Goal: Task Accomplishment & Management: Manage account settings

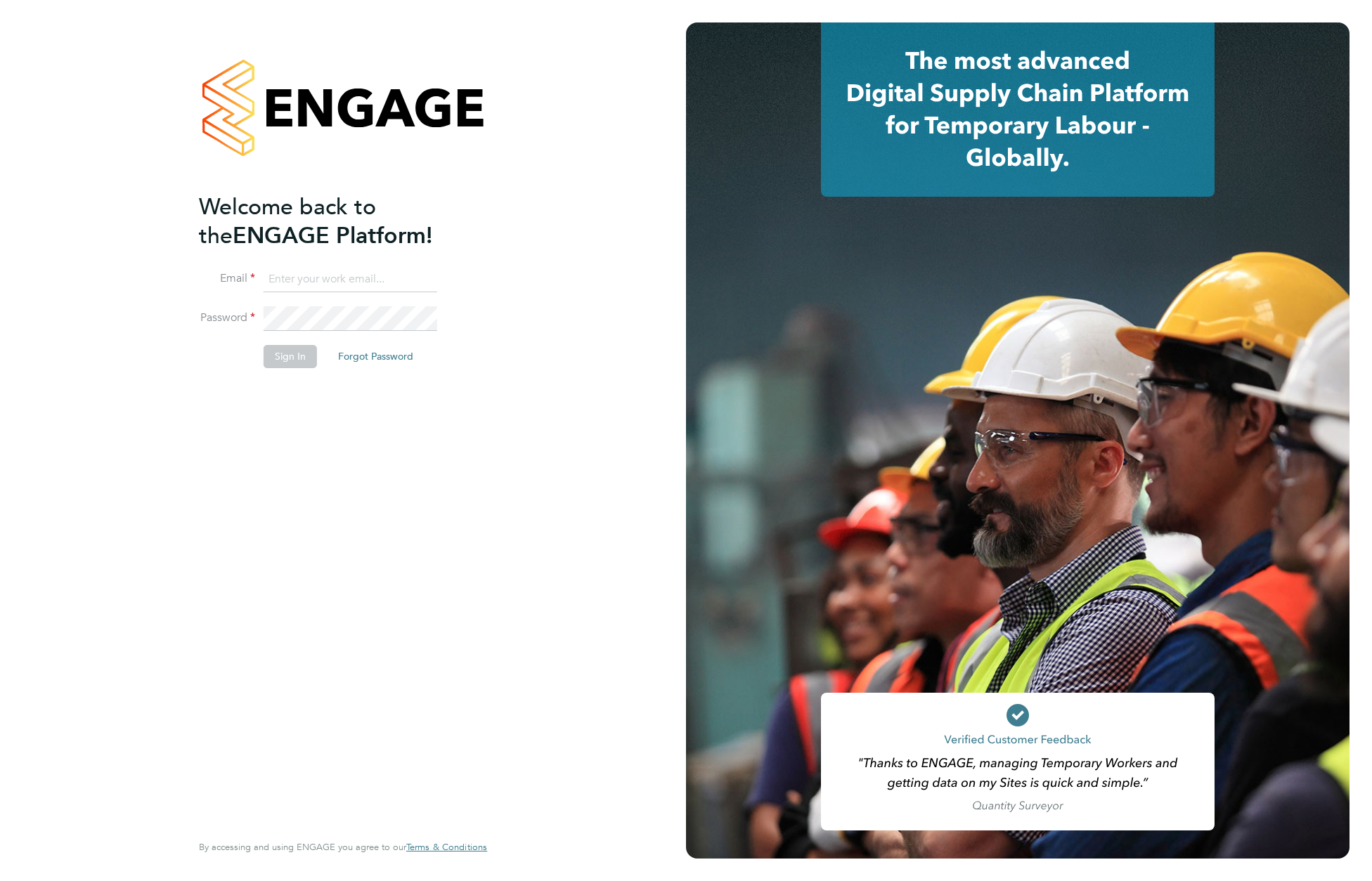
type input "[EMAIL_ADDRESS][DOMAIN_NAME]"
click at [292, 360] on button "Sign In" at bounding box center [291, 356] width 54 height 23
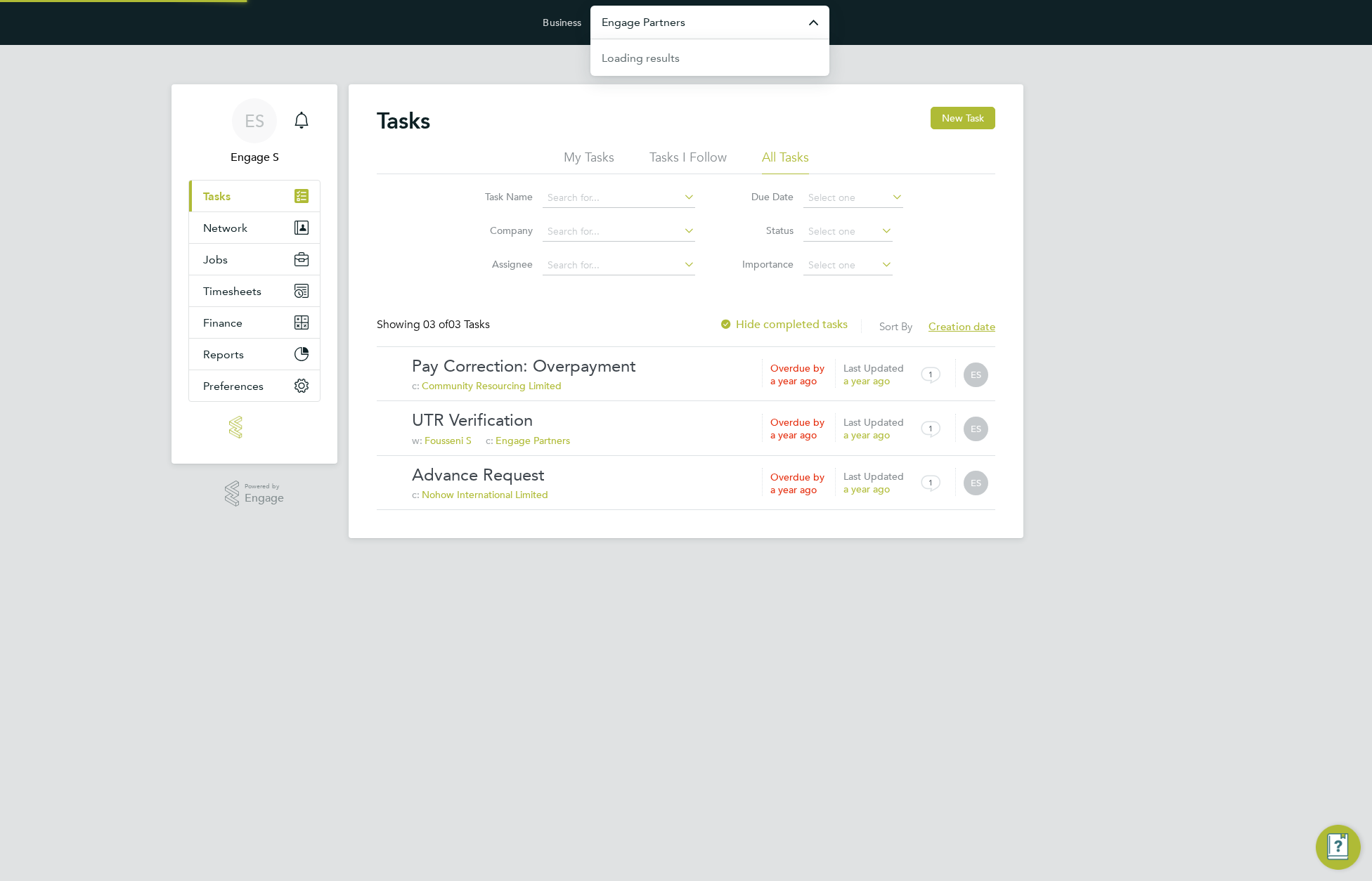
click at [755, 29] on input "Engage Partners" at bounding box center [710, 22] width 239 height 33
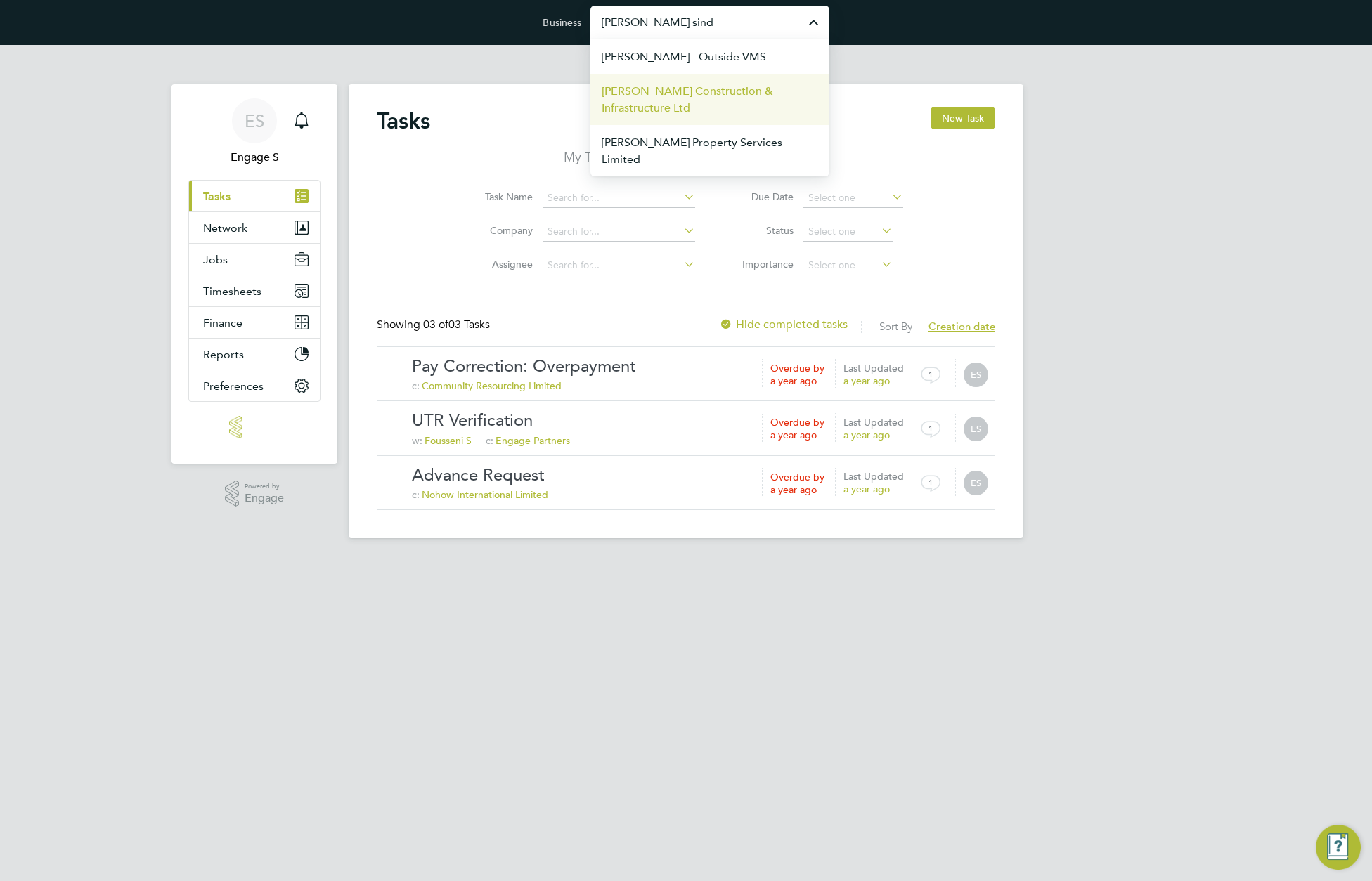
click at [712, 97] on span "Morgan Sindall Construction & Infrastructure Ltd" at bounding box center [710, 100] width 217 height 34
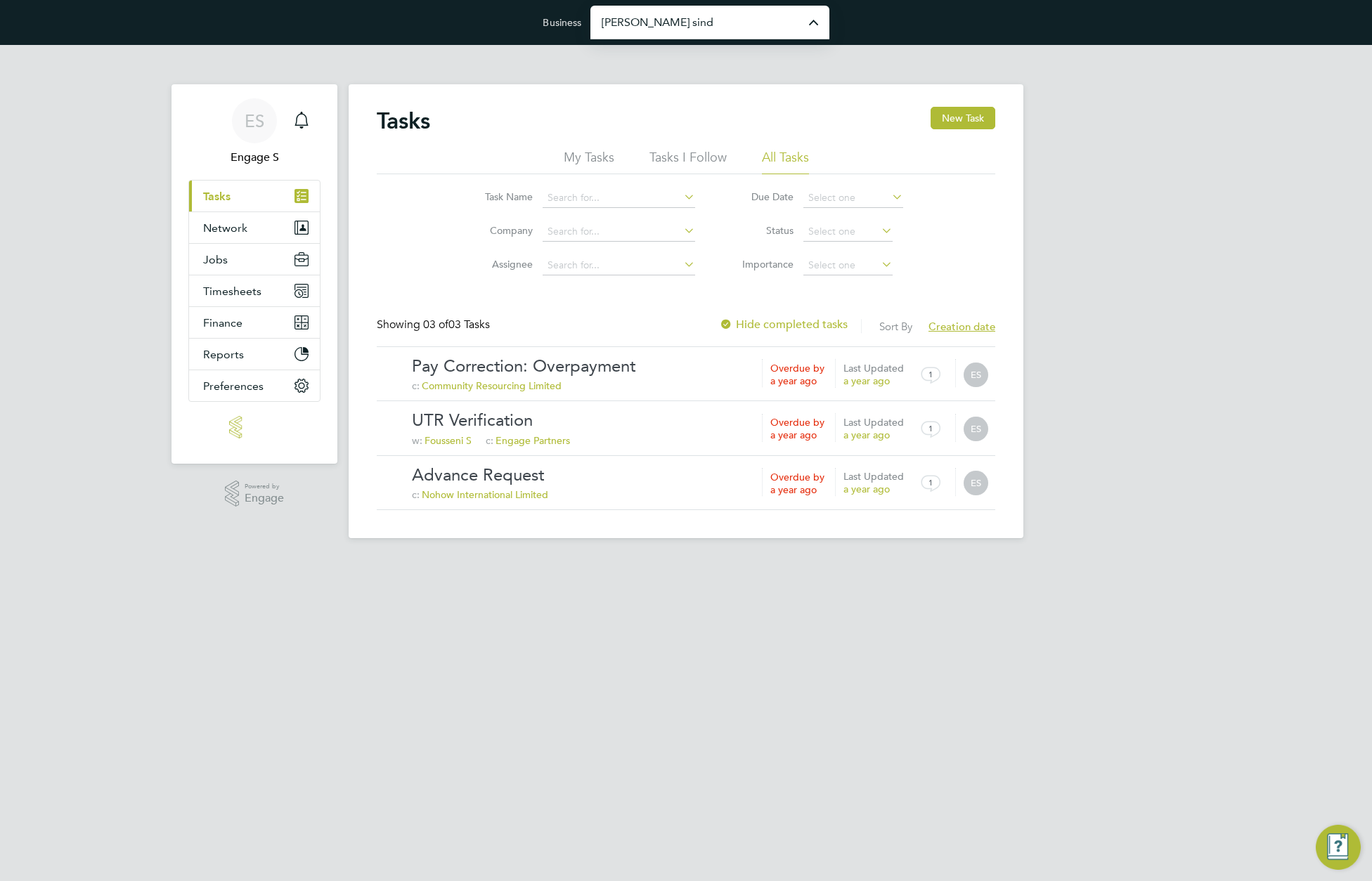
type input "Morgan Sindall Construction & Infrastructure Ltd"
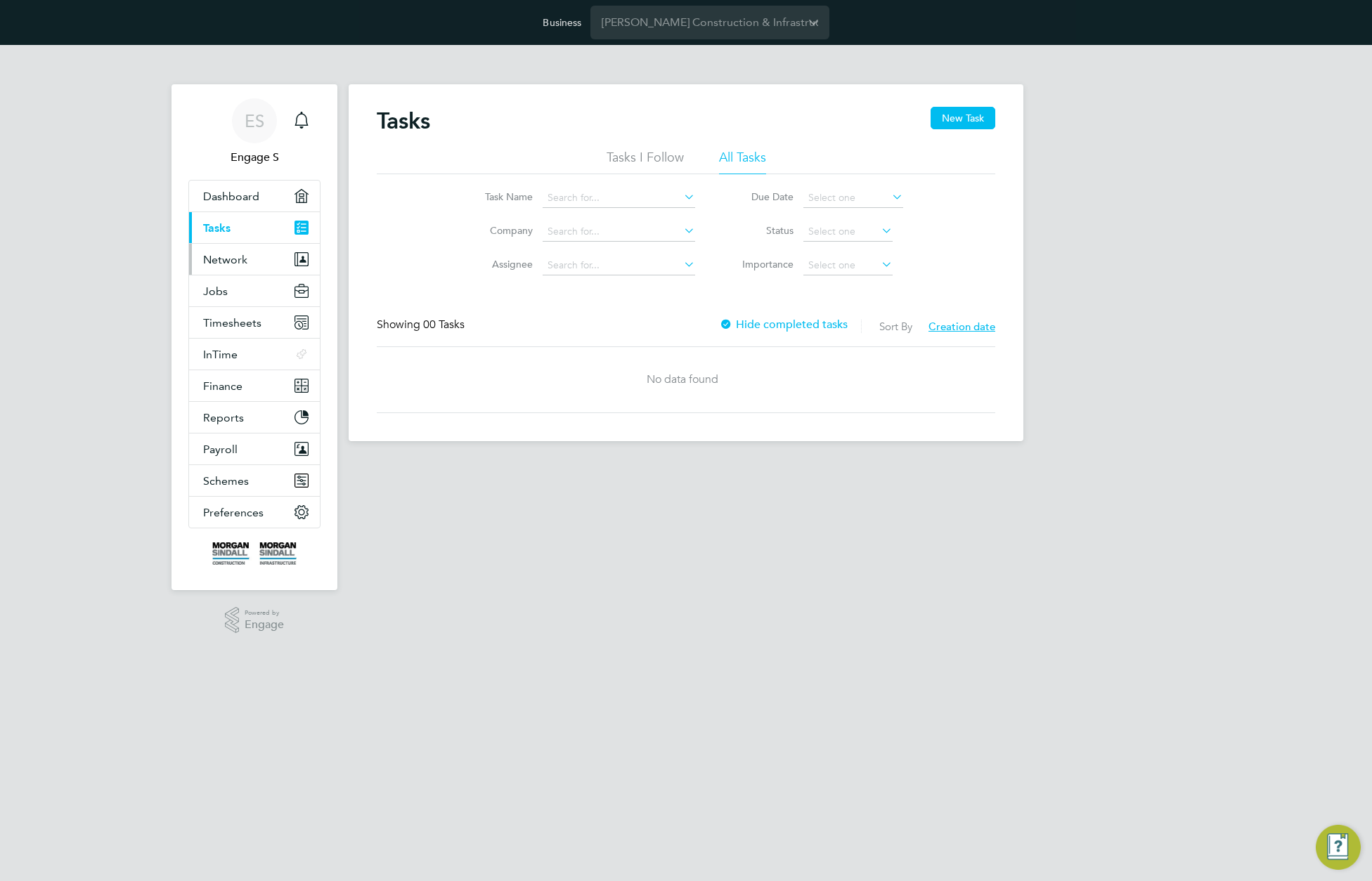
click at [253, 253] on button "Network" at bounding box center [254, 260] width 130 height 31
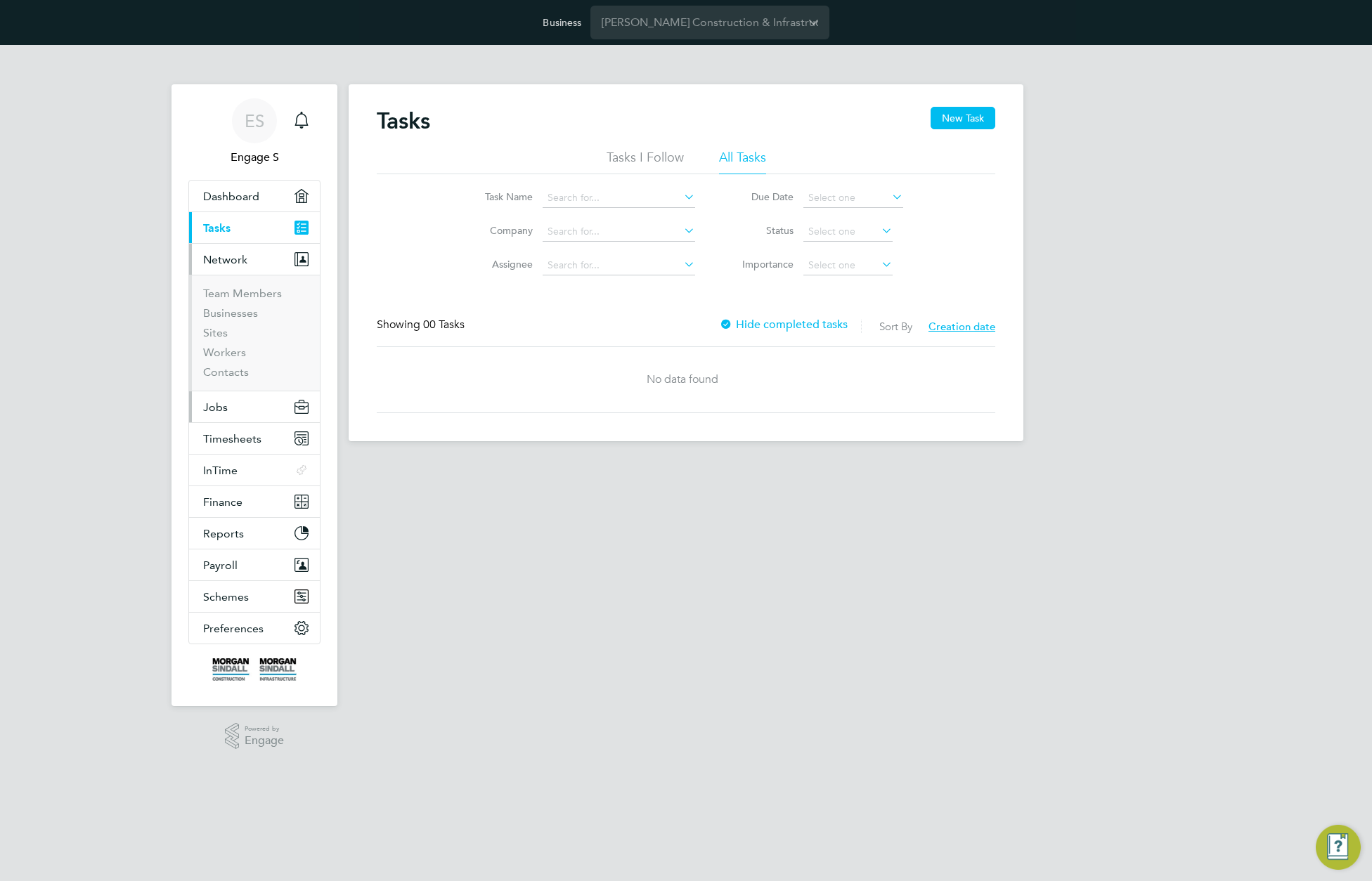
click at [233, 408] on button "Jobs" at bounding box center [254, 407] width 130 height 31
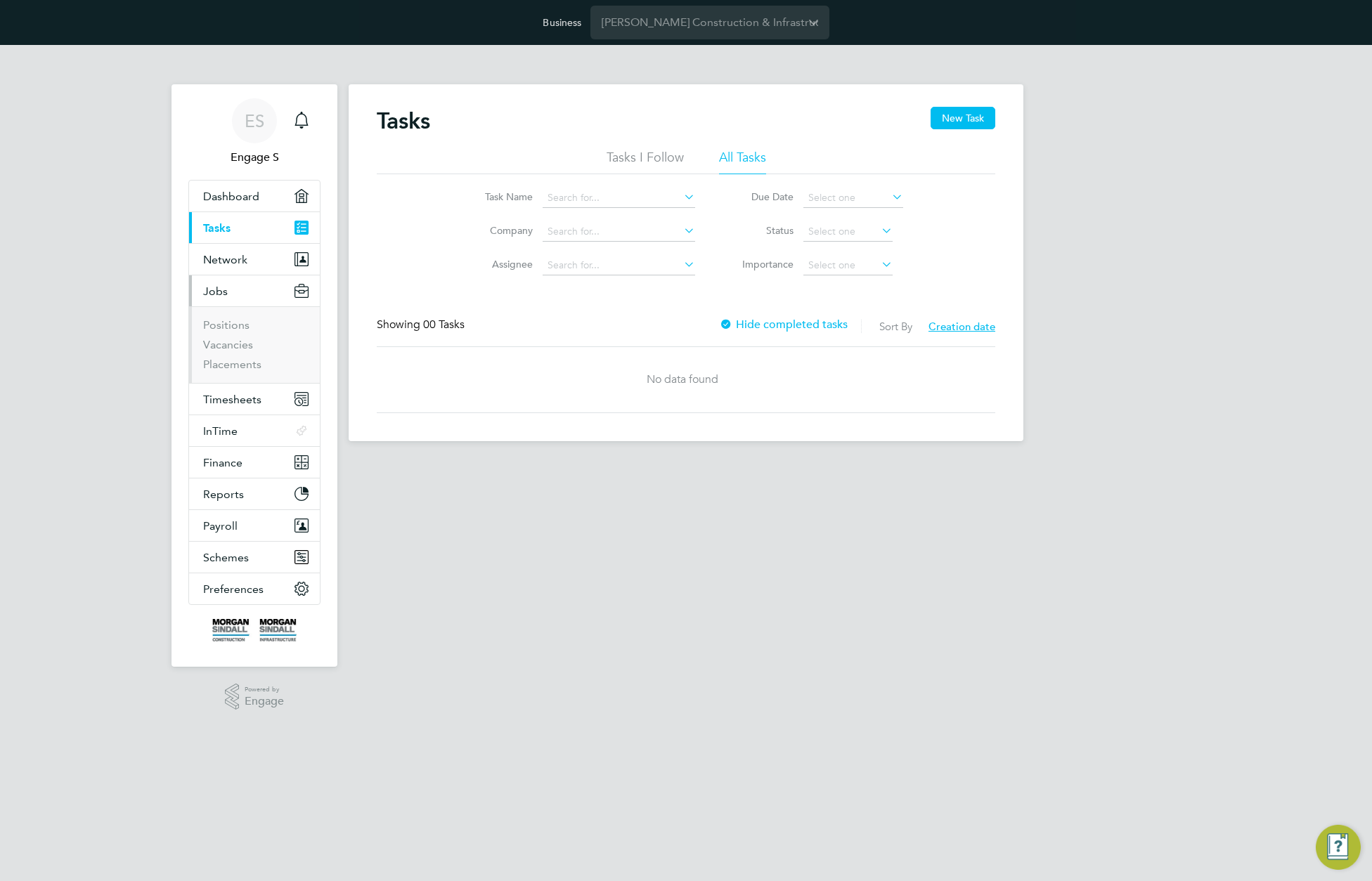
click at [242, 371] on li "Placements" at bounding box center [255, 365] width 105 height 14
click at [239, 363] on link "Placements" at bounding box center [232, 364] width 59 height 13
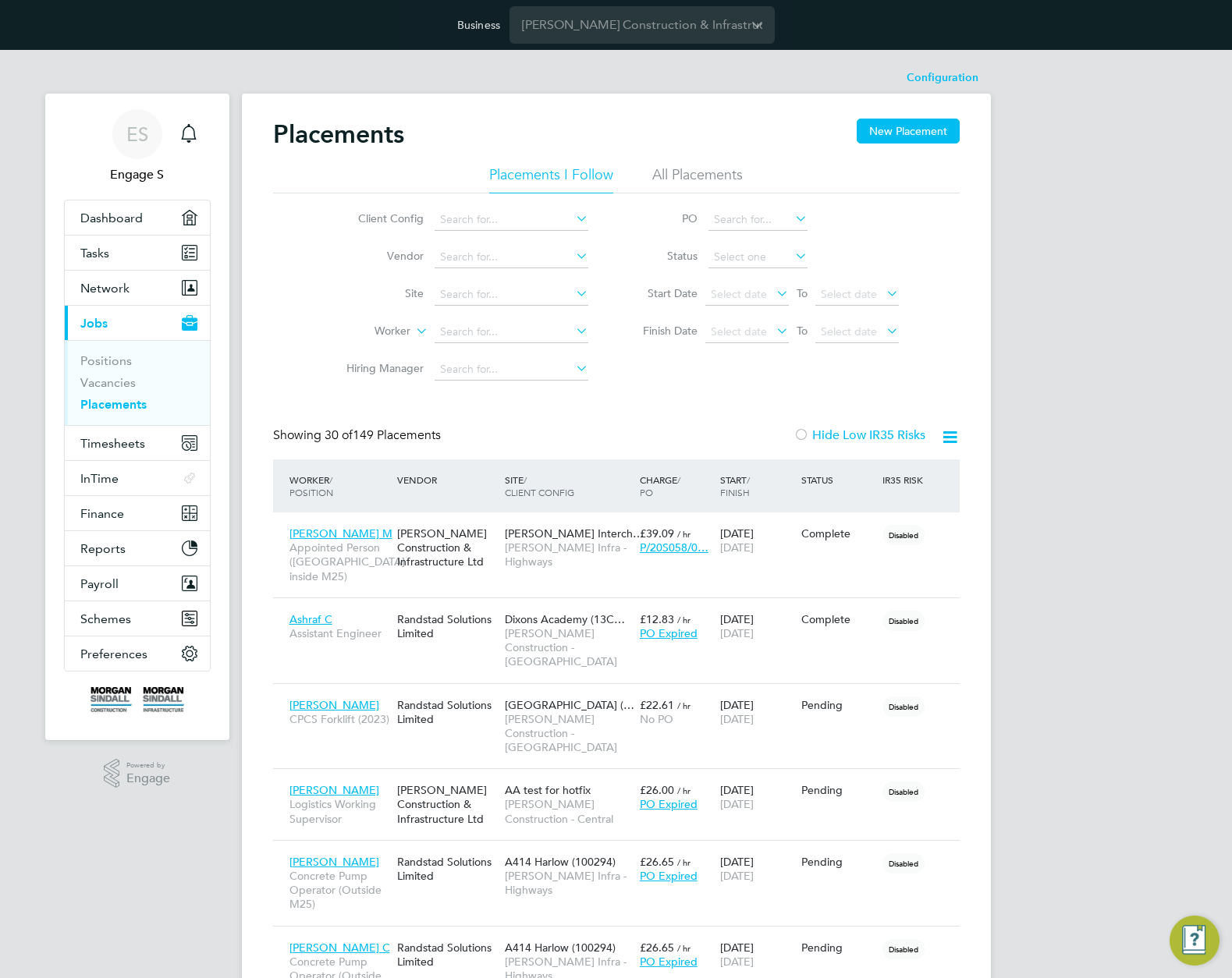
click at [851, 537] on div "Complete" at bounding box center [838, 534] width 74 height 14
click at [501, 655] on div "Dixons Academy (13C… Morgan Sindall Construction - North West" at bounding box center [569, 641] width 135 height 73
click at [948, 617] on icon at bounding box center [941, 619] width 16 height 19
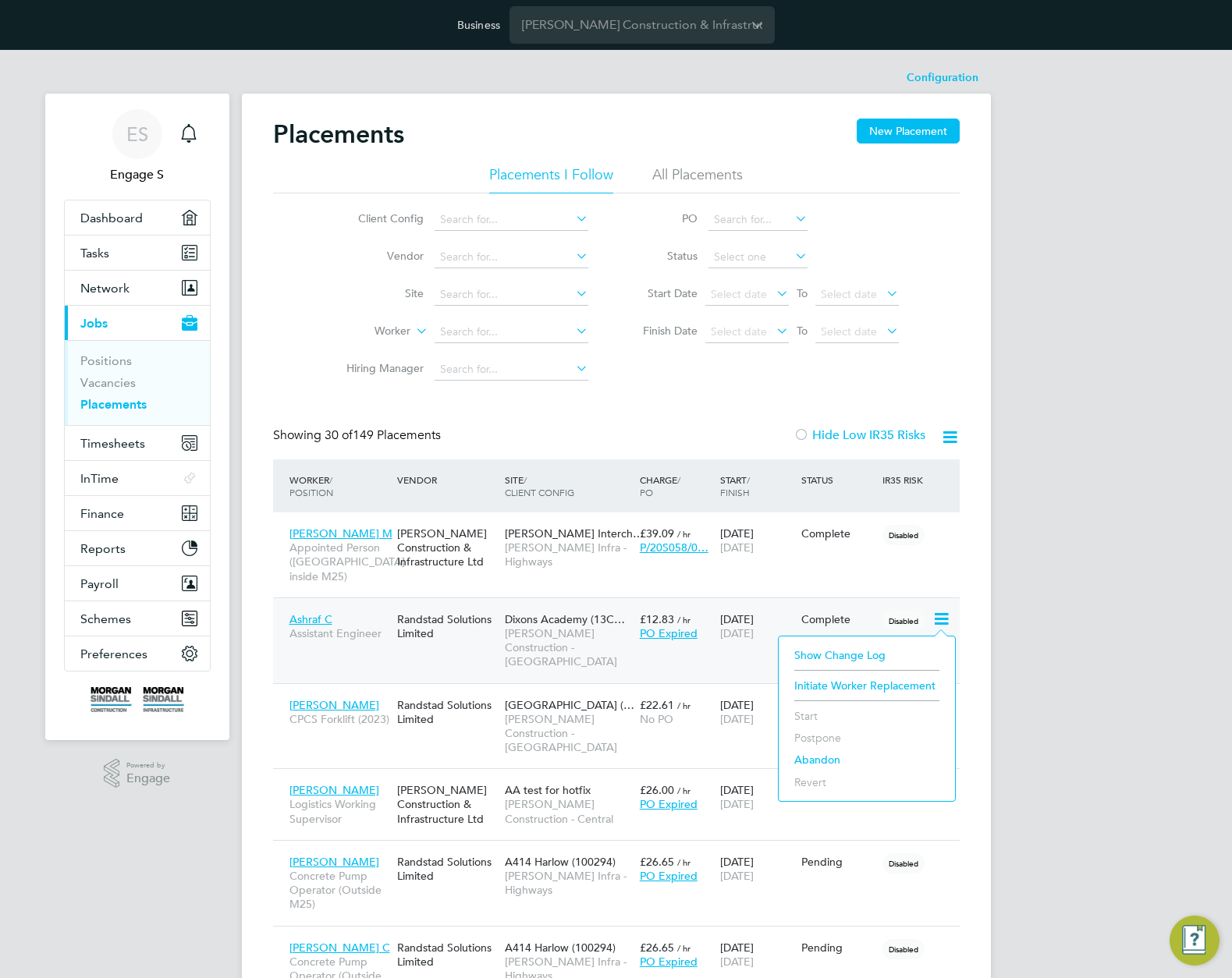
click at [869, 687] on li "Initiate Worker Replacement" at bounding box center [866, 686] width 161 height 22
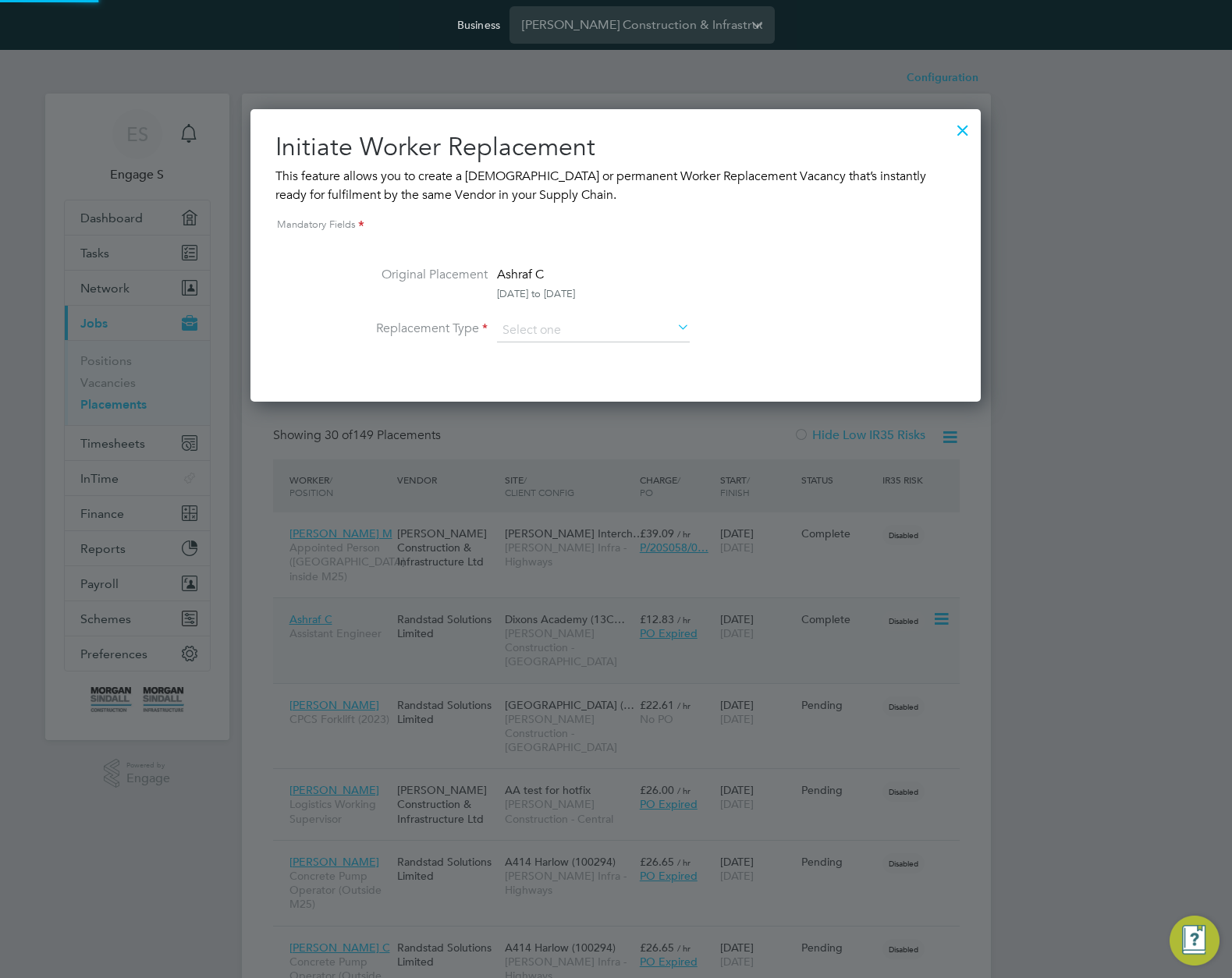
scroll to position [293, 732]
click at [627, 324] on input at bounding box center [594, 331] width 193 height 23
click at [588, 370] on li "Permanent" at bounding box center [594, 373] width 194 height 20
type input "Permanent"
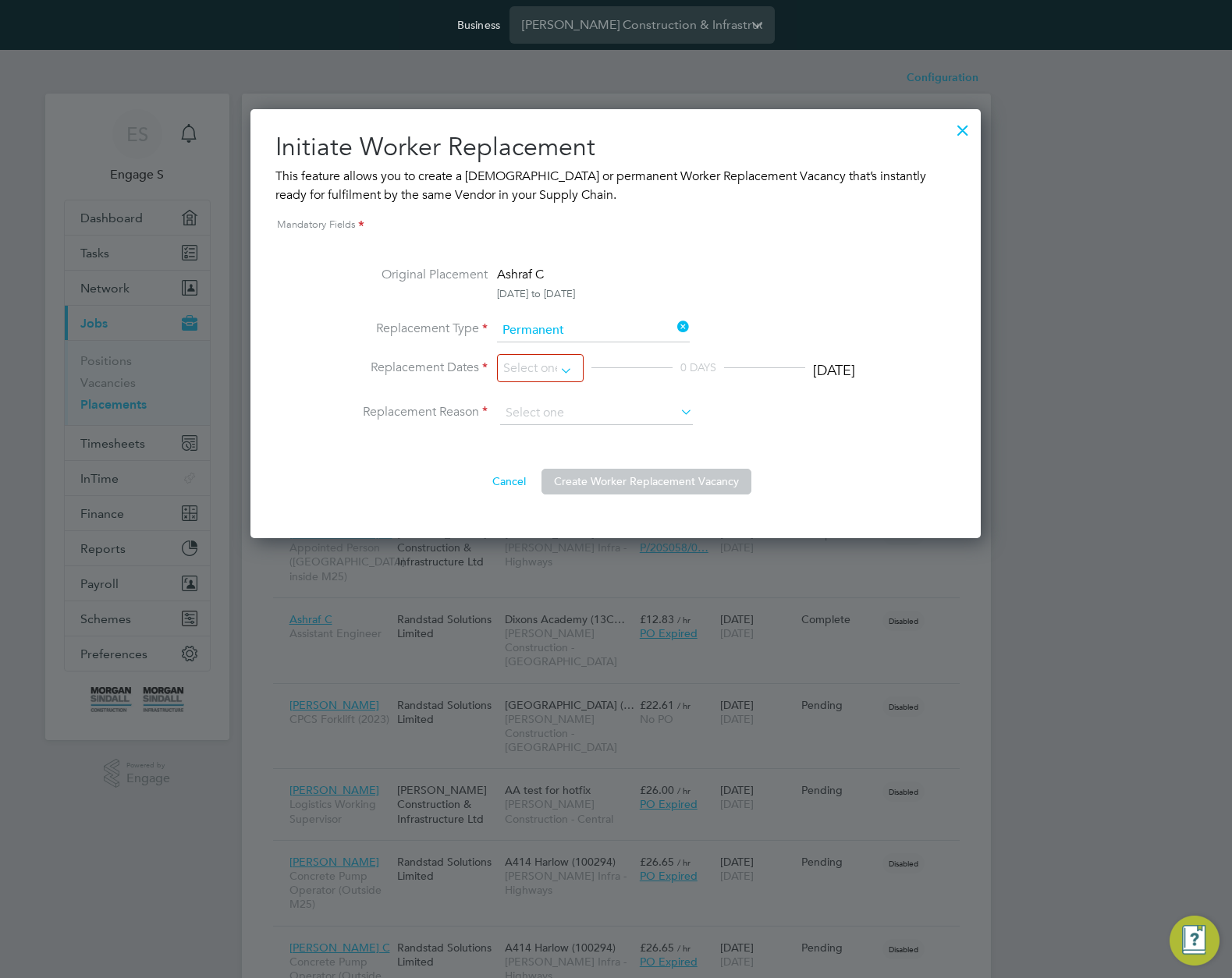
scroll to position [429, 732]
click at [533, 370] on input at bounding box center [540, 368] width 87 height 29
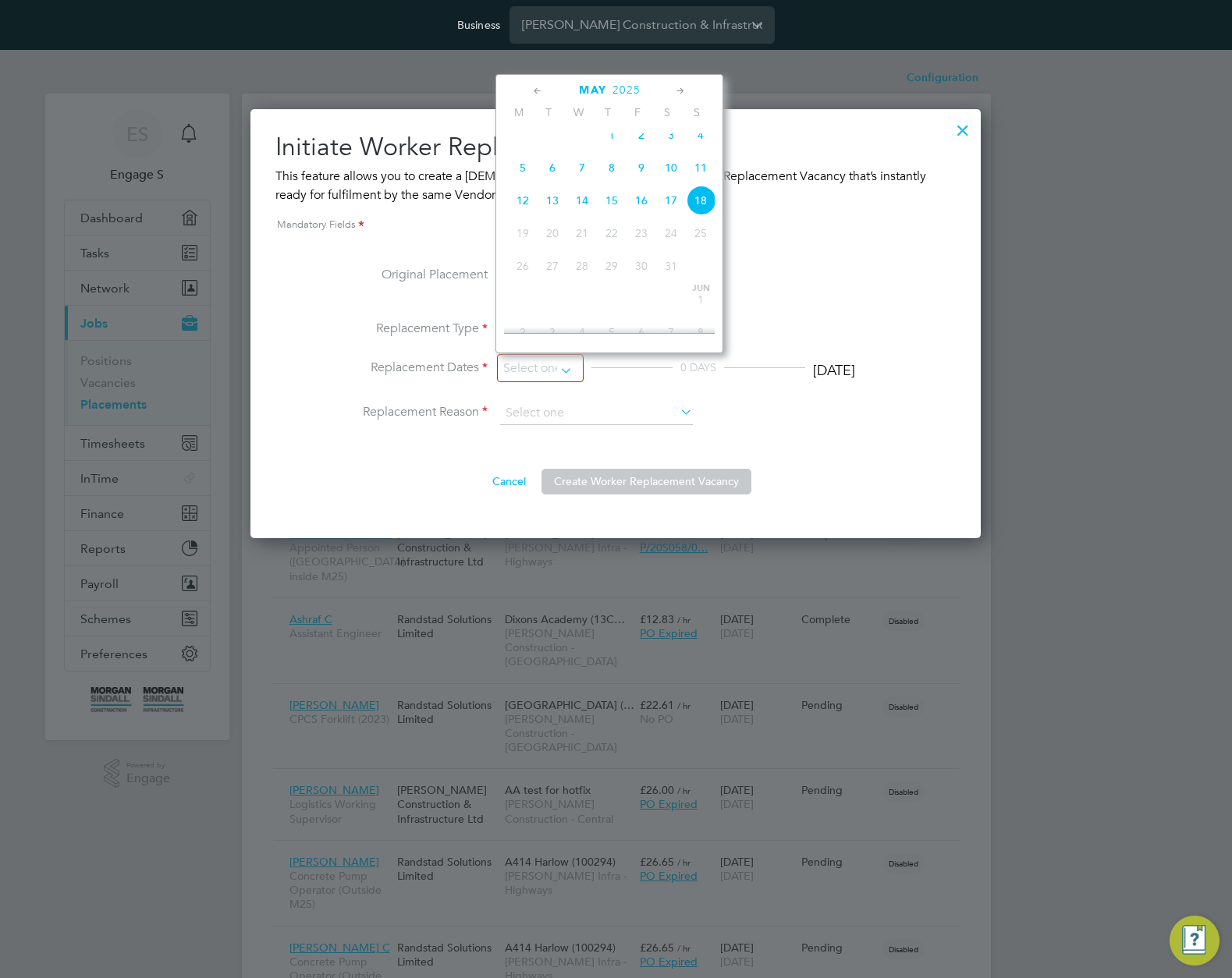
click at [611, 128] on span "May" at bounding box center [612, 124] width 30 height 8
type input "01 May 2025"
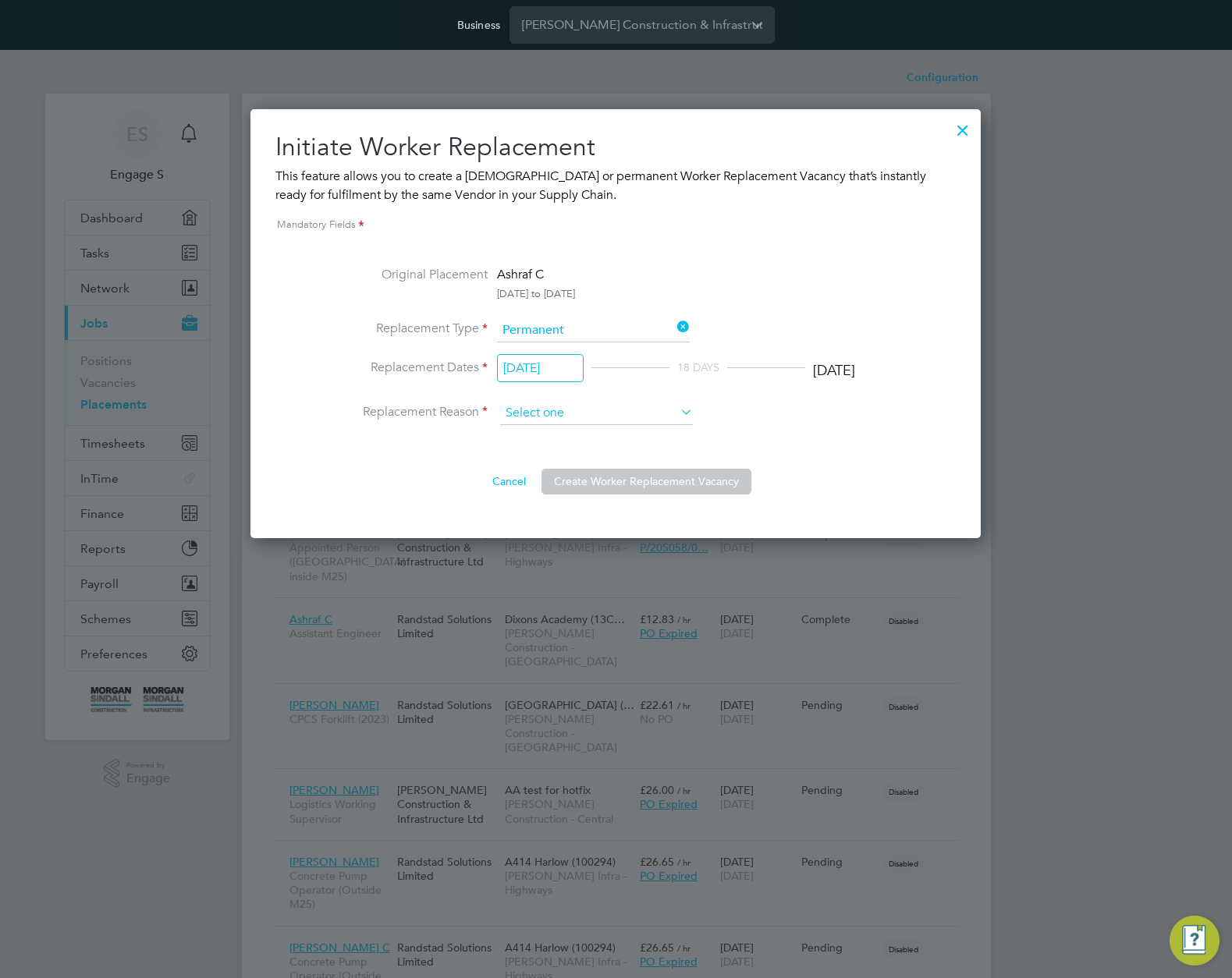
click at [658, 420] on input at bounding box center [597, 413] width 193 height 23
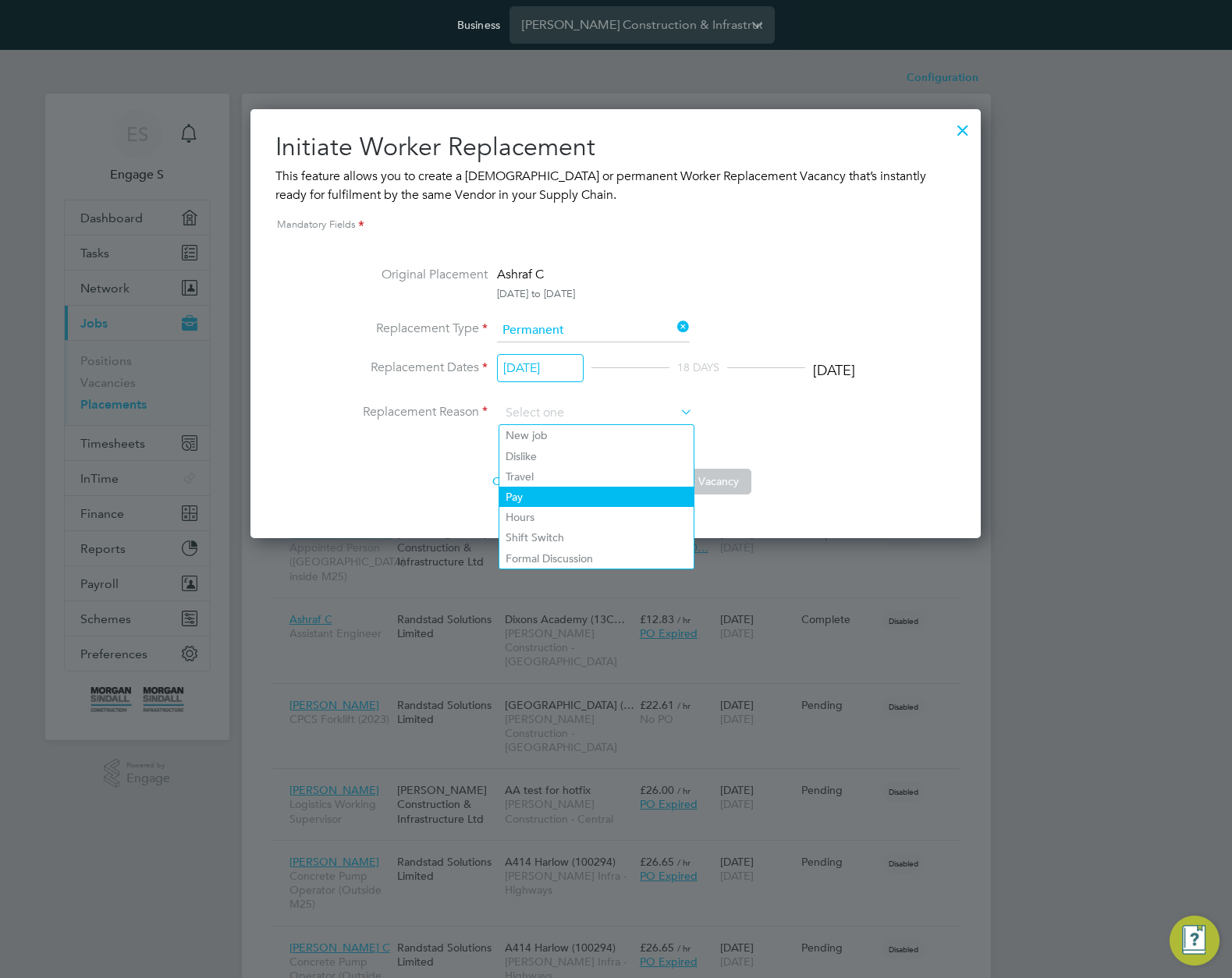
click at [620, 489] on li "Pay" at bounding box center [597, 497] width 194 height 20
type input "Pay"
click at [623, 417] on input at bounding box center [597, 413] width 193 height 23
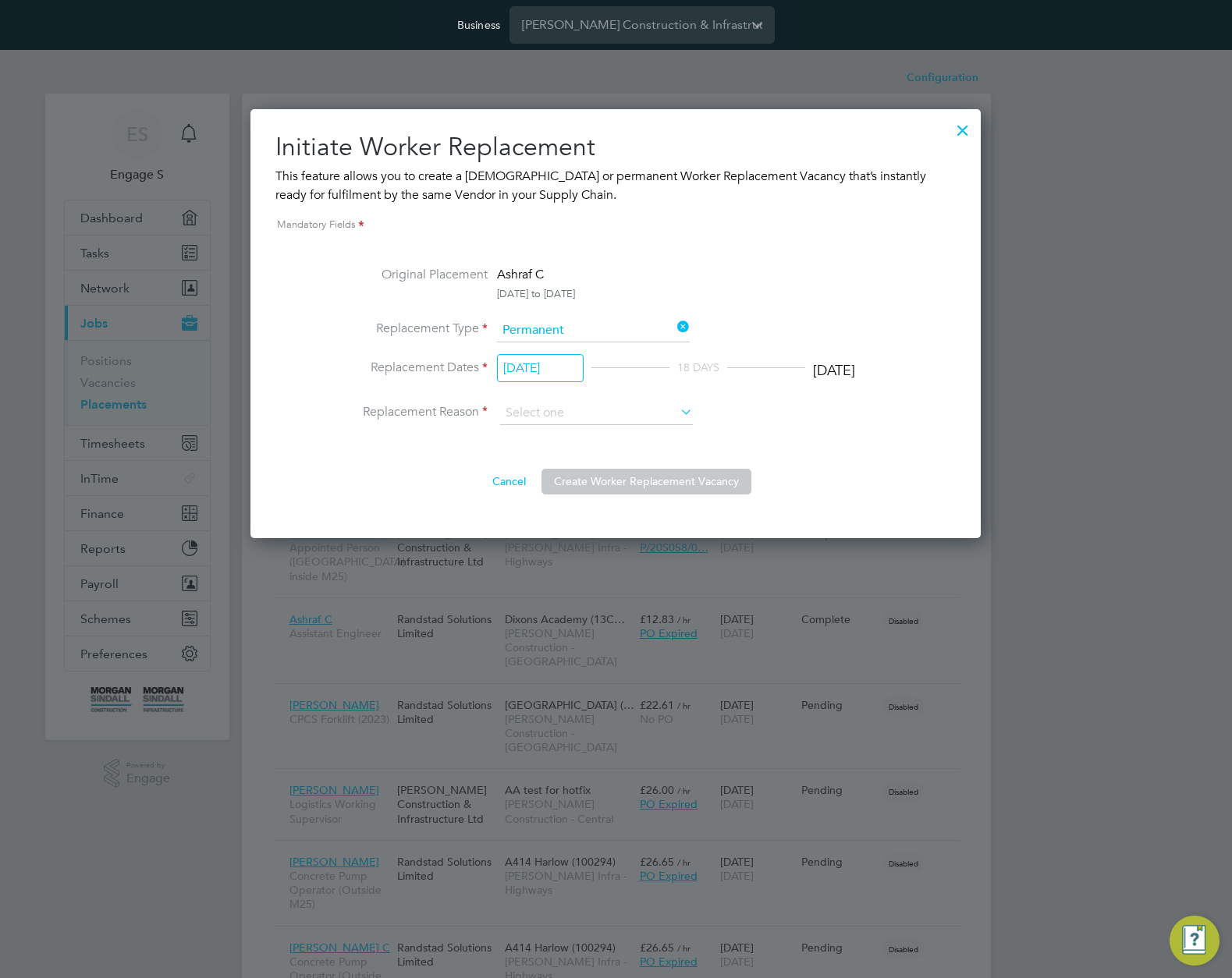
click at [561, 473] on li "Travel" at bounding box center [597, 477] width 194 height 20
type input "Travel"
drag, startPoint x: 669, startPoint y: 489, endPoint x: 546, endPoint y: 578, distance: 151.8
click at [668, 489] on button "Create Worker Replacement Vacancy" at bounding box center [646, 482] width 210 height 25
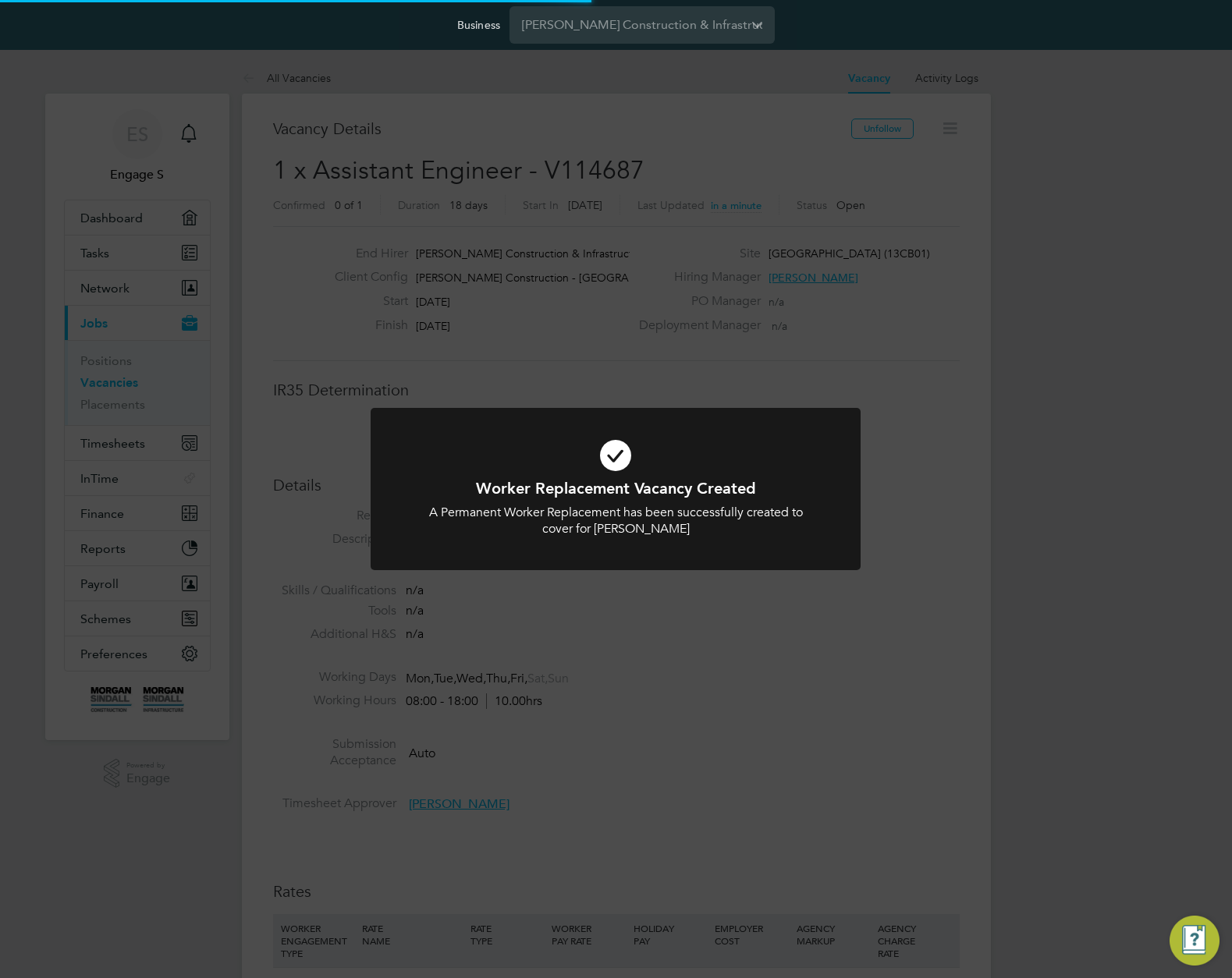
scroll to position [46, 109]
click at [1023, 430] on div "Worker Replacement Vacancy Created A Permanent Worker Replacement has been succ…" at bounding box center [616, 489] width 1232 height 978
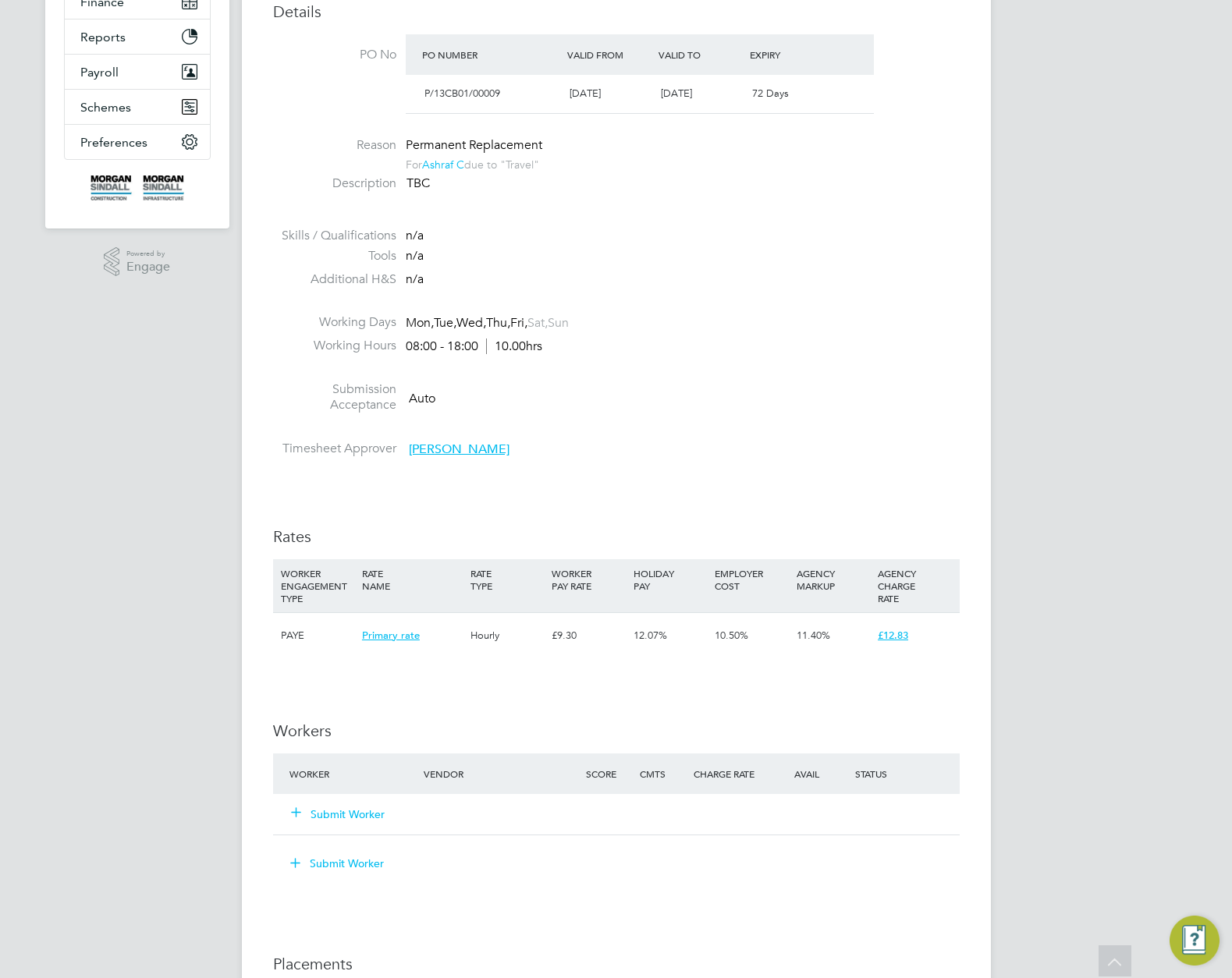
scroll to position [709, 0]
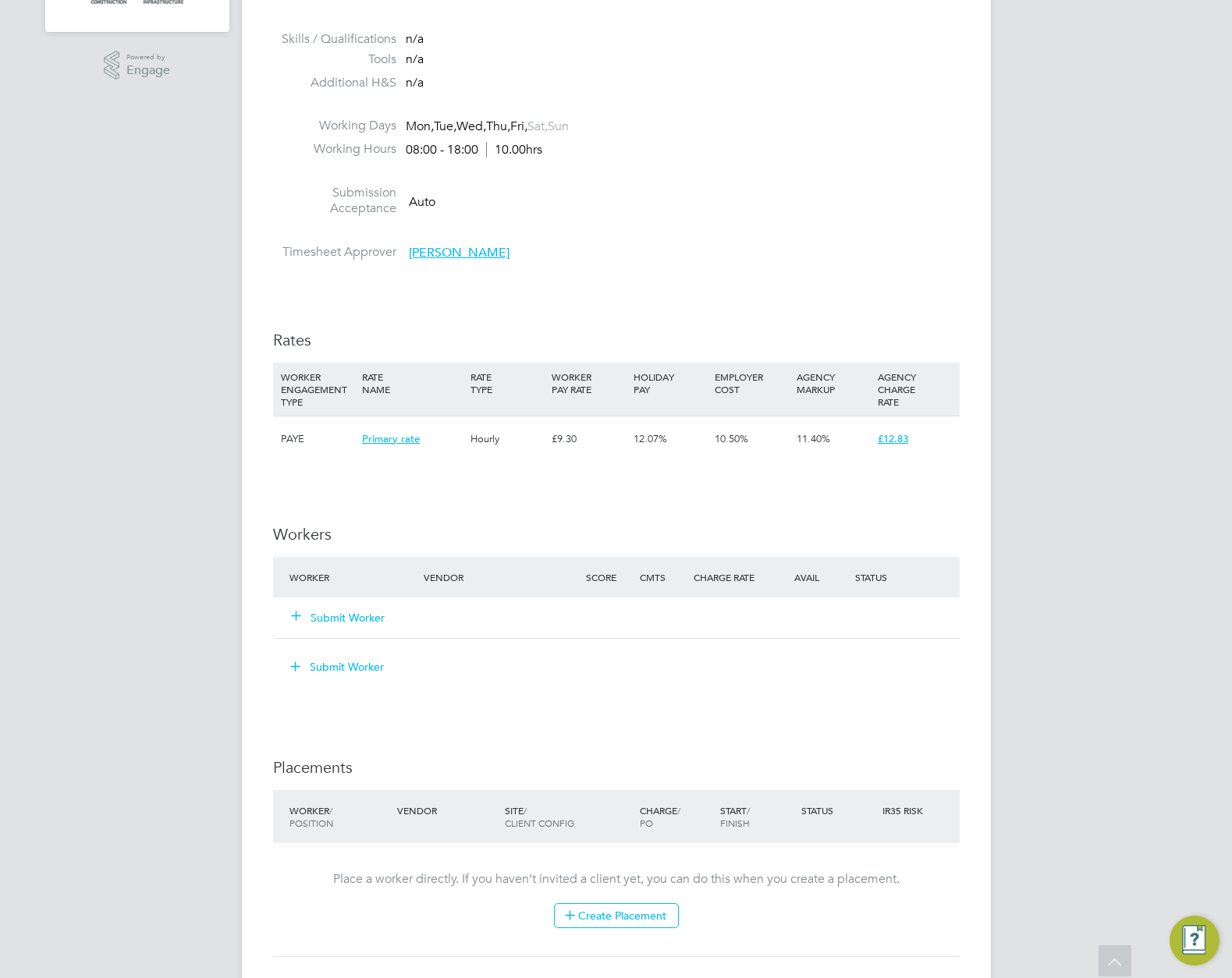
click at [352, 669] on button "Submit Worker" at bounding box center [338, 667] width 117 height 25
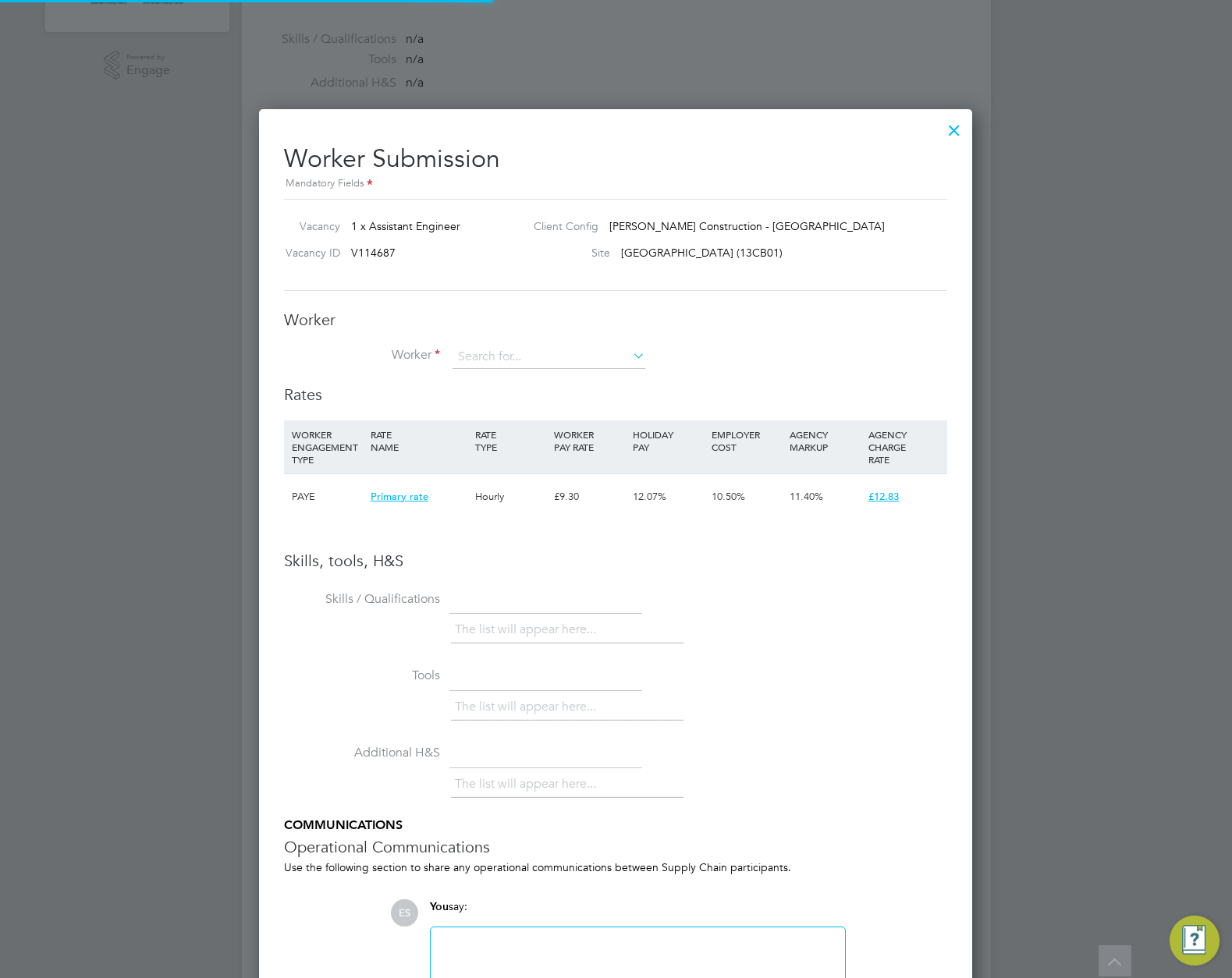
scroll to position [986, 714]
click at [585, 354] on input at bounding box center [549, 357] width 193 height 23
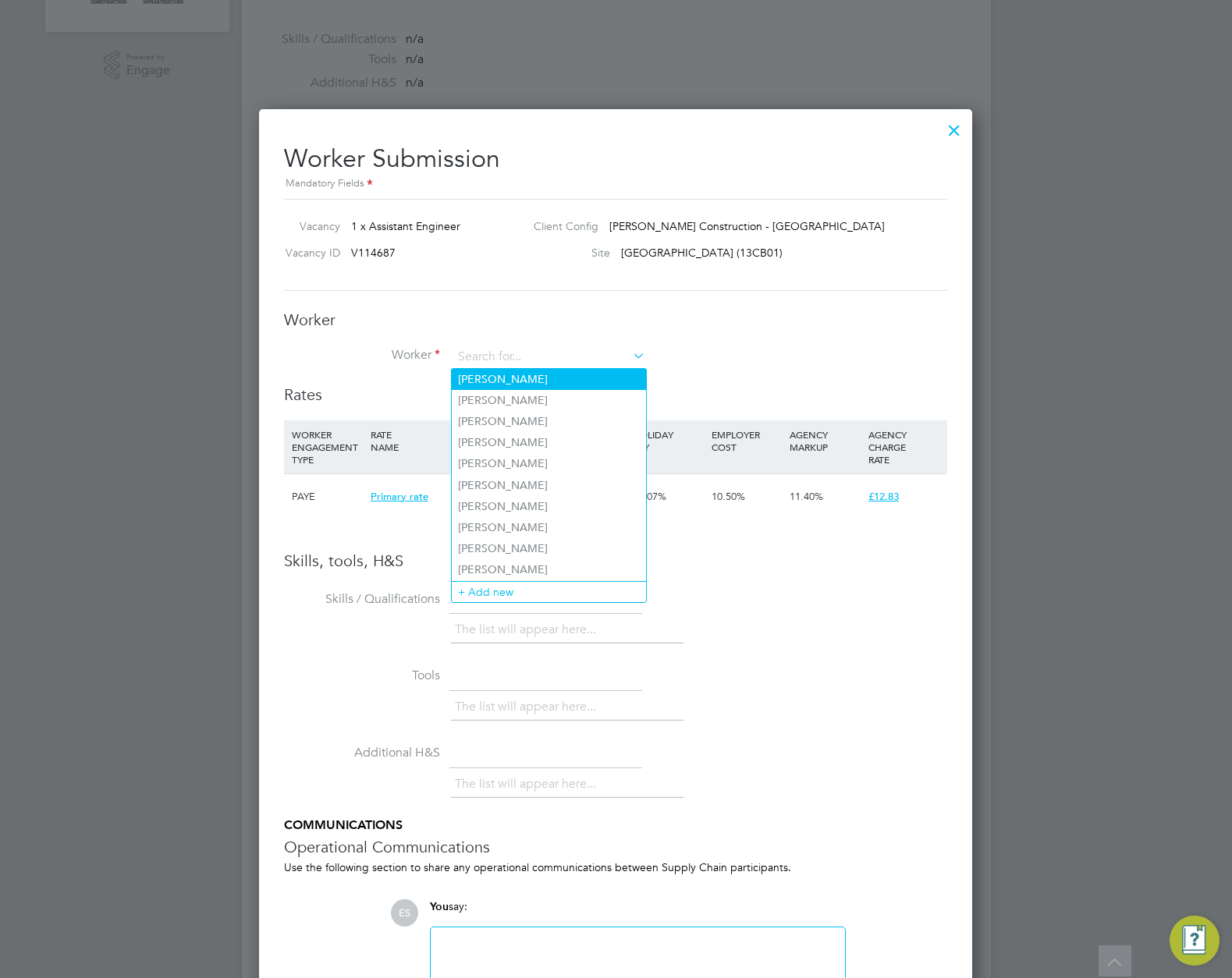
click at [511, 374] on li "Elton K" at bounding box center [549, 379] width 194 height 21
type input "Elton K"
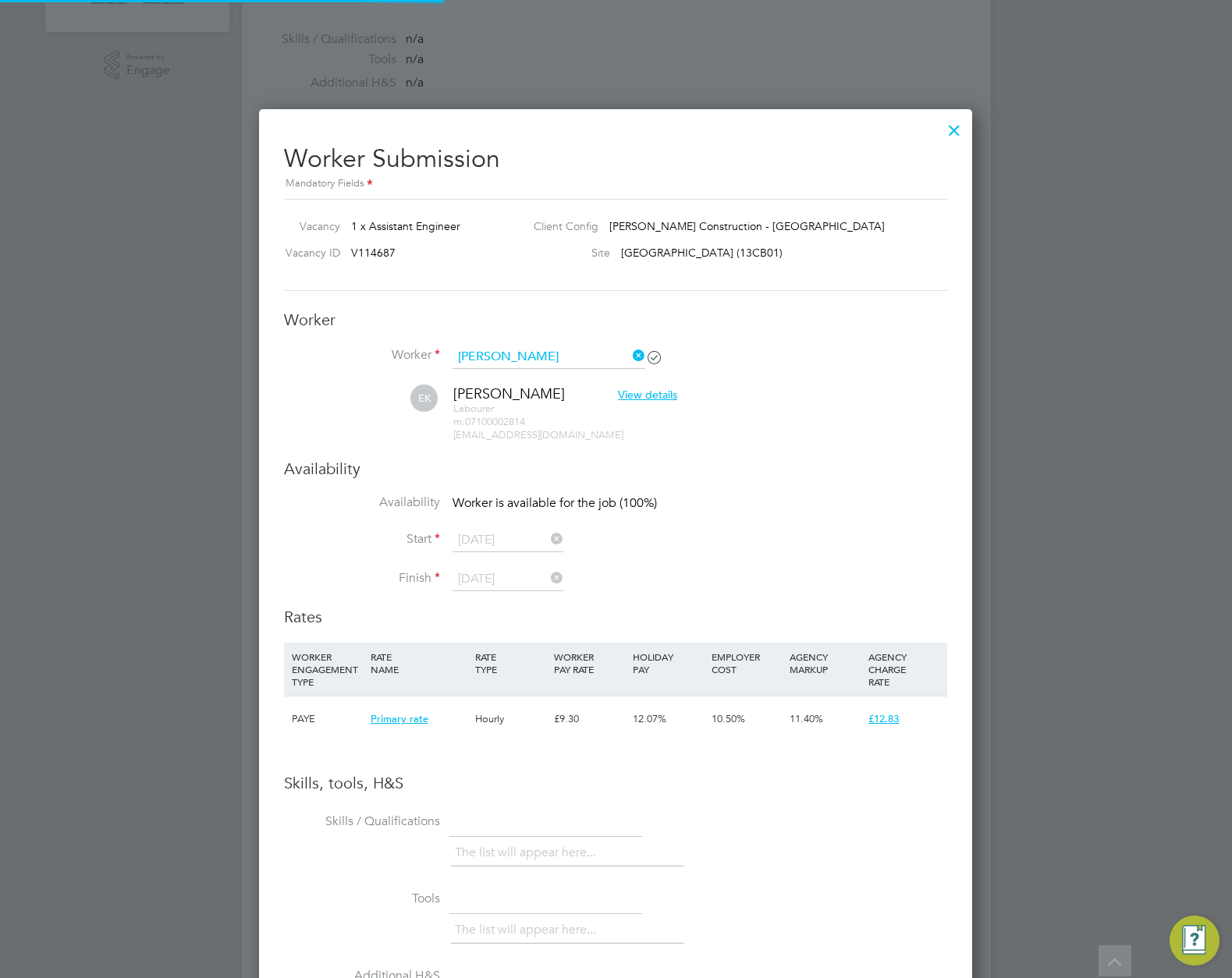
scroll to position [1202, 714]
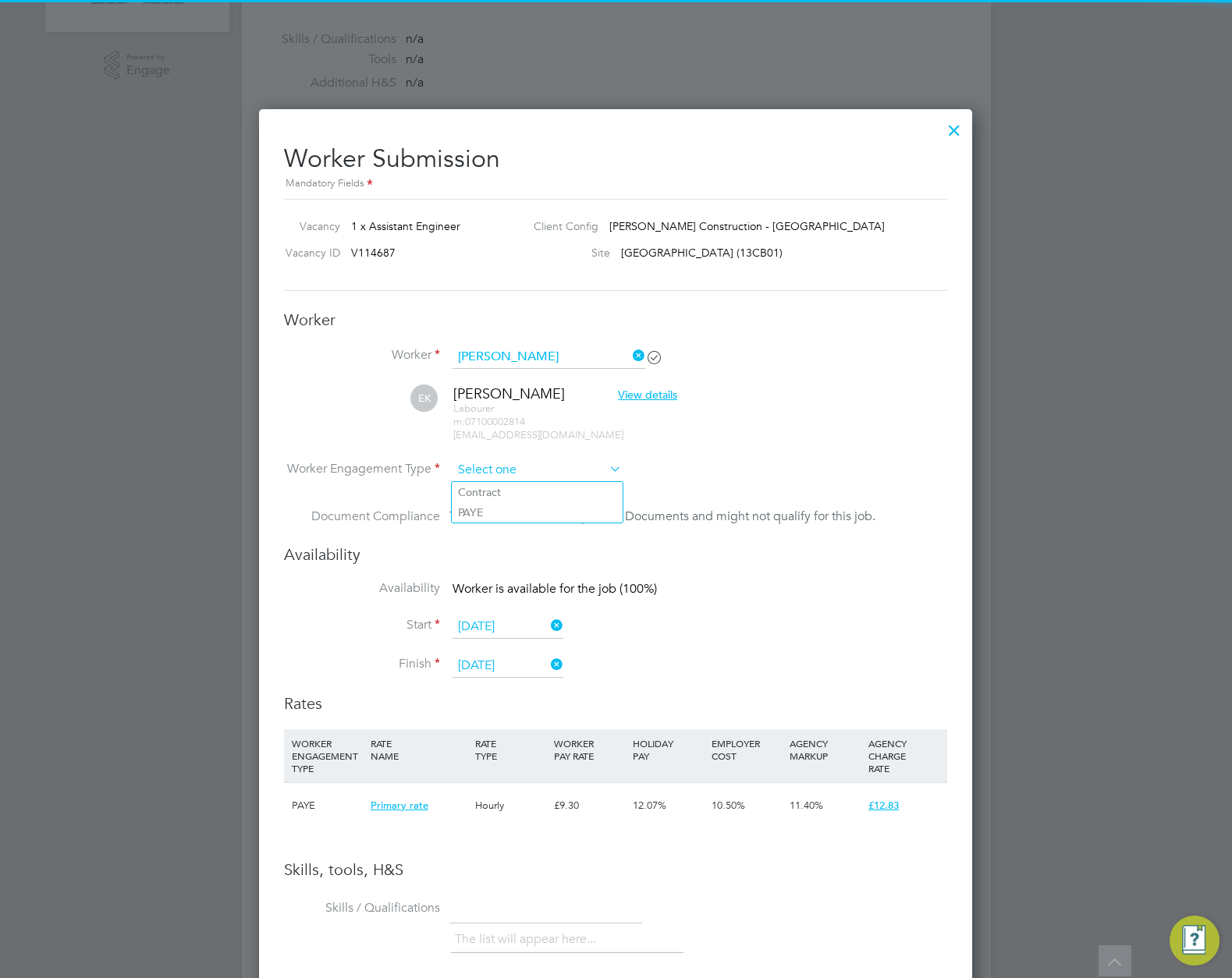
click at [515, 478] on input at bounding box center [537, 471] width 169 height 23
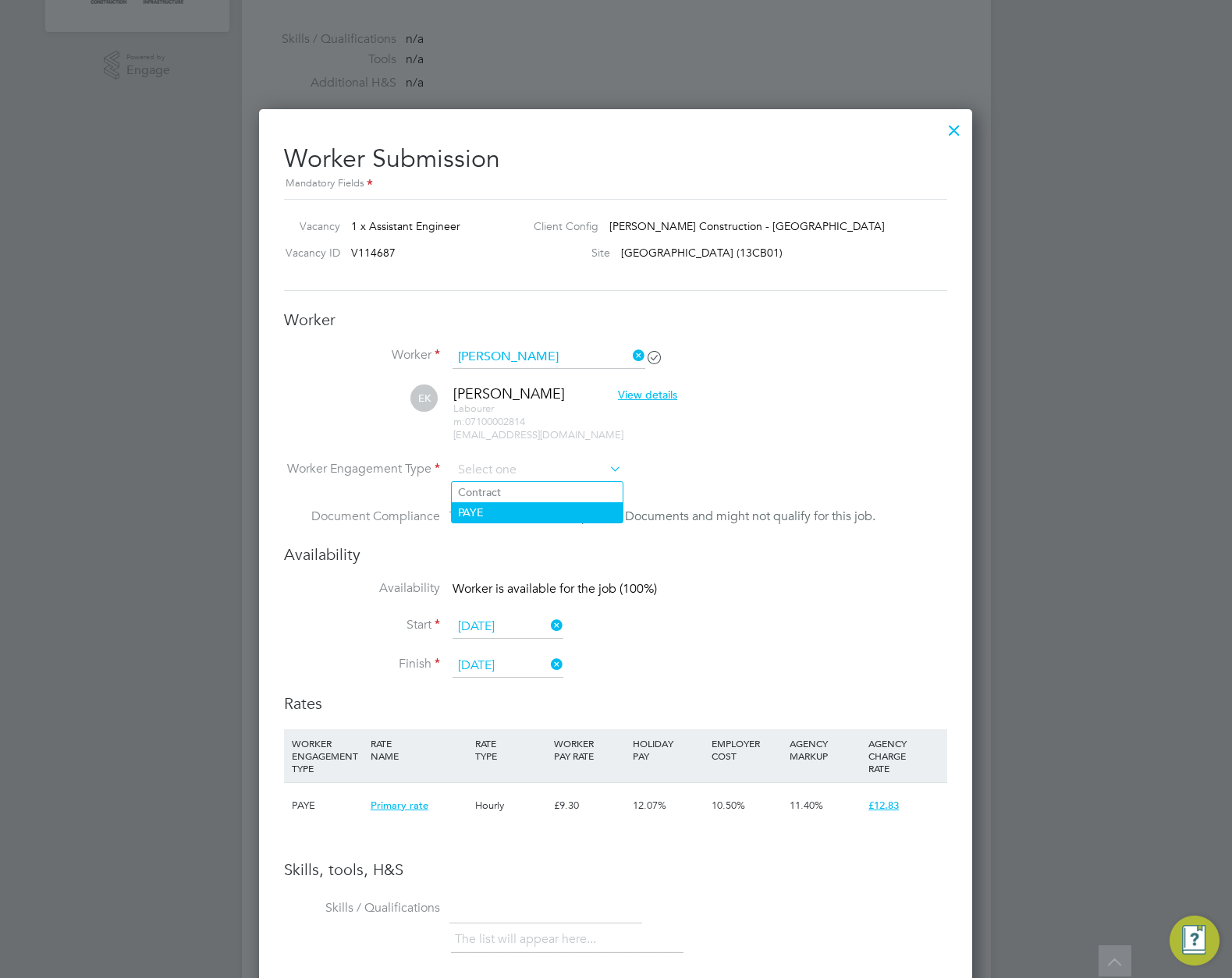
click at [501, 510] on li "PAYE" at bounding box center [537, 513] width 171 height 20
type input "PAYE"
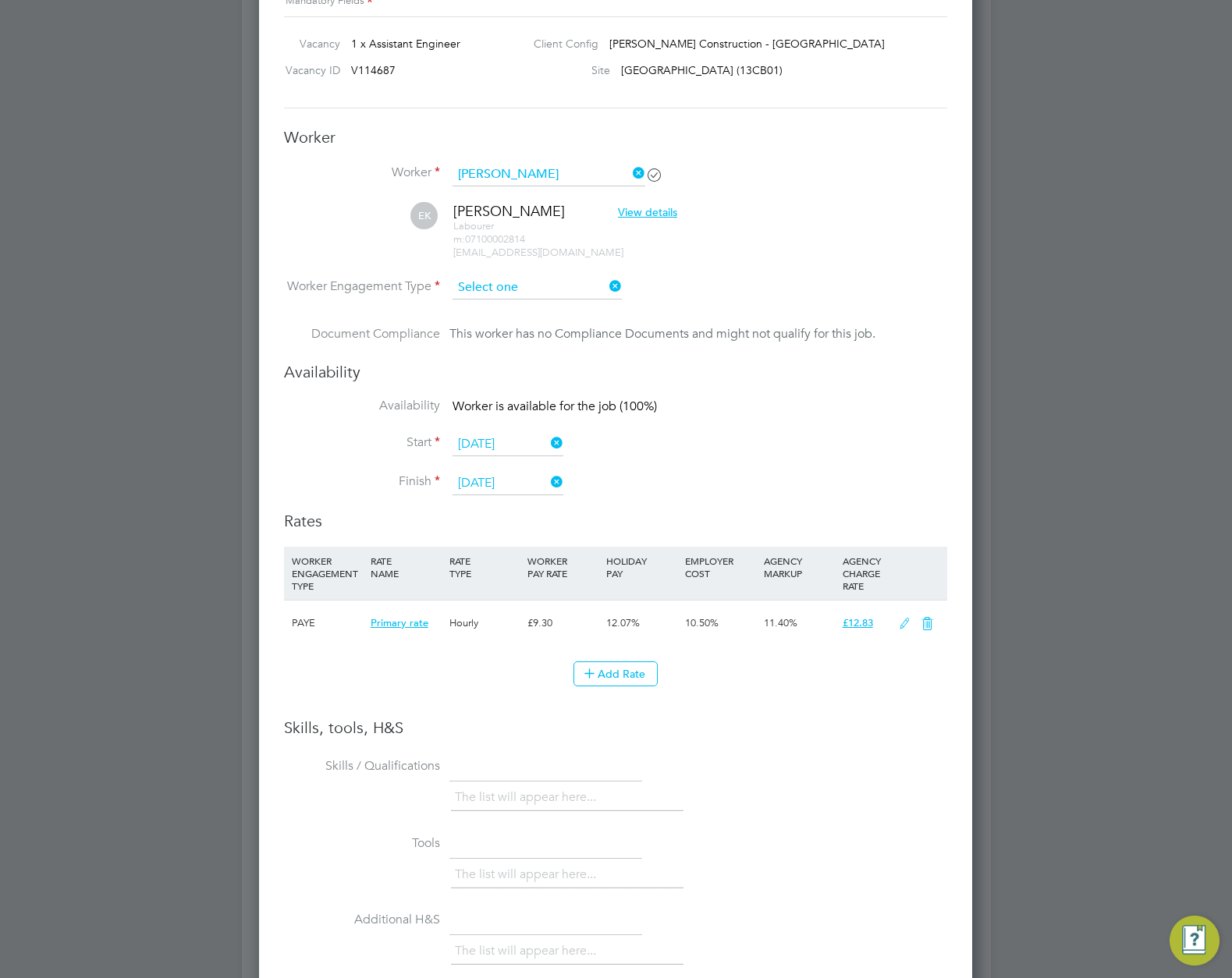
click at [516, 282] on input at bounding box center [537, 288] width 169 height 23
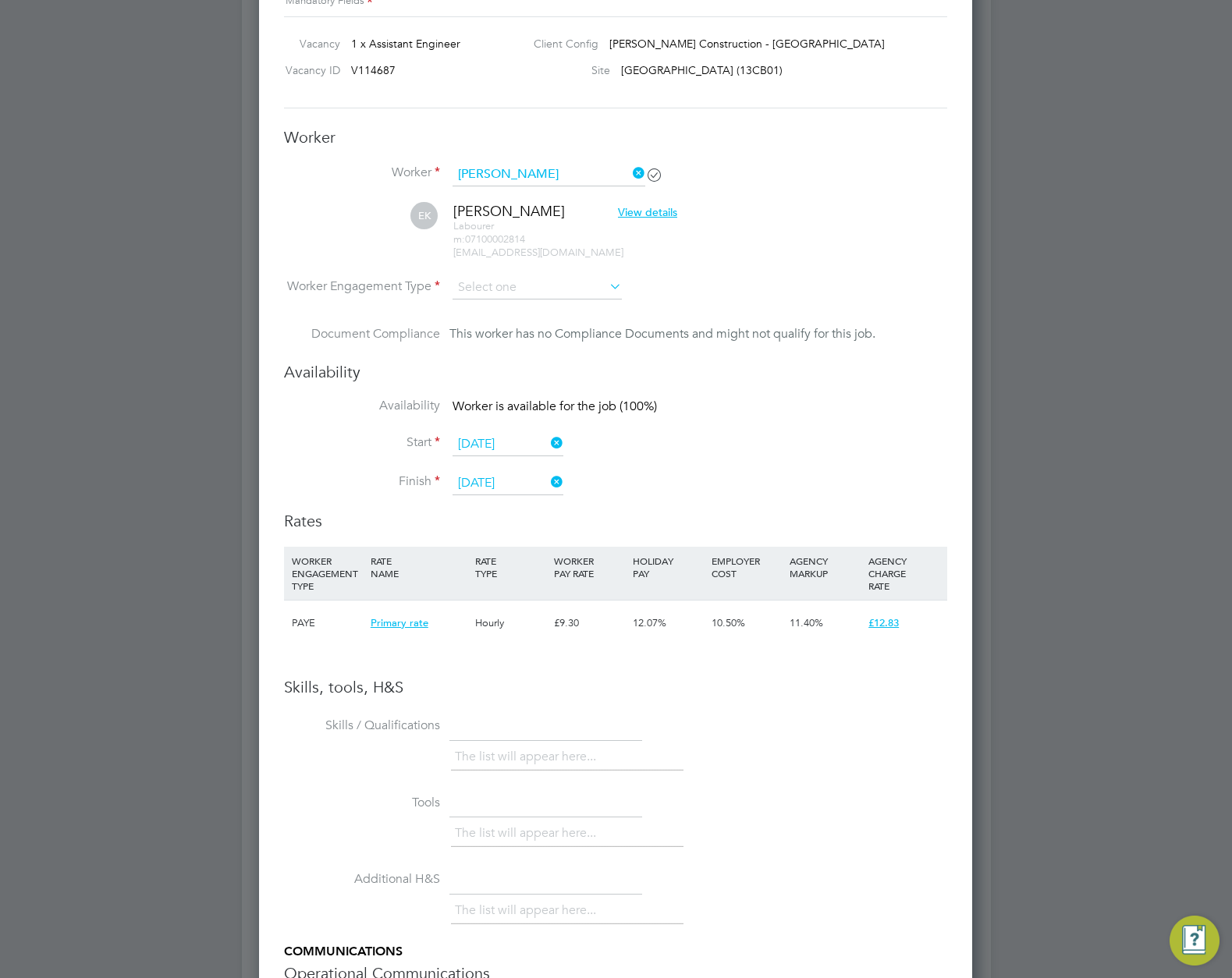
click at [514, 311] on li "Contract" at bounding box center [537, 310] width 171 height 20
type input "Contract"
click at [524, 281] on input at bounding box center [537, 288] width 169 height 23
click at [497, 328] on li "PAYE" at bounding box center [537, 330] width 171 height 20
type input "PAYE"
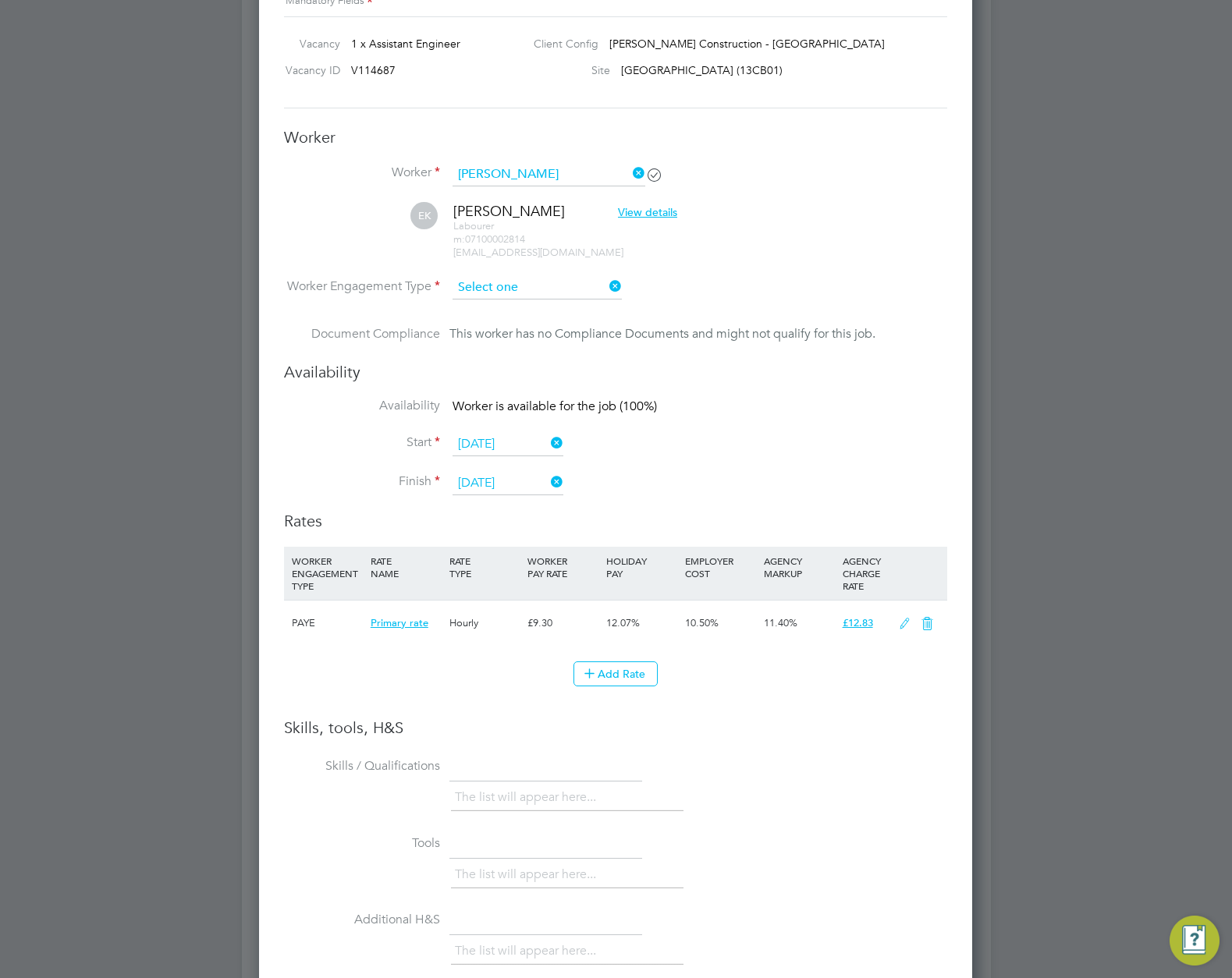
click at [576, 285] on input at bounding box center [537, 288] width 169 height 23
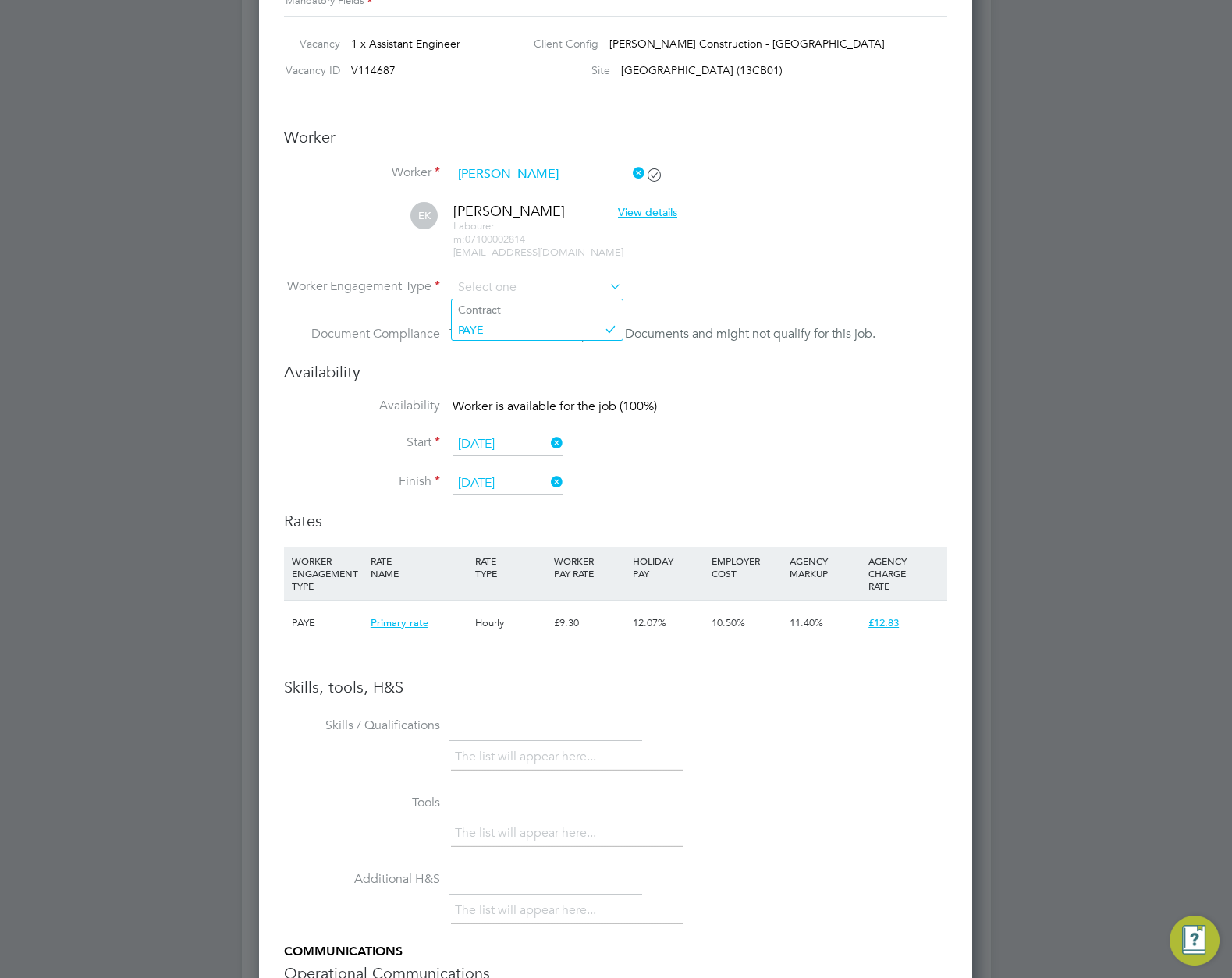
click at [780, 468] on li "Start 01 May 2025" at bounding box center [616, 453] width 663 height 39
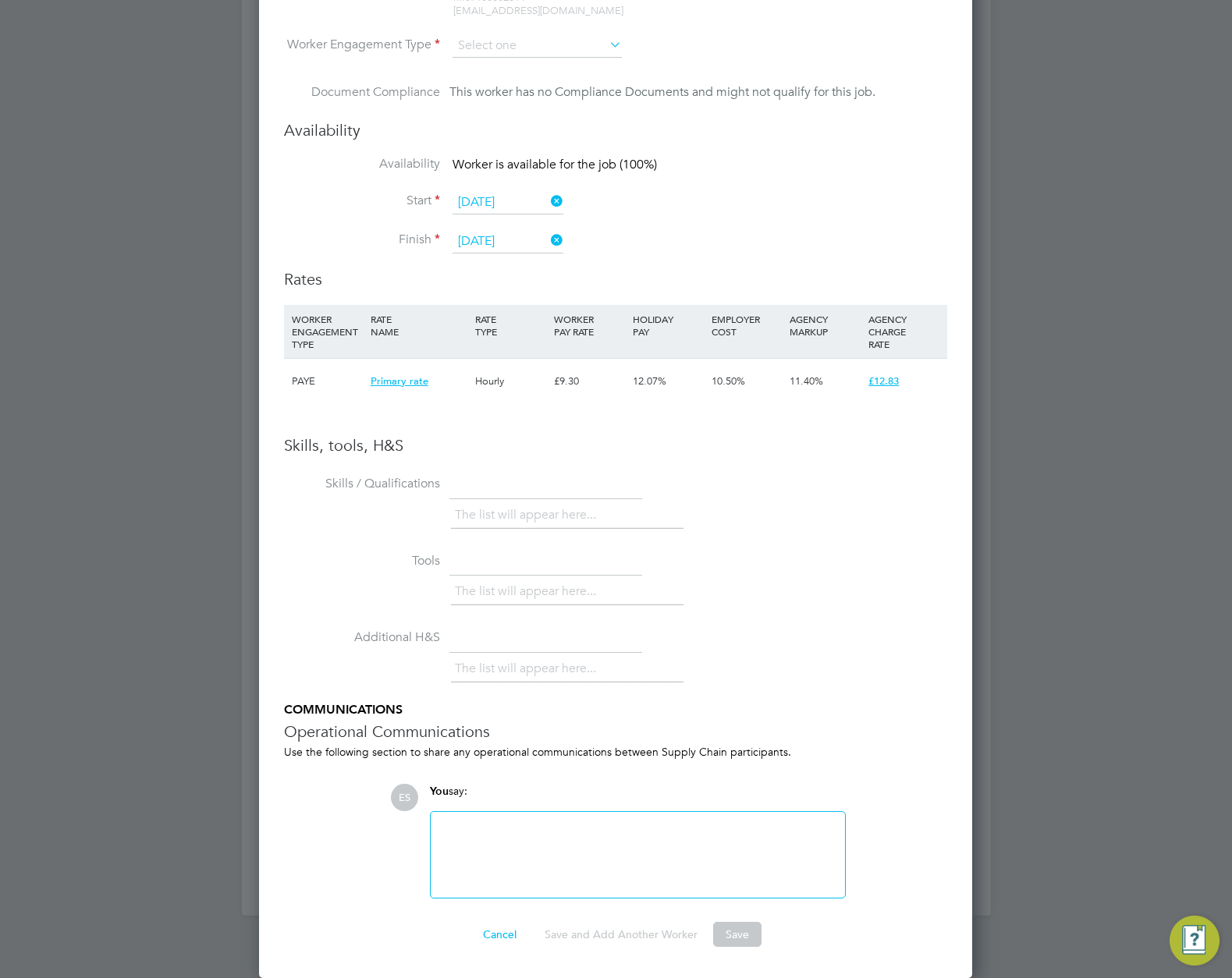
click at [742, 937] on button "Save" at bounding box center [738, 935] width 49 height 25
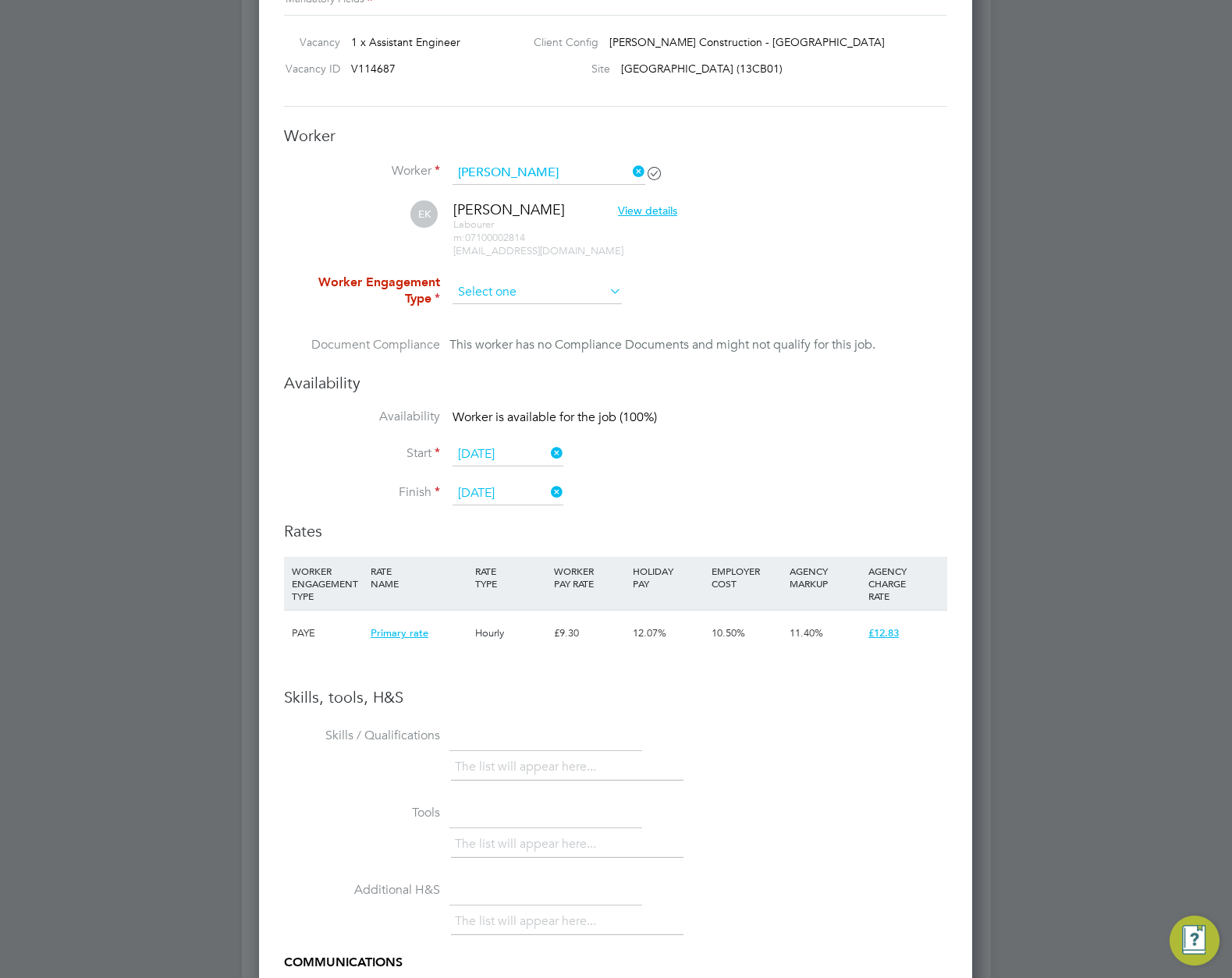
click at [527, 283] on input at bounding box center [537, 293] width 169 height 23
click at [497, 327] on li "PAYE" at bounding box center [537, 334] width 171 height 20
type input "PAYE"
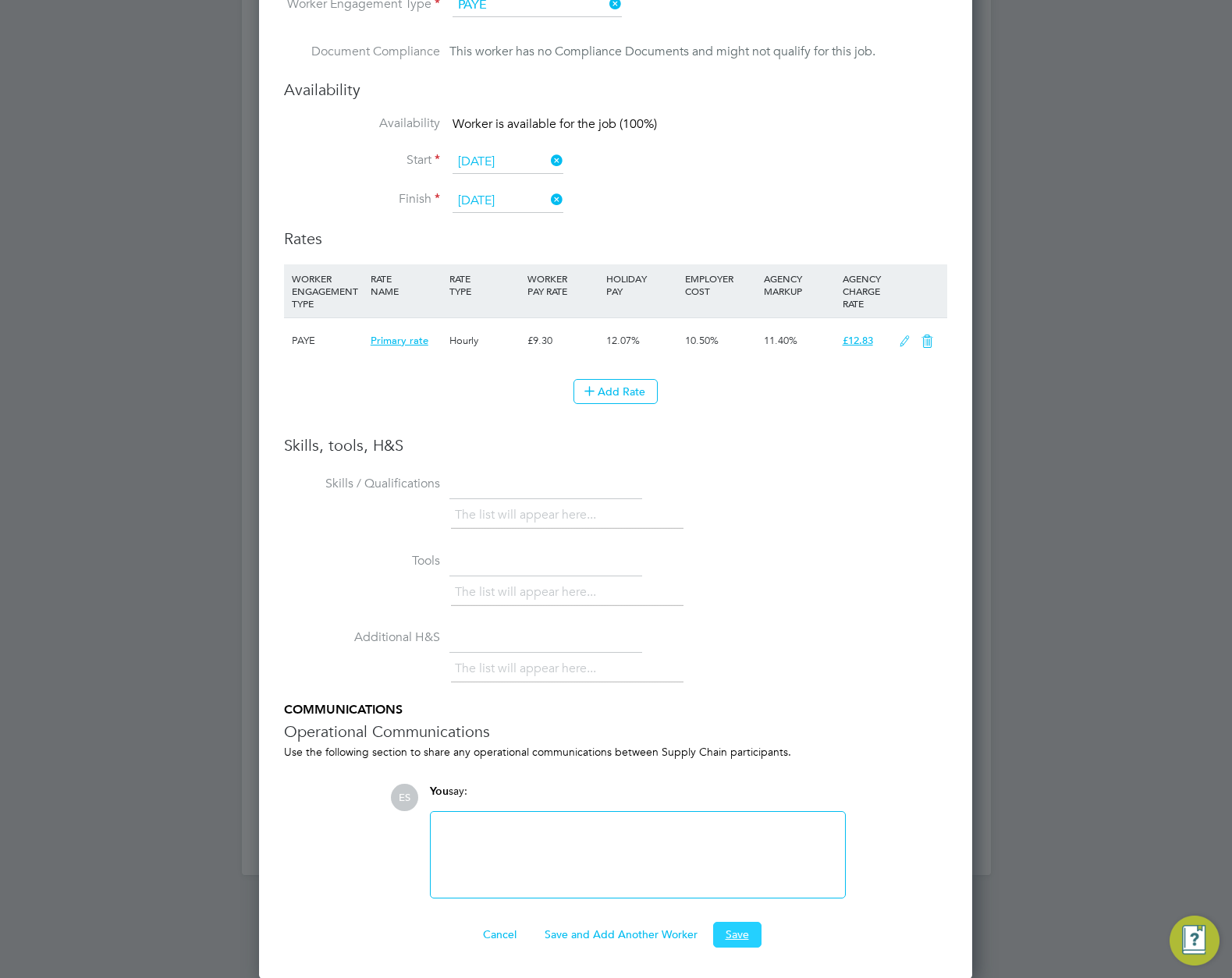
drag, startPoint x: 747, startPoint y: 931, endPoint x: 734, endPoint y: 944, distance: 18.4
click at [746, 932] on button "Save" at bounding box center [738, 935] width 49 height 25
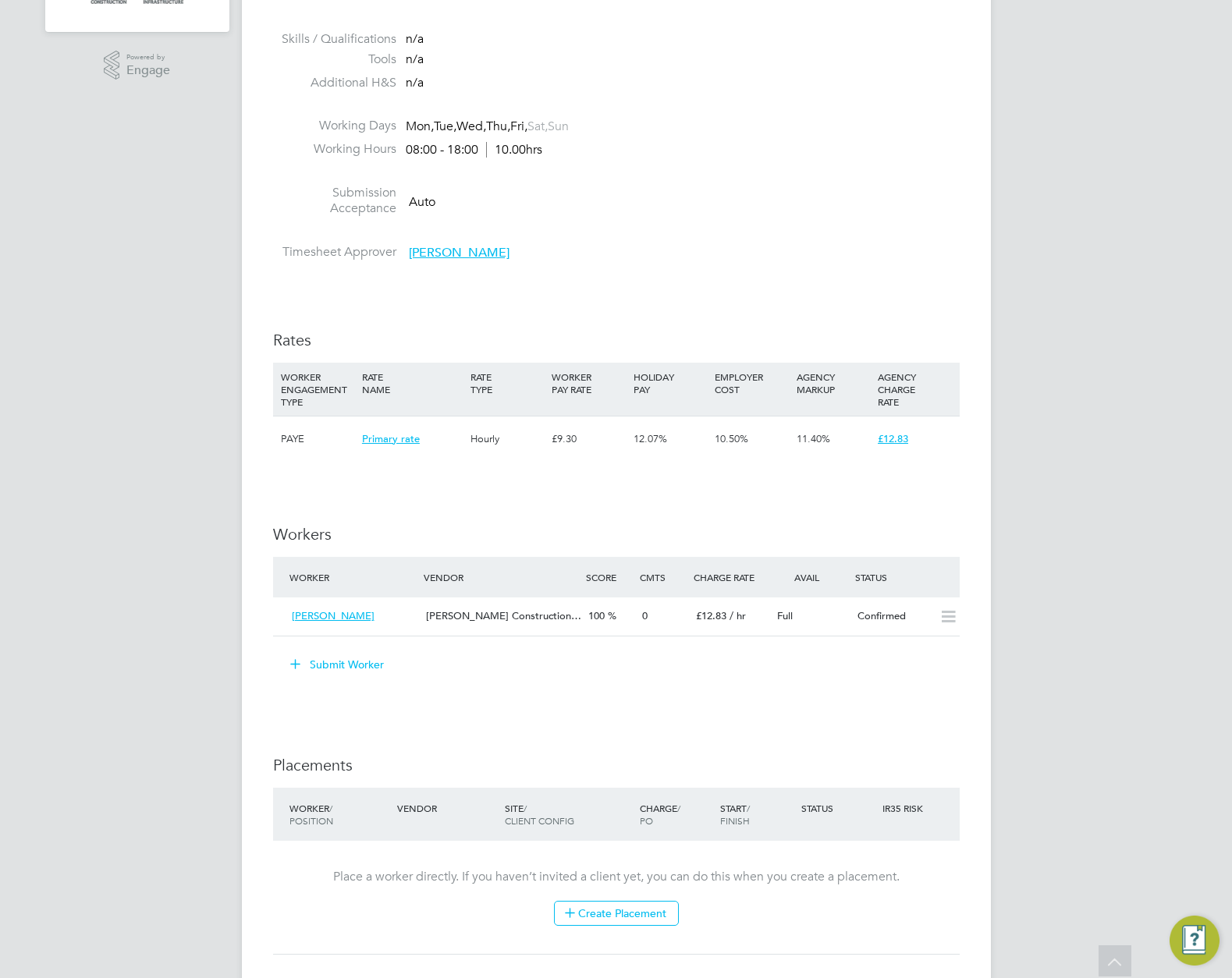
click at [729, 558] on div "IR35 Determination IR35 Status Disabled for this client. This feature can be en…" at bounding box center [616, 489] width 687 height 1634
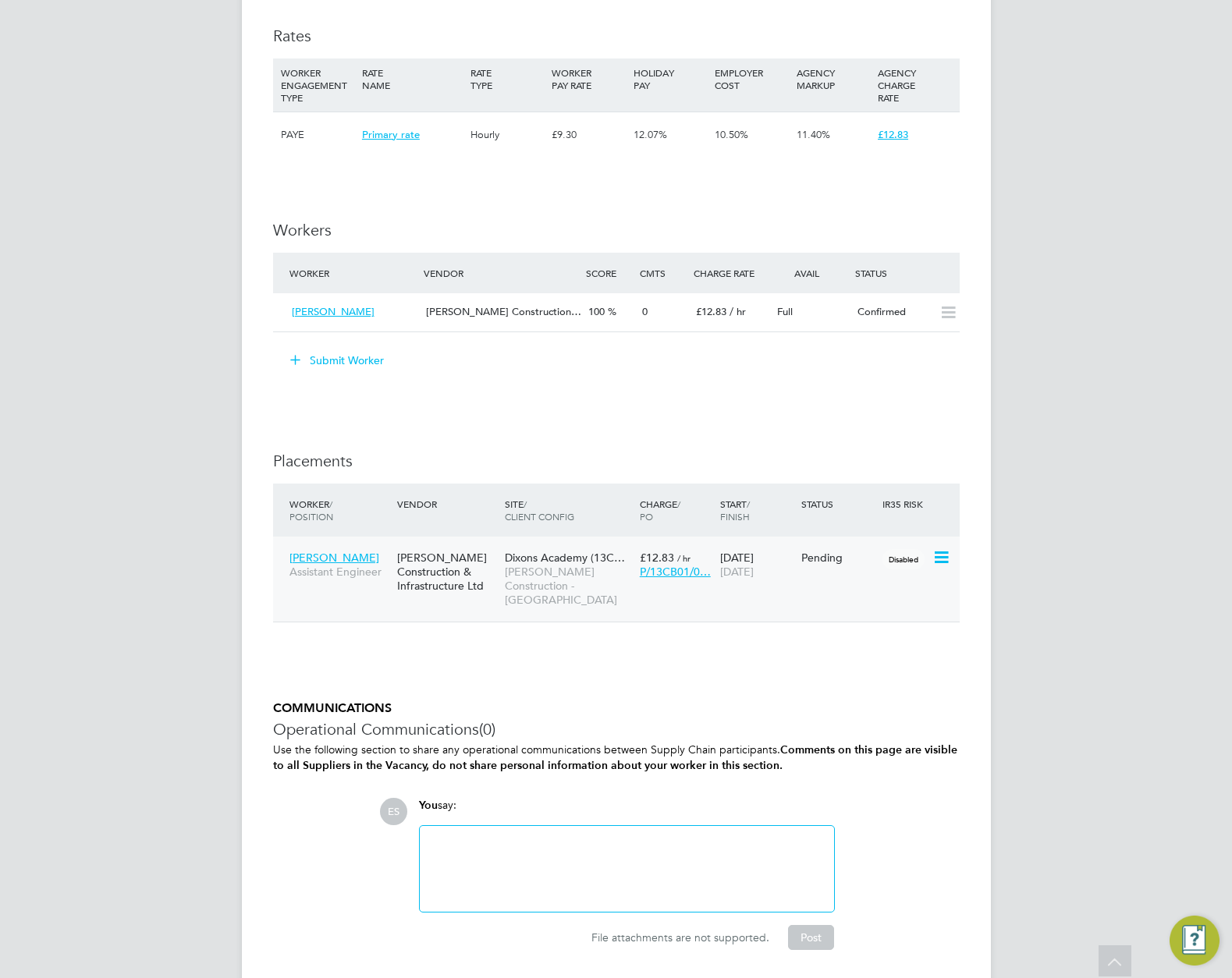
click at [938, 554] on icon at bounding box center [941, 558] width 16 height 19
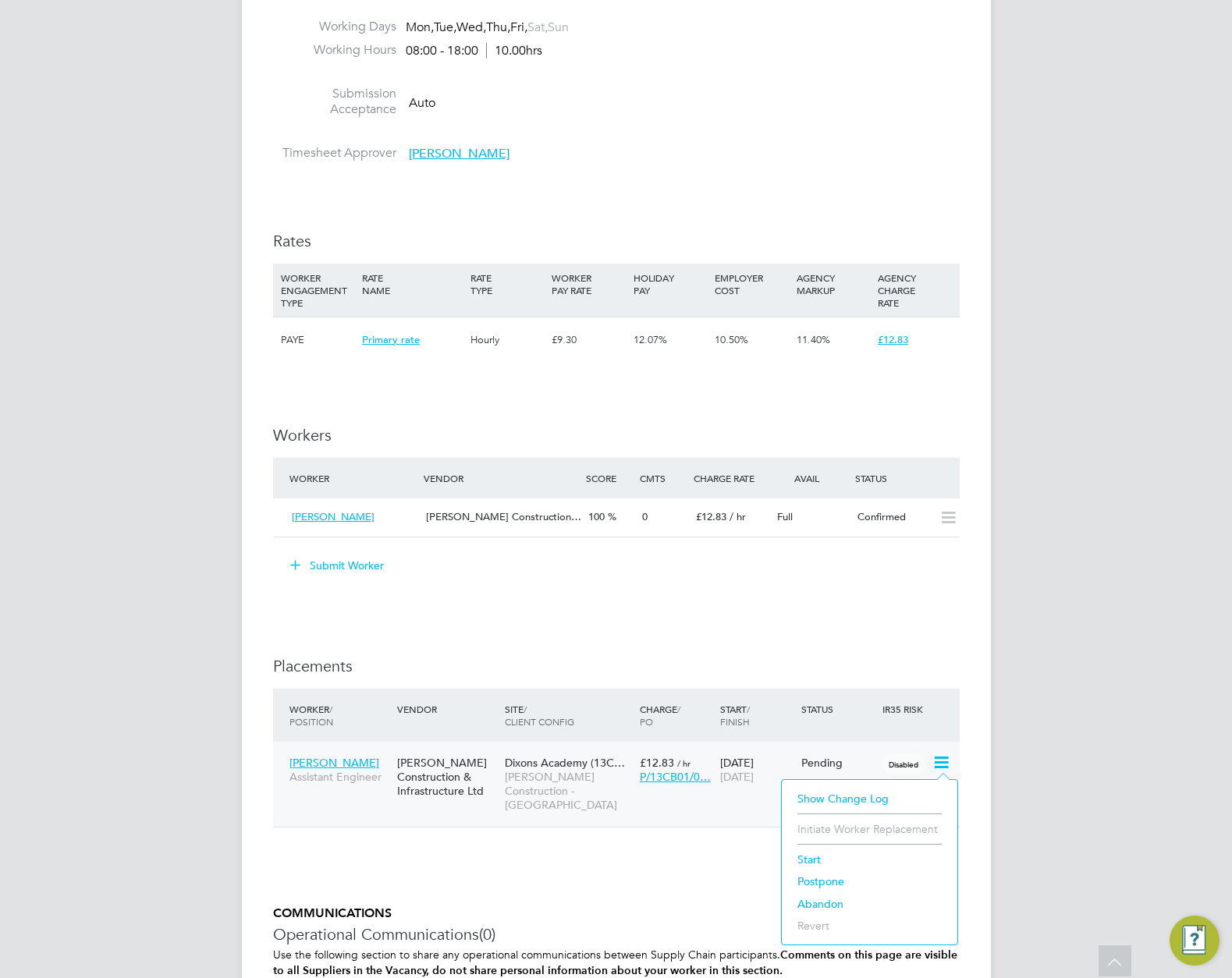
click at [818, 867] on li "Start" at bounding box center [869, 860] width 160 height 22
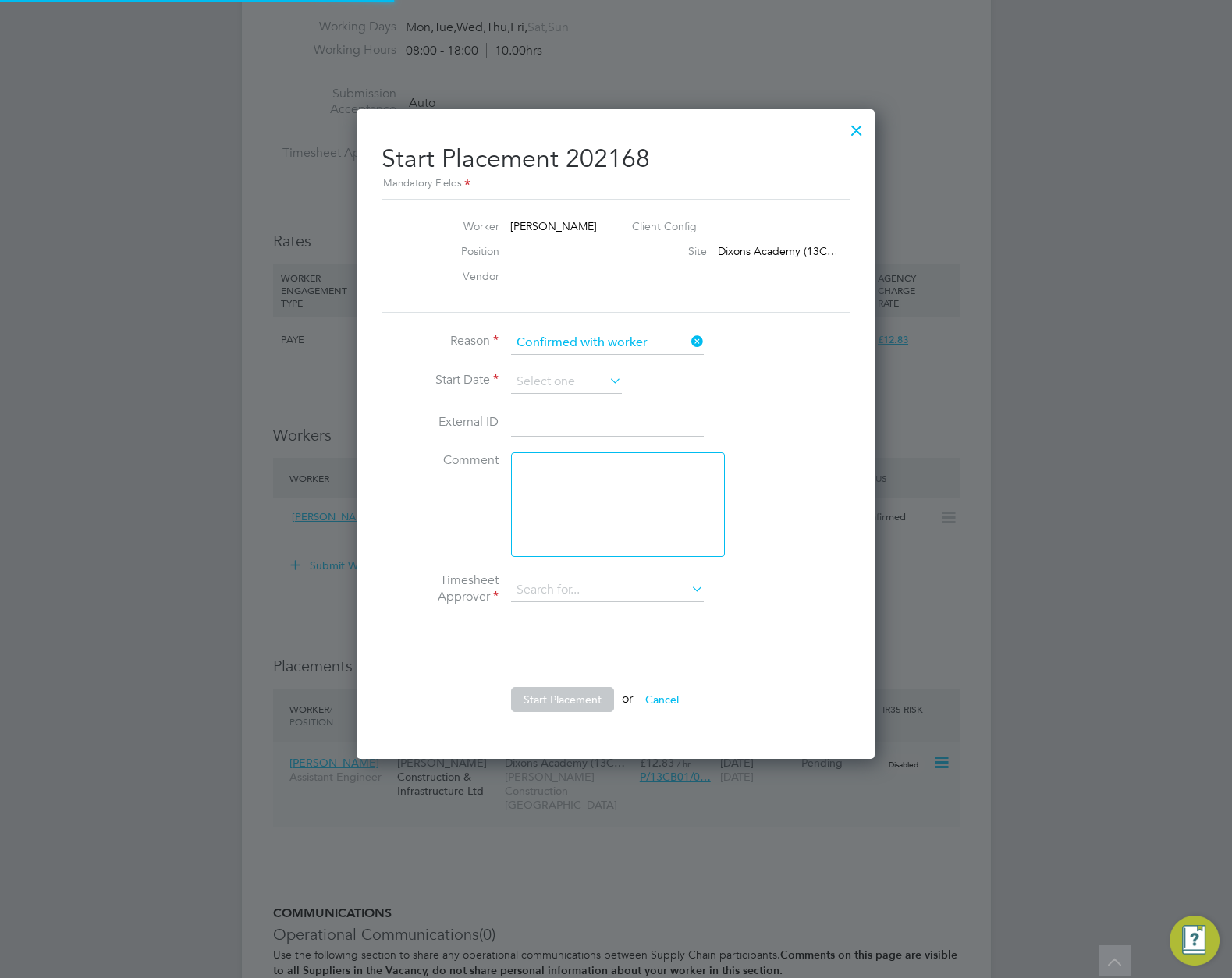
scroll to position [8, 8]
type input "Ari K"
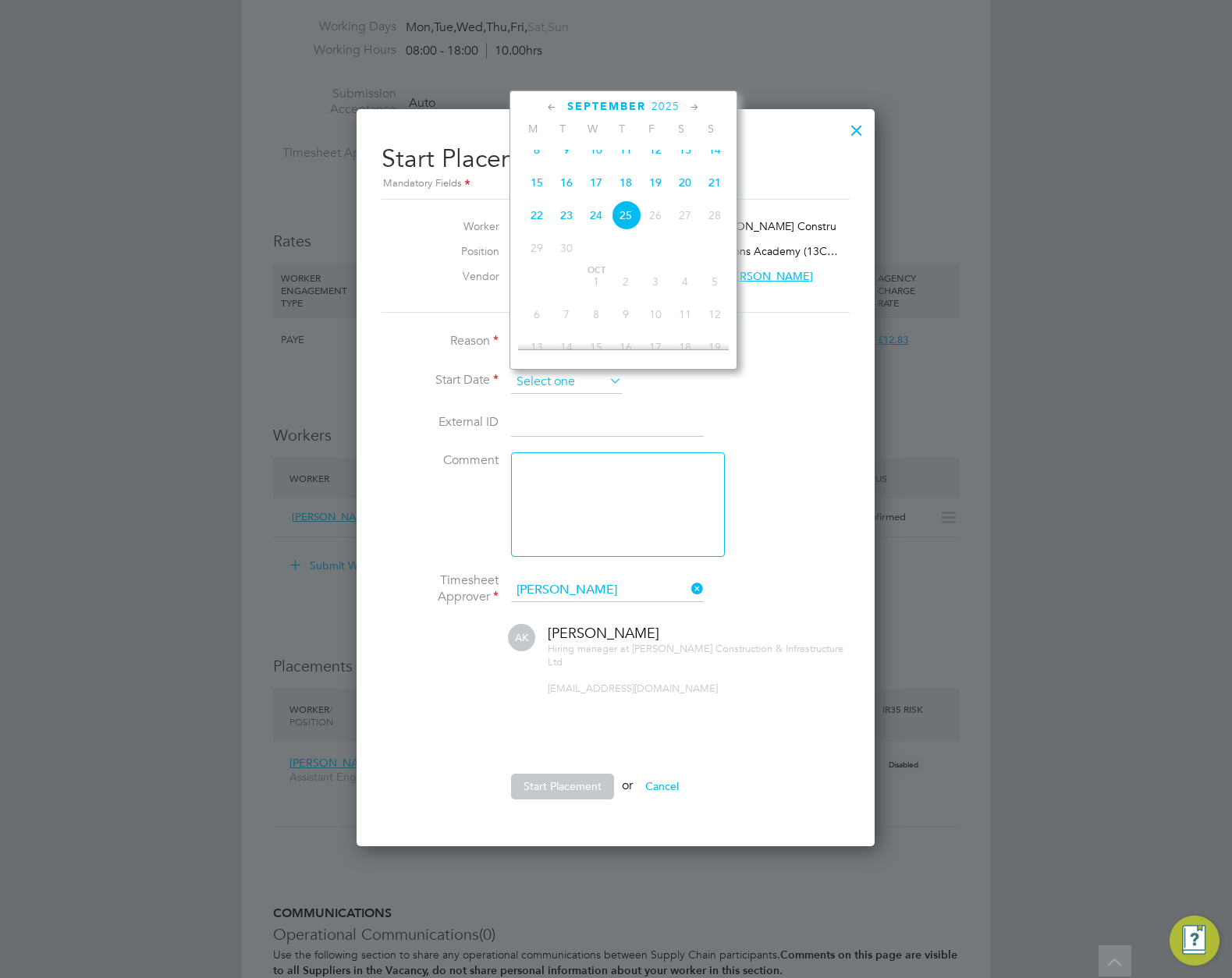
click at [549, 379] on input at bounding box center [566, 382] width 110 height 23
click at [566, 311] on span "Jul 1" at bounding box center [566, 305] width 30 height 30
type input "01 Jul 2025"
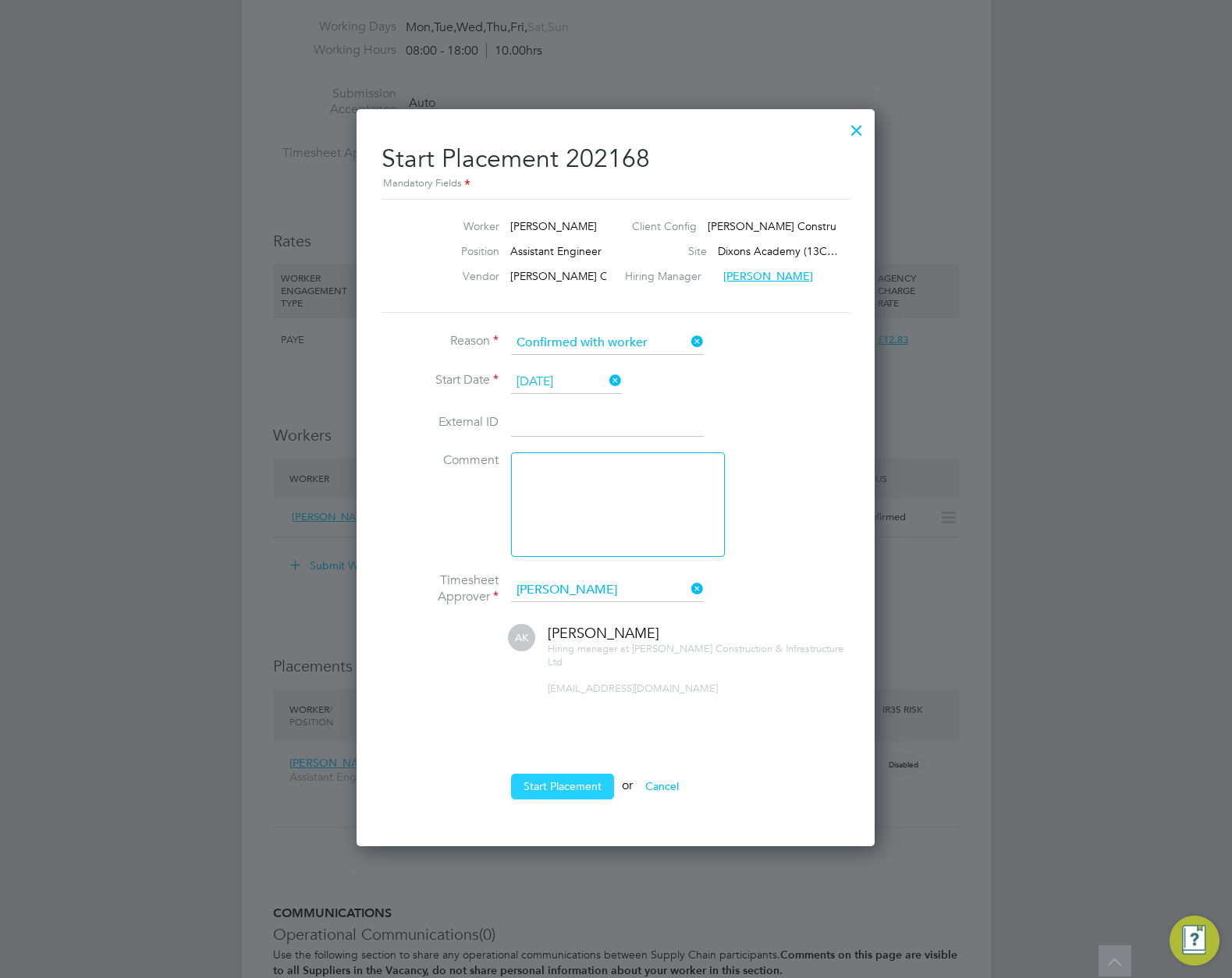
click at [558, 784] on button "Start Placement" at bounding box center [563, 786] width 103 height 25
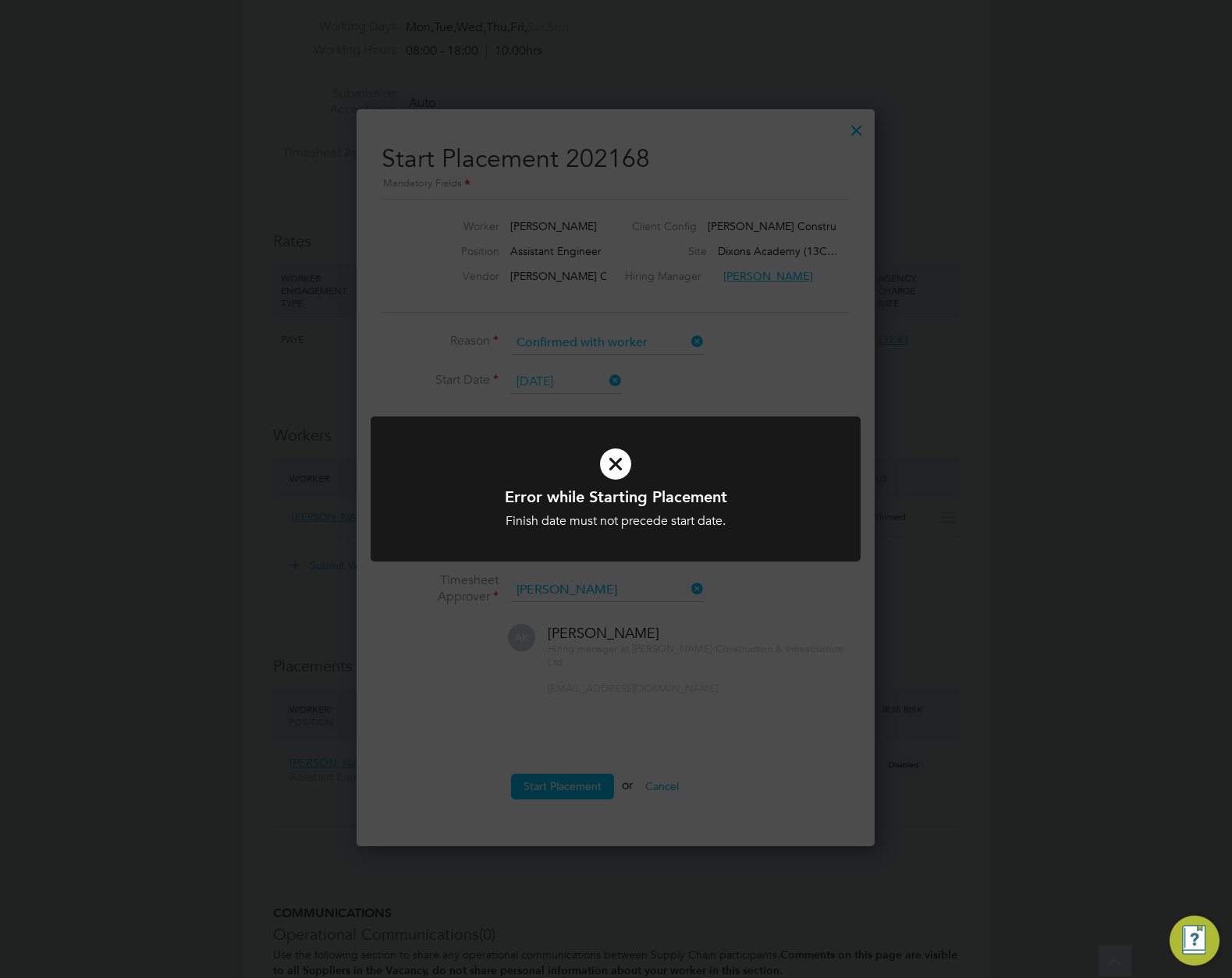
click at [626, 604] on div "Error while Starting Placement Finish date must not precede start date. Cancel …" at bounding box center [616, 489] width 1232 height 978
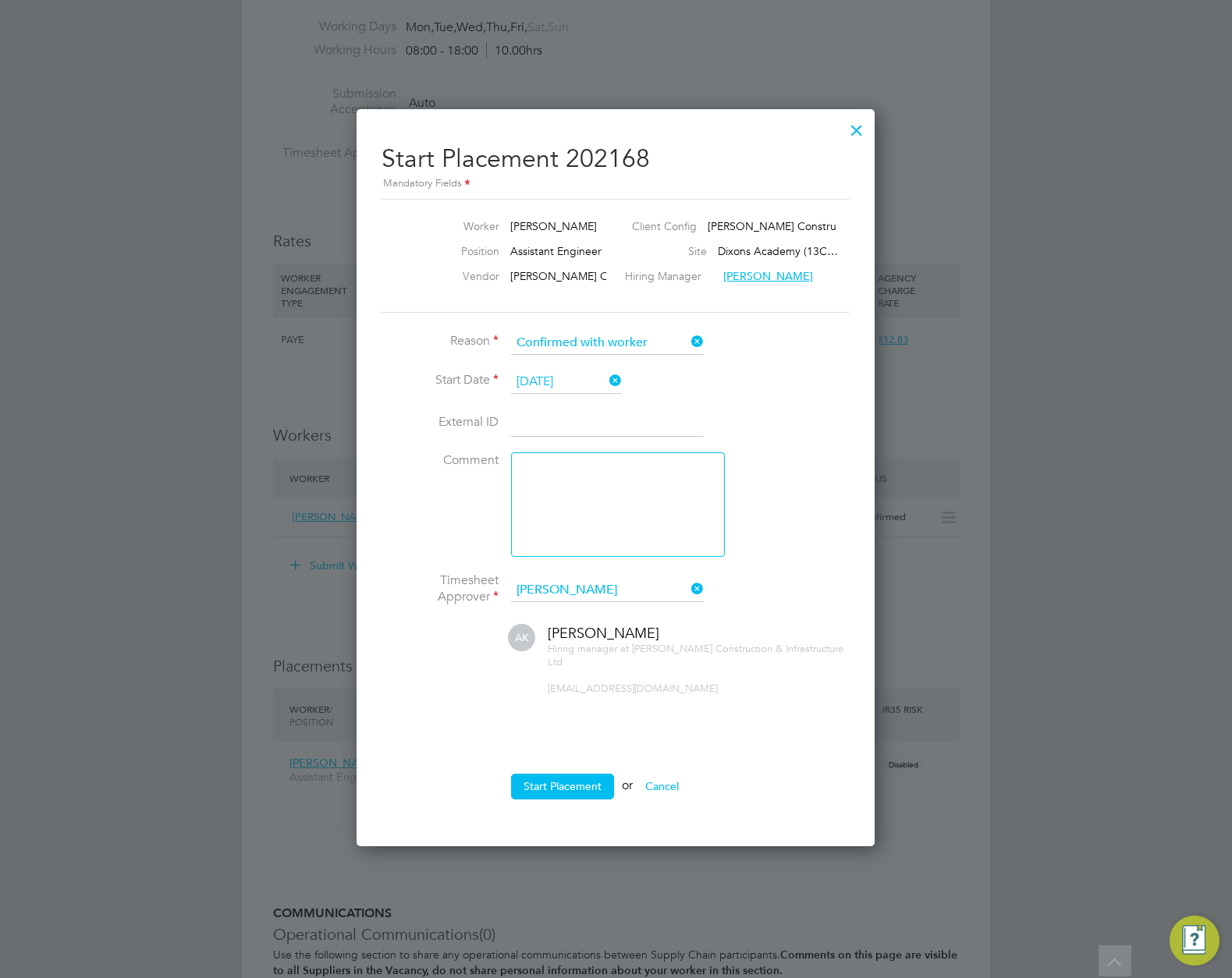
click at [672, 787] on button "Cancel" at bounding box center [662, 786] width 59 height 25
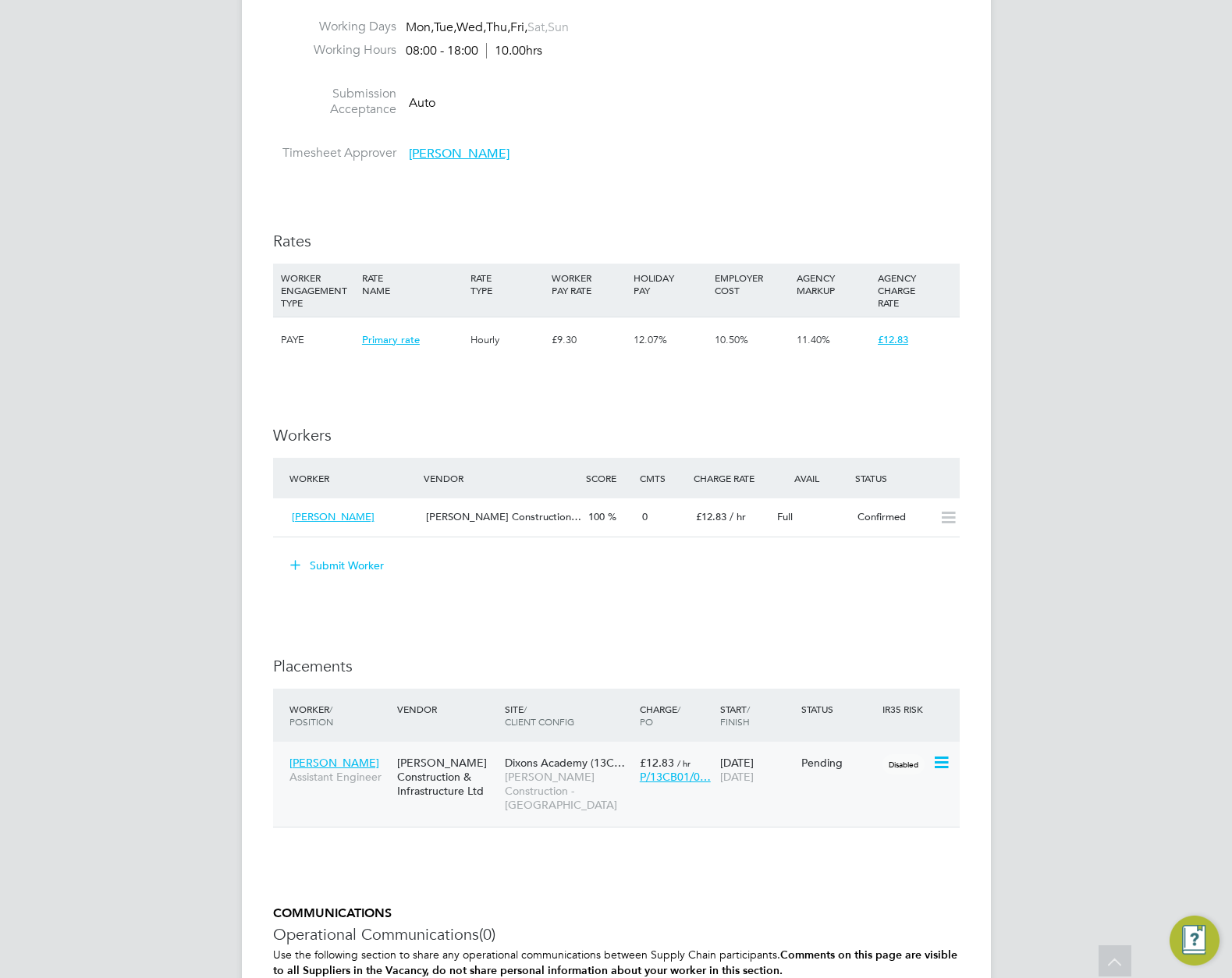
click at [542, 782] on span "Morgan Sindall Construction - North West" at bounding box center [569, 791] width 127 height 43
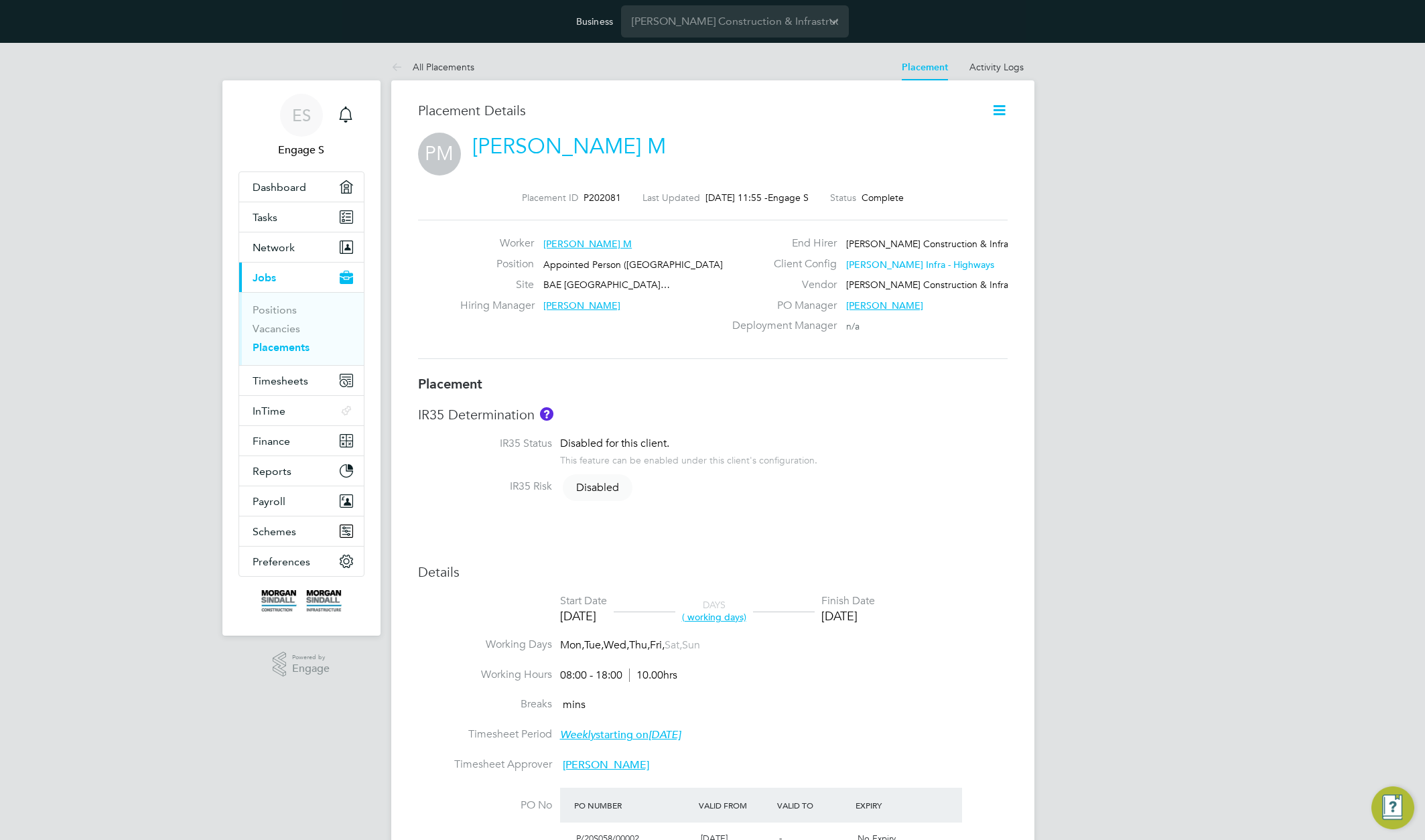
scroll to position [7, 7]
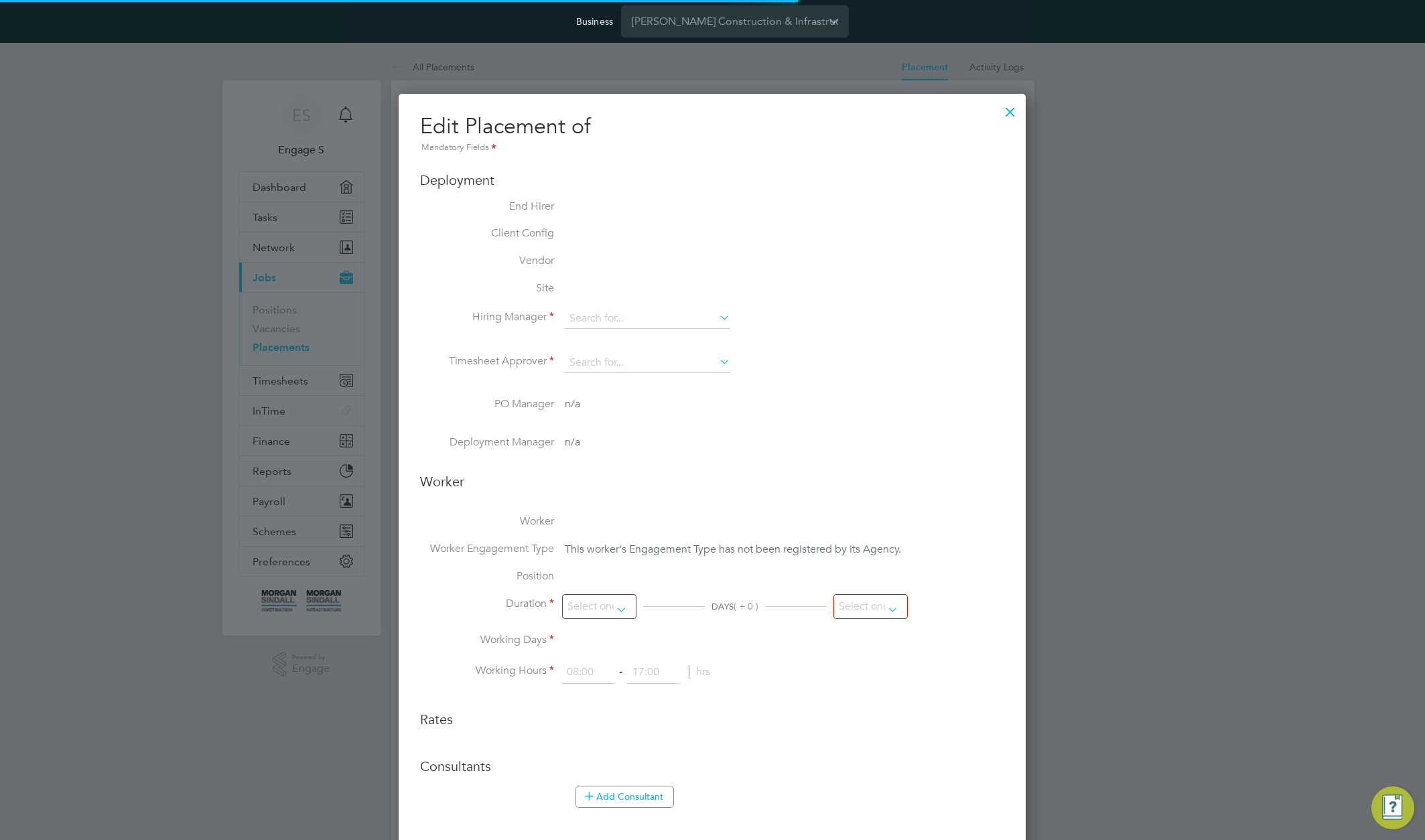
type input "Justin C"
type input "Dale M"
type input "14 Apr 2025"
type input "18 May 2025"
type input "08:00"
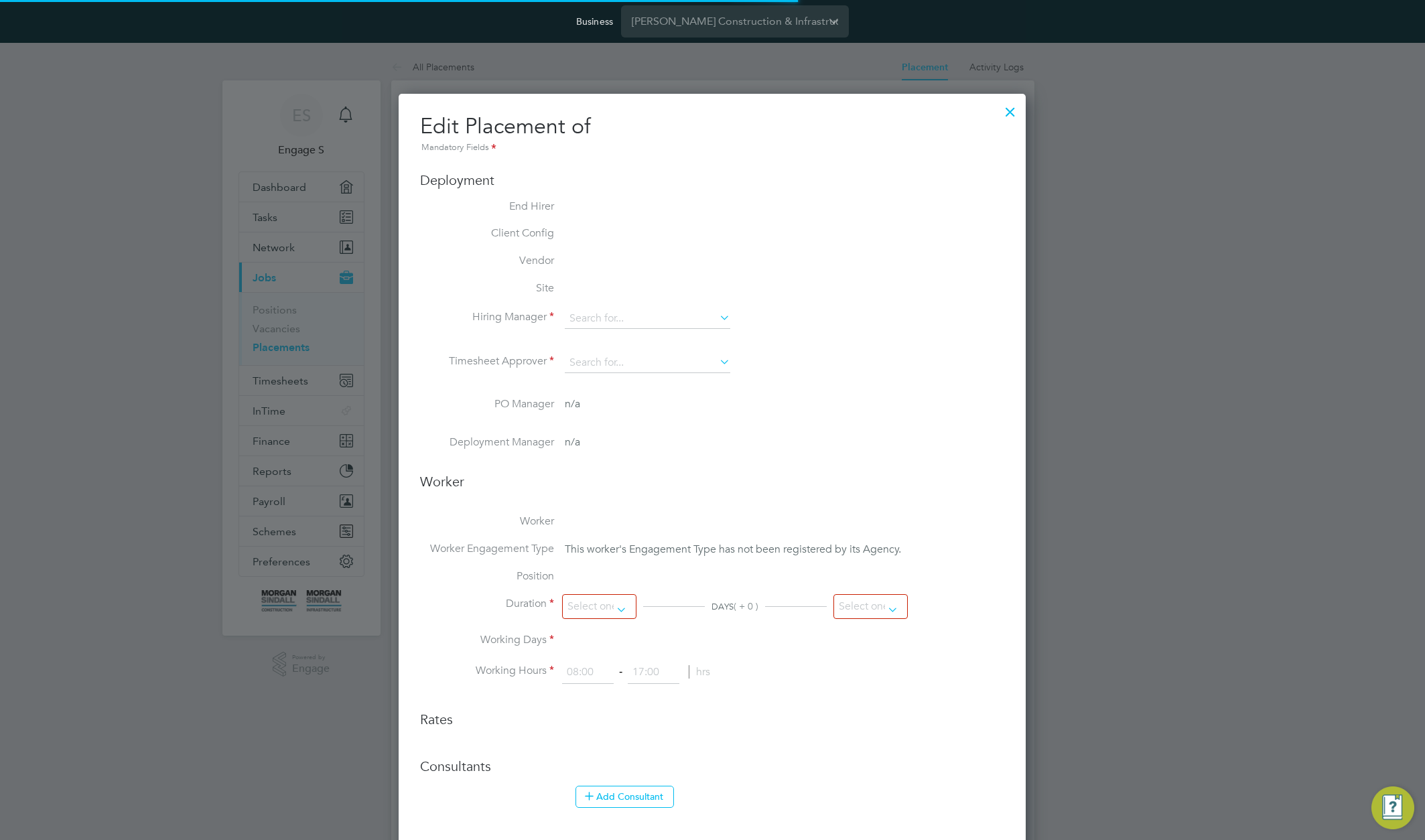
type input "18:00"
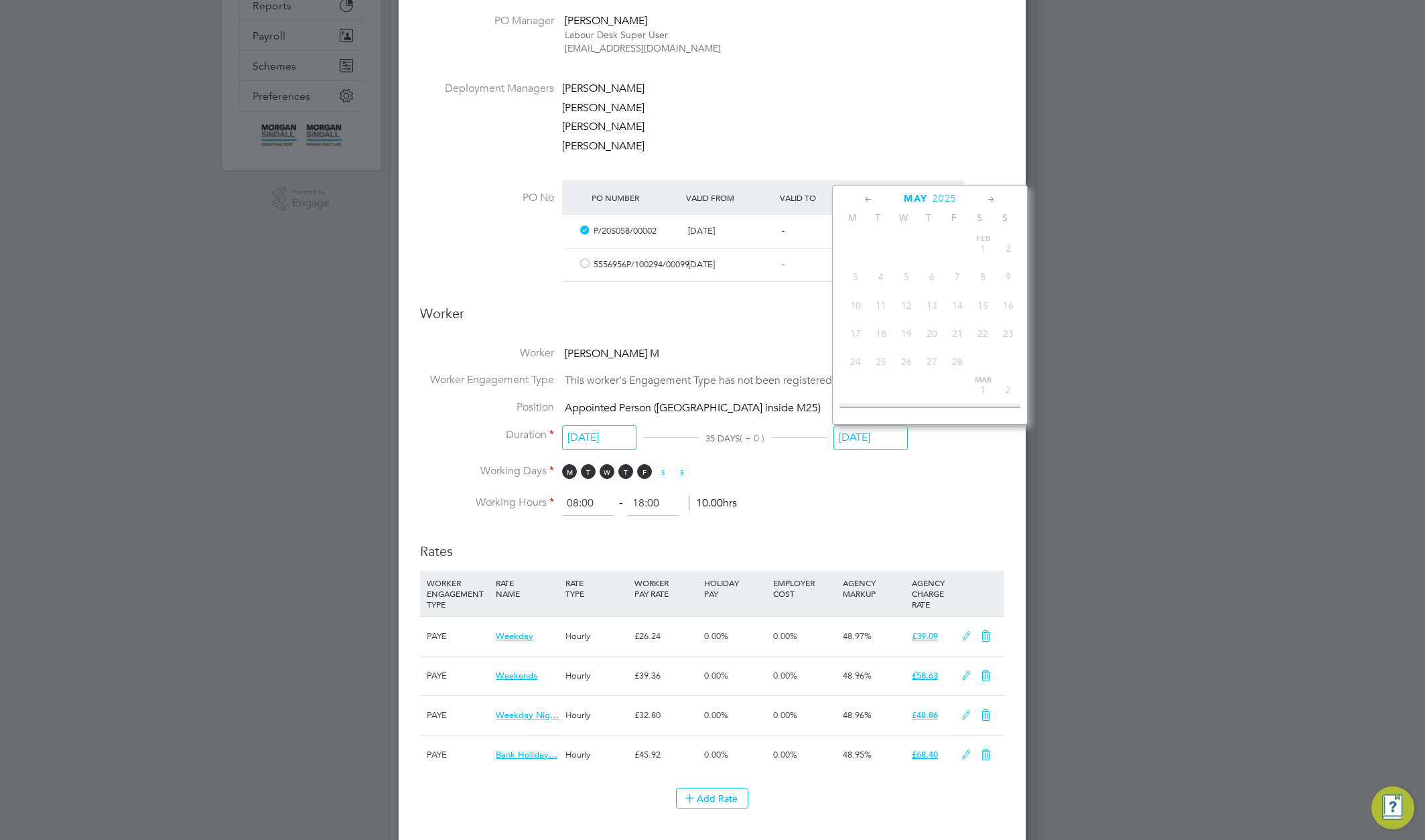
click at [879, 441] on input "18 May 2025" at bounding box center [870, 438] width 75 height 25
click at [934, 338] on span "25" at bounding box center [932, 325] width 26 height 26
type input "25 Dec 2025"
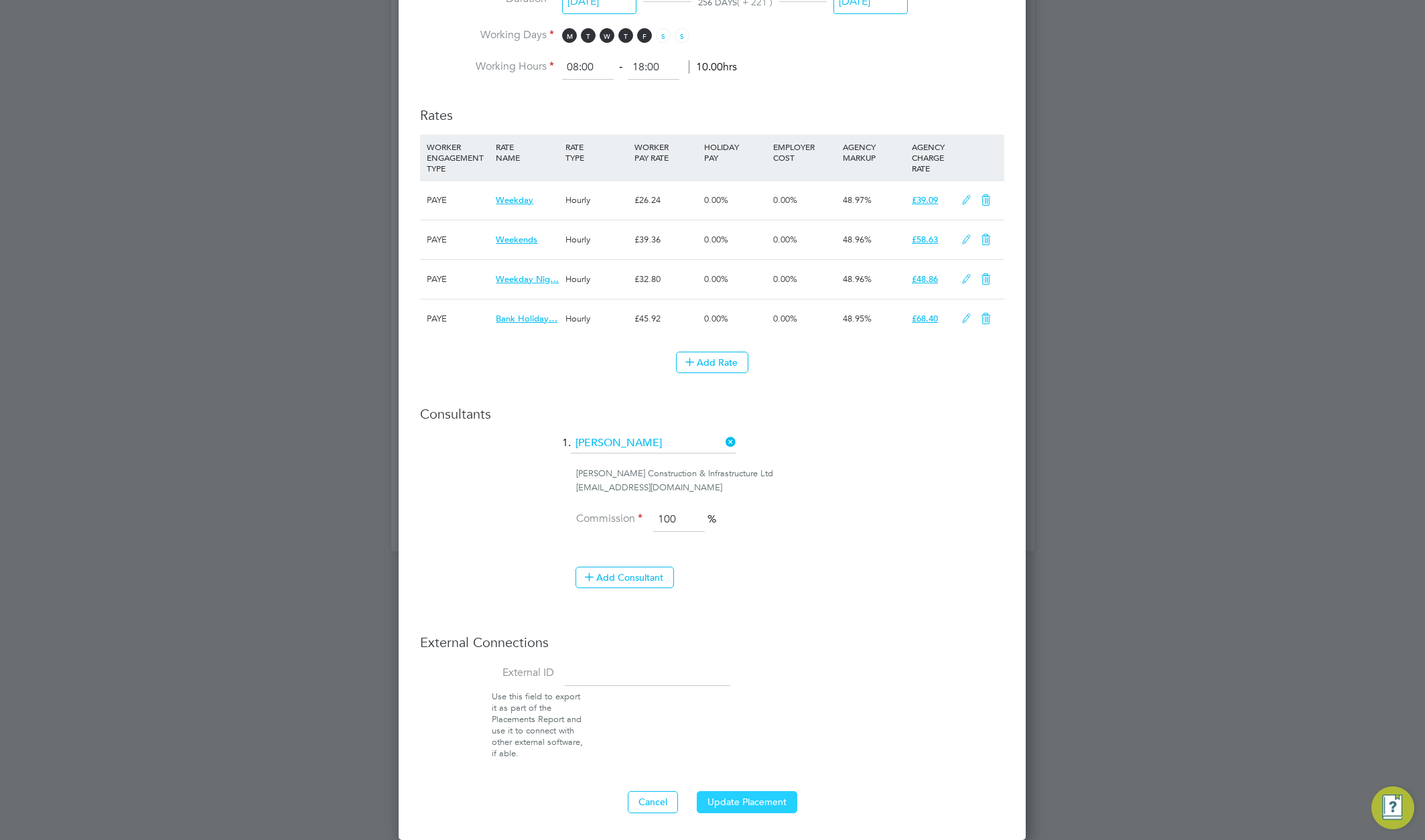
click at [781, 804] on button "Update Placement" at bounding box center [746, 802] width 100 height 22
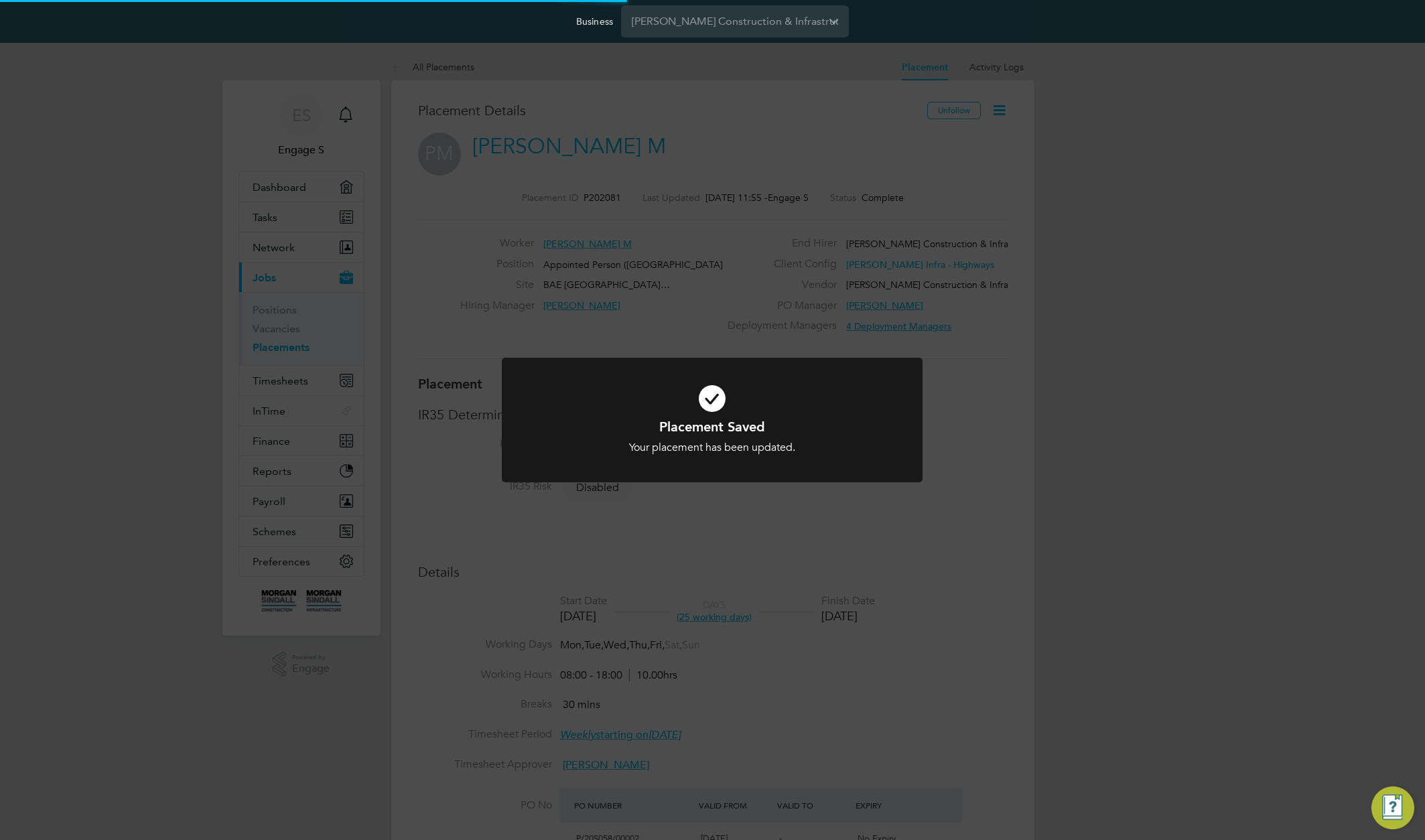
click at [1122, 451] on div "Placement Saved Your placement has been updated. Cancel Okay" at bounding box center [712, 420] width 1425 height 840
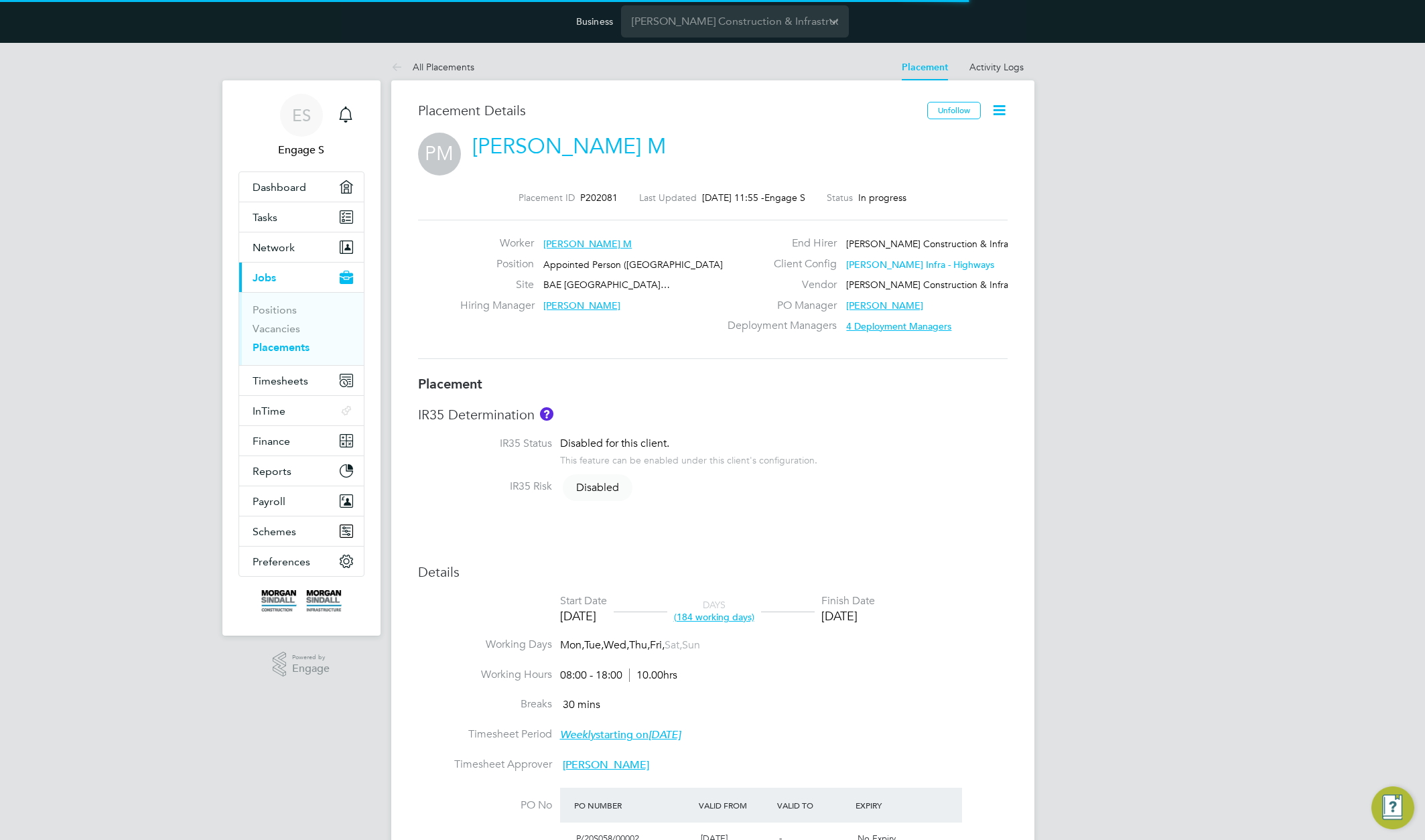
click at [986, 118] on div "Unfollow" at bounding box center [962, 117] width 91 height 31
click at [999, 108] on icon at bounding box center [999, 110] width 17 height 17
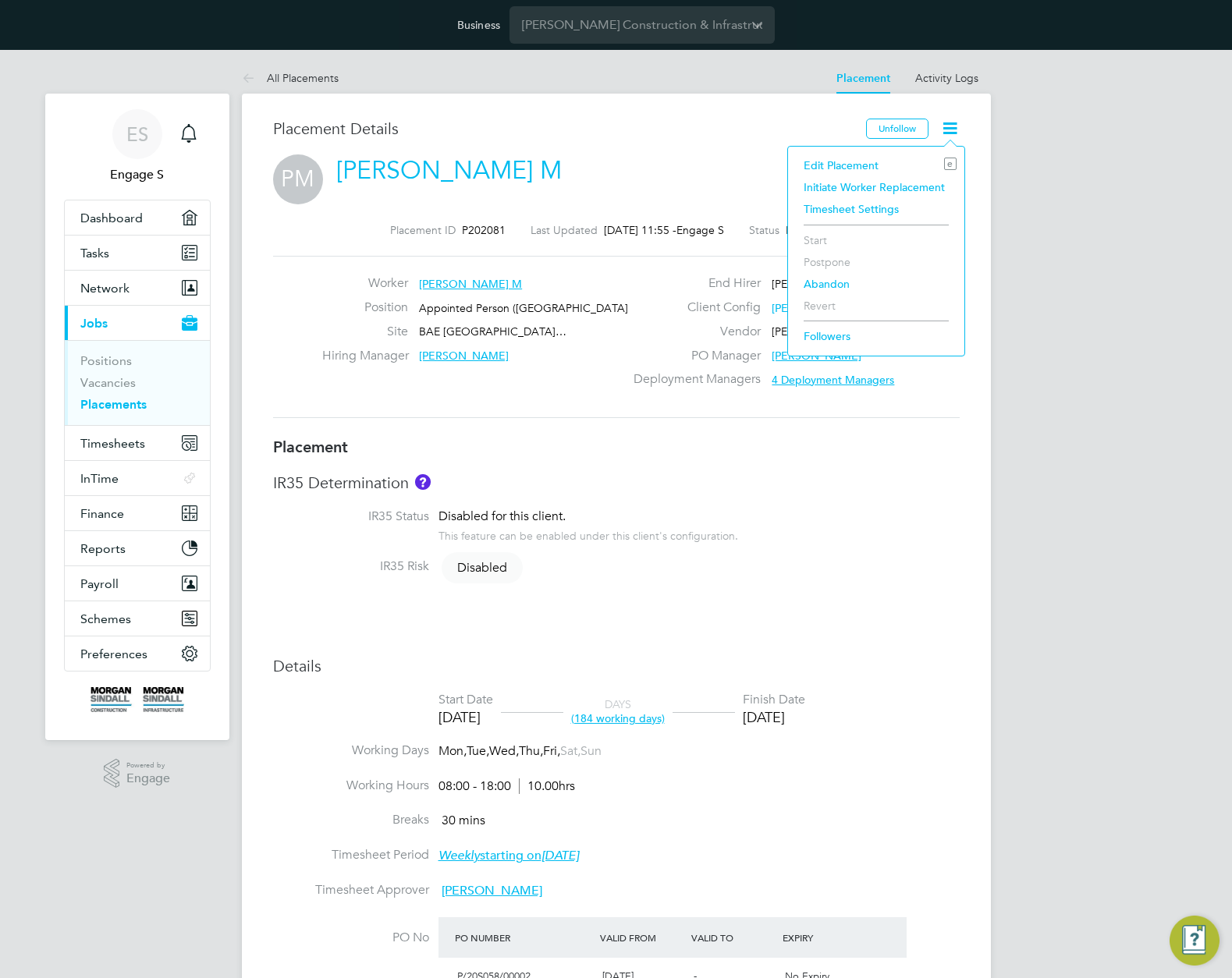
click at [857, 187] on li "Initiate Worker Replacement" at bounding box center [876, 187] width 161 height 22
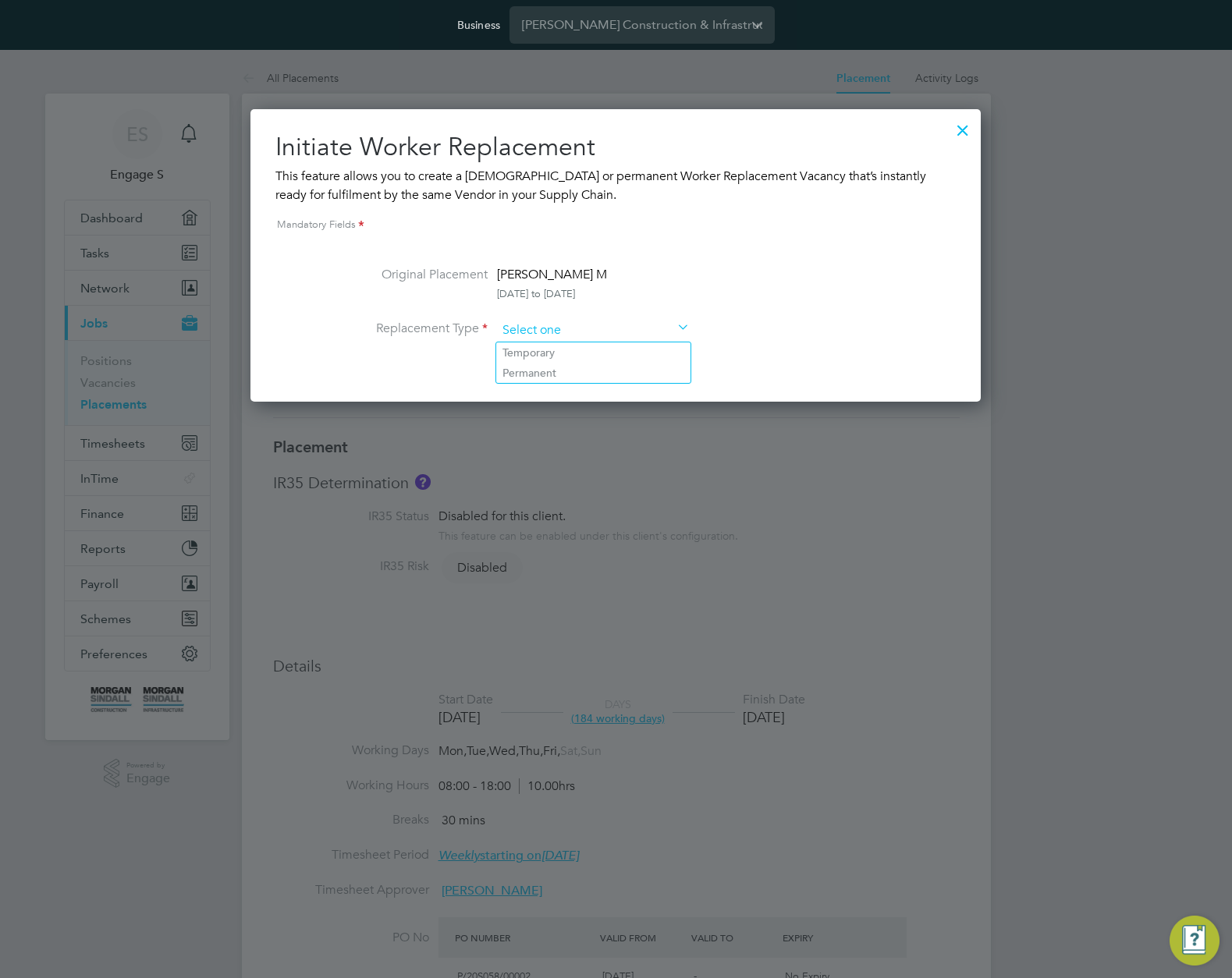
click at [600, 329] on input at bounding box center [594, 331] width 193 height 23
click at [573, 348] on li "Temporary" at bounding box center [594, 352] width 194 height 20
type input "Temporary"
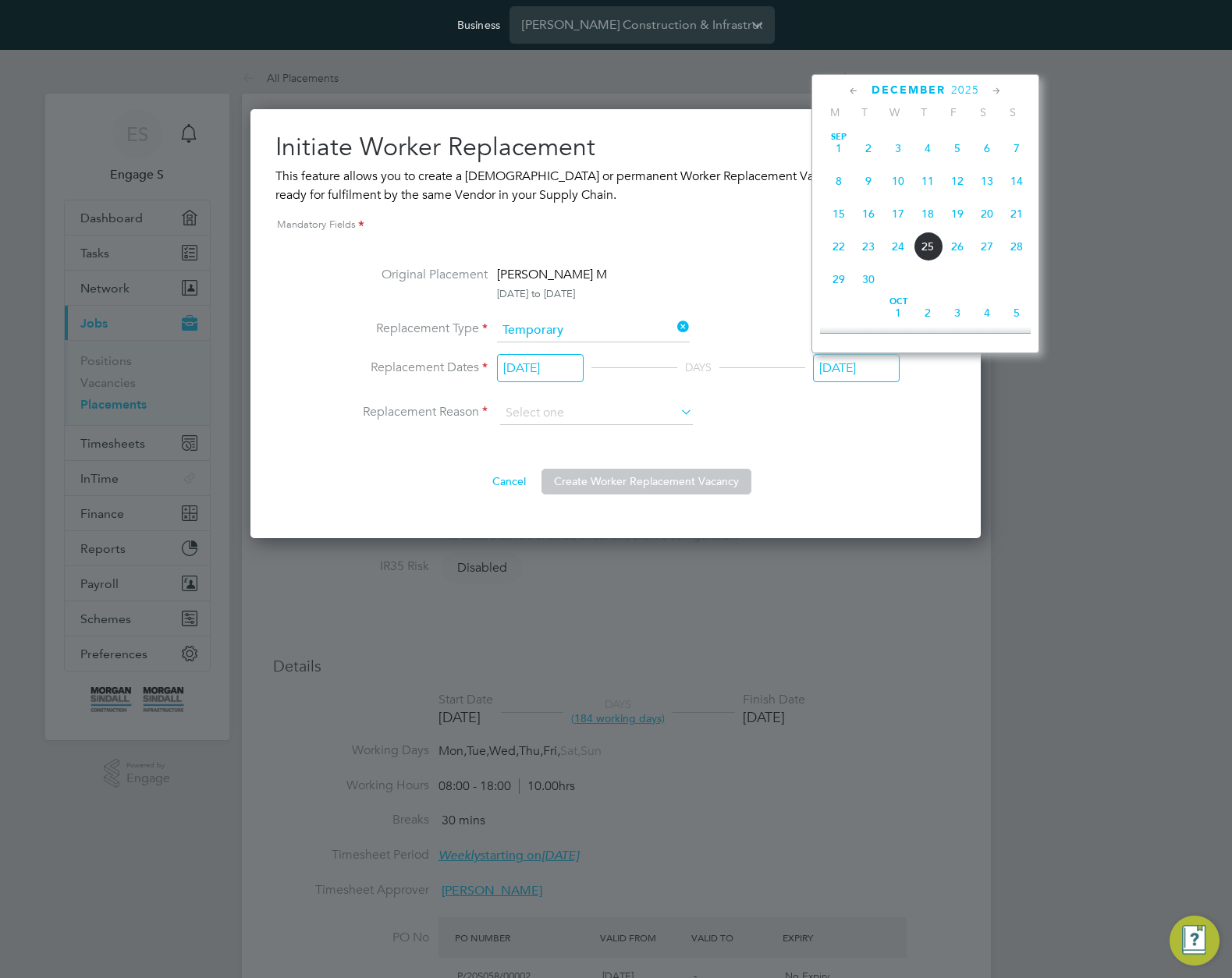
click at [874, 374] on input "25 Dec 2025" at bounding box center [856, 368] width 87 height 29
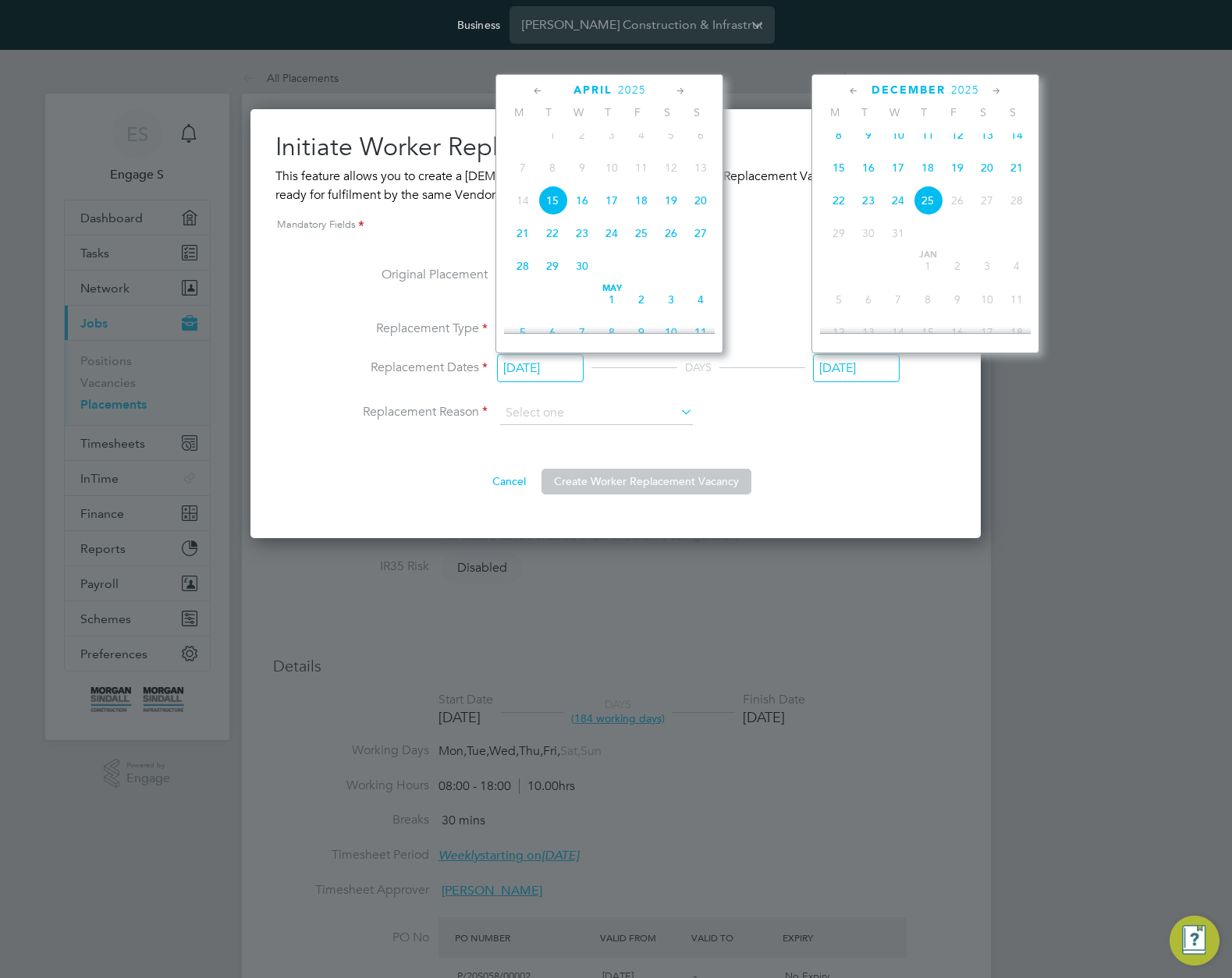
click at [565, 368] on input "[DATE]" at bounding box center [540, 368] width 87 height 29
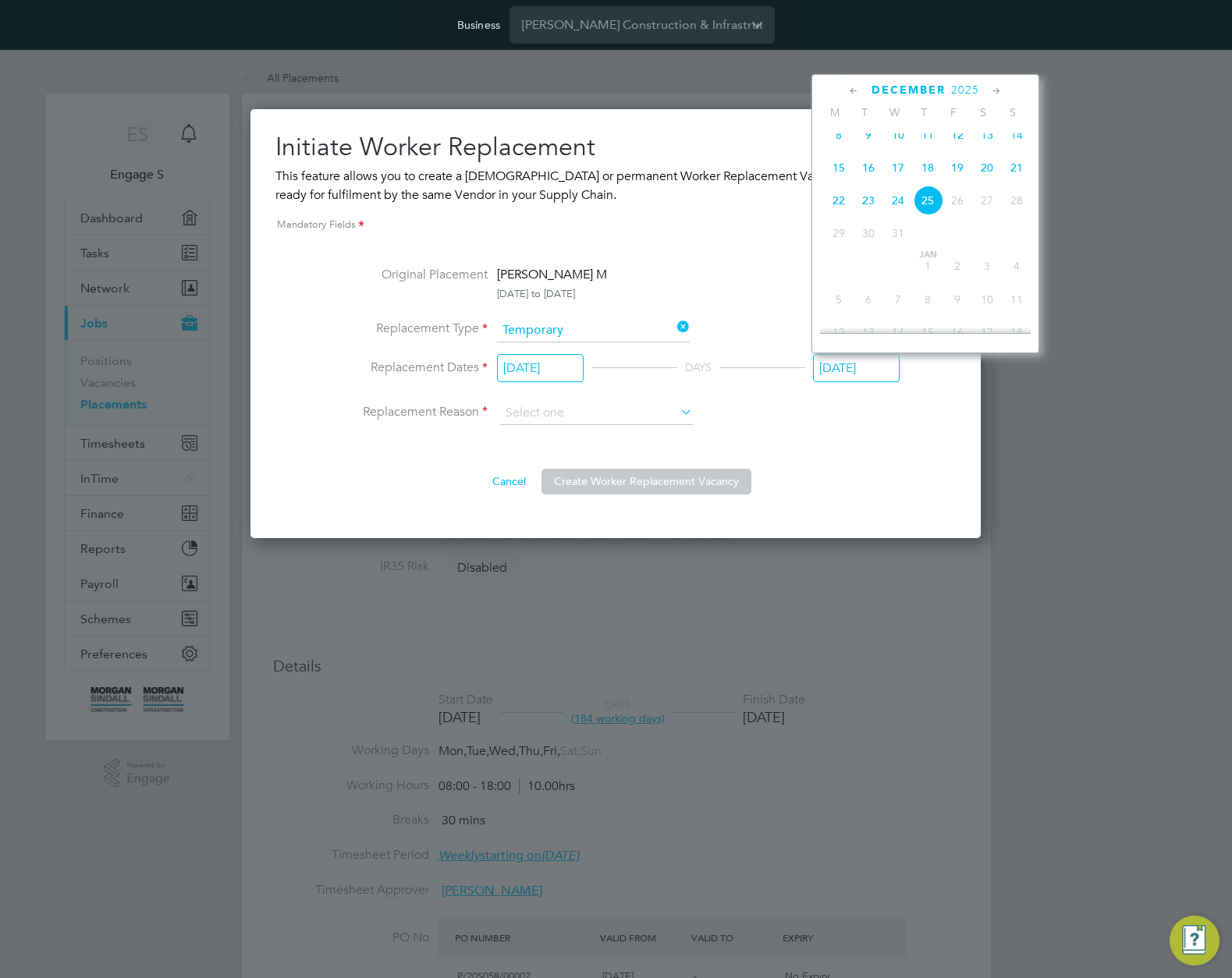
click at [872, 370] on input "25 Dec 2025" at bounding box center [856, 368] width 87 height 29
click at [837, 144] on span "8" at bounding box center [839, 135] width 30 height 30
type input "08 Dec 2025"
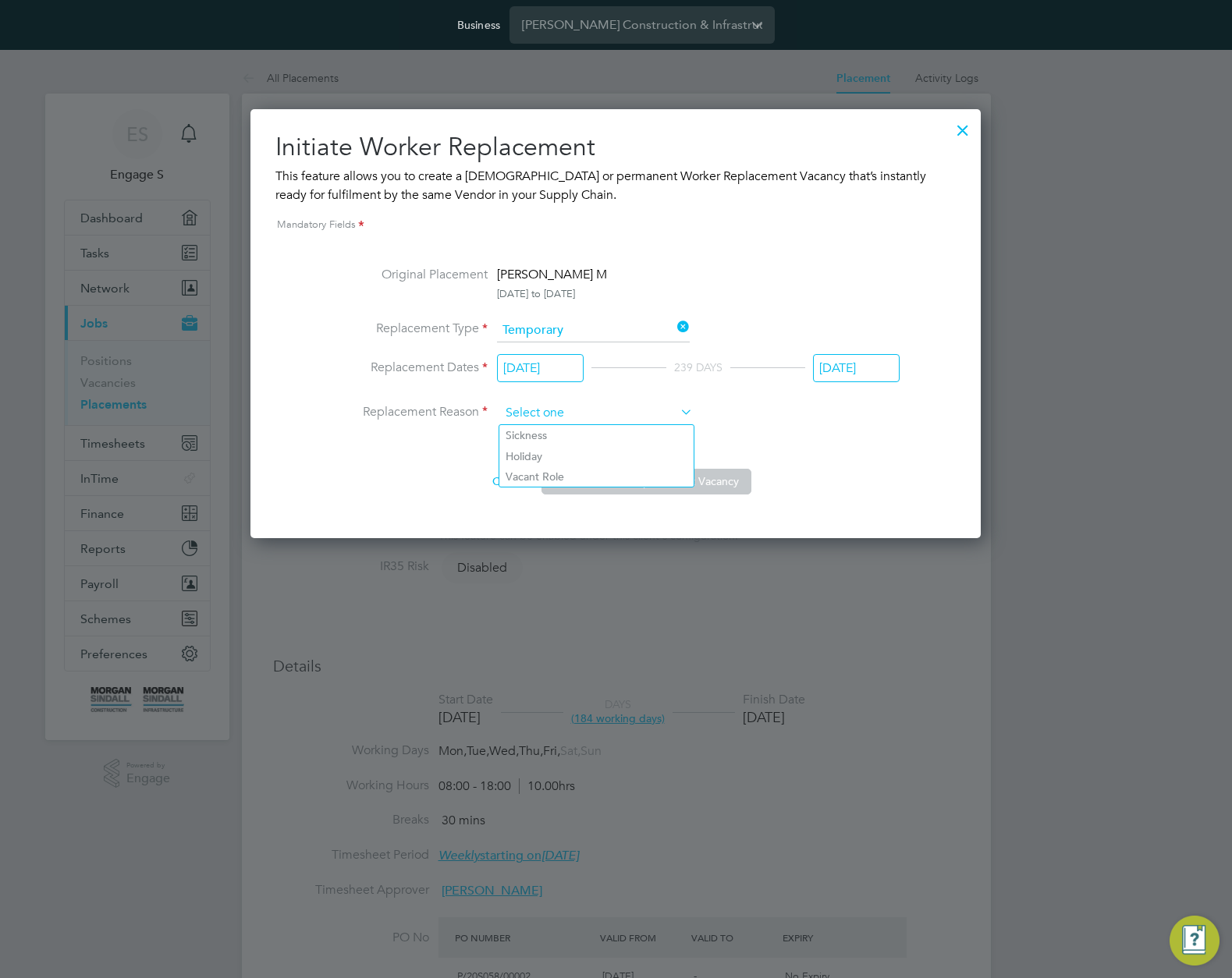
click at [648, 404] on input at bounding box center [597, 413] width 193 height 23
click at [591, 457] on li "Holiday" at bounding box center [597, 457] width 194 height 20
type input "Holiday"
click at [706, 484] on button "Create Worker Replacement Vacancy" at bounding box center [646, 482] width 210 height 25
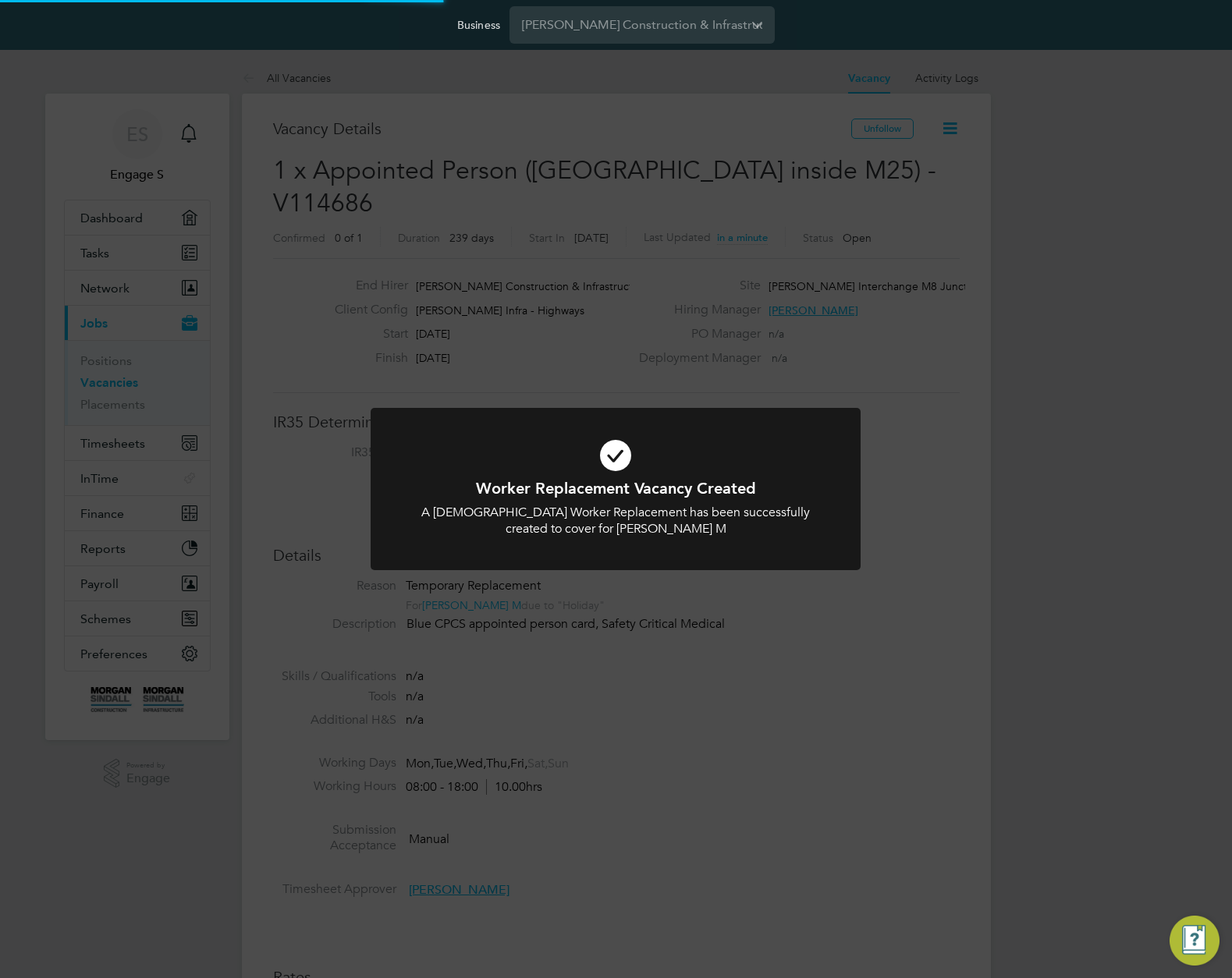
click at [948, 509] on div "Worker Replacement Vacancy Created A Temporary Worker Replacement has been succ…" at bounding box center [616, 489] width 1232 height 978
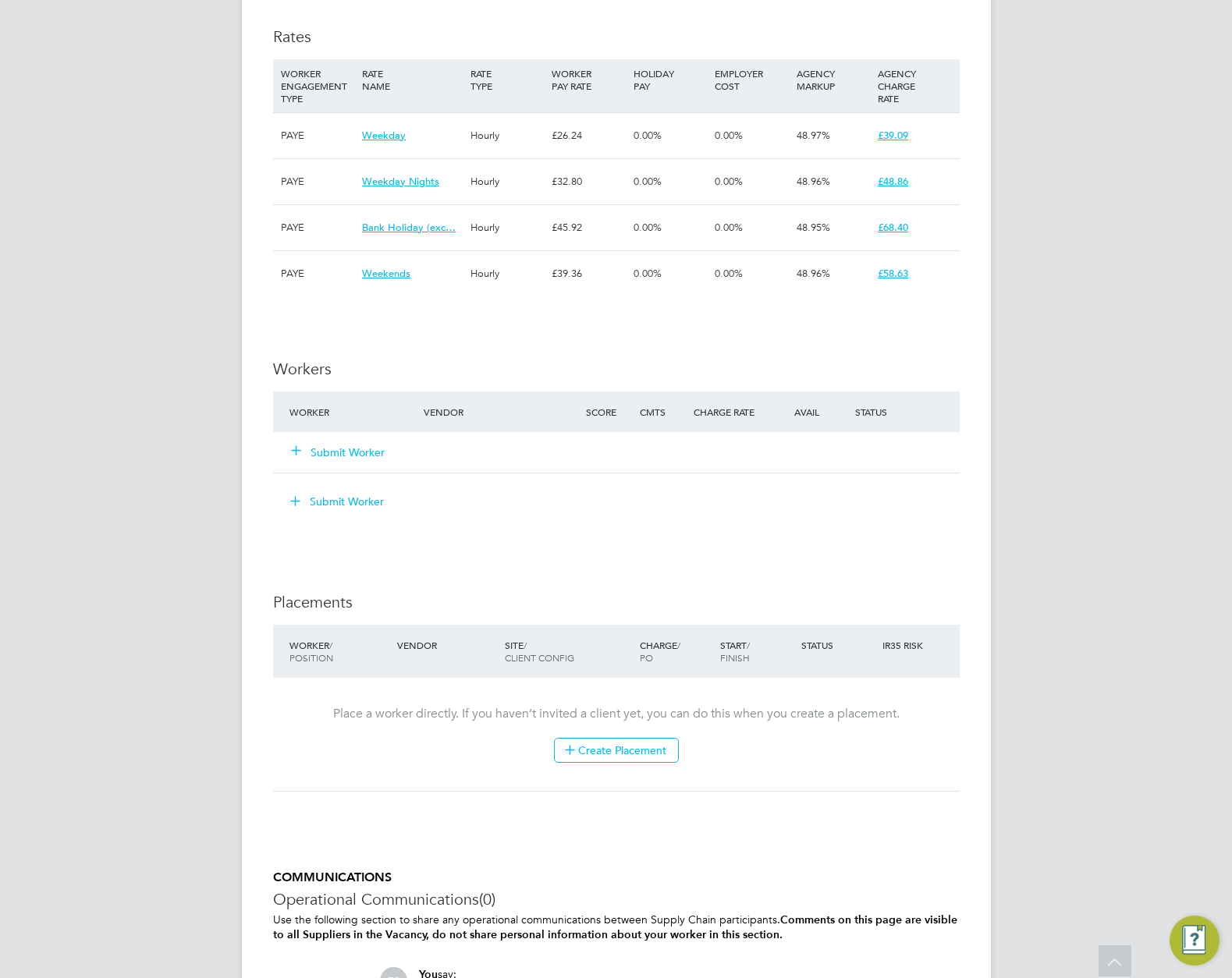
click at [346, 489] on button "Submit Worker" at bounding box center [338, 502] width 117 height 25
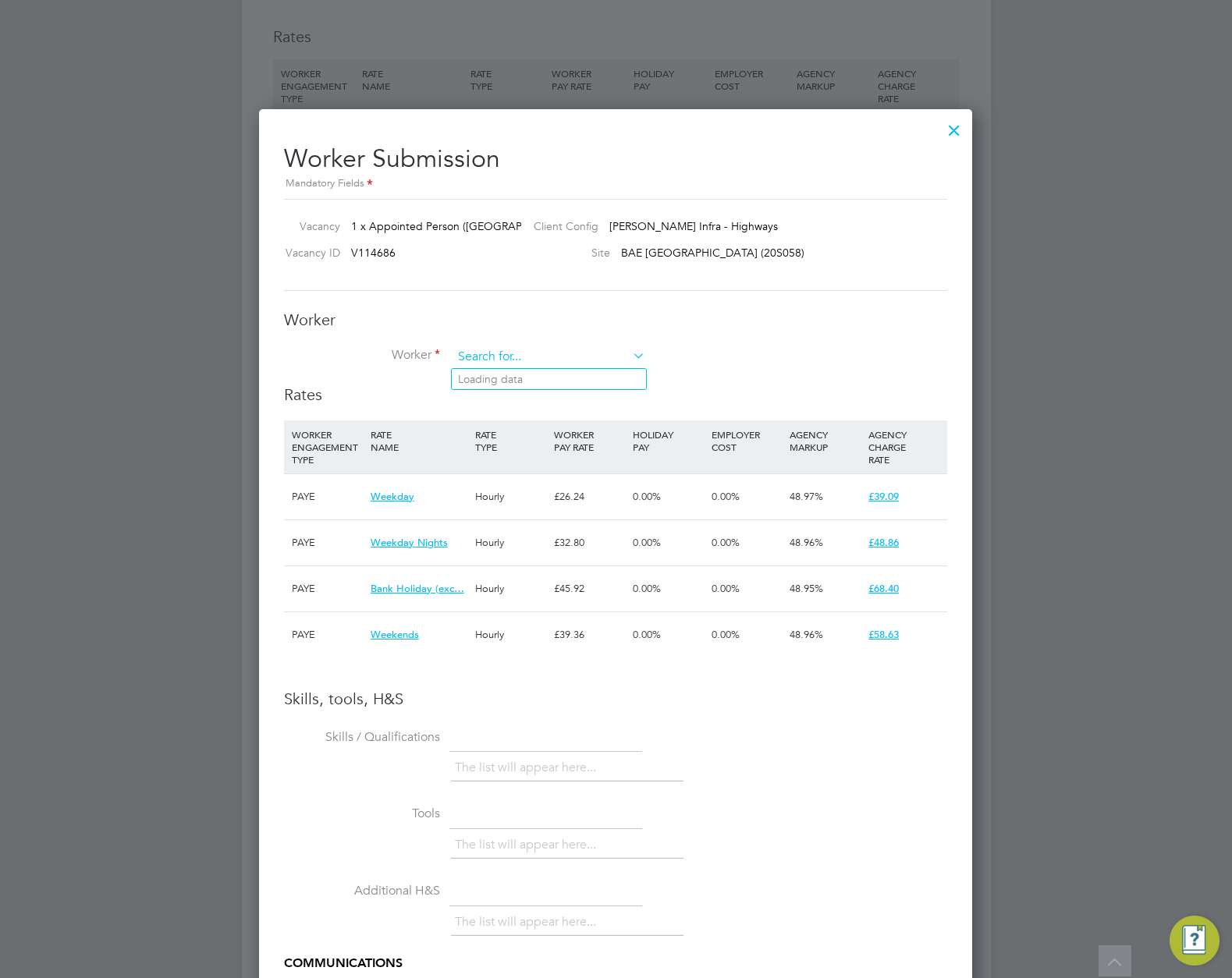
click at [540, 359] on input at bounding box center [549, 357] width 193 height 23
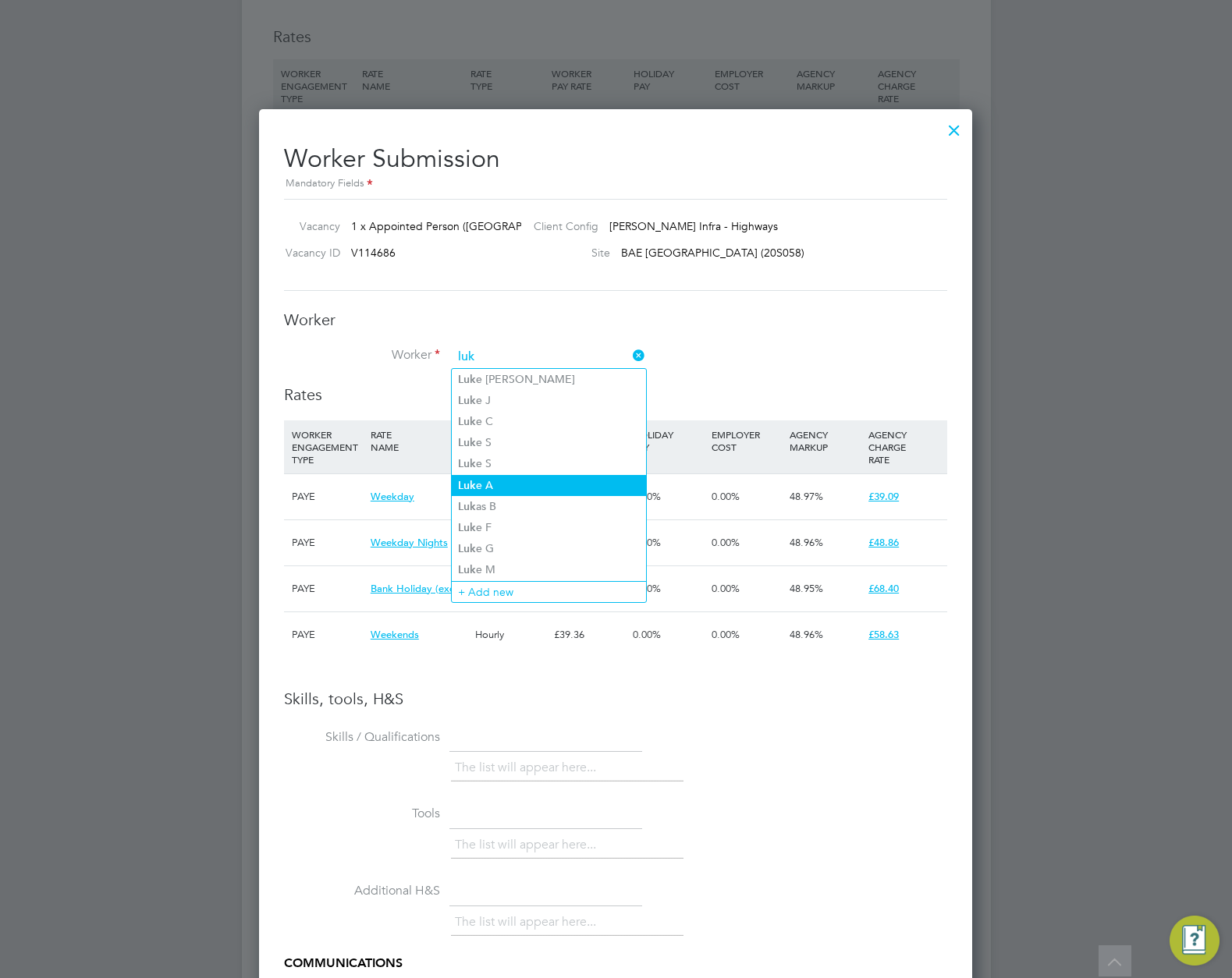
click at [497, 488] on li "Luk e A" at bounding box center [549, 485] width 194 height 21
type input "Luke A"
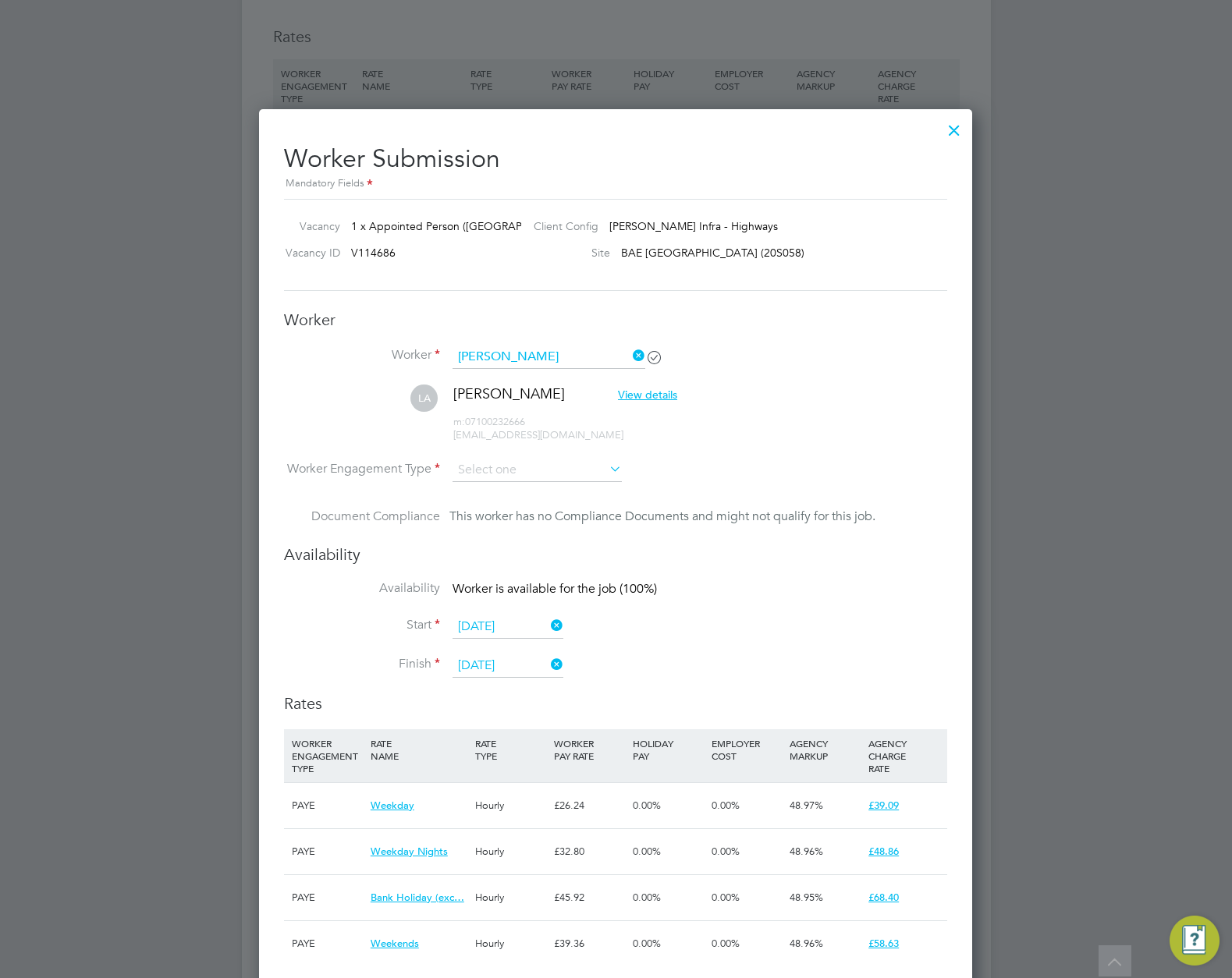
click at [684, 477] on li "Worker Engagement Type" at bounding box center [616, 483] width 663 height 49
click at [546, 475] on input at bounding box center [537, 471] width 169 height 23
click at [535, 524] on div "This worker has no Compliance Documents and might not qualify for this job." at bounding box center [663, 517] width 426 height 19
click at [531, 507] on div "This worker has no Compliance Documents and might not qualify for this job." at bounding box center [663, 517] width 426 height 19
click at [540, 479] on input at bounding box center [537, 471] width 169 height 23
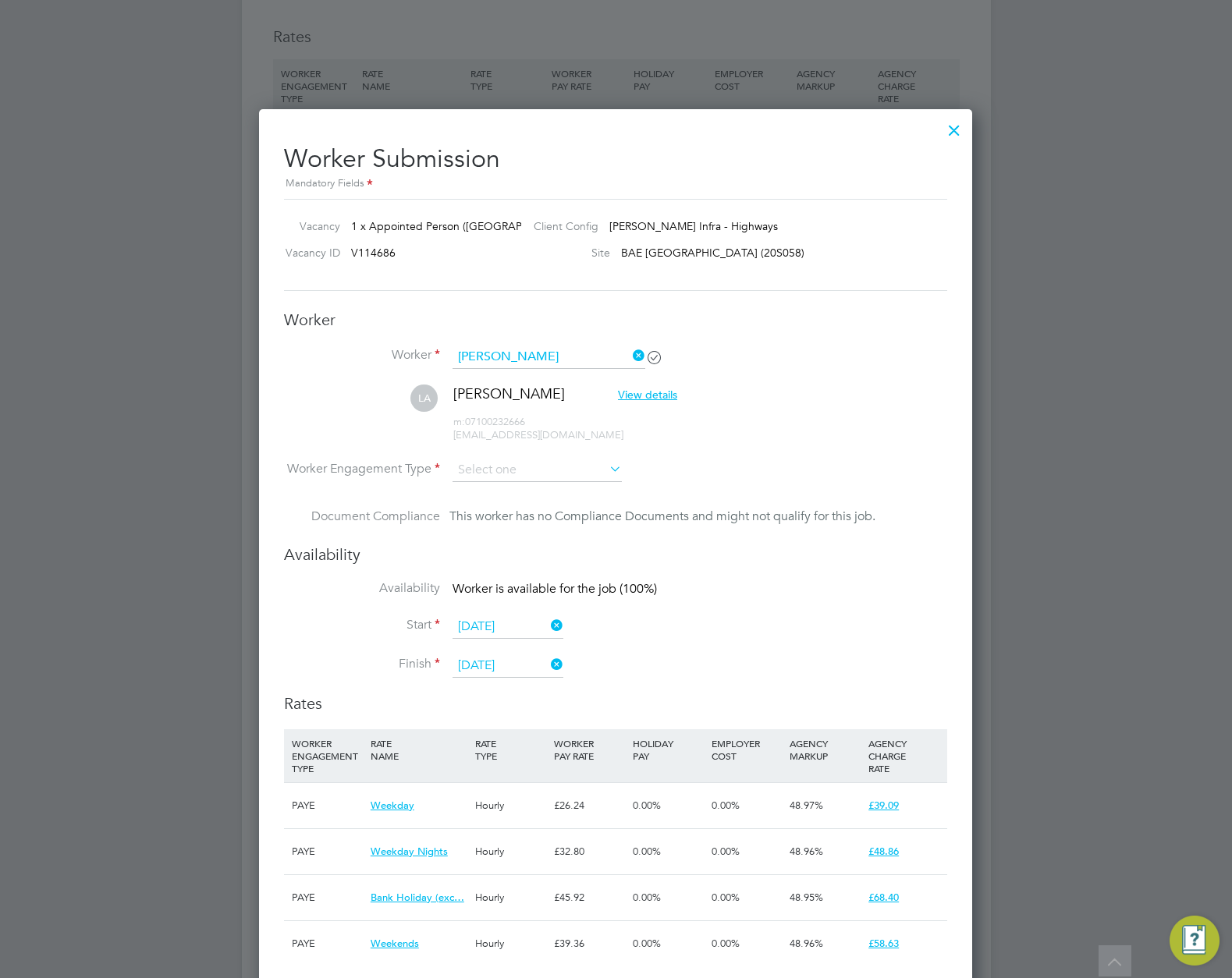
click at [522, 509] on li "PAYE" at bounding box center [537, 513] width 171 height 20
type input "PAYE"
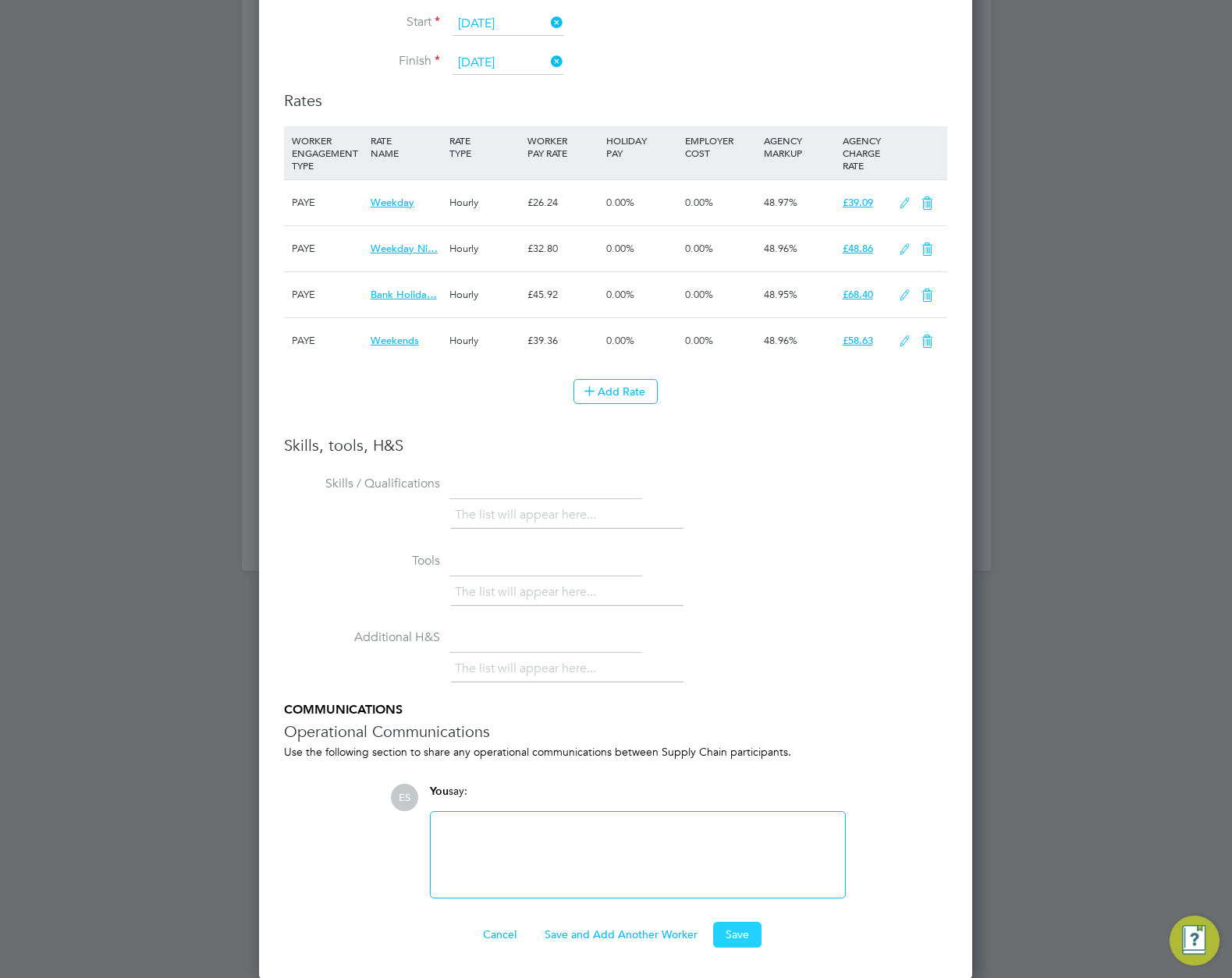
click at [732, 937] on button "Save" at bounding box center [738, 935] width 49 height 25
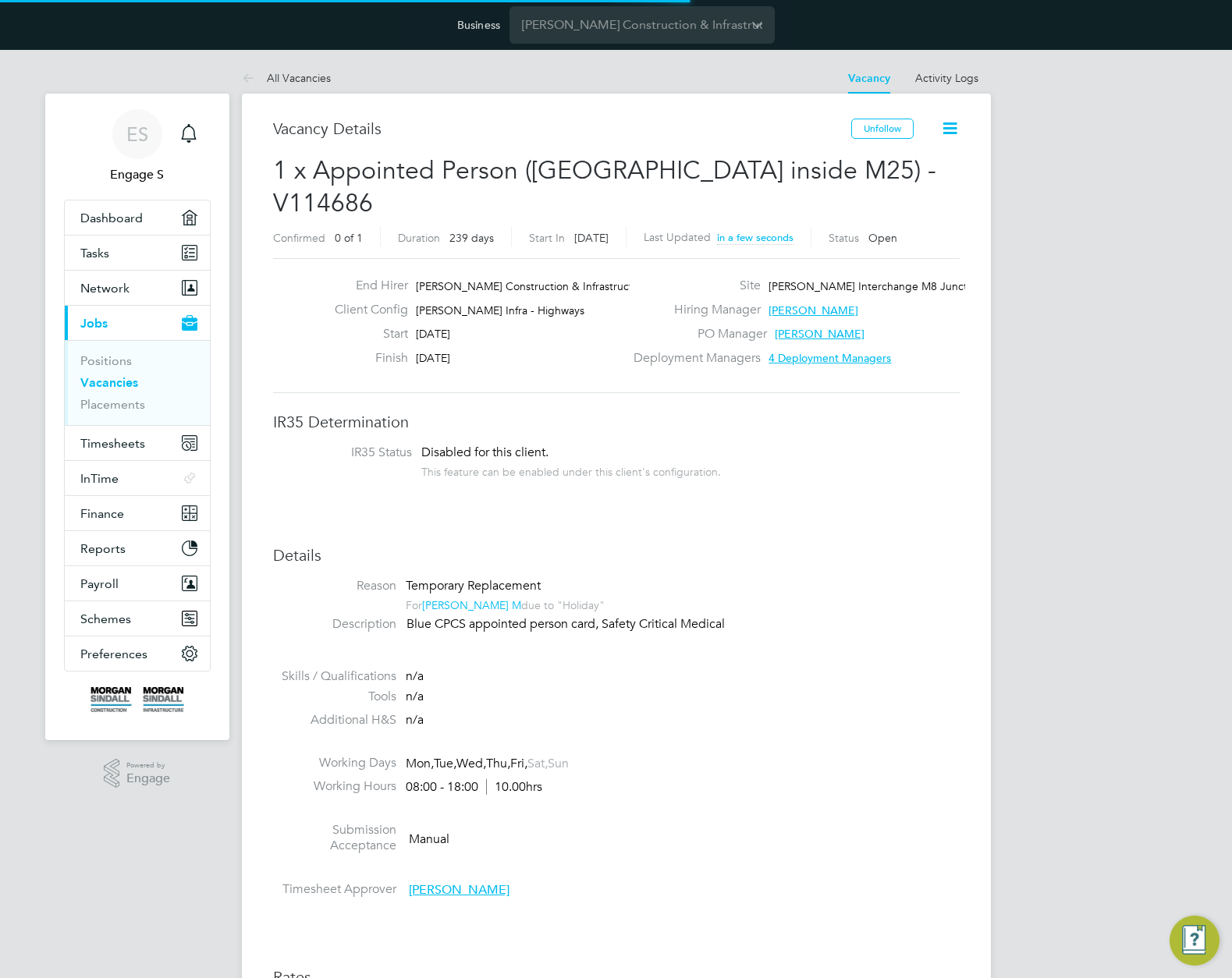
click at [762, 822] on li "Submission Acceptance Manual" at bounding box center [616, 842] width 687 height 40
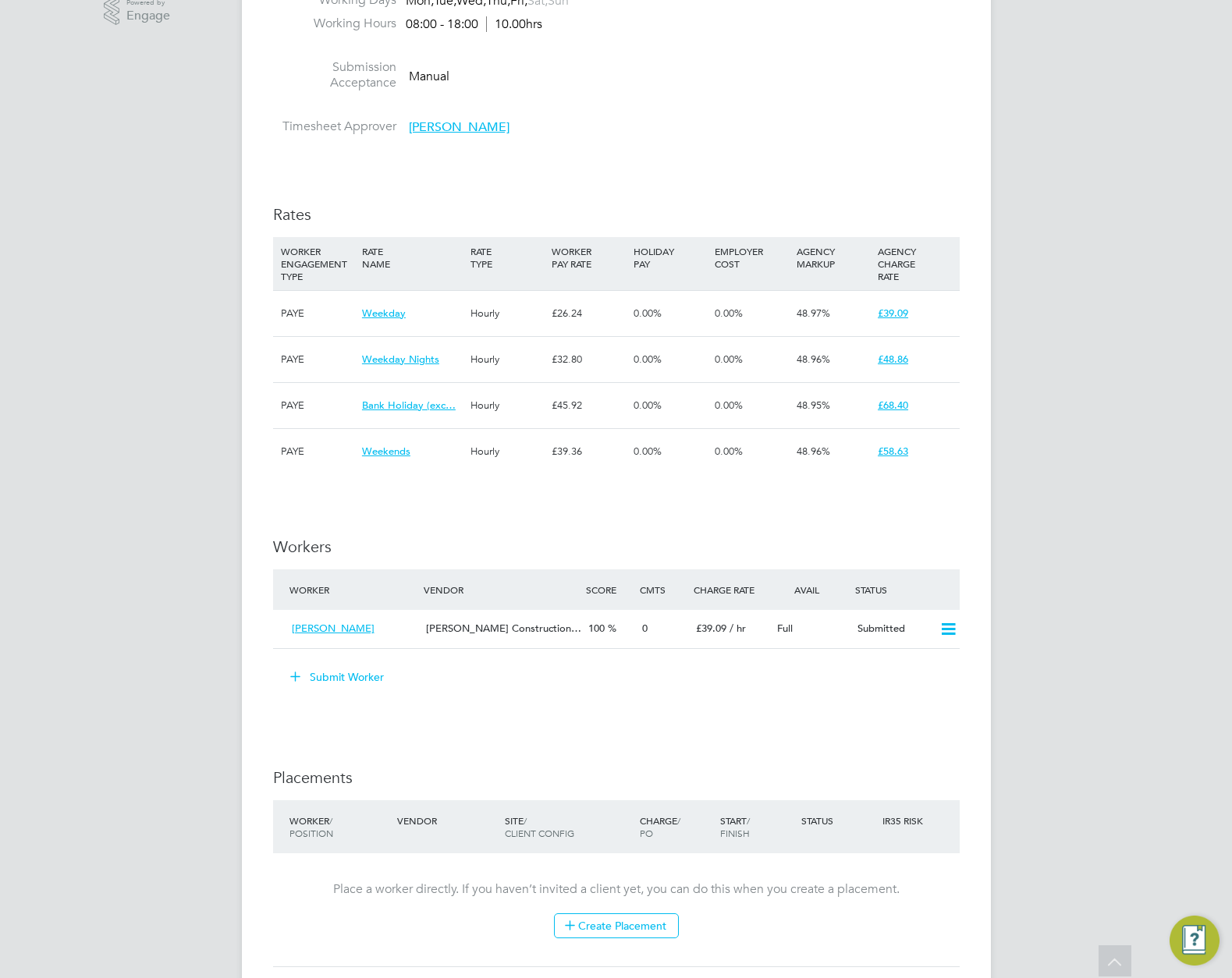
click at [670, 725] on div "IR35 Determination IR35 Status Disabled for this client. This feature can be en…" at bounding box center [616, 484] width 687 height 1669
click at [943, 623] on icon at bounding box center [948, 630] width 20 height 13
drag, startPoint x: 916, startPoint y: 628, endPoint x: 871, endPoint y: 684, distance: 71.8
click at [916, 633] on li "Offer" at bounding box center [926, 630] width 60 height 22
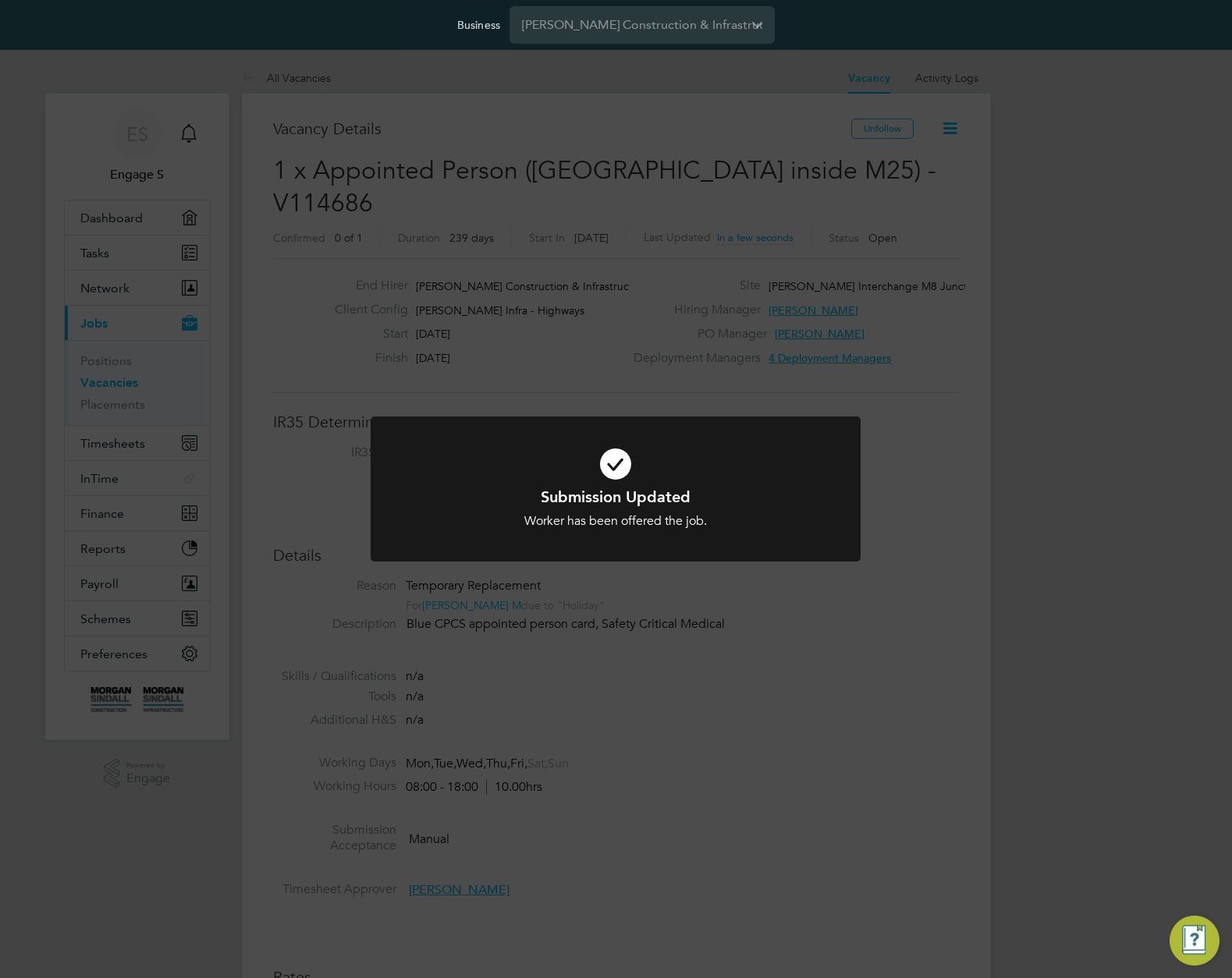
click at [789, 738] on div "Submission Updated Worker has been offered the job. Cancel Okay" at bounding box center [616, 489] width 1232 height 978
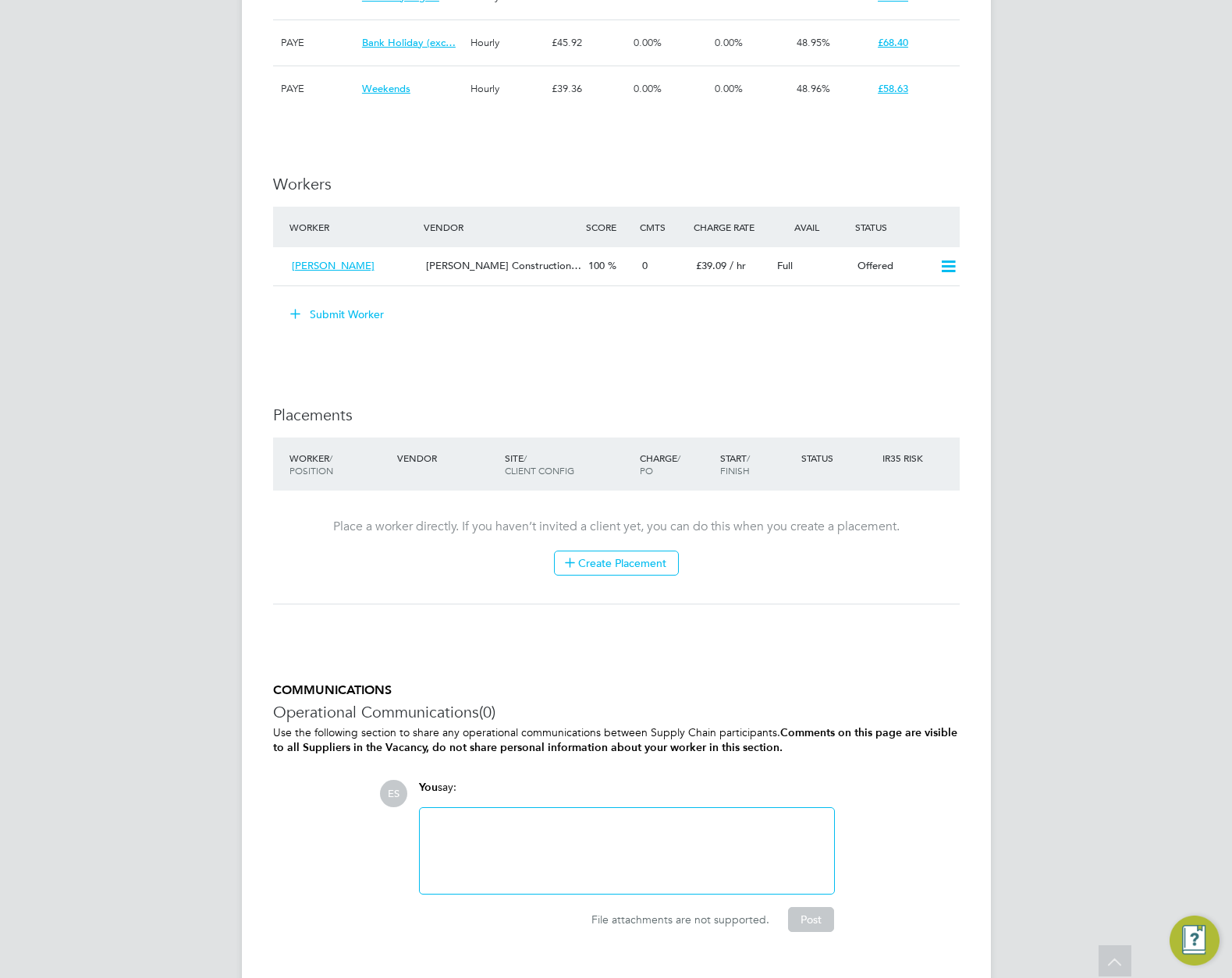
scroll to position [395, 0]
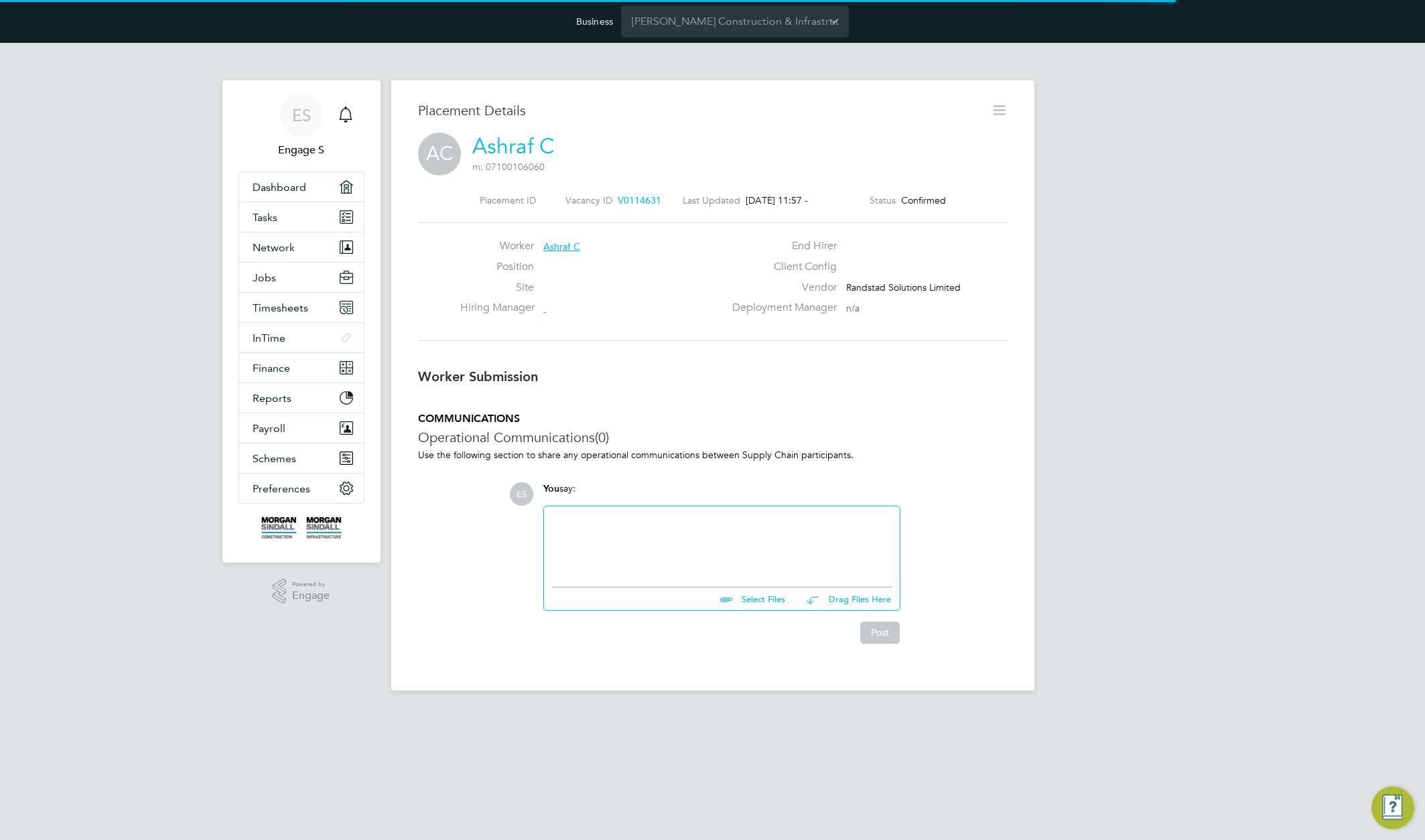
click at [995, 109] on icon at bounding box center [999, 110] width 17 height 17
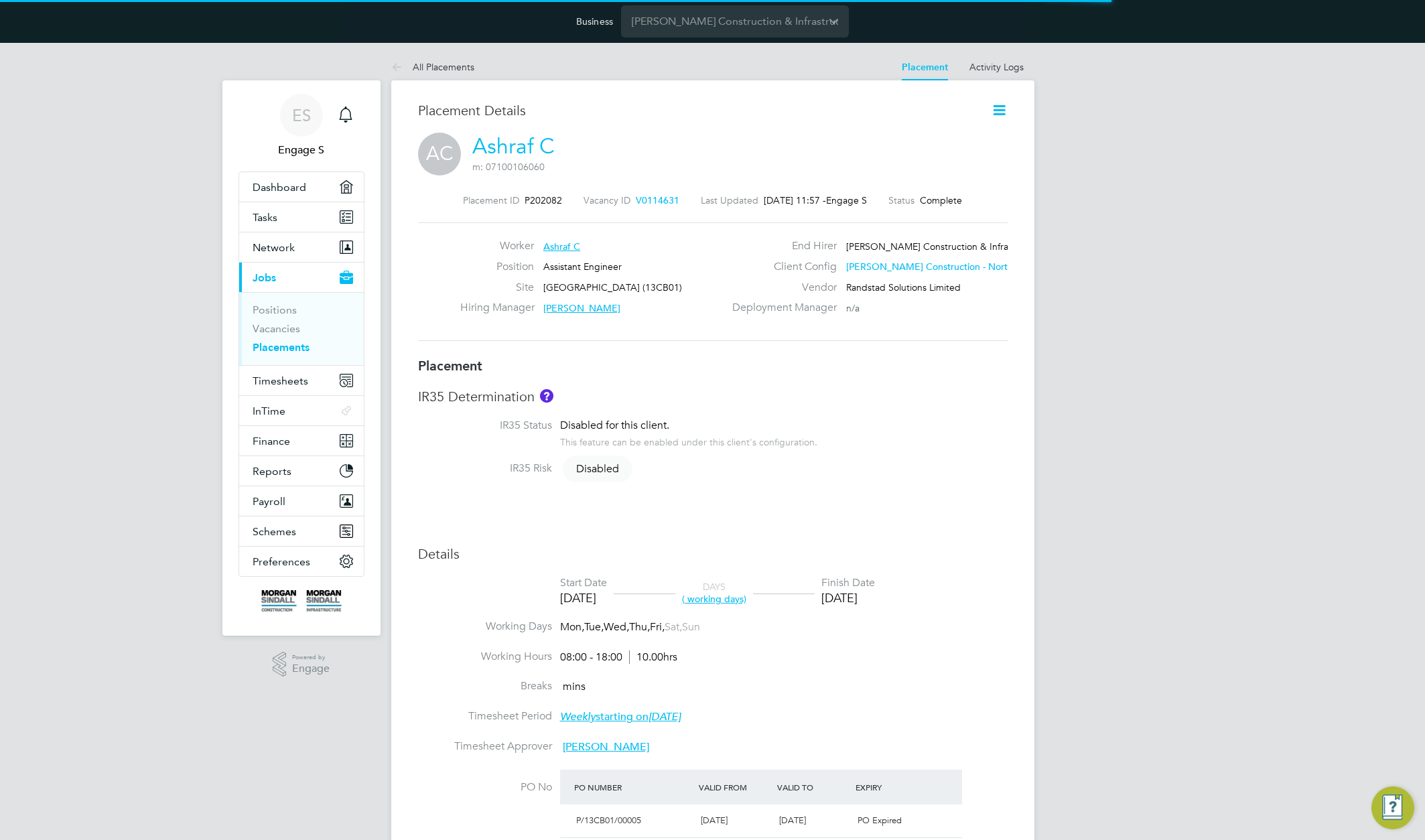
click at [996, 114] on icon at bounding box center [999, 110] width 17 height 17
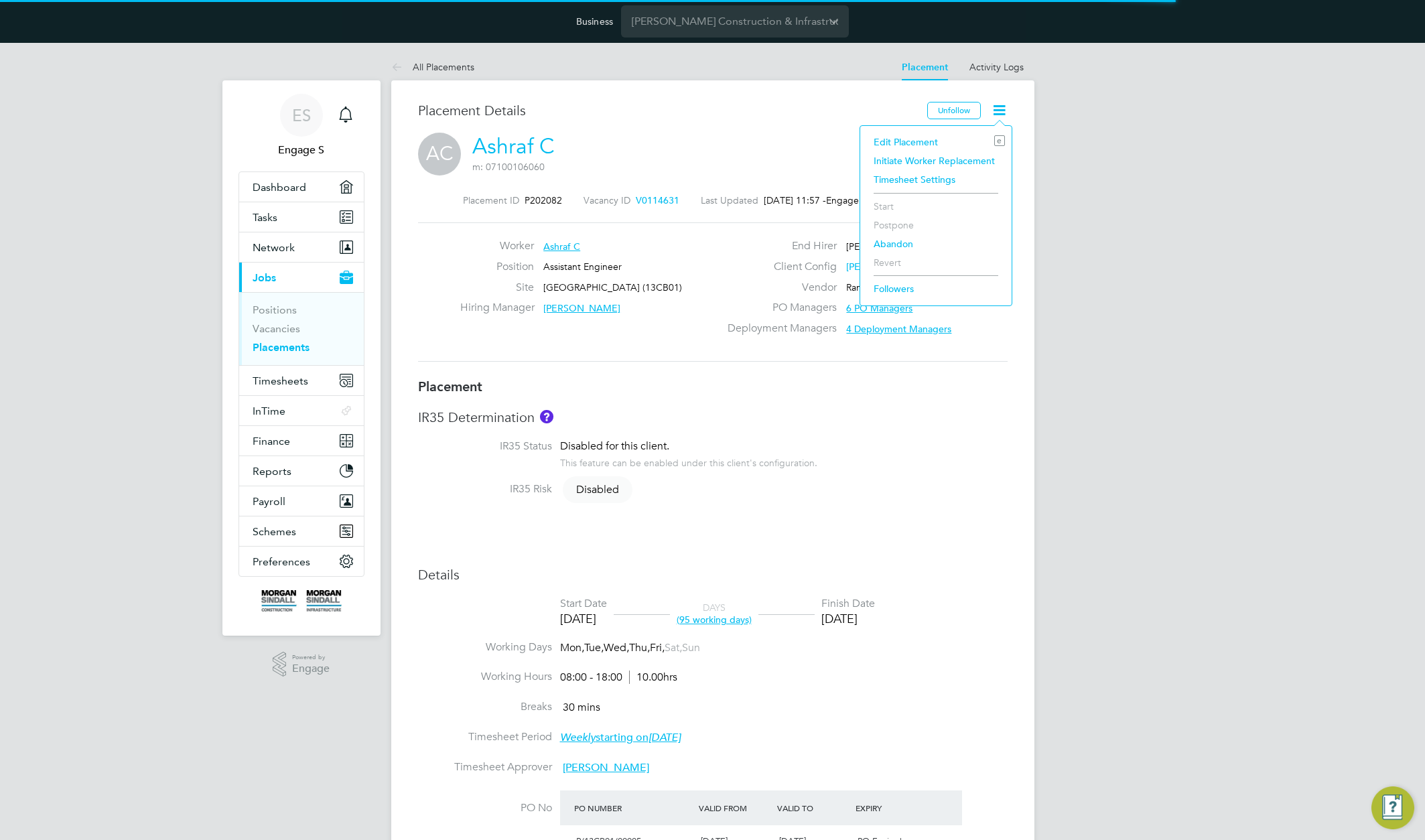
click at [931, 177] on li "Timesheet Settings" at bounding box center [935, 180] width 138 height 19
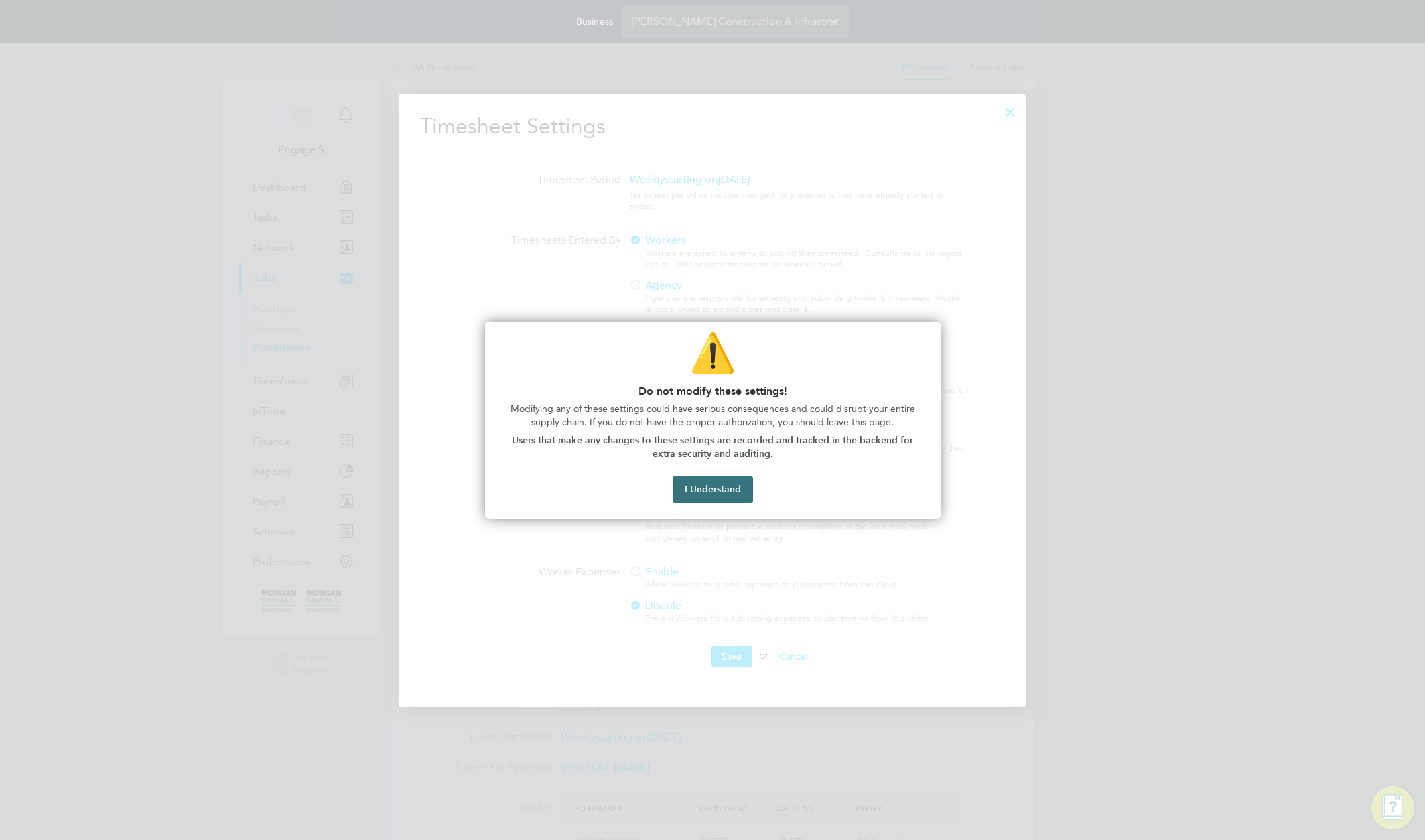
click at [716, 497] on button "I Understand" at bounding box center [713, 490] width 81 height 27
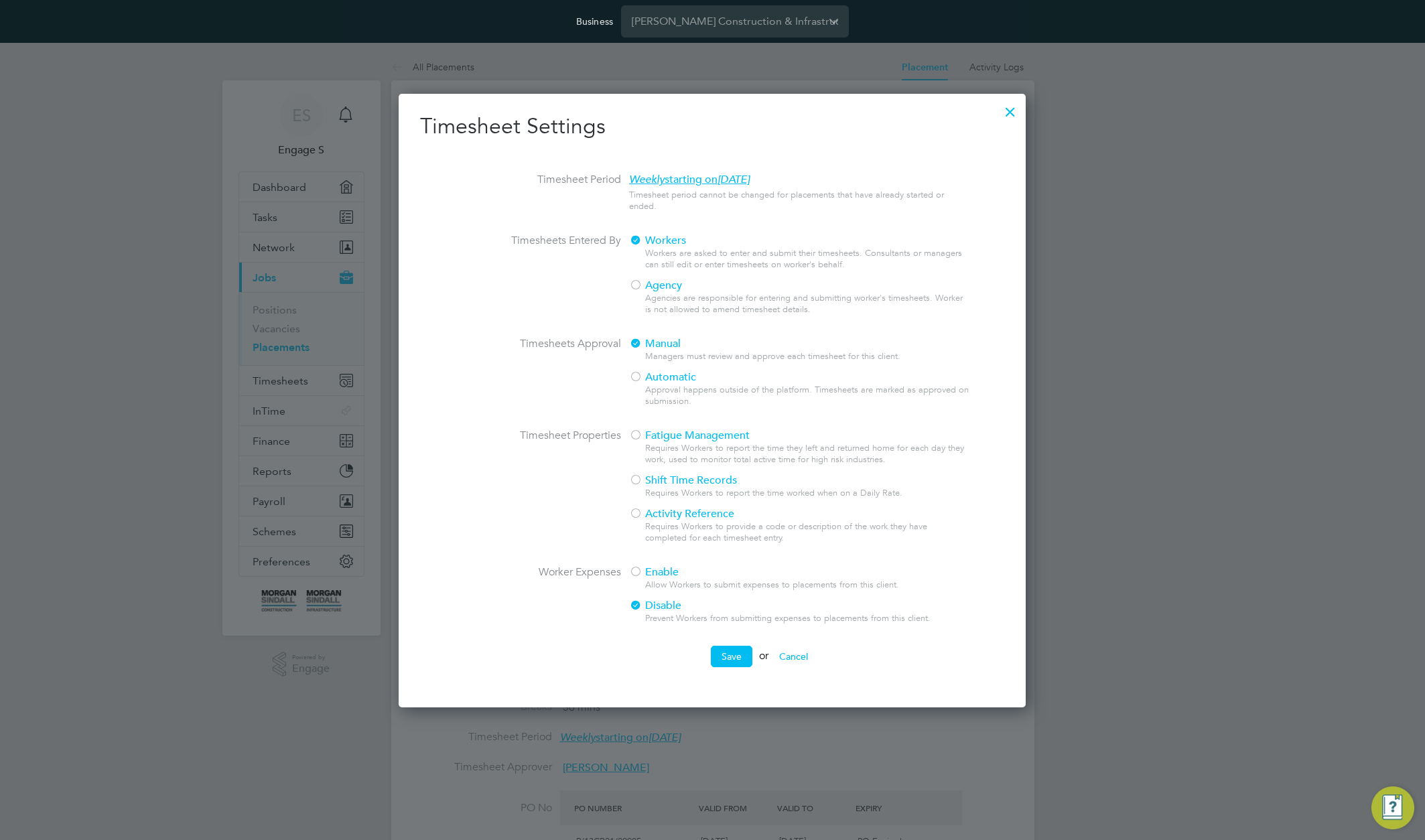
click at [648, 289] on span "Agency" at bounding box center [656, 285] width 53 height 13
click at [638, 381] on div at bounding box center [636, 378] width 13 height 13
drag, startPoint x: 641, startPoint y: 432, endPoint x: 643, endPoint y: 453, distance: 21.1
click at [642, 437] on div at bounding box center [636, 436] width 13 height 13
click at [640, 488] on div at bounding box center [636, 481] width 13 height 13
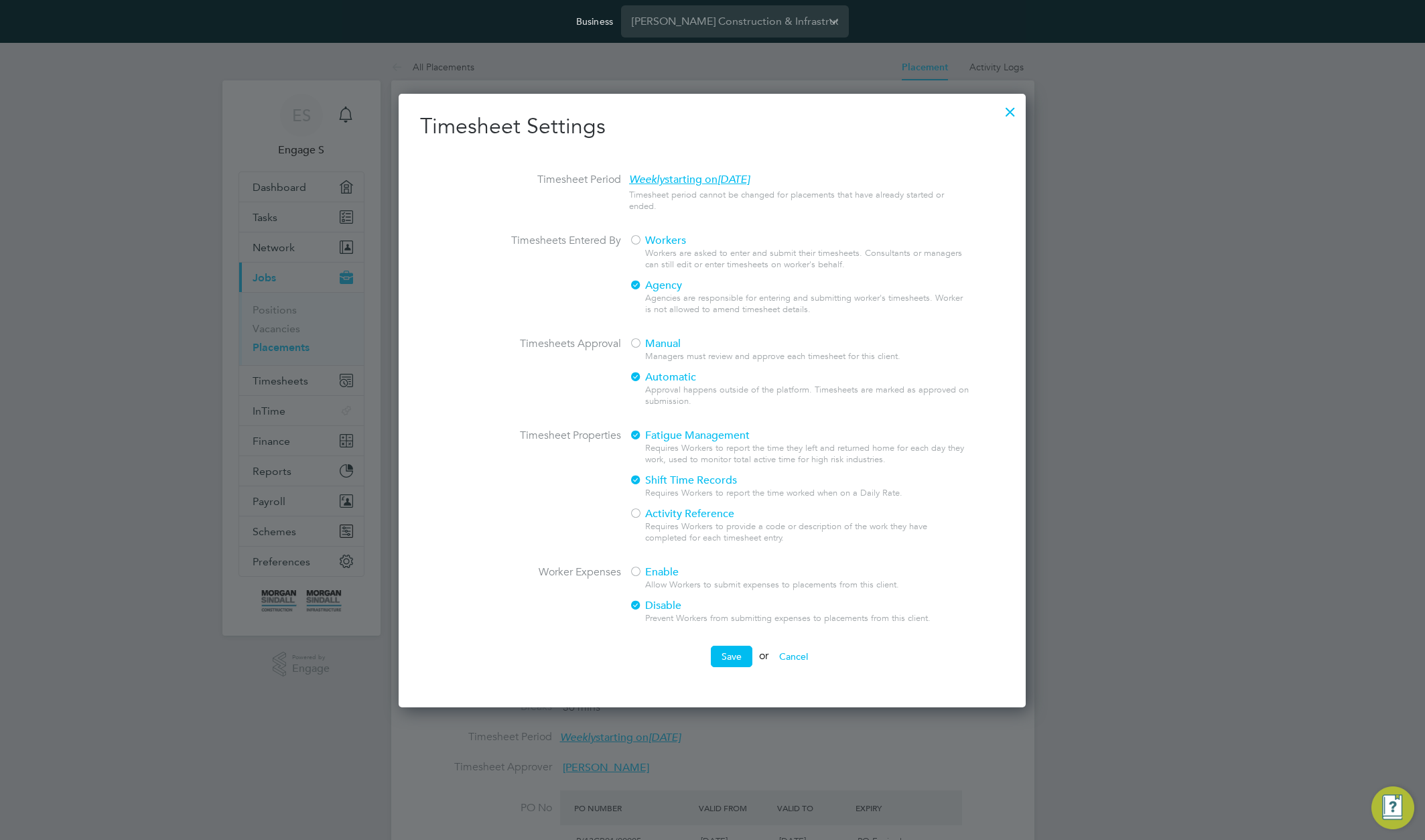
click at [642, 512] on div at bounding box center [636, 514] width 13 height 13
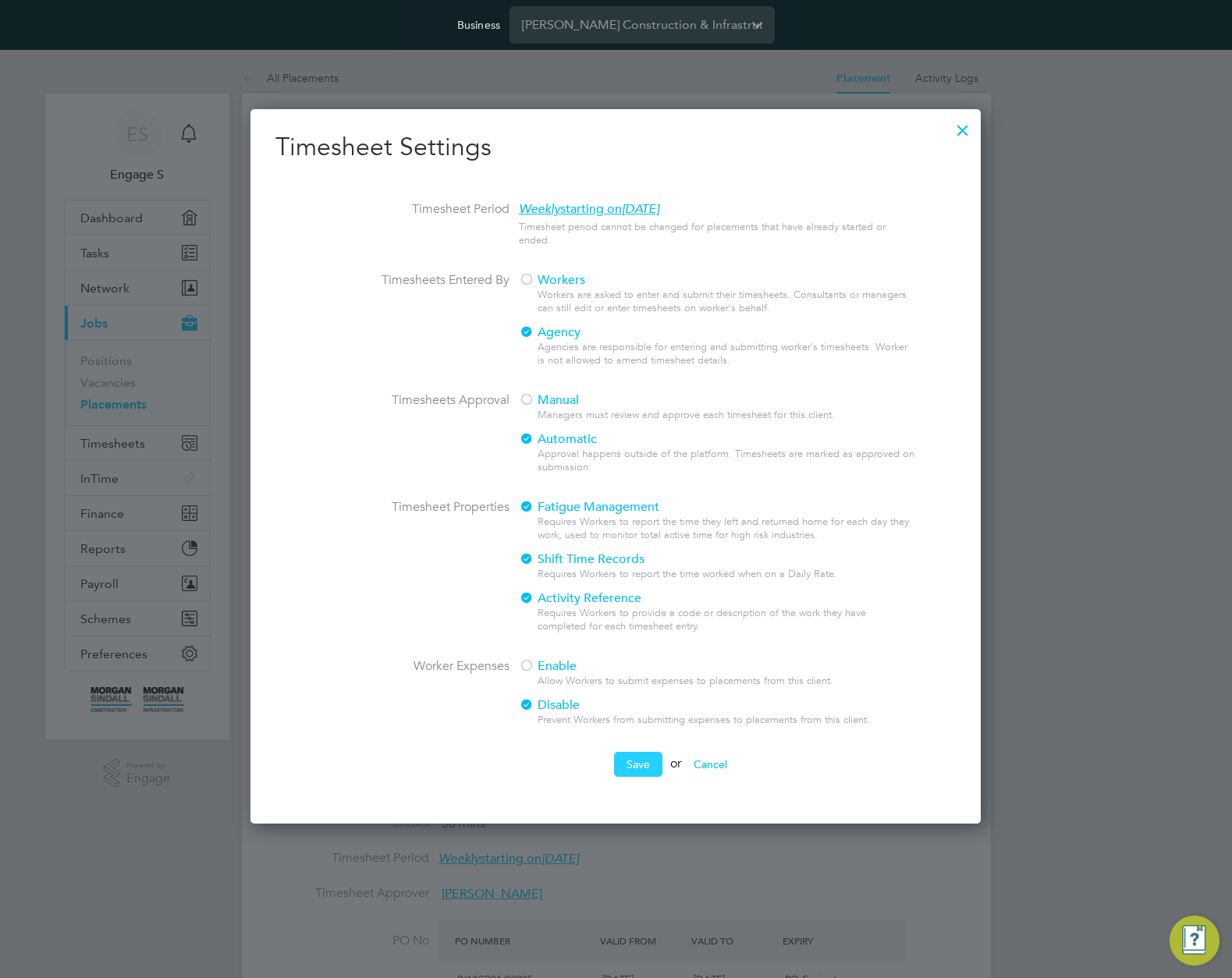
click at [633, 772] on button "Save" at bounding box center [638, 764] width 49 height 25
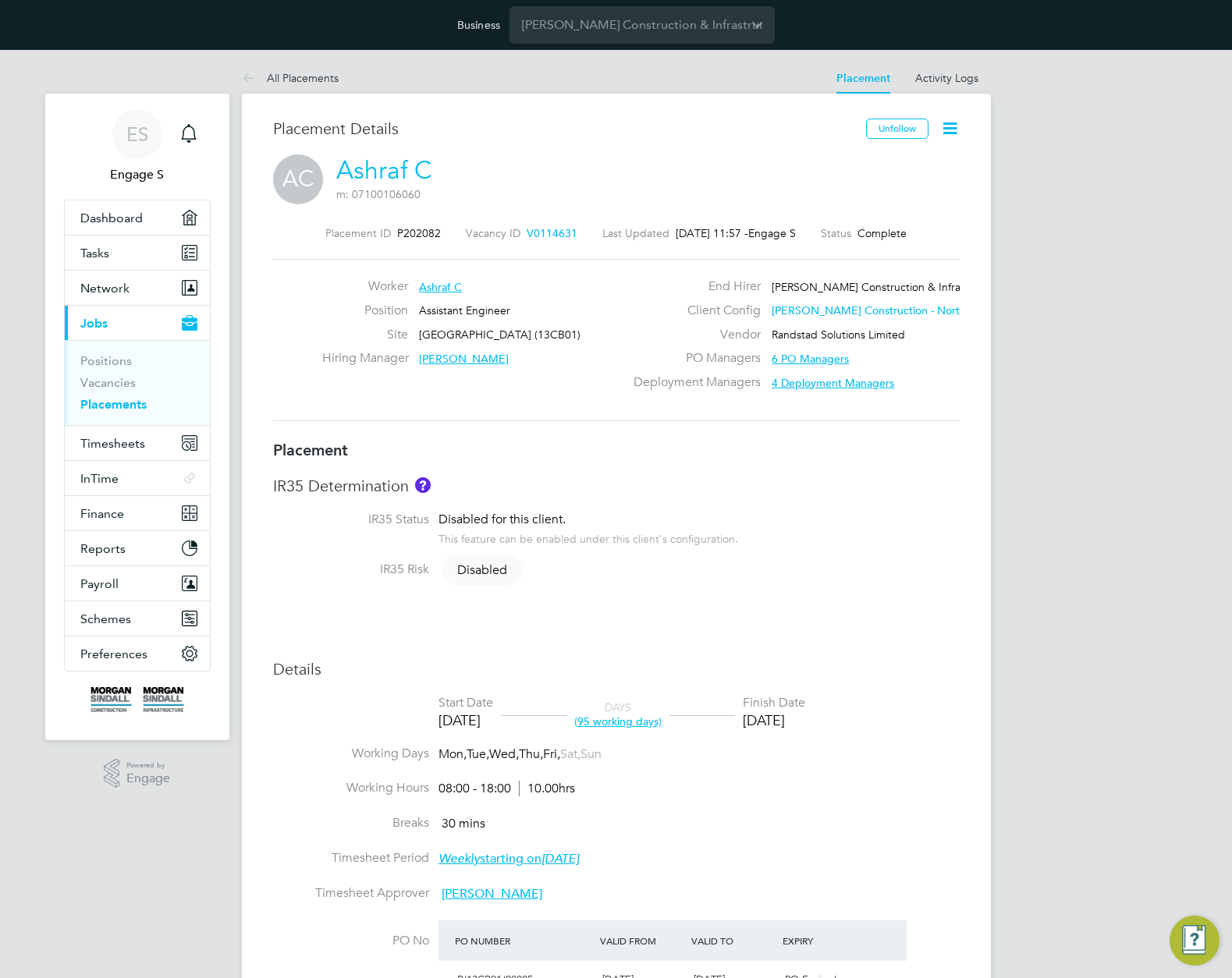
click at [768, 598] on div "Placement IR35 Determination IR35 Status Disabled for this client. This feature…" at bounding box center [616, 836] width 687 height 792
click at [565, 779] on li "Working Days Mon, Tue, Wed, Thu, Fri, Sat, Sun" at bounding box center [616, 763] width 687 height 35
drag, startPoint x: 565, startPoint y: 779, endPoint x: 535, endPoint y: 604, distance: 177.6
click at [535, 604] on div "Placement IR35 Determination IR35 Status Disabled for this client. This feature…" at bounding box center [616, 836] width 687 height 792
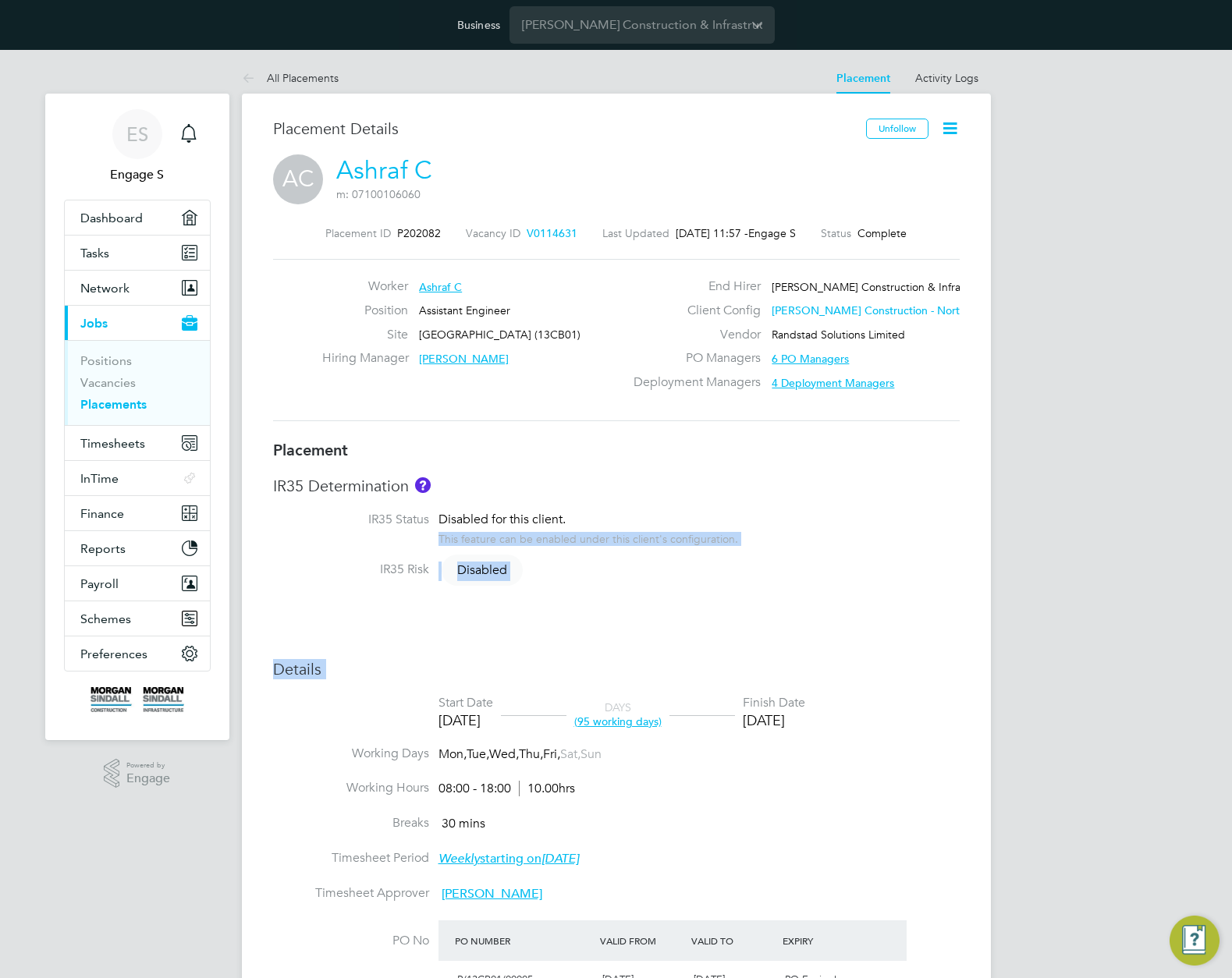
drag, startPoint x: 621, startPoint y: 611, endPoint x: 620, endPoint y: 536, distance: 75.0
click at [620, 536] on div "This feature can be enabled under this client's configuration." at bounding box center [588, 537] width 300 height 18
click at [840, 625] on div "Placement IR35 Determination IR35 Status Disabled for this client. This feature…" at bounding box center [616, 836] width 687 height 792
click at [833, 384] on span "4 Deployment Managers" at bounding box center [833, 383] width 122 height 14
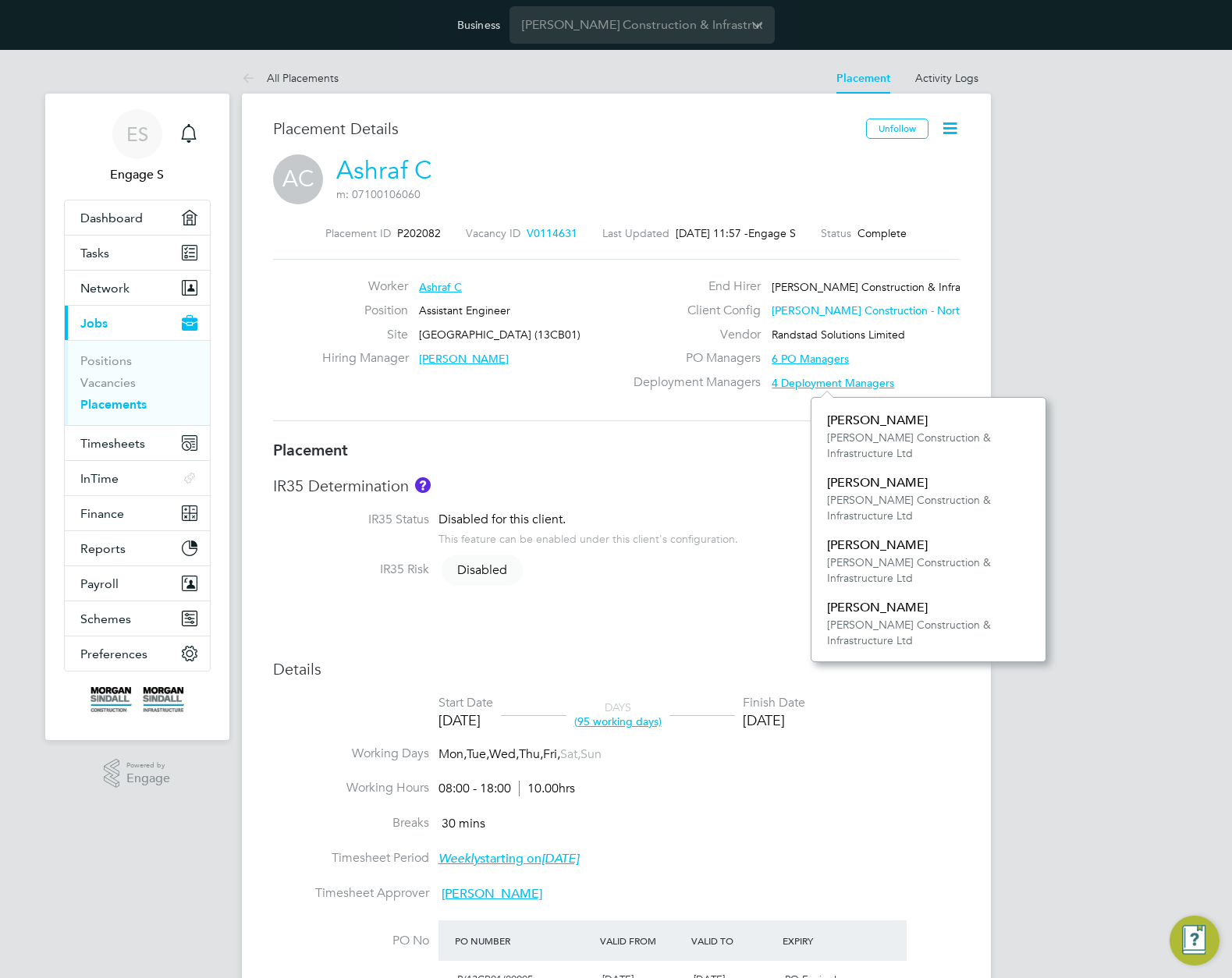
click at [949, 126] on icon at bounding box center [950, 128] width 20 height 20
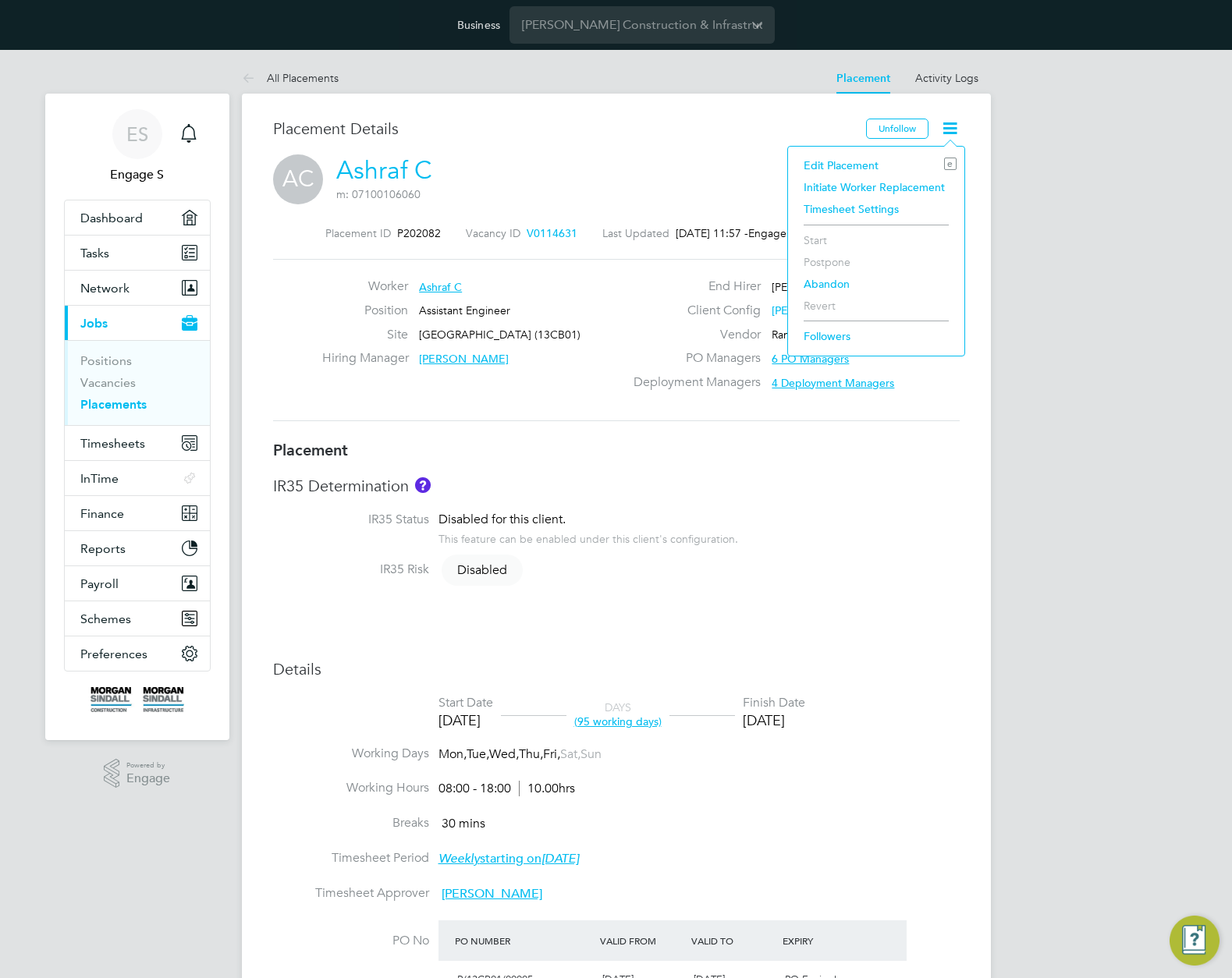
click at [820, 283] on li "Abandon" at bounding box center [876, 284] width 161 height 22
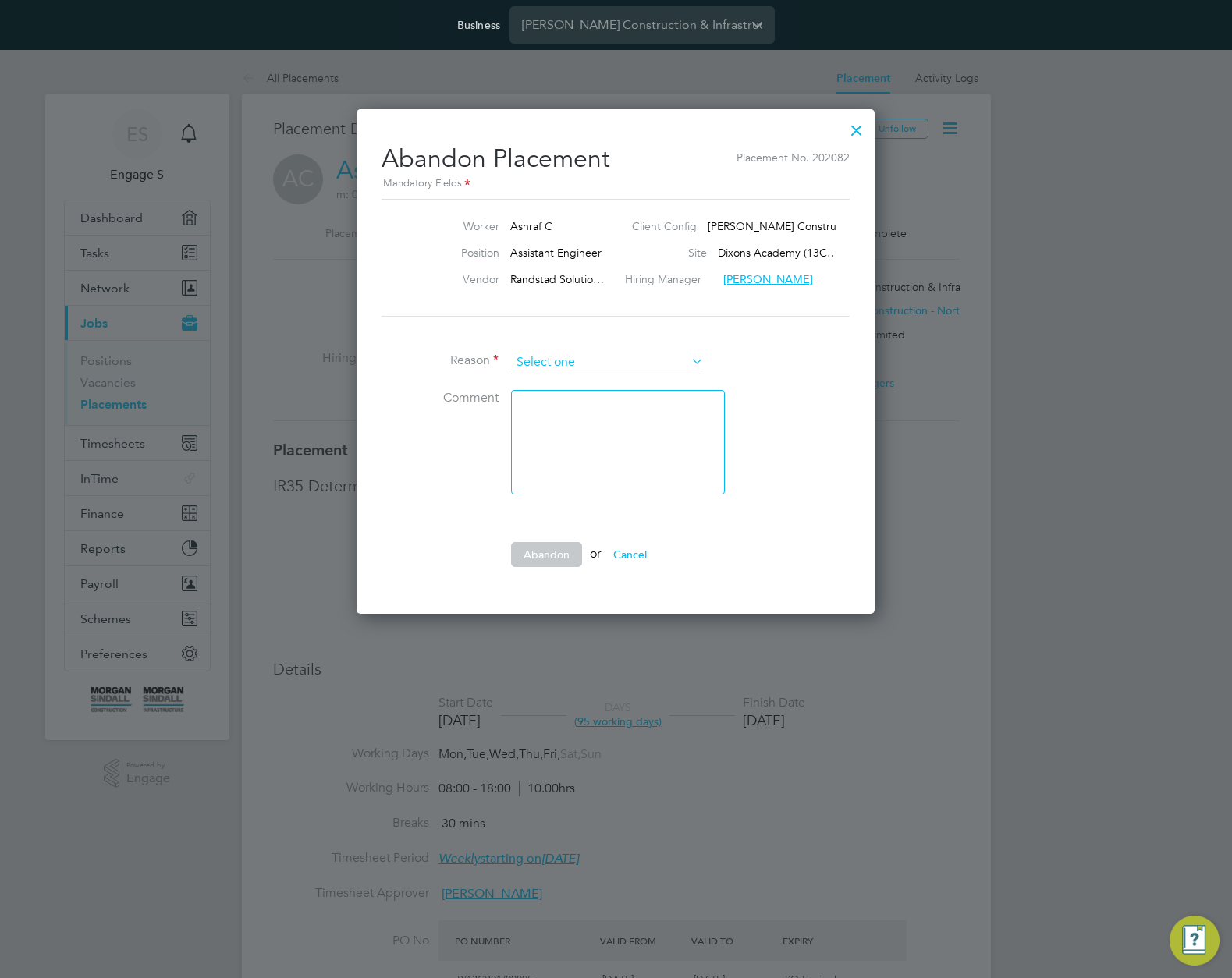
click at [636, 358] on input at bounding box center [608, 363] width 193 height 23
click at [598, 395] on li "Abandoned by hirer" at bounding box center [608, 402] width 194 height 20
type input "Abandoned by hirer"
click at [537, 554] on button "Abandon" at bounding box center [547, 554] width 71 height 25
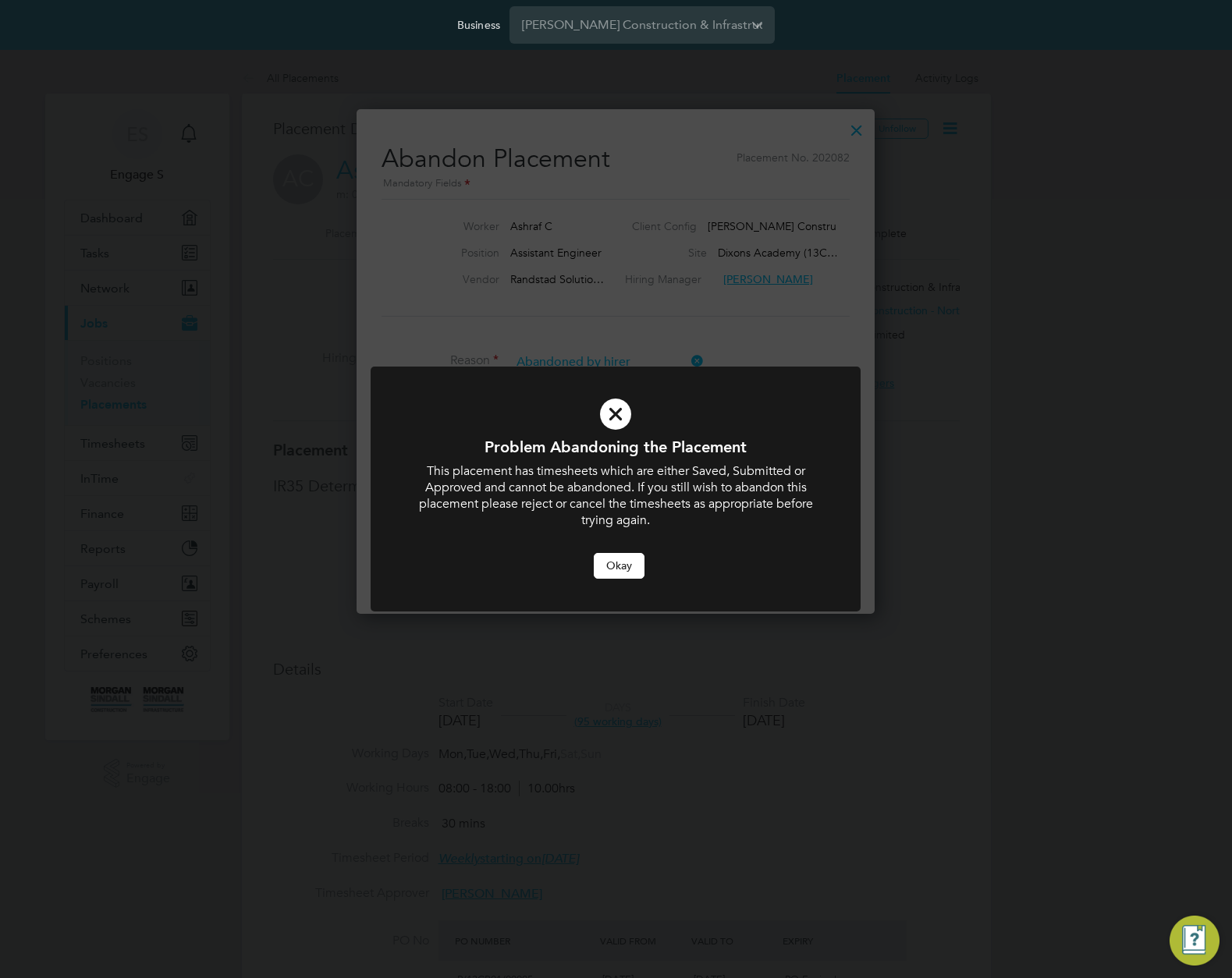
click at [621, 566] on button "Okay" at bounding box center [619, 565] width 51 height 25
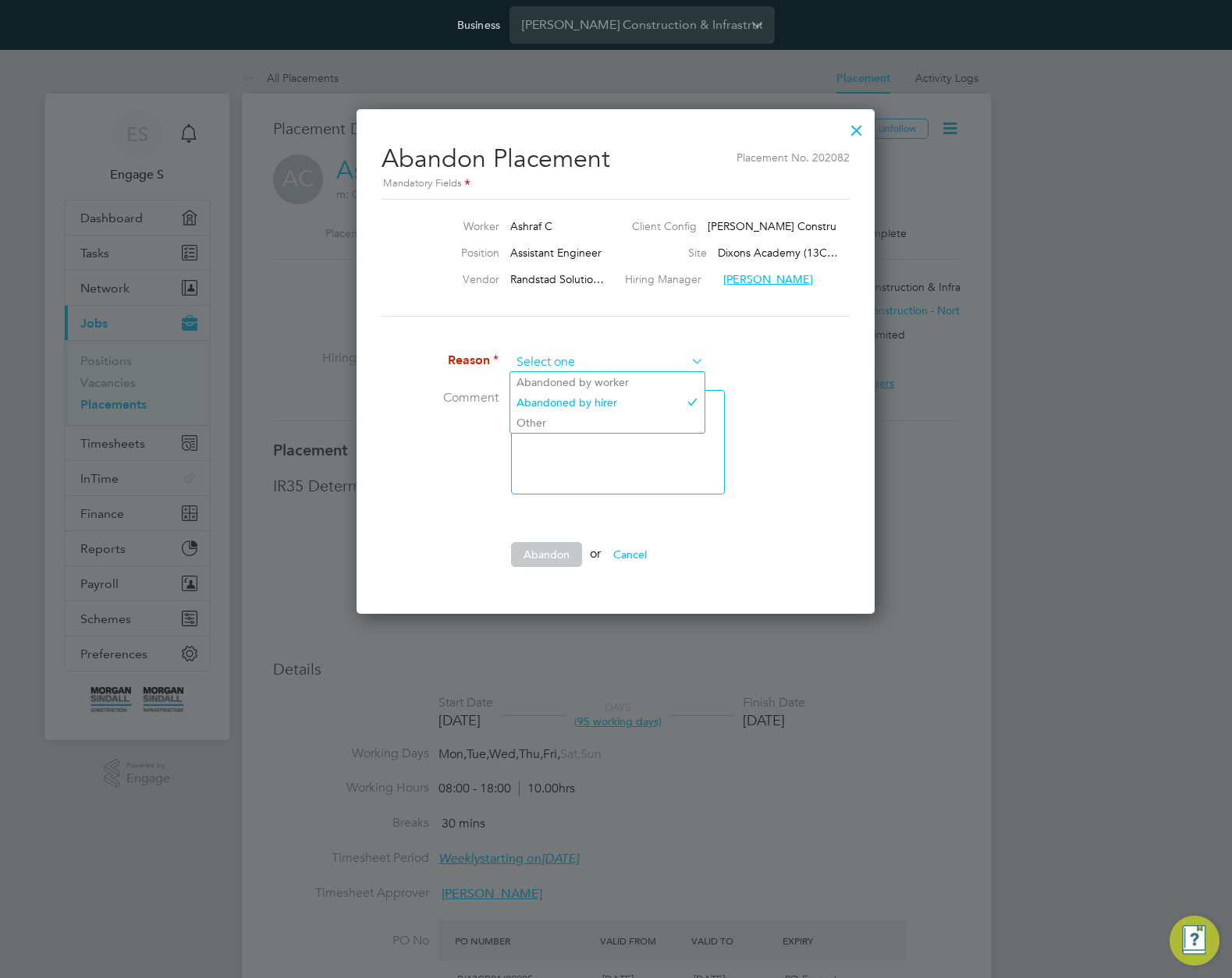
click at [617, 364] on input at bounding box center [608, 363] width 193 height 23
click at [612, 374] on li "Abandoned by worker" at bounding box center [608, 382] width 194 height 20
type input "Abandoned by worker"
click at [545, 548] on button "Abandon" at bounding box center [547, 554] width 71 height 25
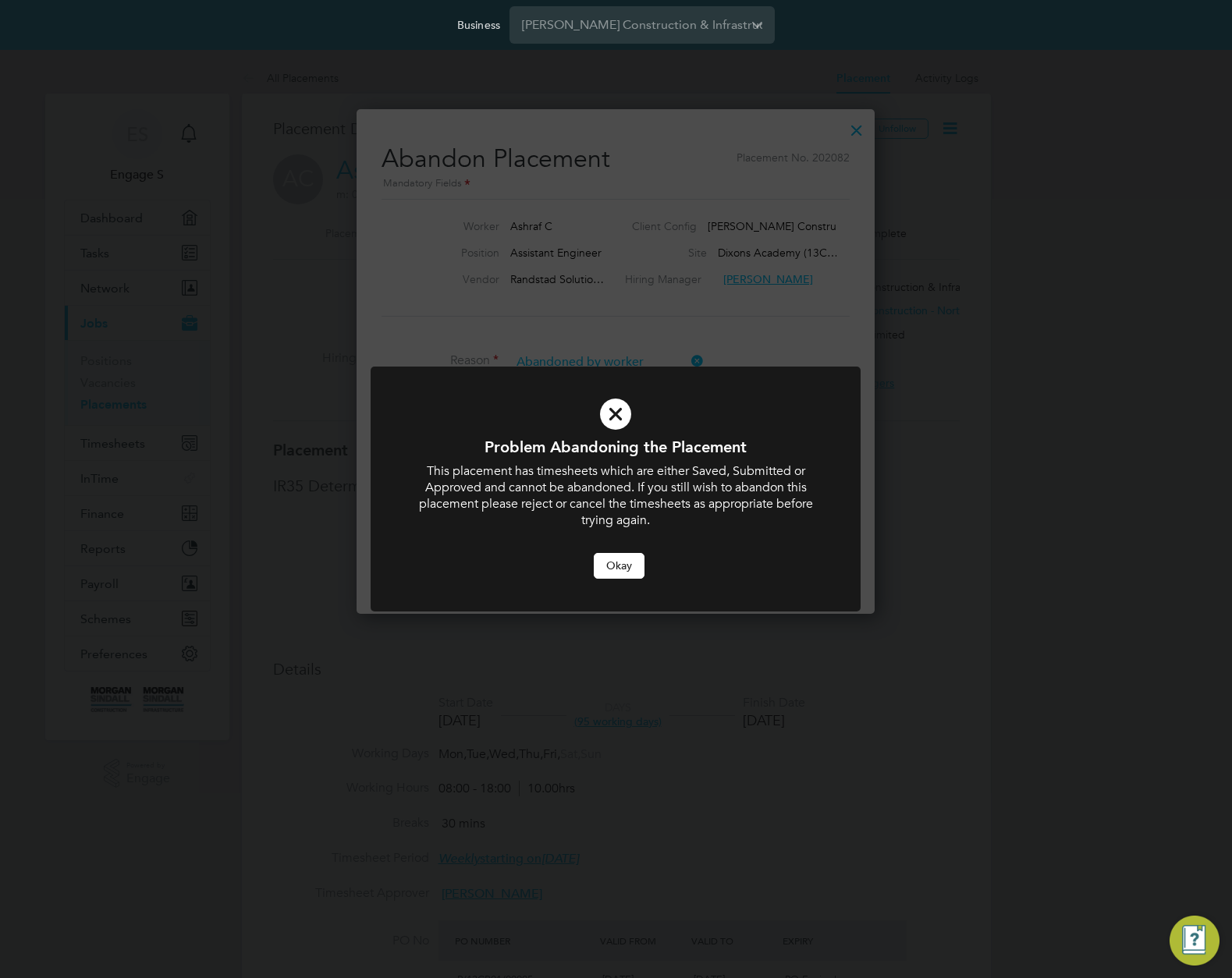
click at [491, 477] on div "This placement has timesheets which are either Saved, Submitted or Approved and…" at bounding box center [616, 496] width 406 height 65
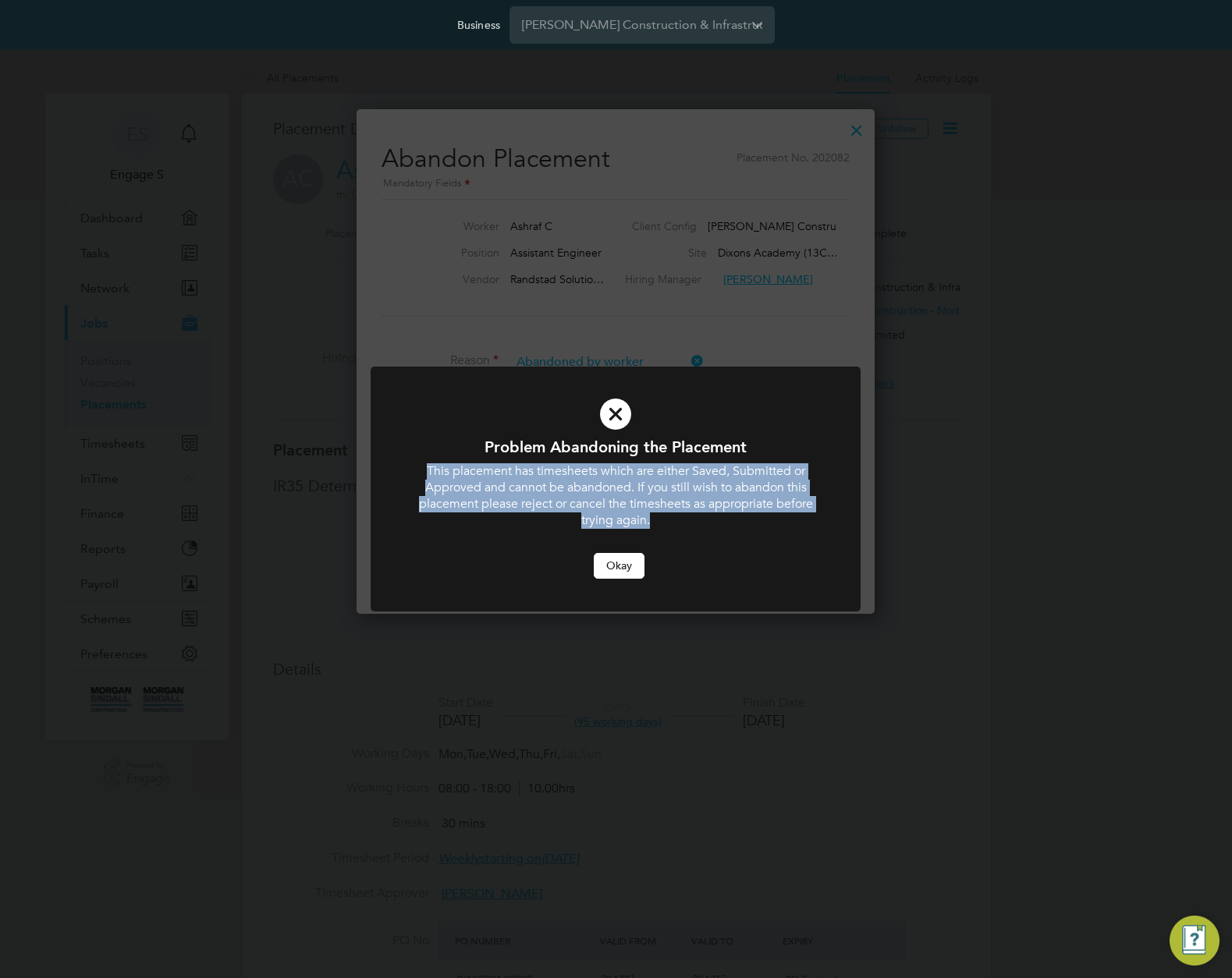
click at [491, 477] on div "This placement has timesheets which are either Saved, Submitted or Approved and…" at bounding box center [616, 496] width 406 height 65
click at [618, 570] on button "Okay" at bounding box center [619, 565] width 51 height 25
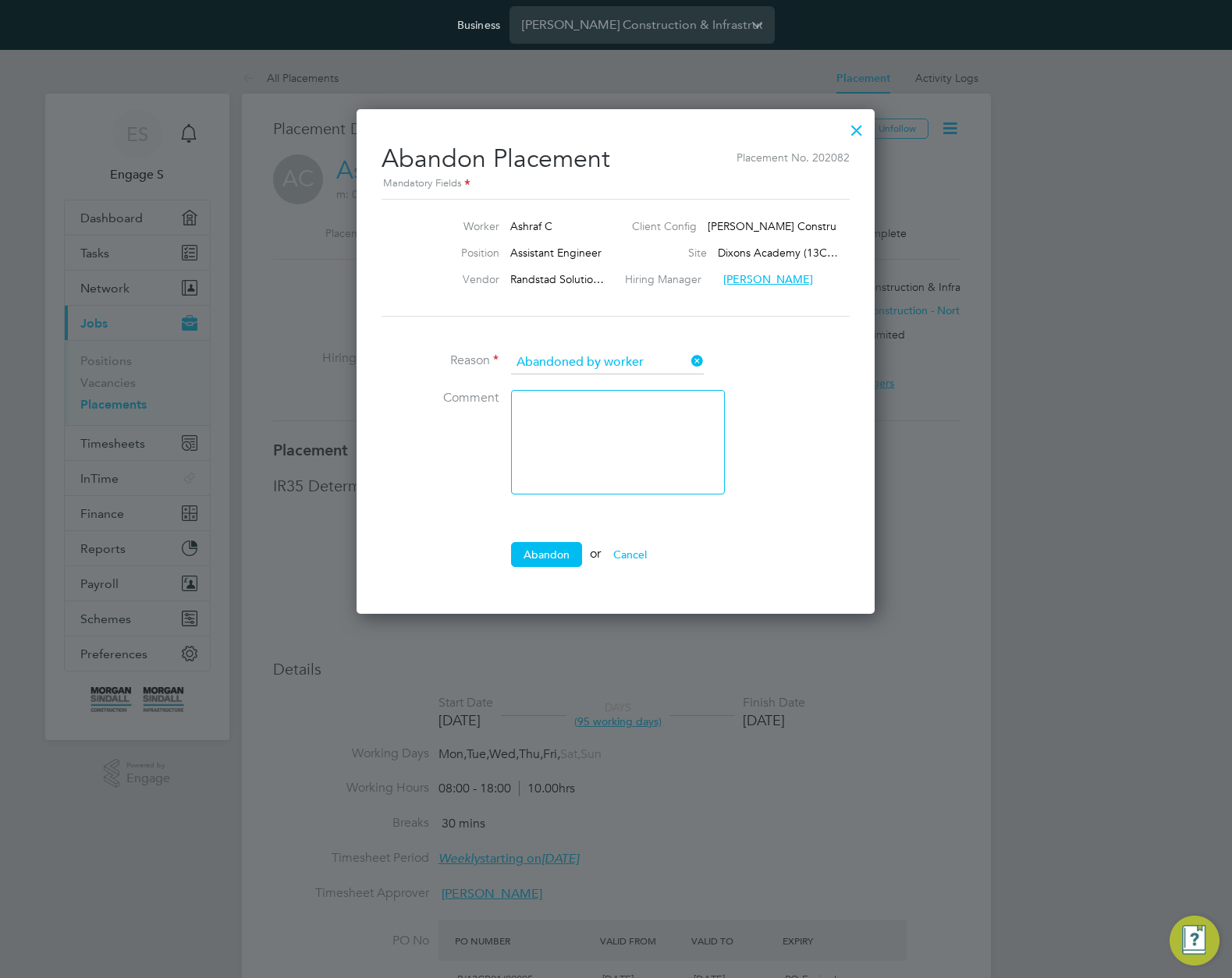
click at [688, 357] on icon at bounding box center [688, 361] width 0 height 22
click at [668, 357] on input at bounding box center [608, 363] width 193 height 23
click at [580, 421] on li "Other" at bounding box center [608, 423] width 194 height 20
type input "Other"
click at [537, 558] on button "Abandon" at bounding box center [547, 554] width 71 height 25
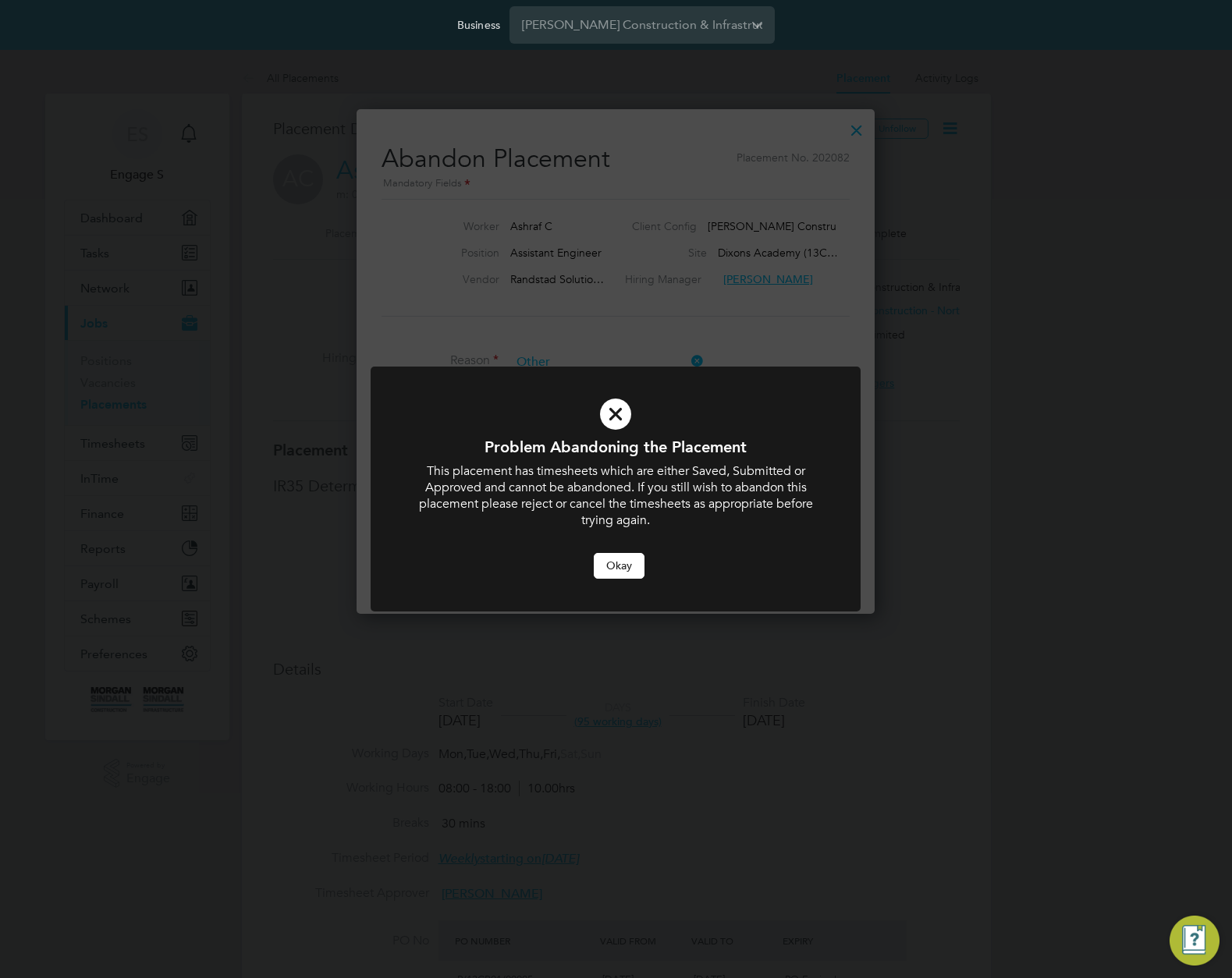
click at [638, 565] on button "Okay" at bounding box center [619, 565] width 51 height 25
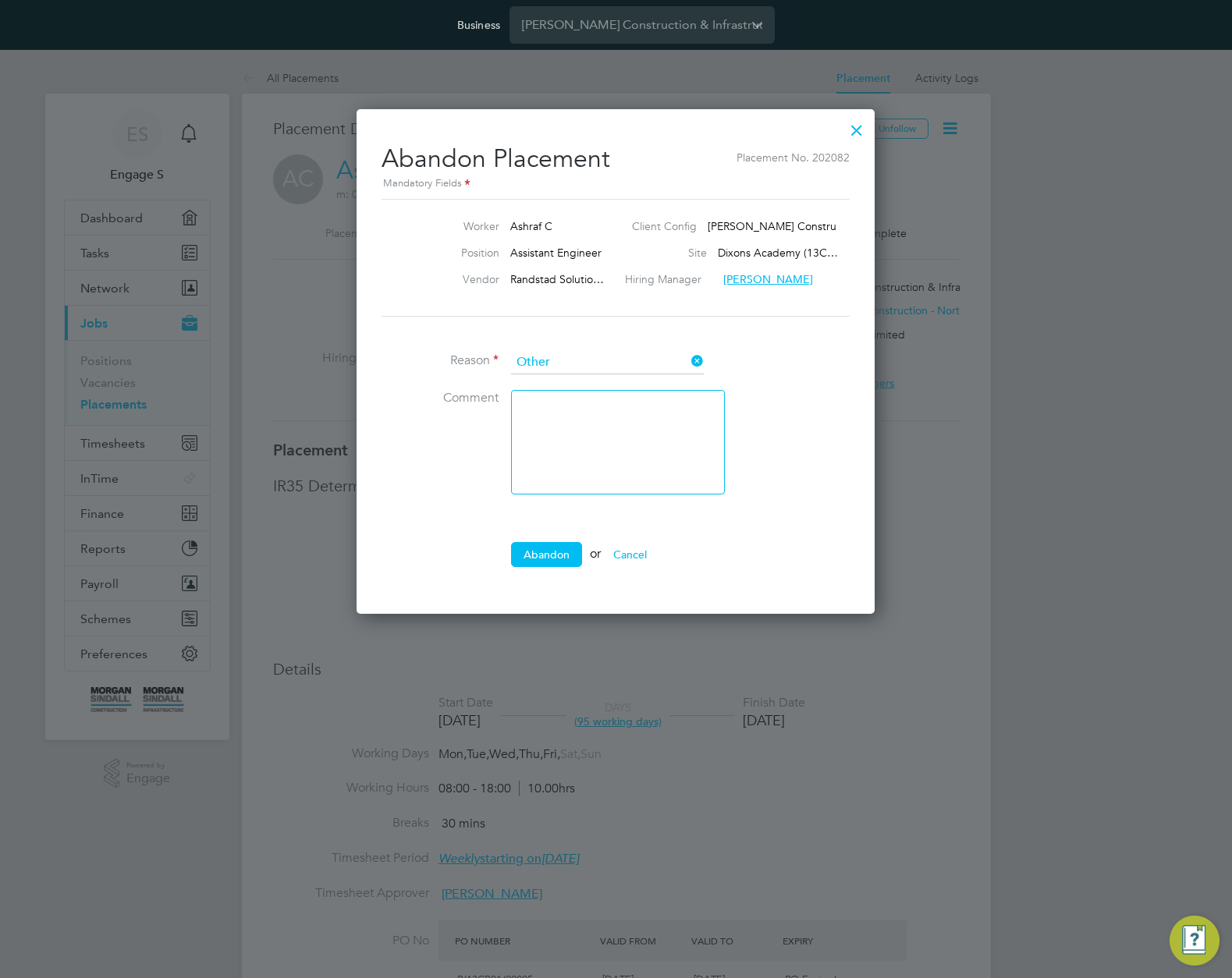
click at [854, 128] on div at bounding box center [857, 126] width 28 height 28
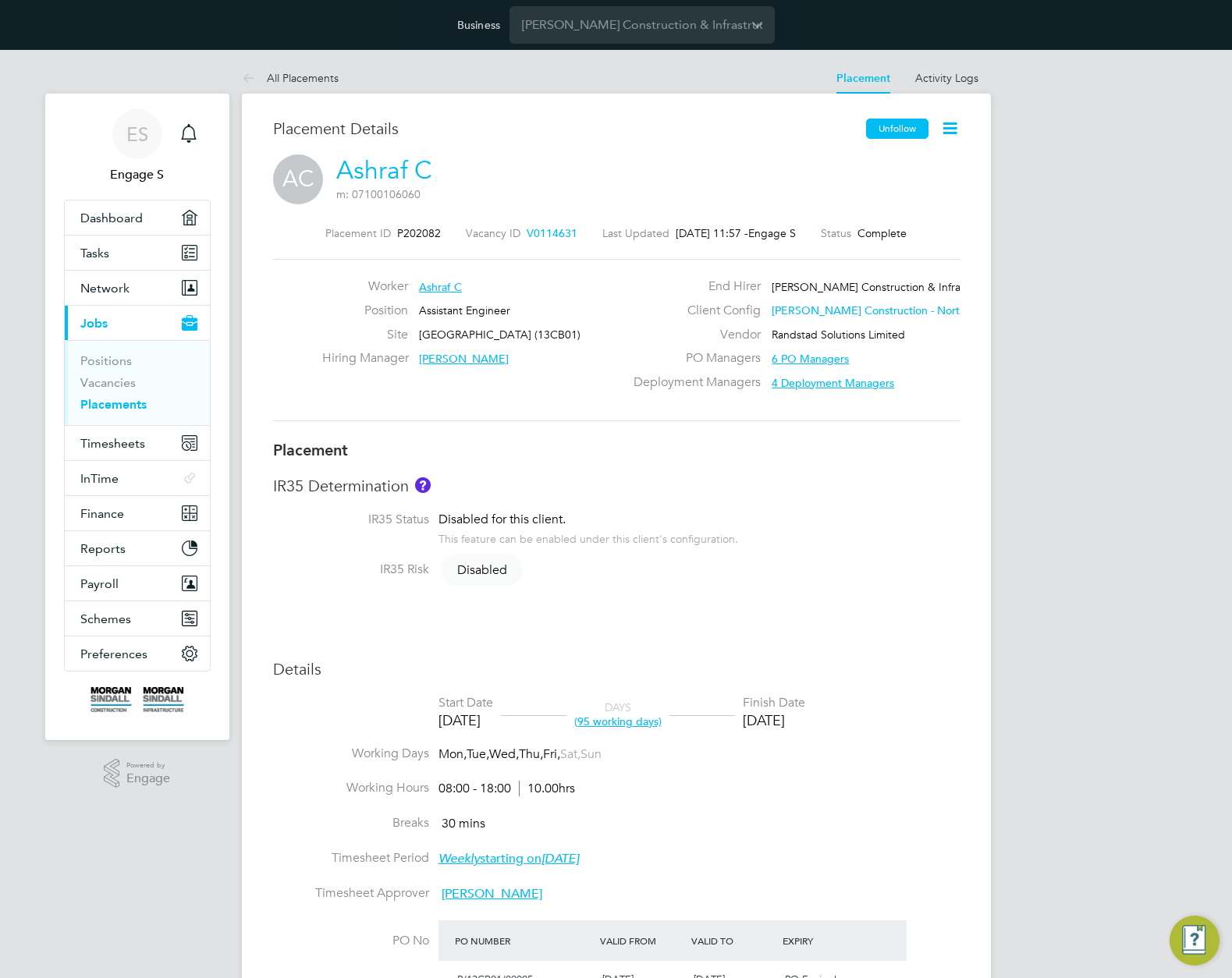
click at [911, 129] on button "Unfollow" at bounding box center [898, 128] width 63 height 20
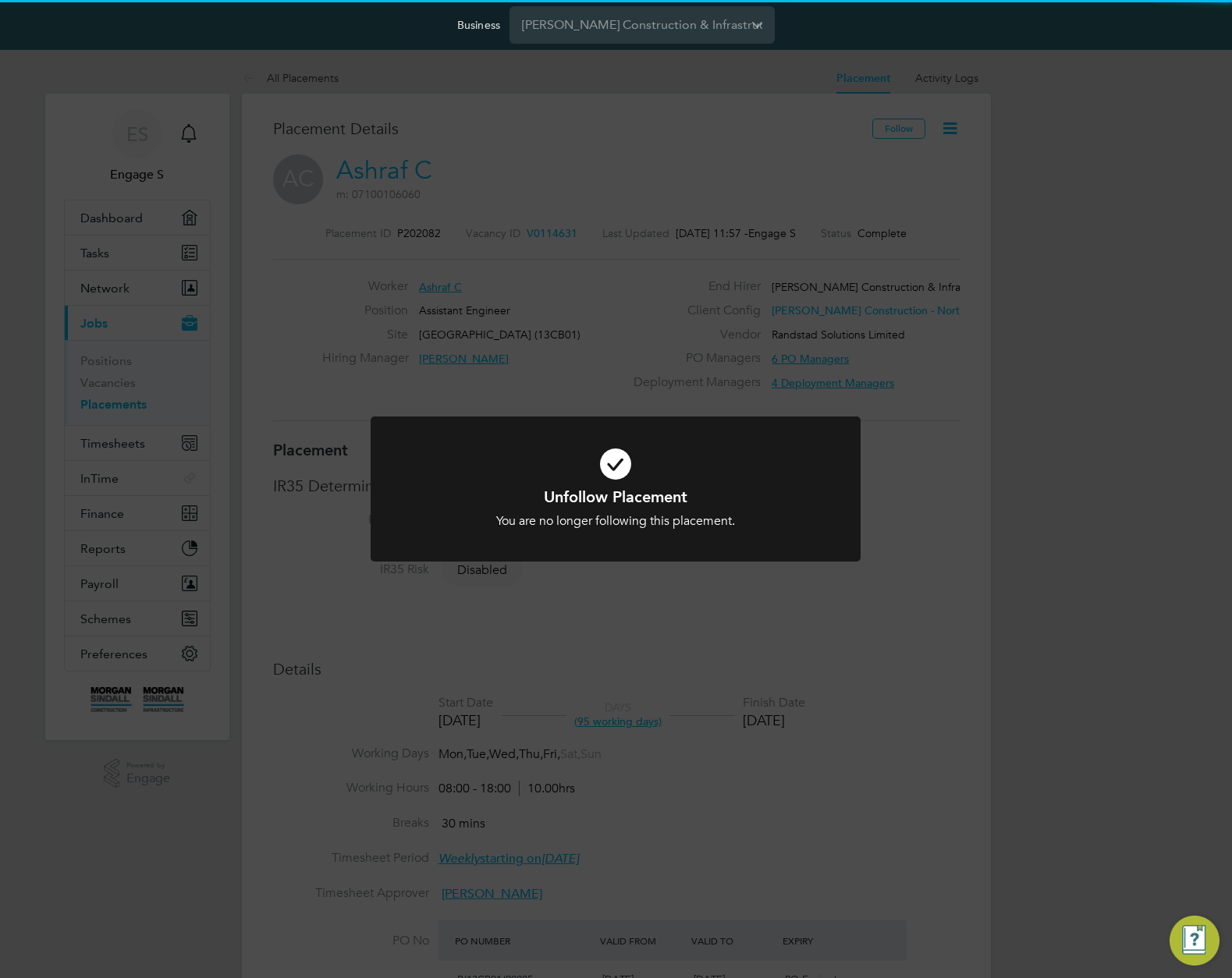
click at [950, 88] on div "Unfollow Placement You are no longer following this placement. Cancel Okay" at bounding box center [616, 489] width 1232 height 978
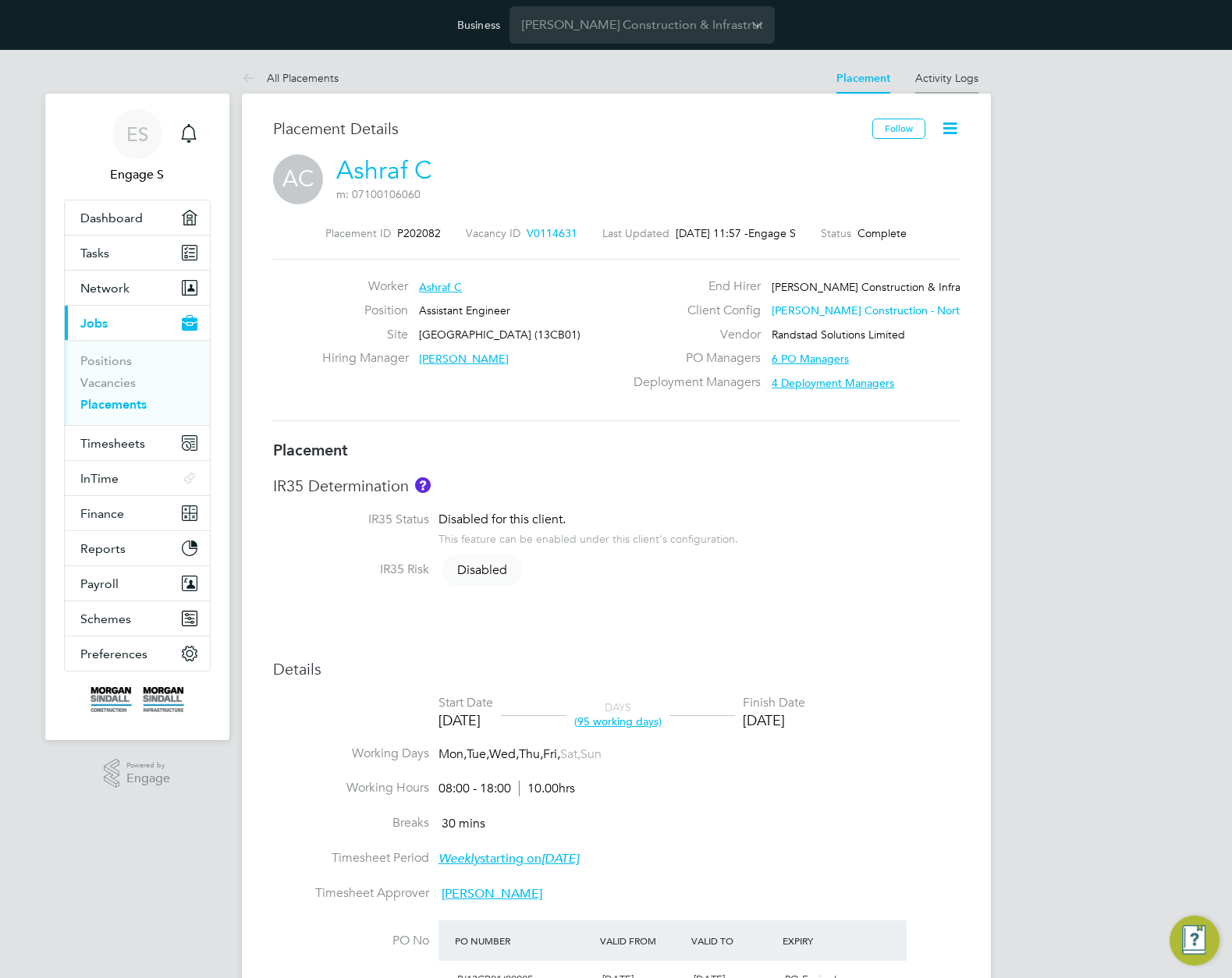
click at [951, 79] on link "Activity Logs" at bounding box center [947, 78] width 63 height 14
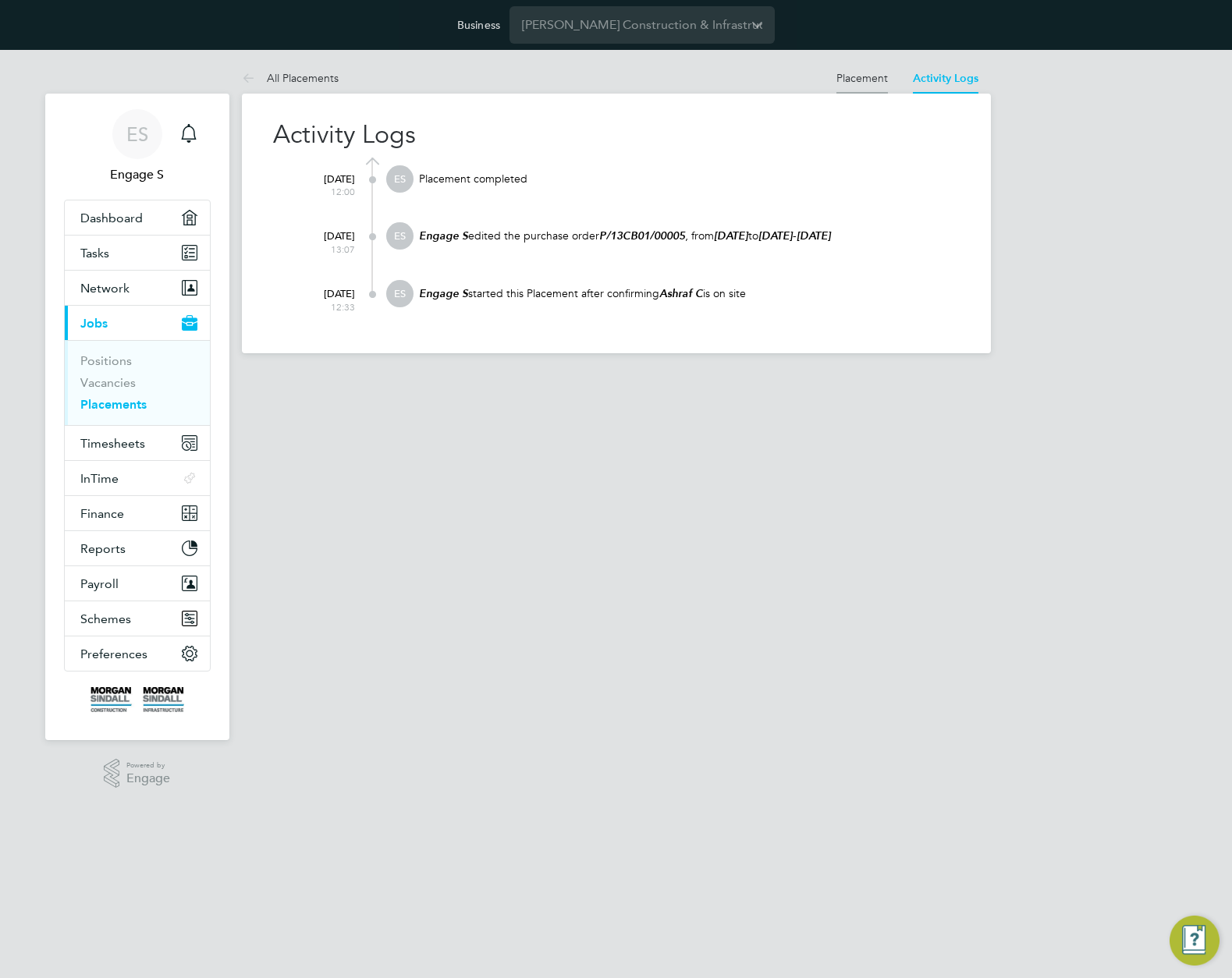
click at [867, 80] on link "Placement" at bounding box center [862, 78] width 52 height 14
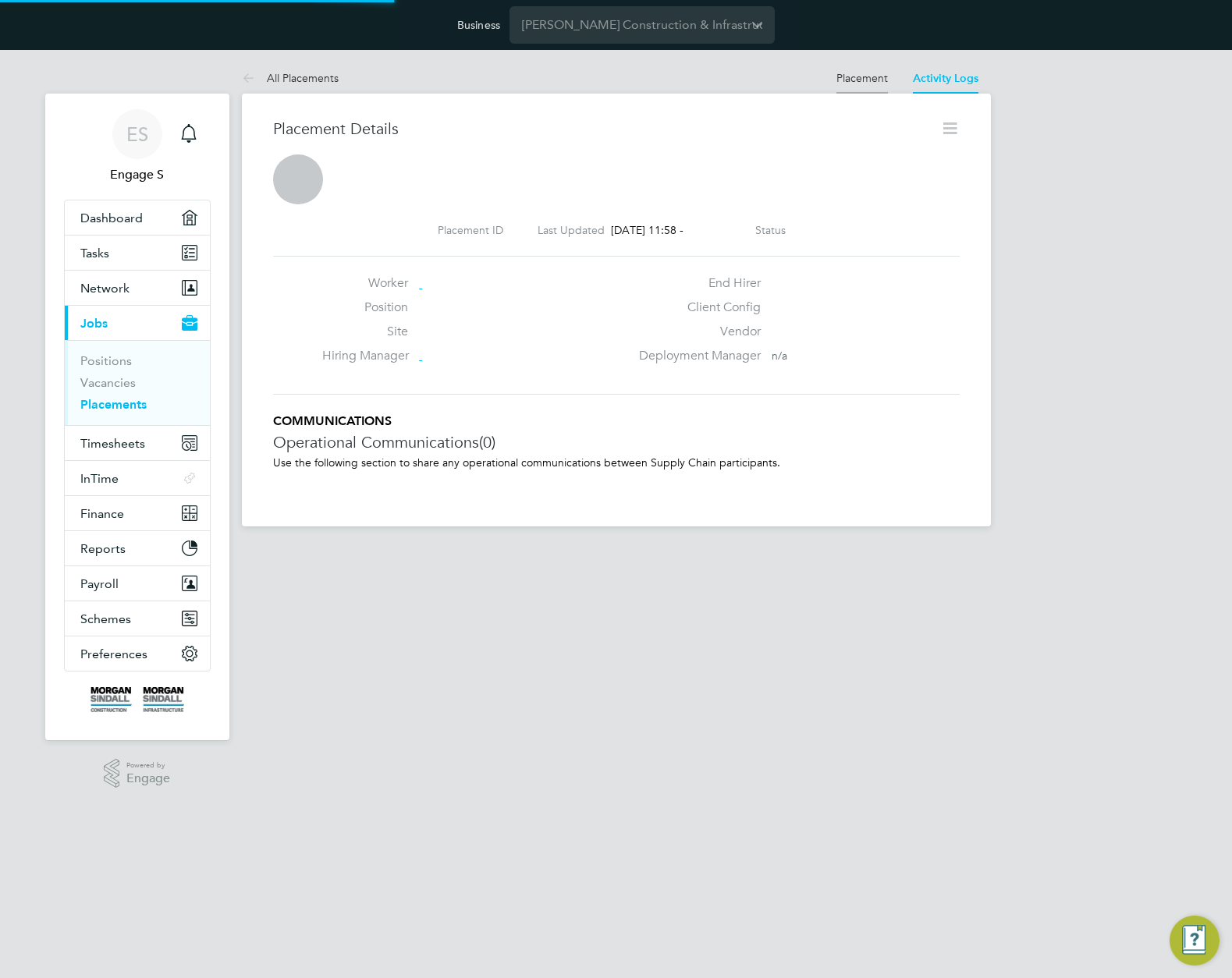
scroll to position [8, 8]
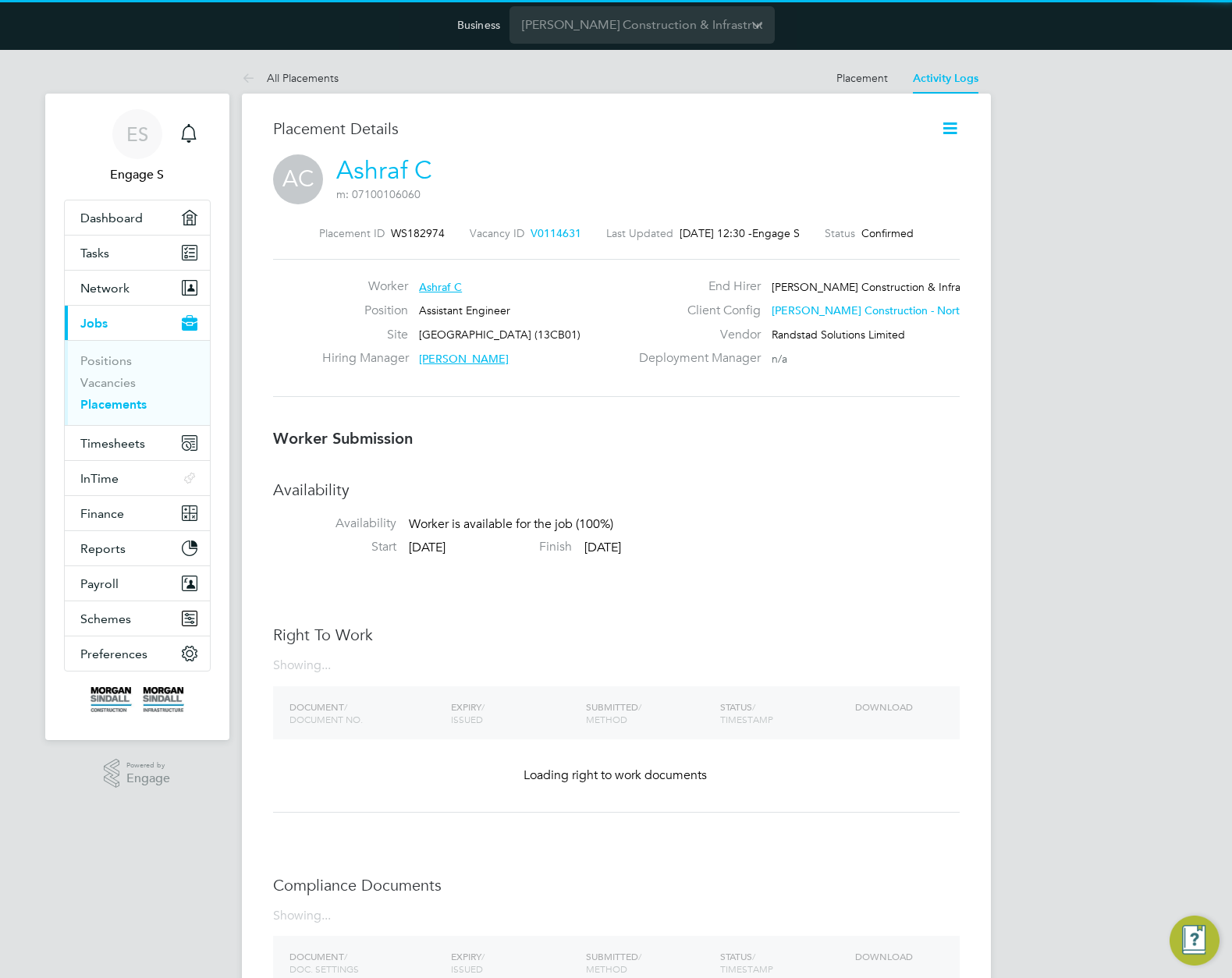
click at [951, 132] on icon at bounding box center [950, 128] width 20 height 20
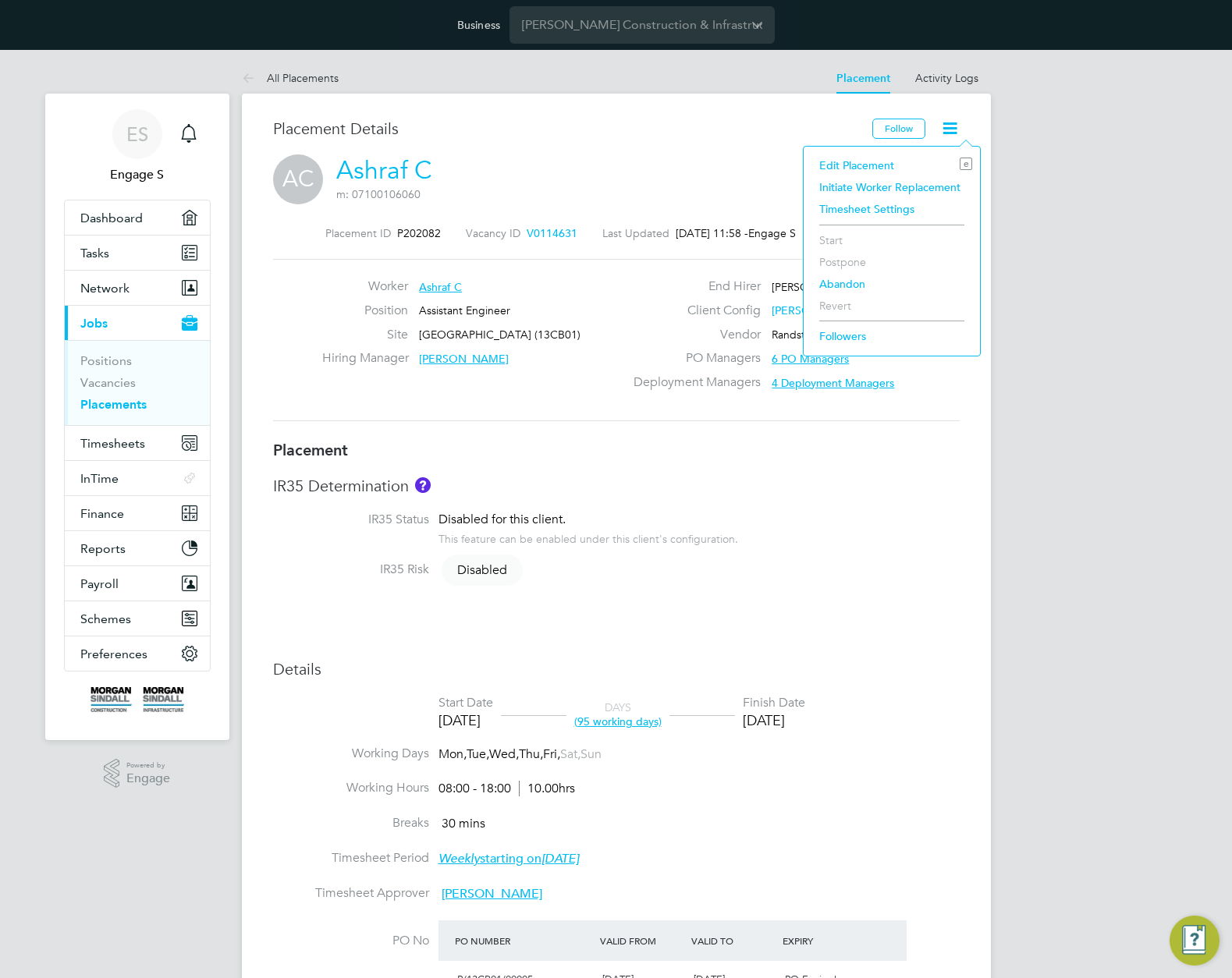
click at [866, 167] on li "Edit Placement e" at bounding box center [891, 165] width 161 height 22
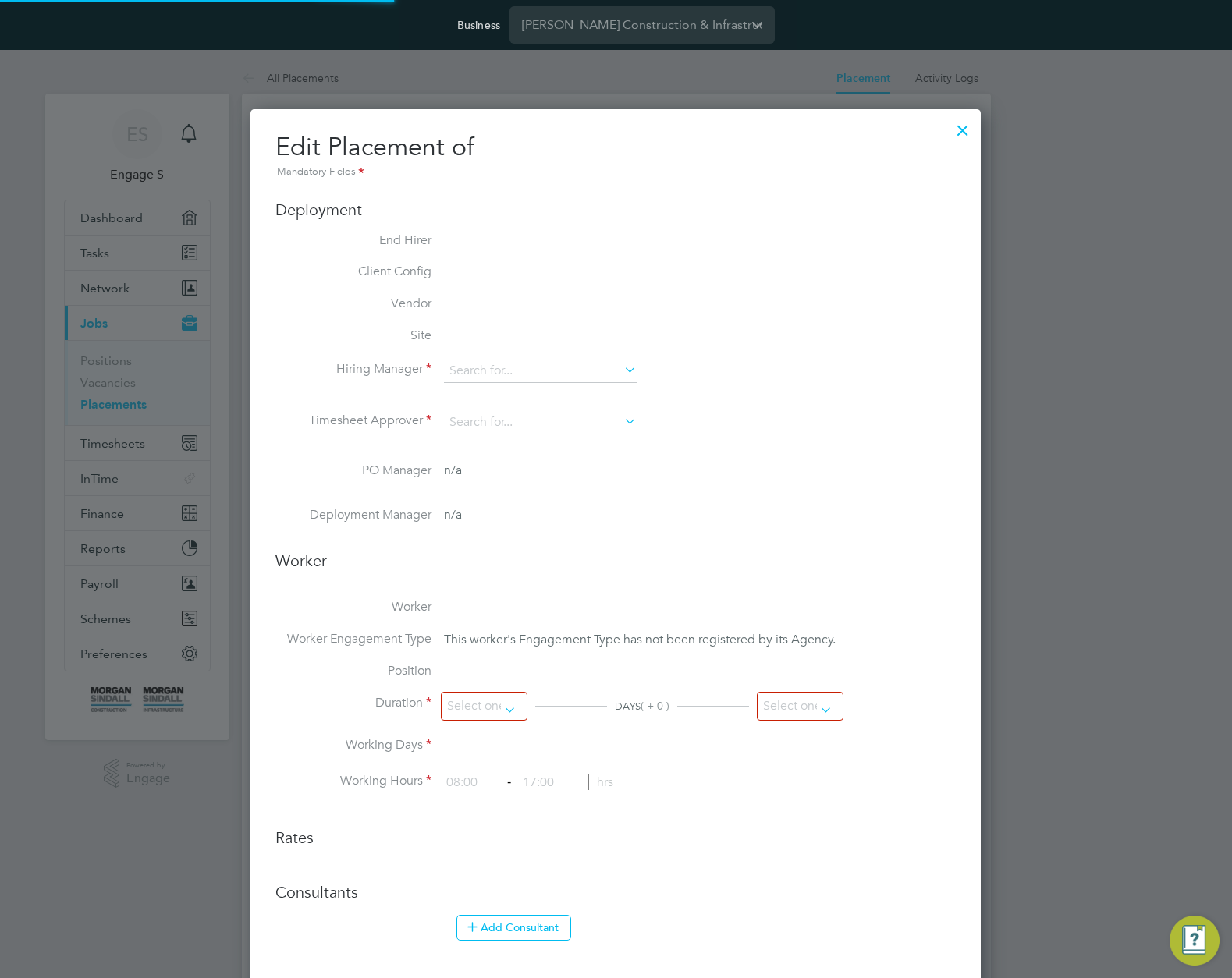
type input "[PERSON_NAME]"
type input "06 Jan 2025"
type input "[DATE]"
type input "08:00"
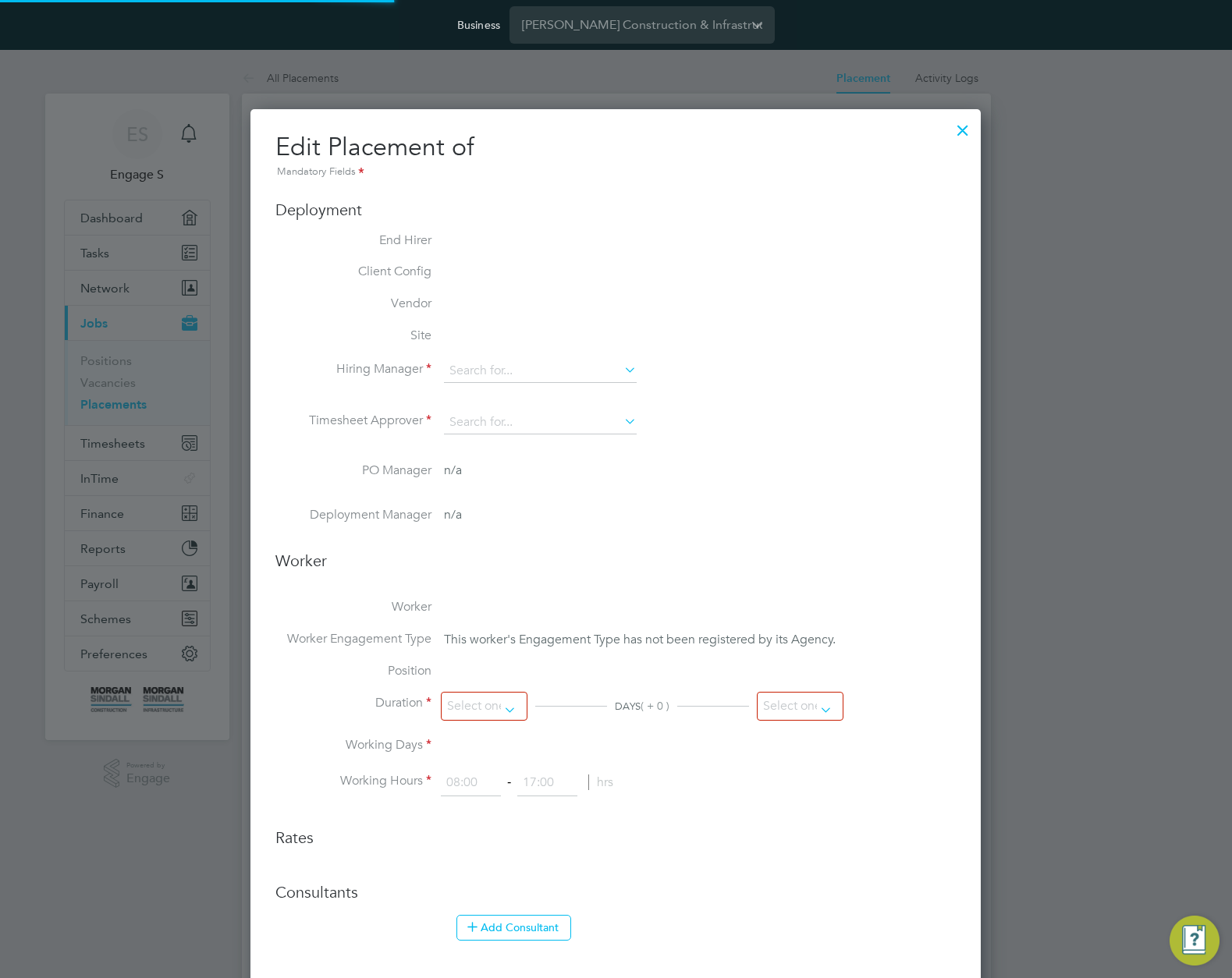
type input "18:00"
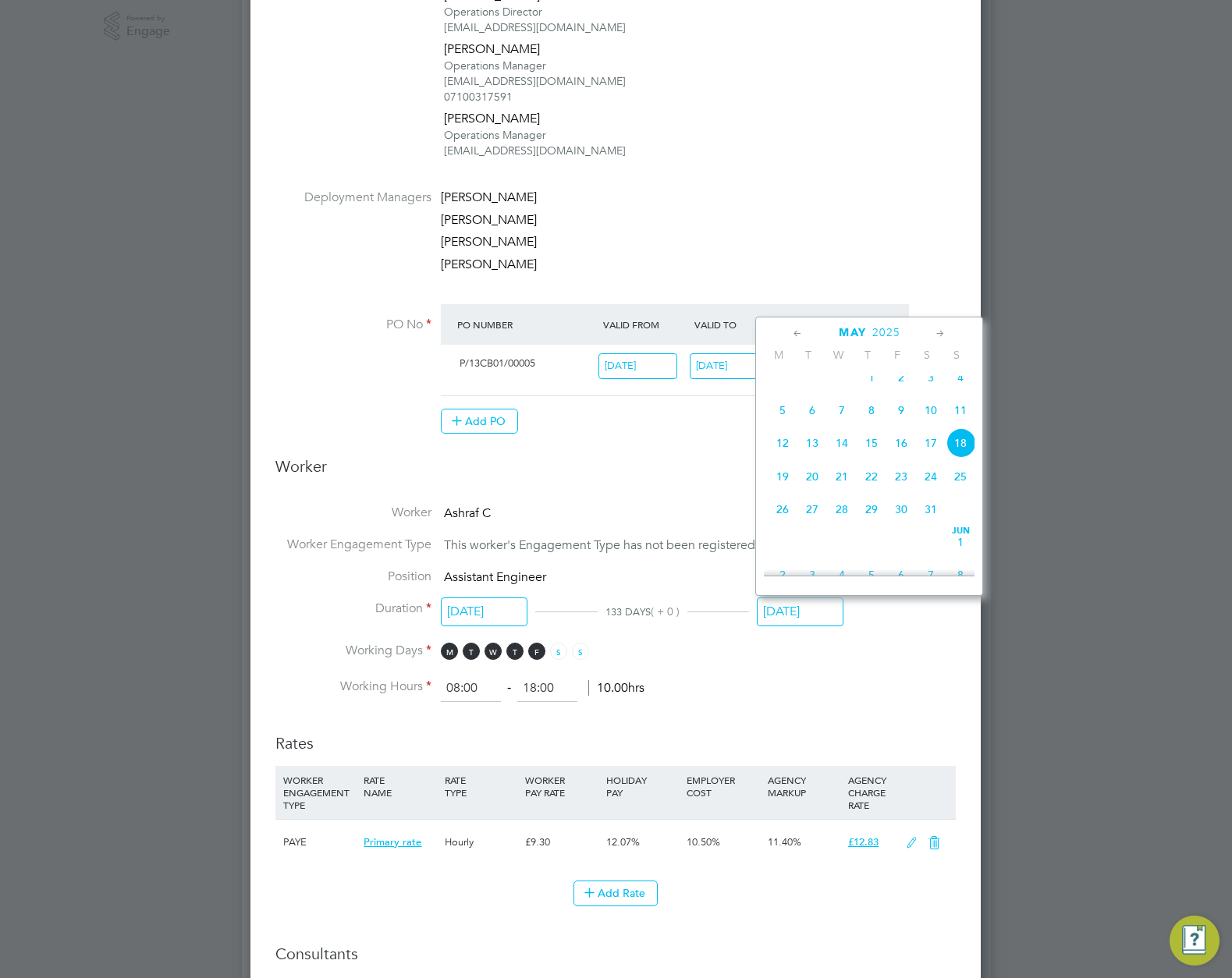
click at [802, 616] on input "[DATE]" at bounding box center [800, 612] width 87 height 29
click at [873, 511] on span "30" at bounding box center [872, 496] width 30 height 30
type input "30 Apr 2026"
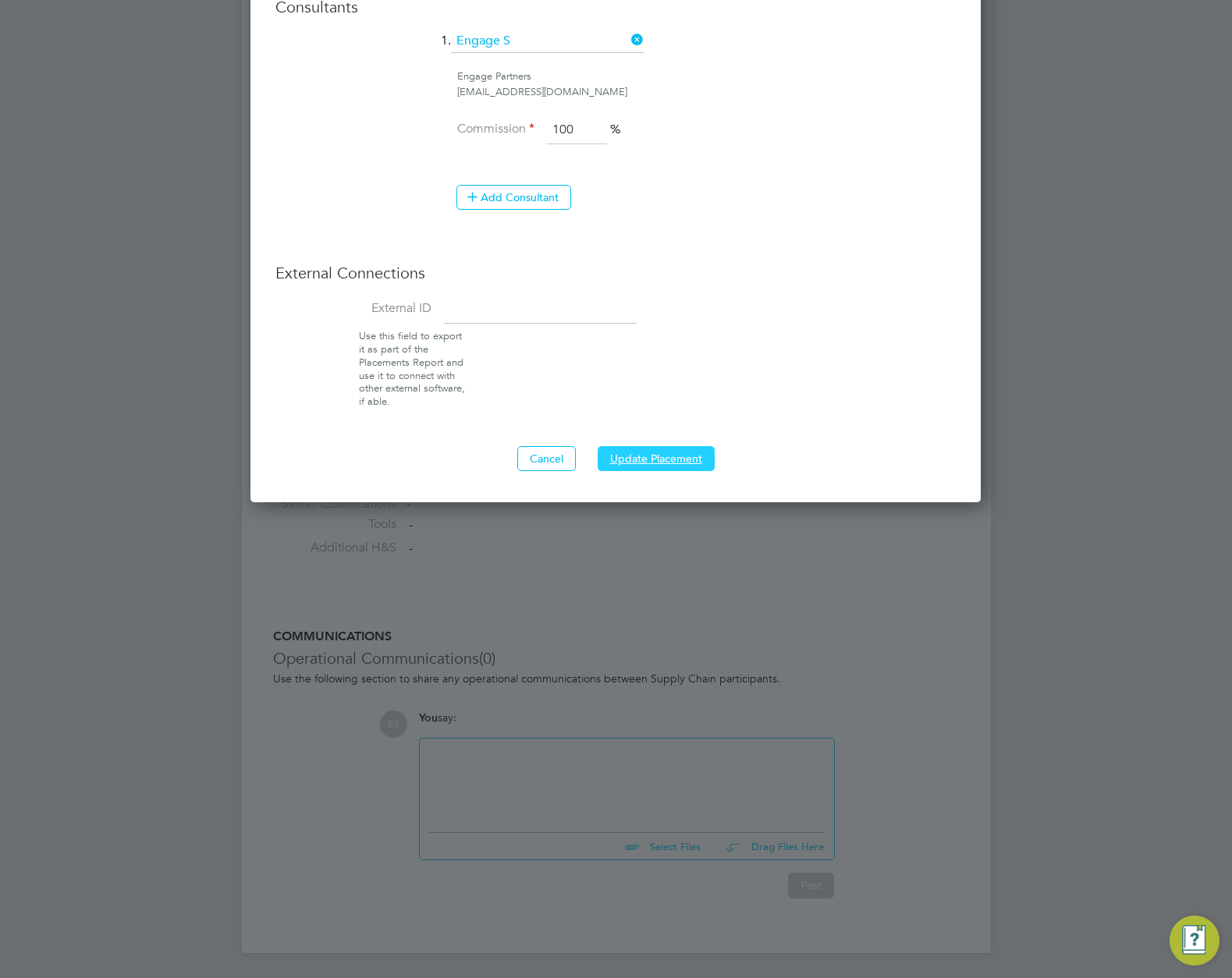
click at [652, 460] on button "Update Placement" at bounding box center [656, 459] width 117 height 25
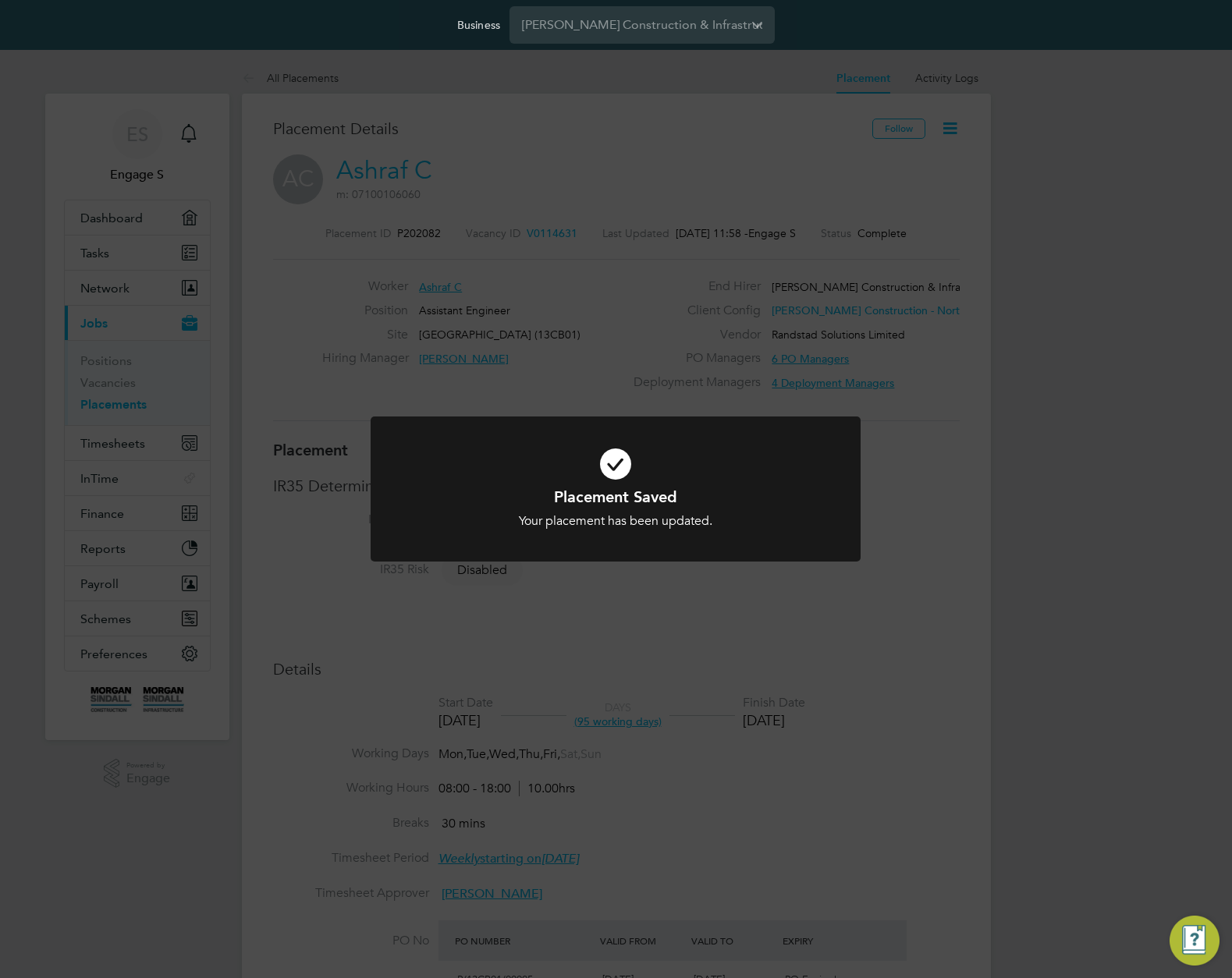
click at [882, 561] on div "Placement Saved Your placement has been updated. Cancel Okay" at bounding box center [616, 489] width 1232 height 978
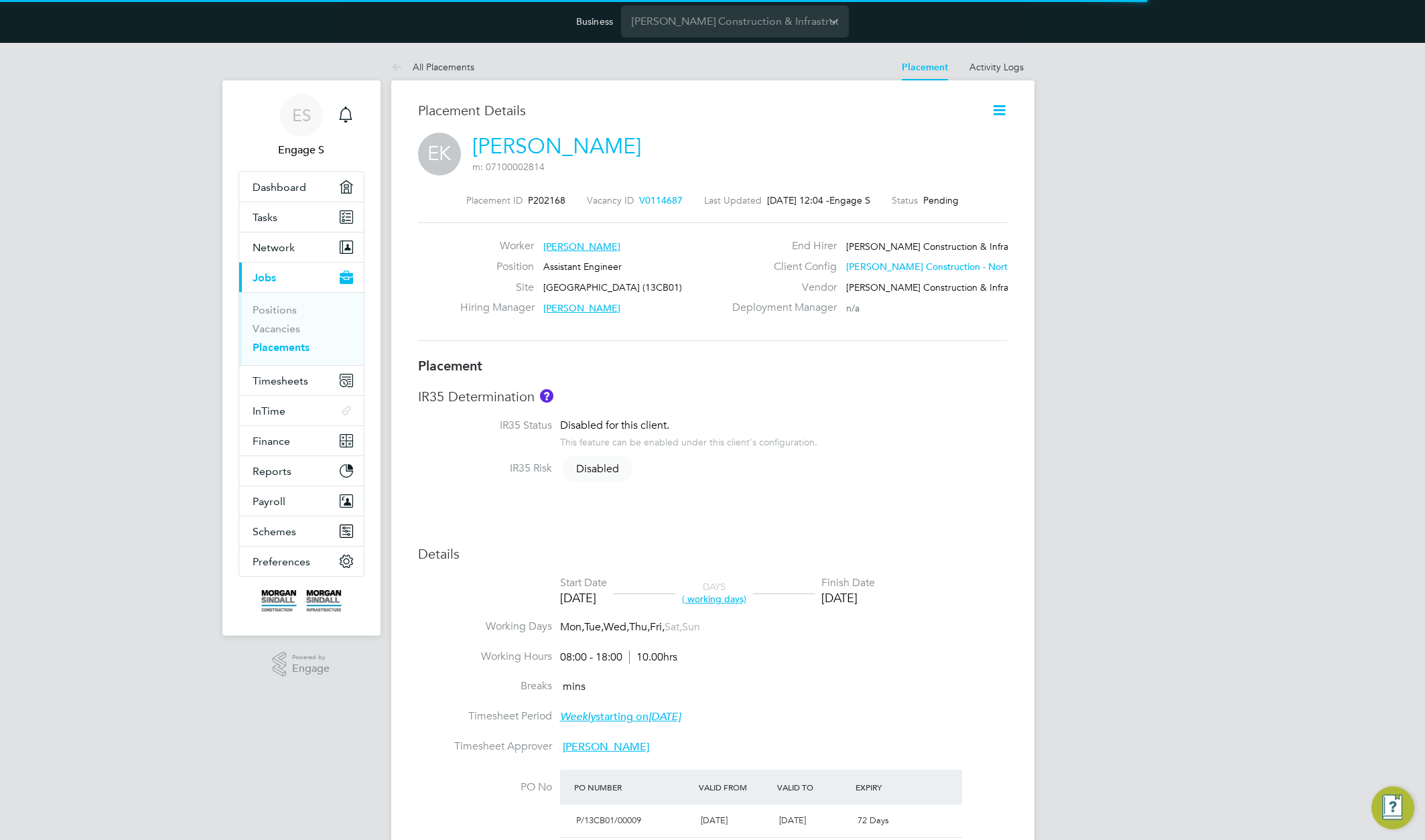
scroll to position [7, 7]
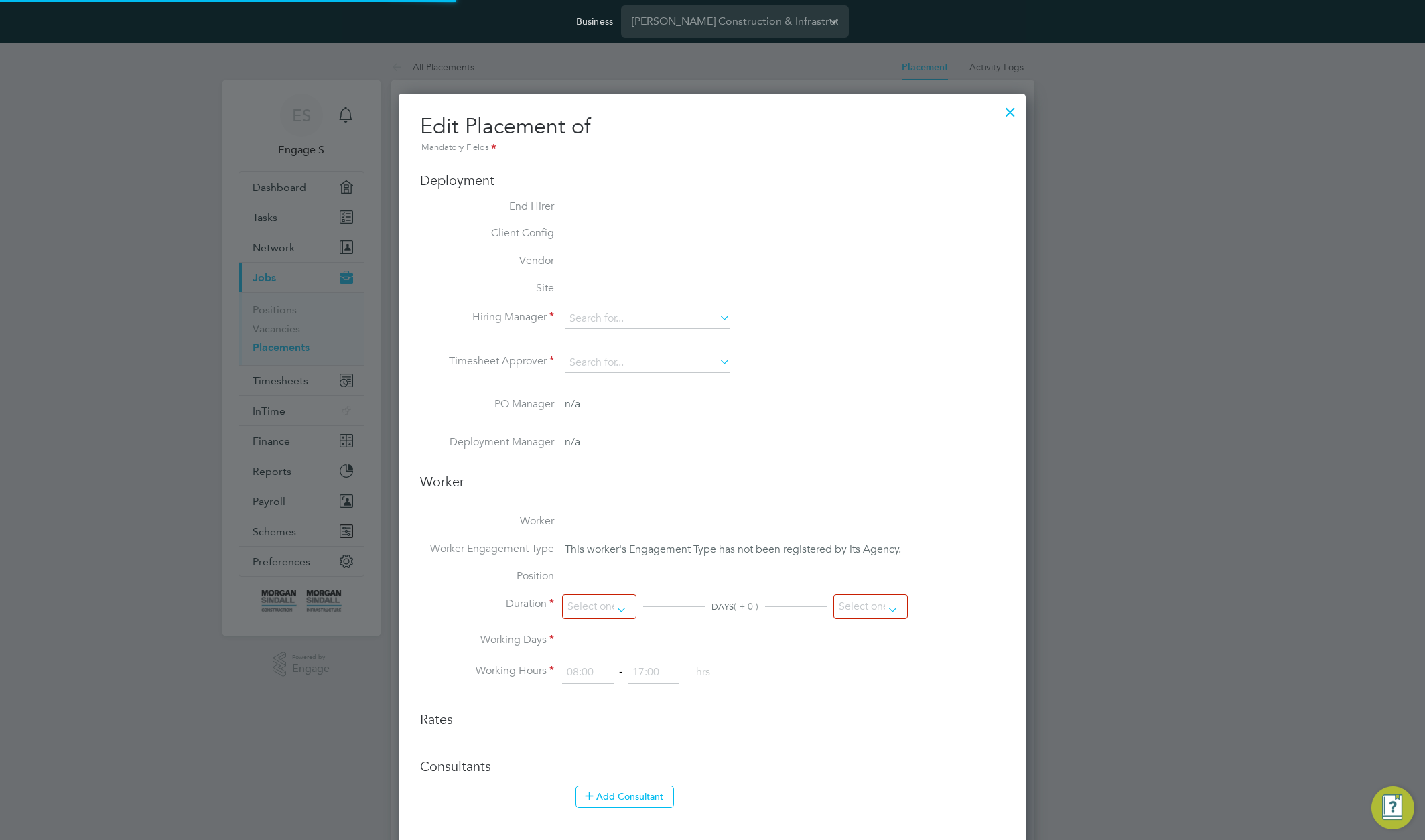
type input "[PERSON_NAME]"
type input "01 May 2025"
type input "[DATE]"
type input "08:00"
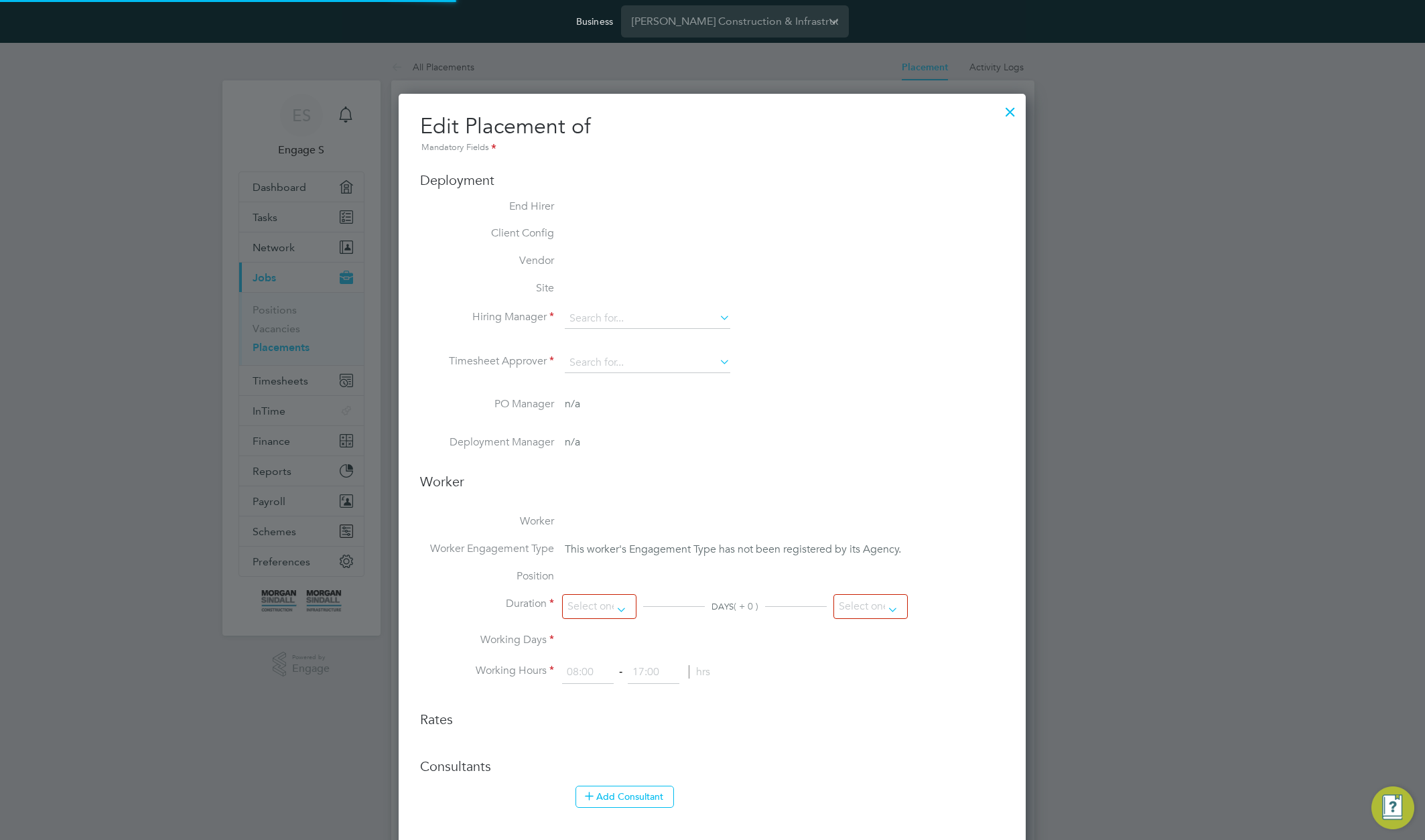
type input "18:00"
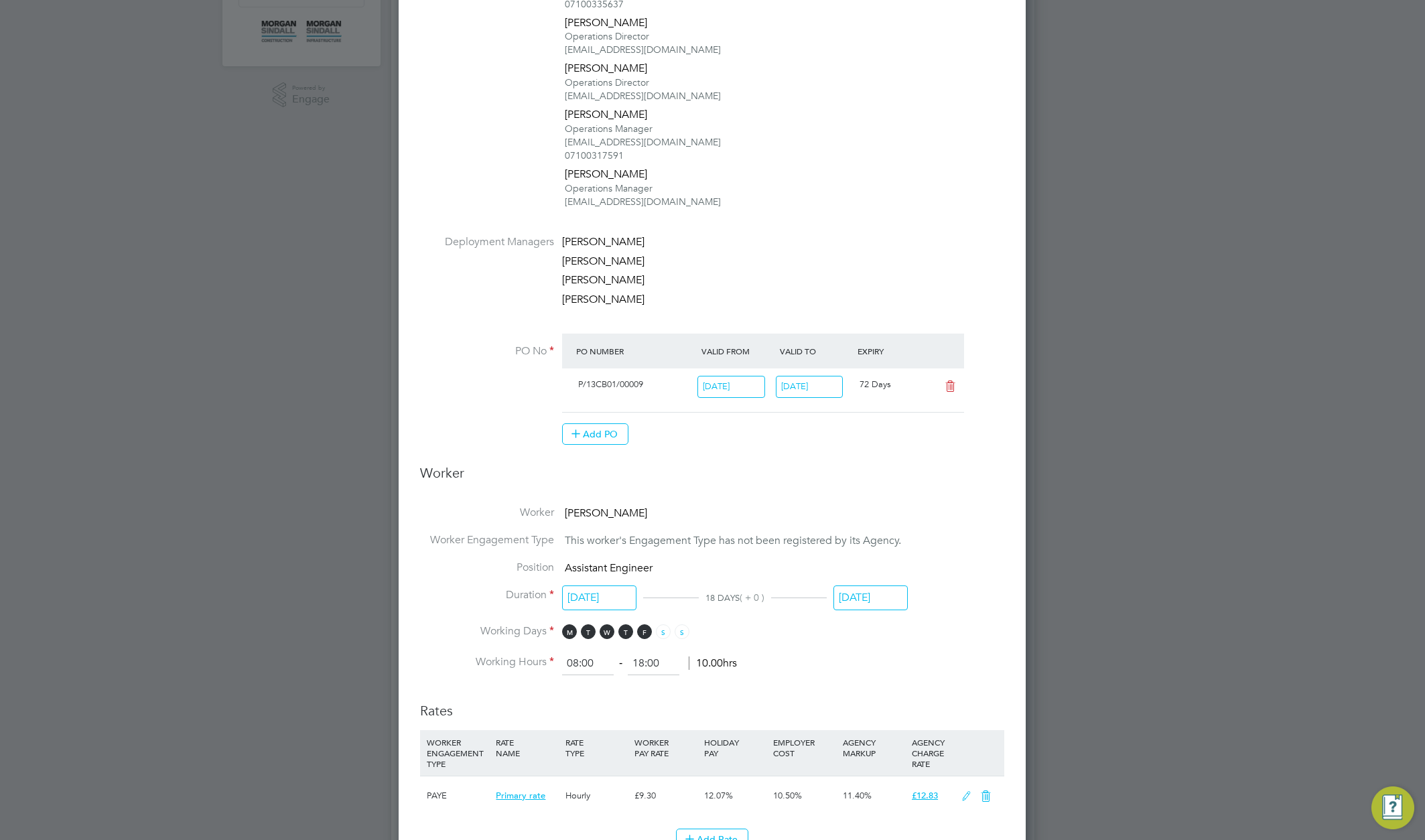
click at [887, 594] on input "[DATE]" at bounding box center [870, 598] width 75 height 25
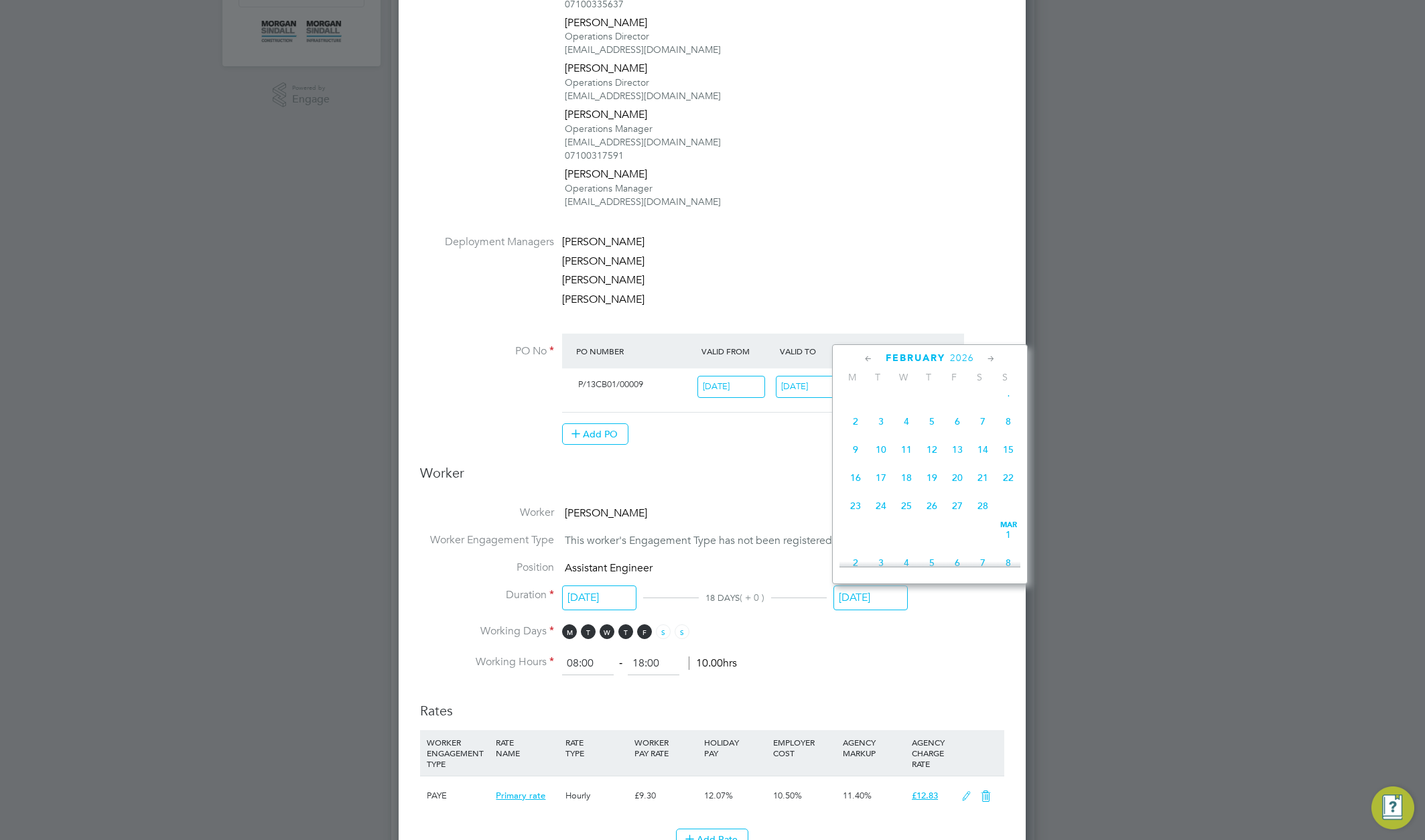
click at [921, 506] on div "Feb 1 2 3 4 5 6 7 8 9 10 11 12 13 14 15 16 17 18 19 20 21 22 23 24 25 26 27 28" at bounding box center [938, 451] width 198 height 141
click at [985, 490] on span "21" at bounding box center [983, 478] width 26 height 26
type input "21 Feb 2026"
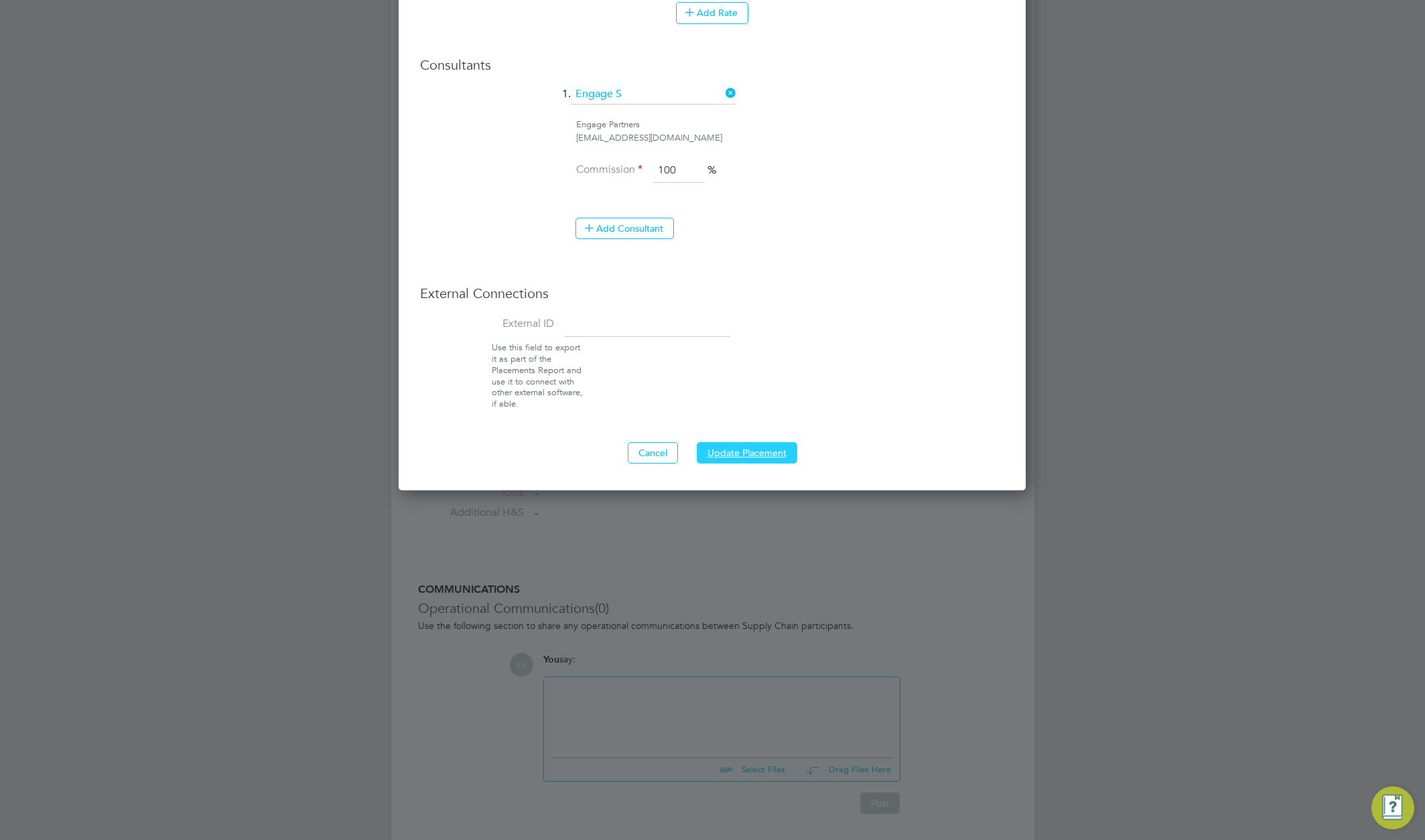
click at [750, 453] on button "Update Placement" at bounding box center [746, 453] width 100 height 22
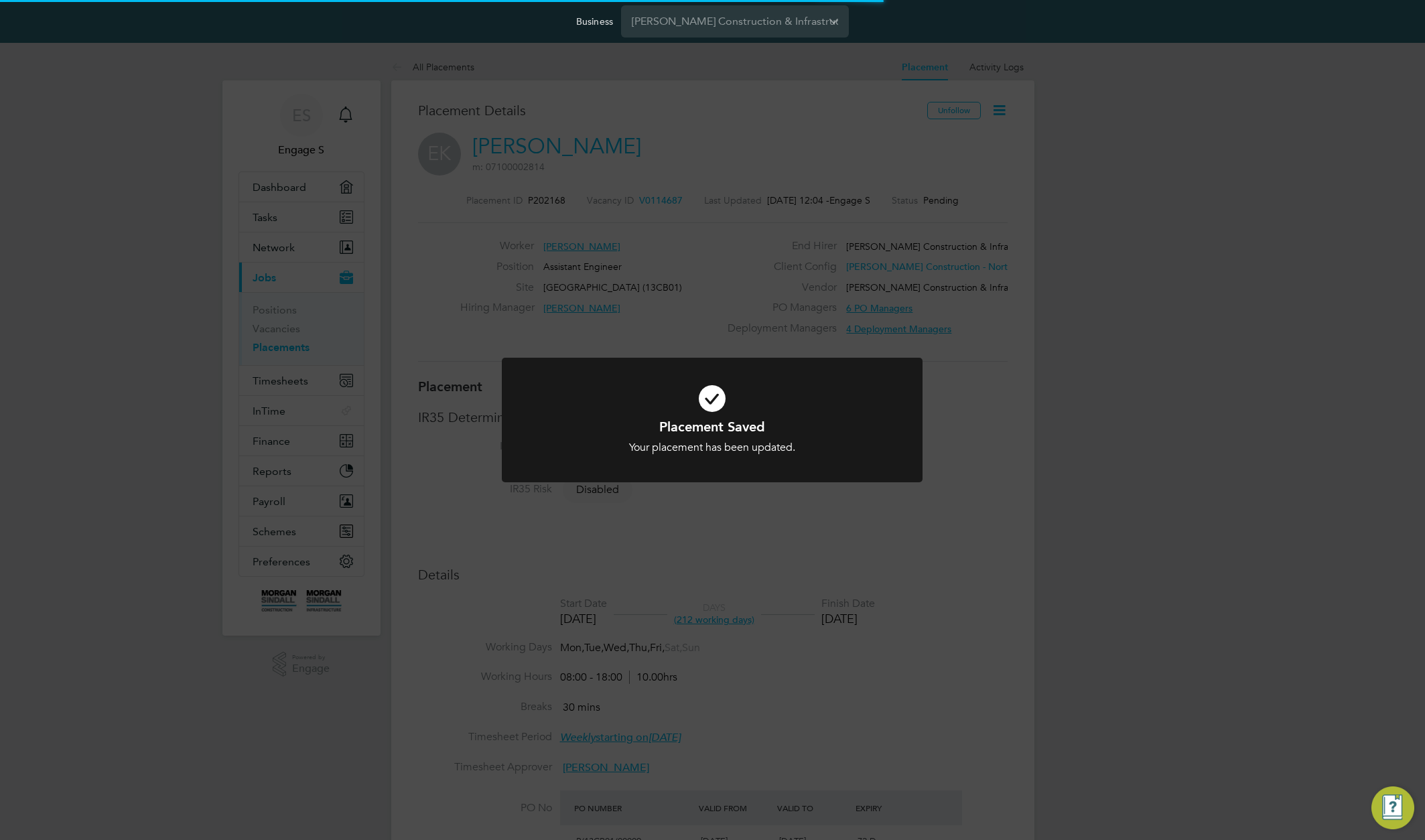
click at [1006, 453] on div "Placement Saved Your placement has been updated. Cancel Okay" at bounding box center [712, 420] width 1425 height 840
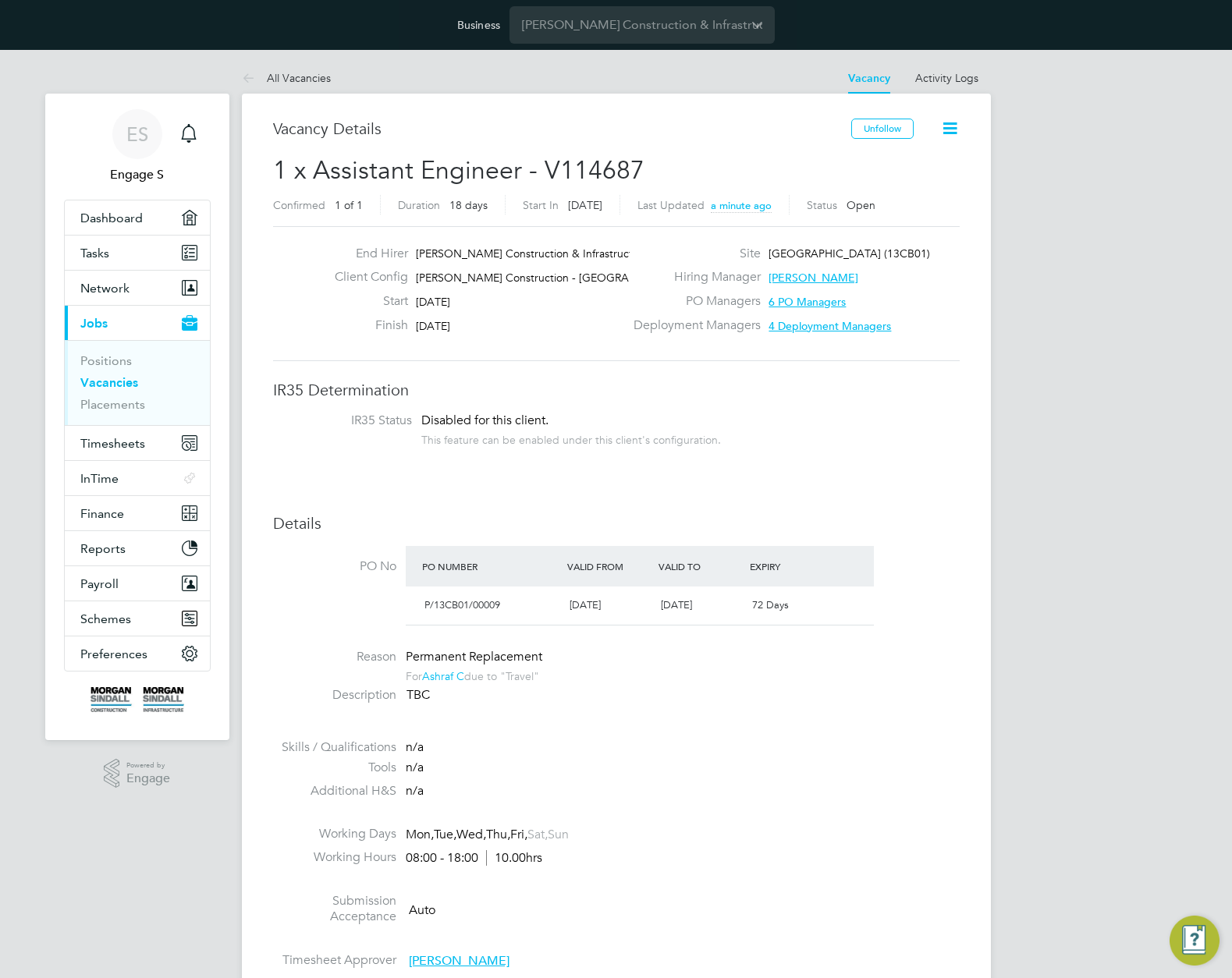
click at [942, 119] on icon at bounding box center [950, 128] width 20 height 20
click at [898, 173] on li "Edit Vacancy e" at bounding box center [912, 165] width 91 height 22
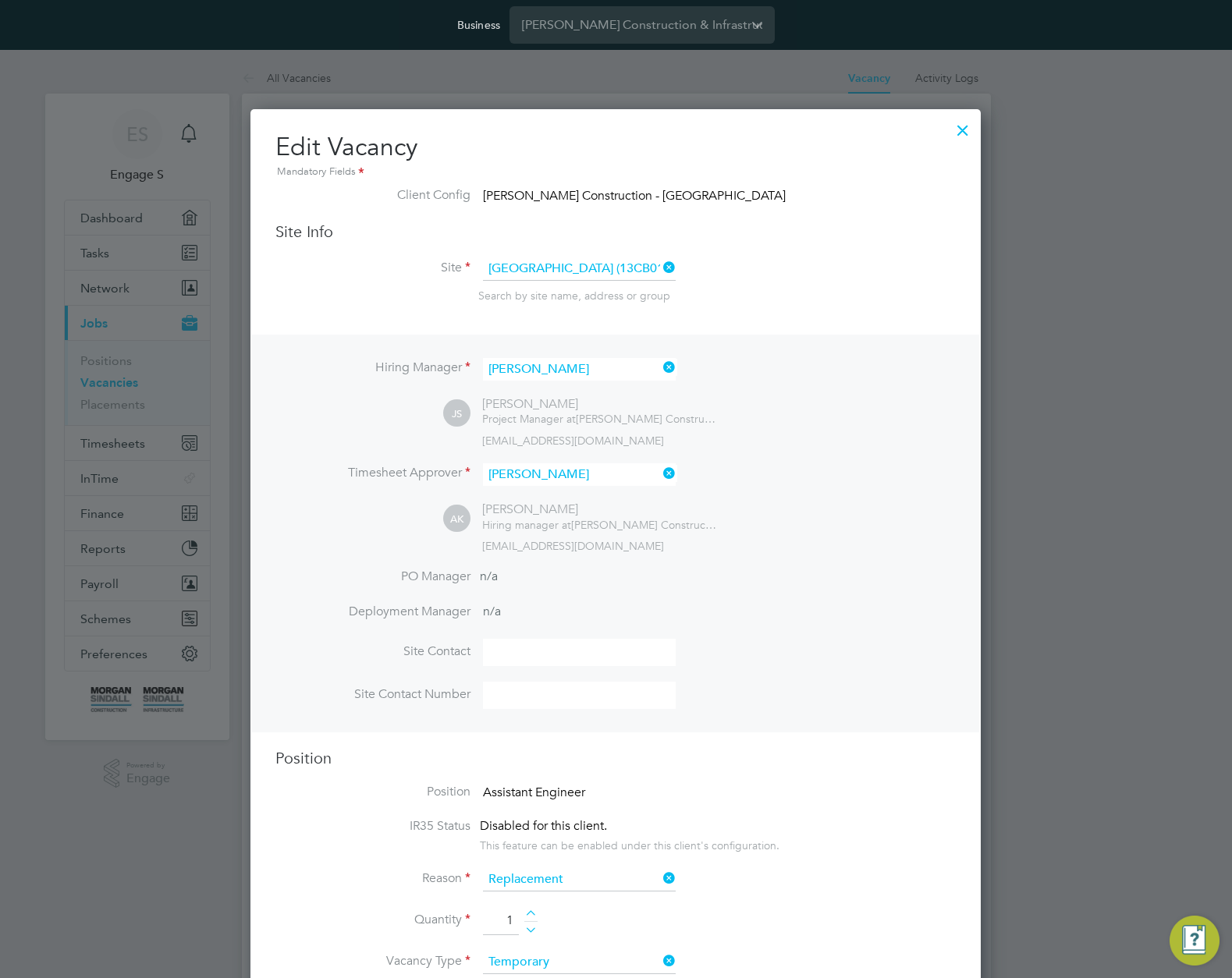
scroll to position [8, 8]
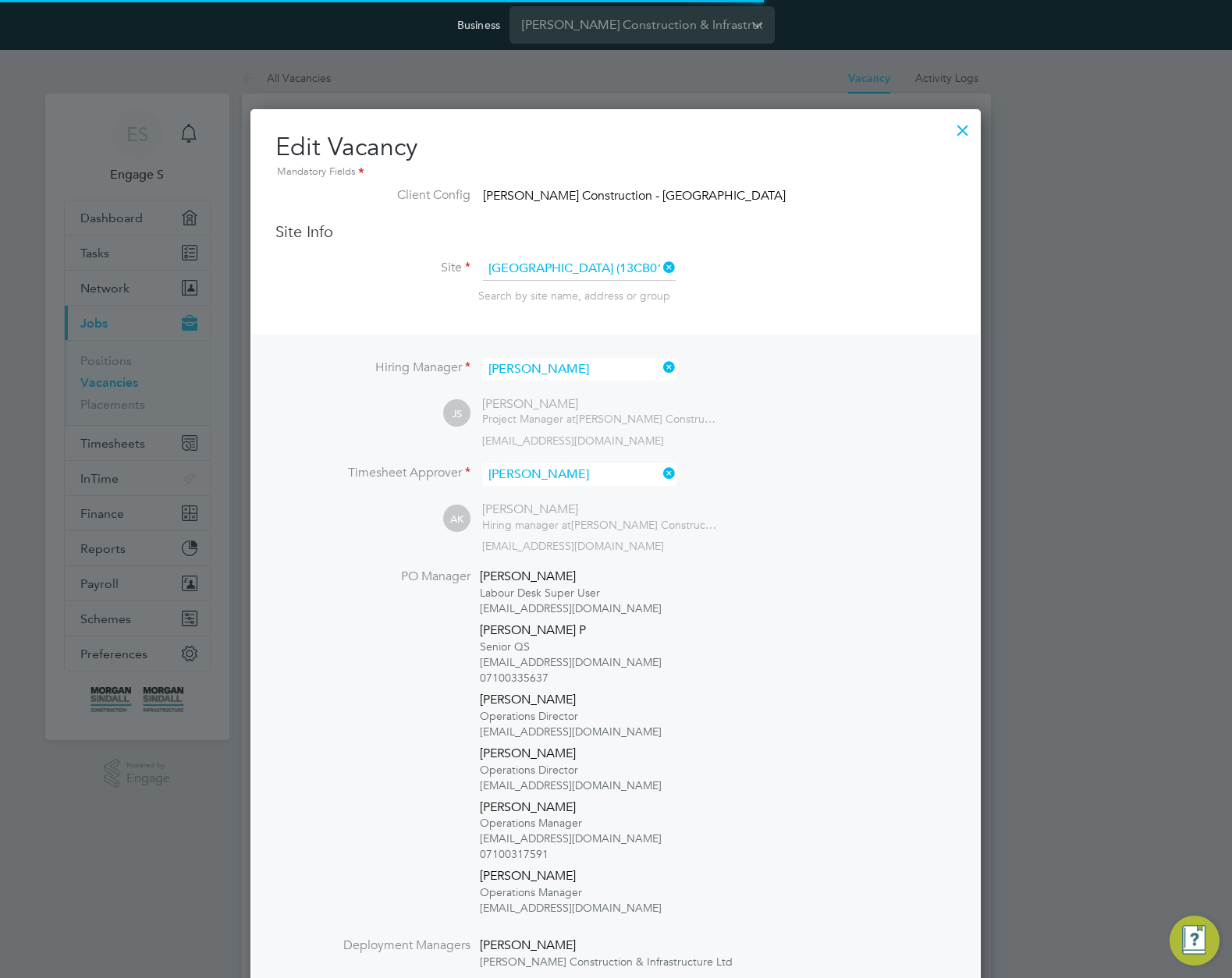
click at [956, 124] on div at bounding box center [963, 126] width 28 height 28
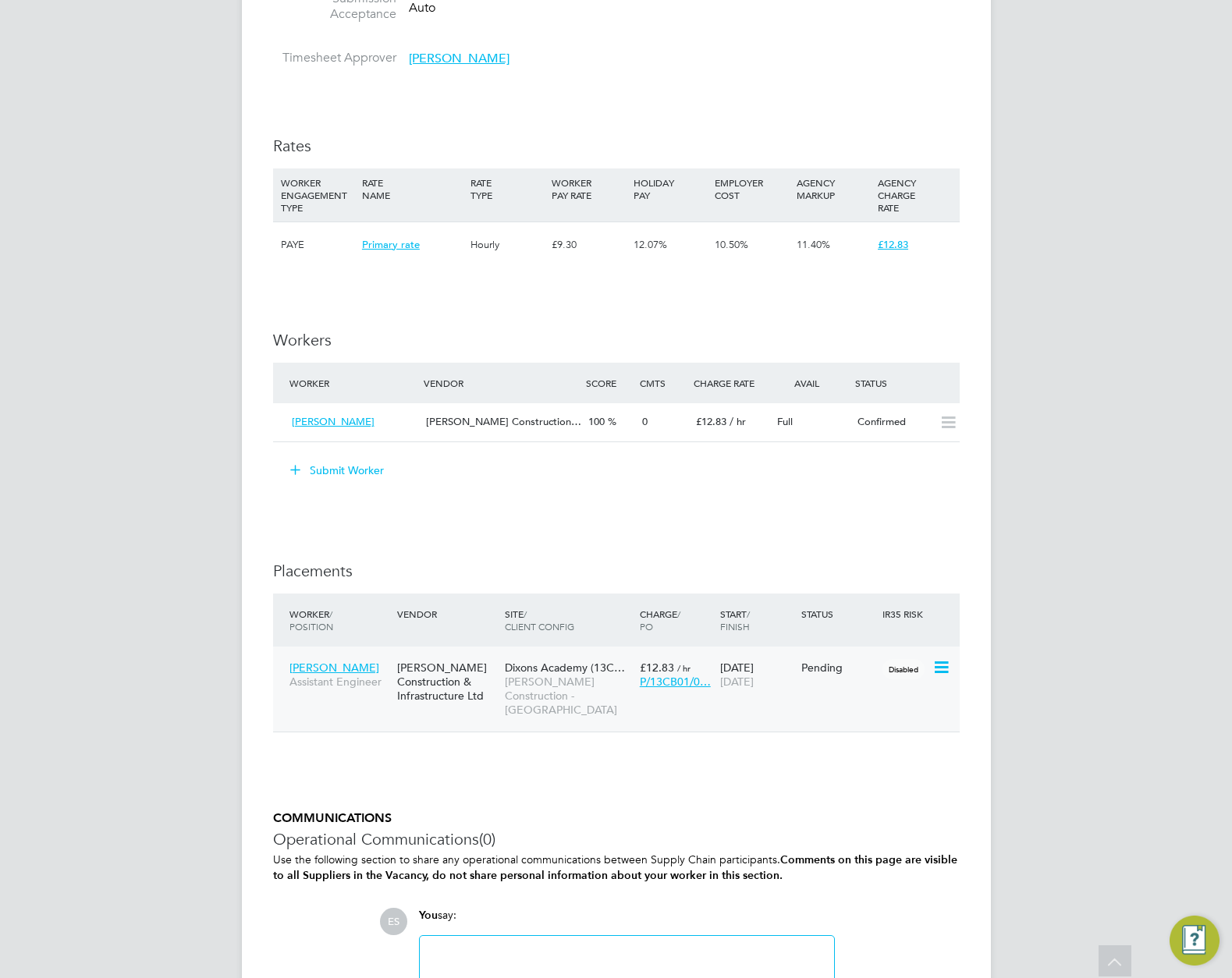
click at [948, 668] on icon at bounding box center [941, 668] width 16 height 19
click at [772, 557] on div "IR35 Determination IR35 Status Disabled for this client. This feature can be en…" at bounding box center [616, 280] width 687 height 1606
click at [934, 666] on icon at bounding box center [941, 668] width 16 height 19
click at [797, 763] on li "Start" at bounding box center [869, 764] width 160 height 22
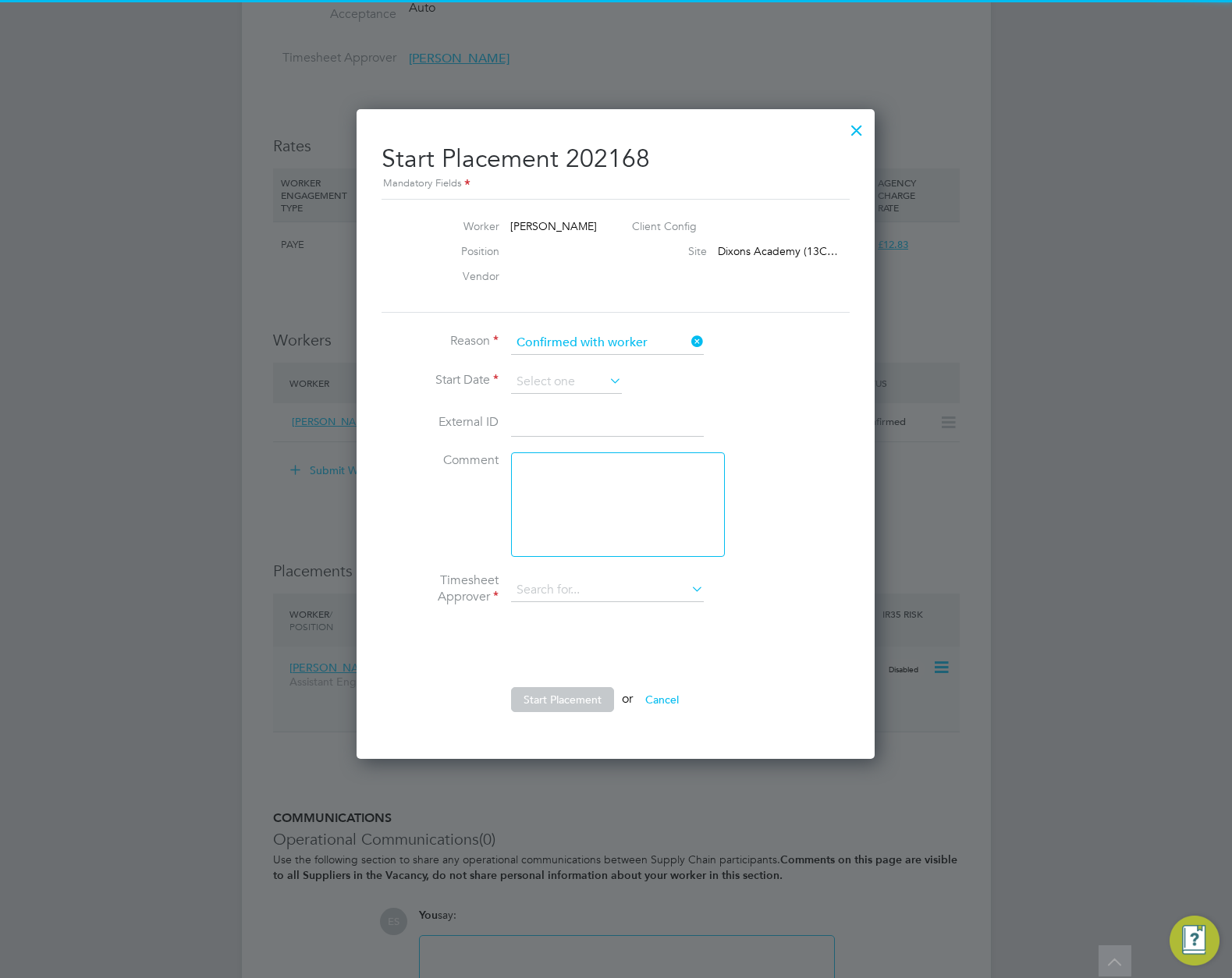
type input "Ari K"
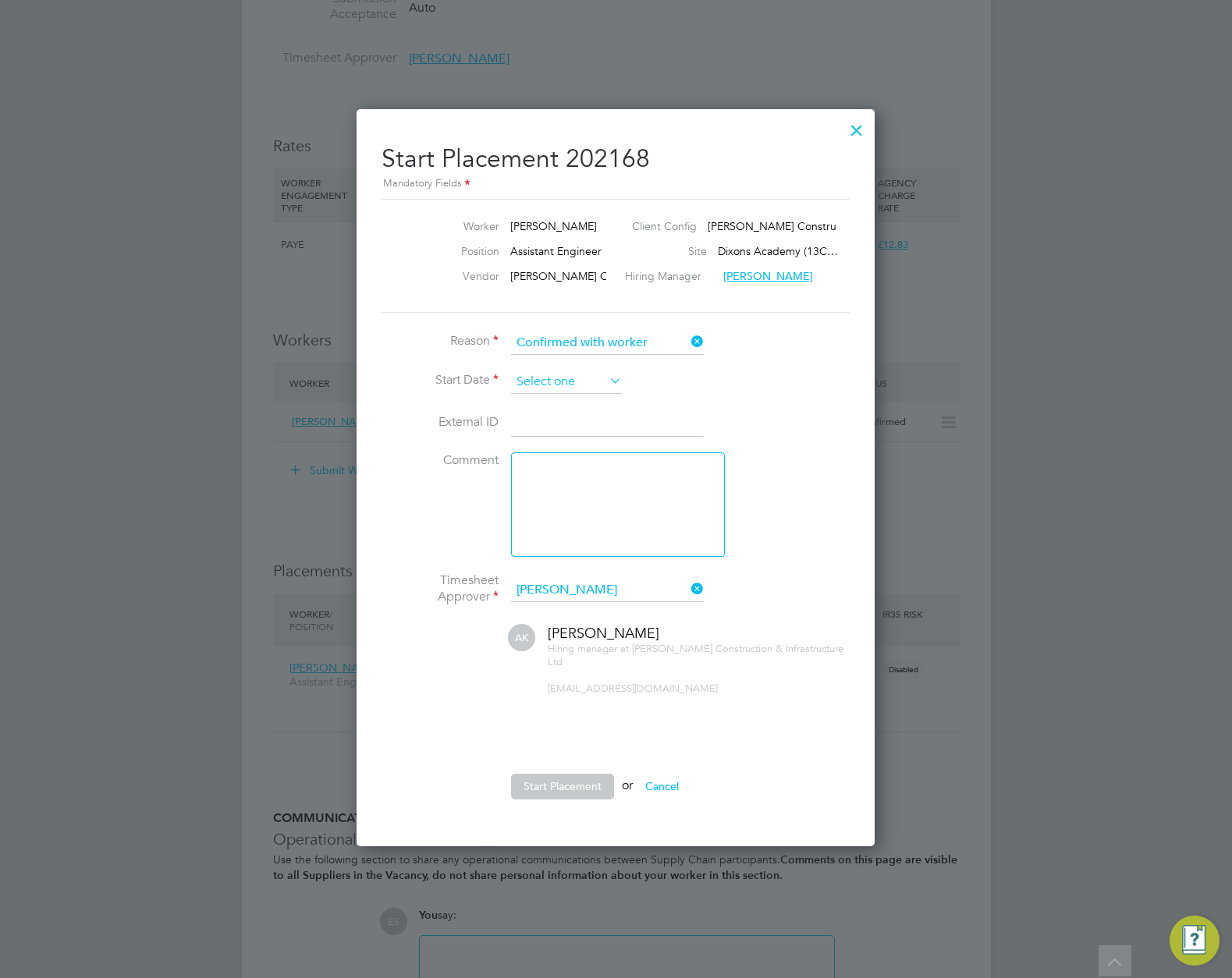
click at [563, 382] on input at bounding box center [566, 382] width 110 height 23
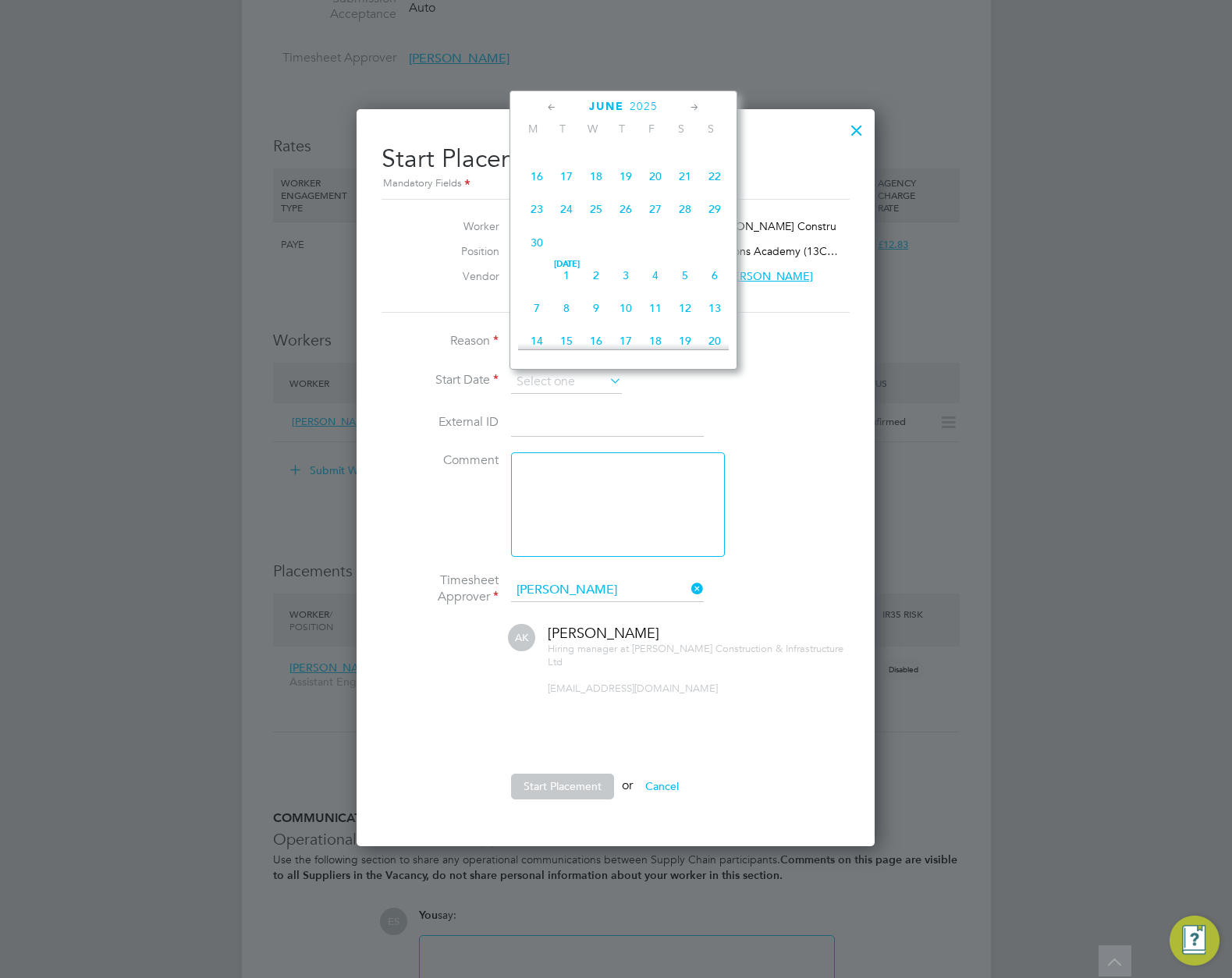
click span "25"
type input "25 Jun 2025"
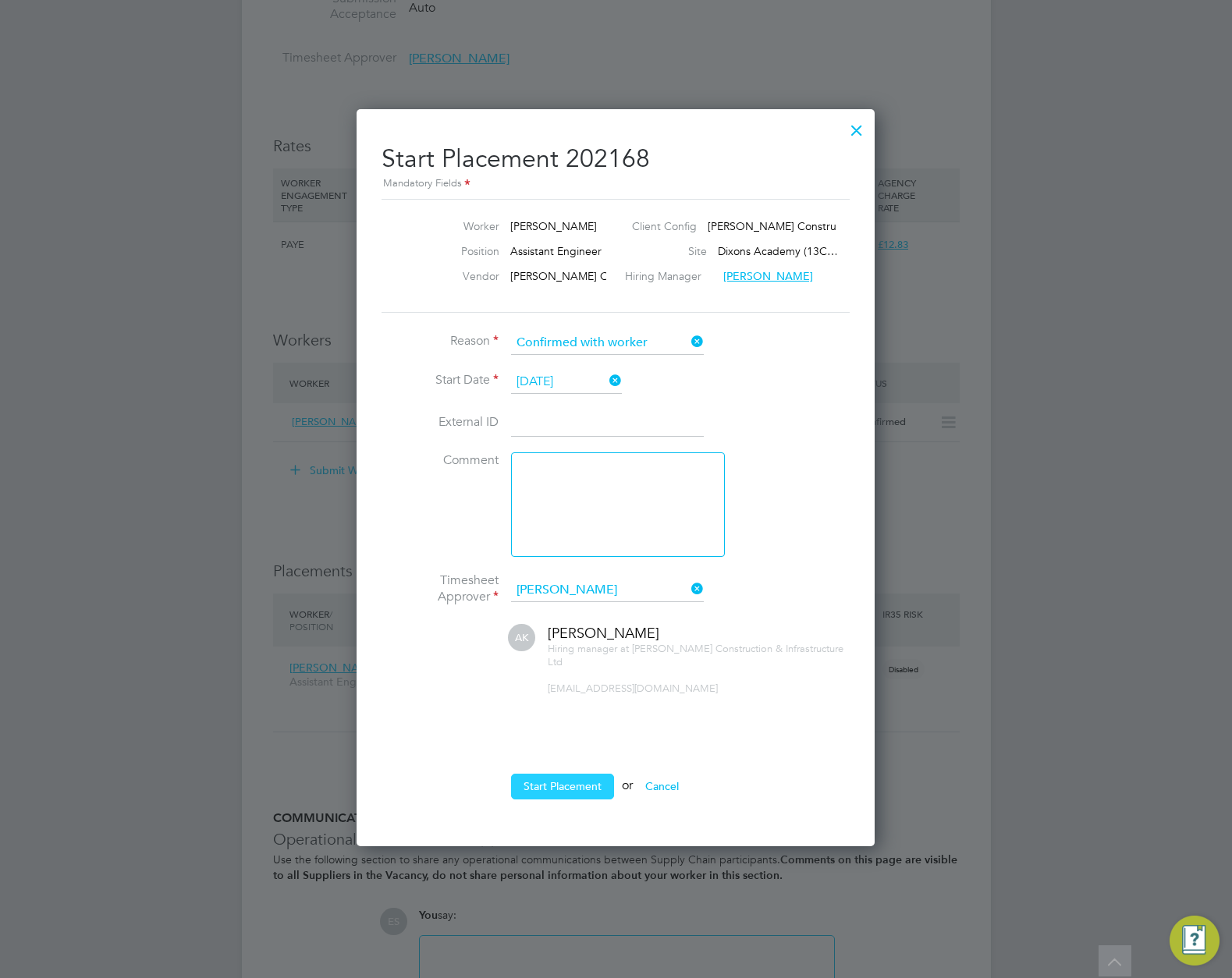
click button "Start Placement"
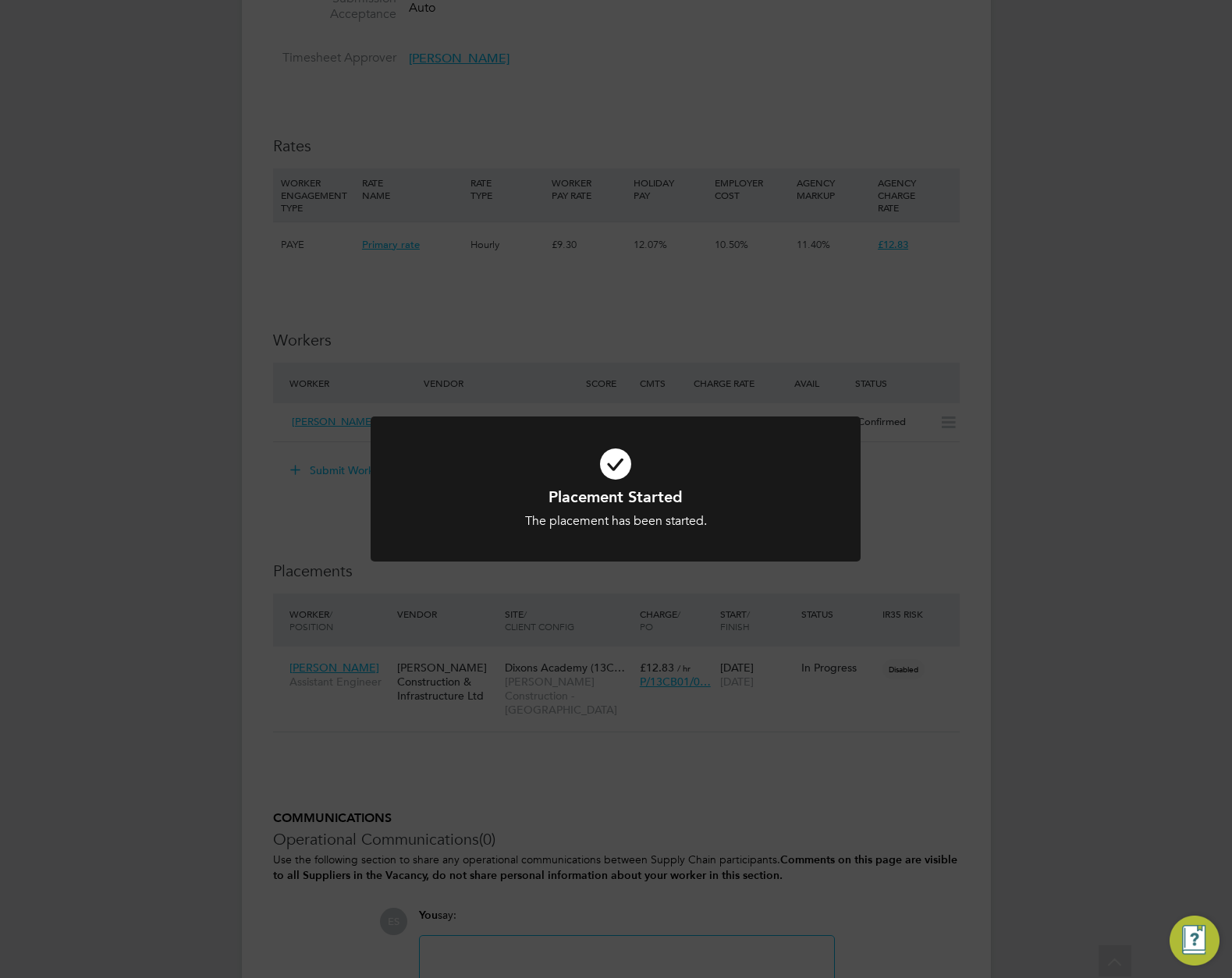
click div "Placement Started The placement has been started. Cancel Okay"
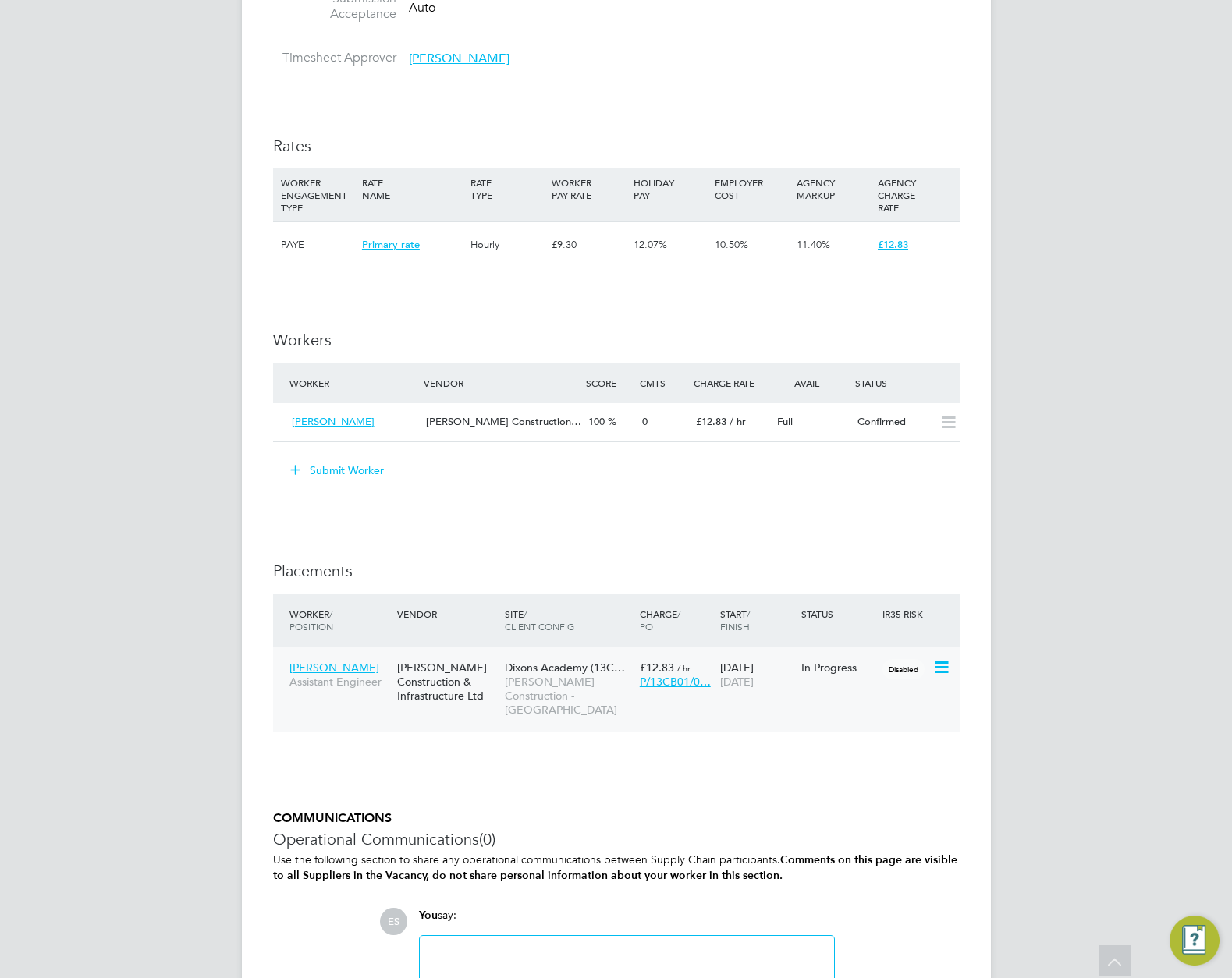
click icon
click div "ES Engage S Notifications Applications: Dashboard Tasks Network Team Members Bu…"
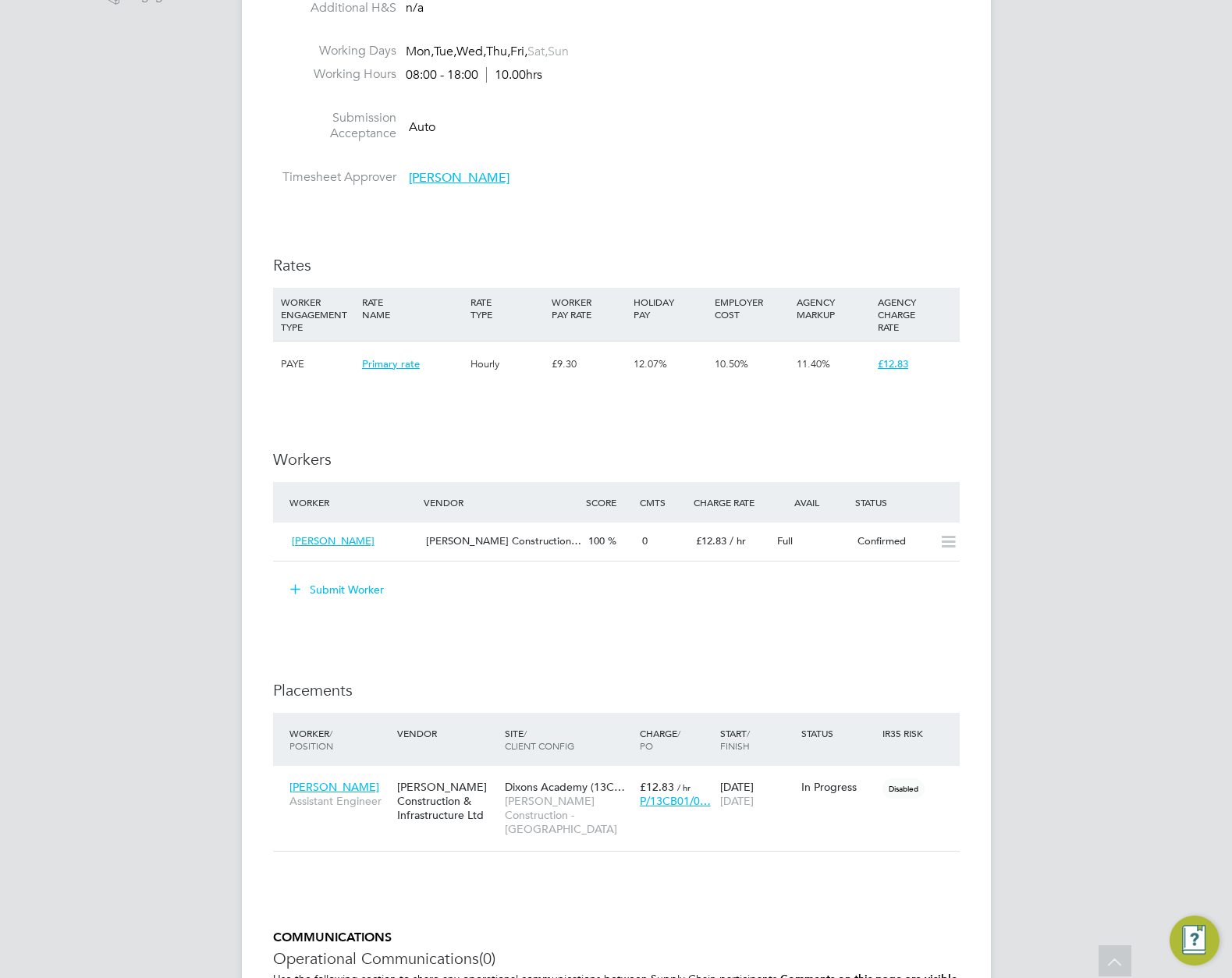
scroll to position [784, 0]
click at [896, 698] on h3 "Placements" at bounding box center [616, 690] width 687 height 20
click at [947, 778] on icon at bounding box center [941, 786] width 16 height 19
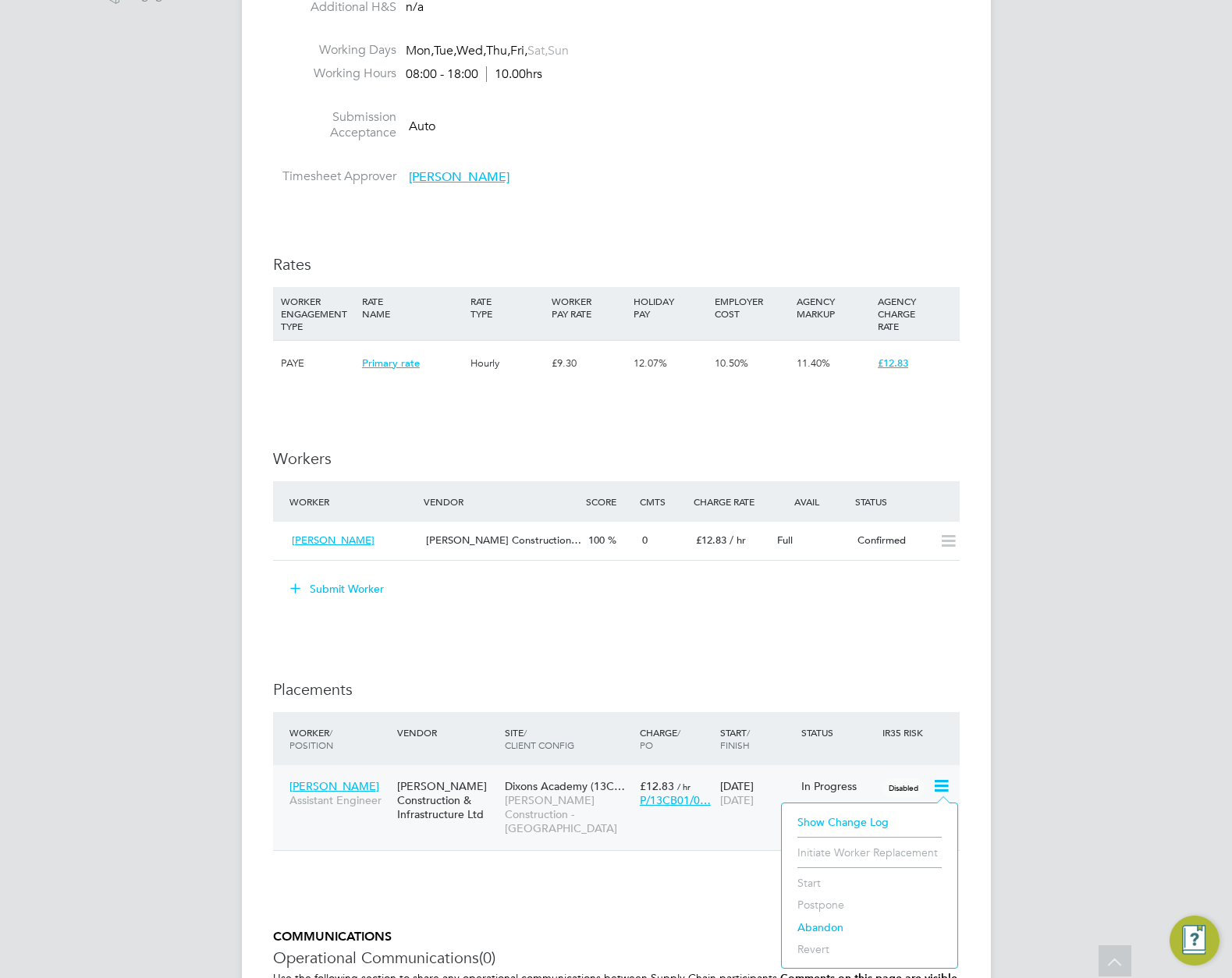
click at [882, 856] on li "Initiate Worker Replacement" at bounding box center [869, 853] width 160 height 22
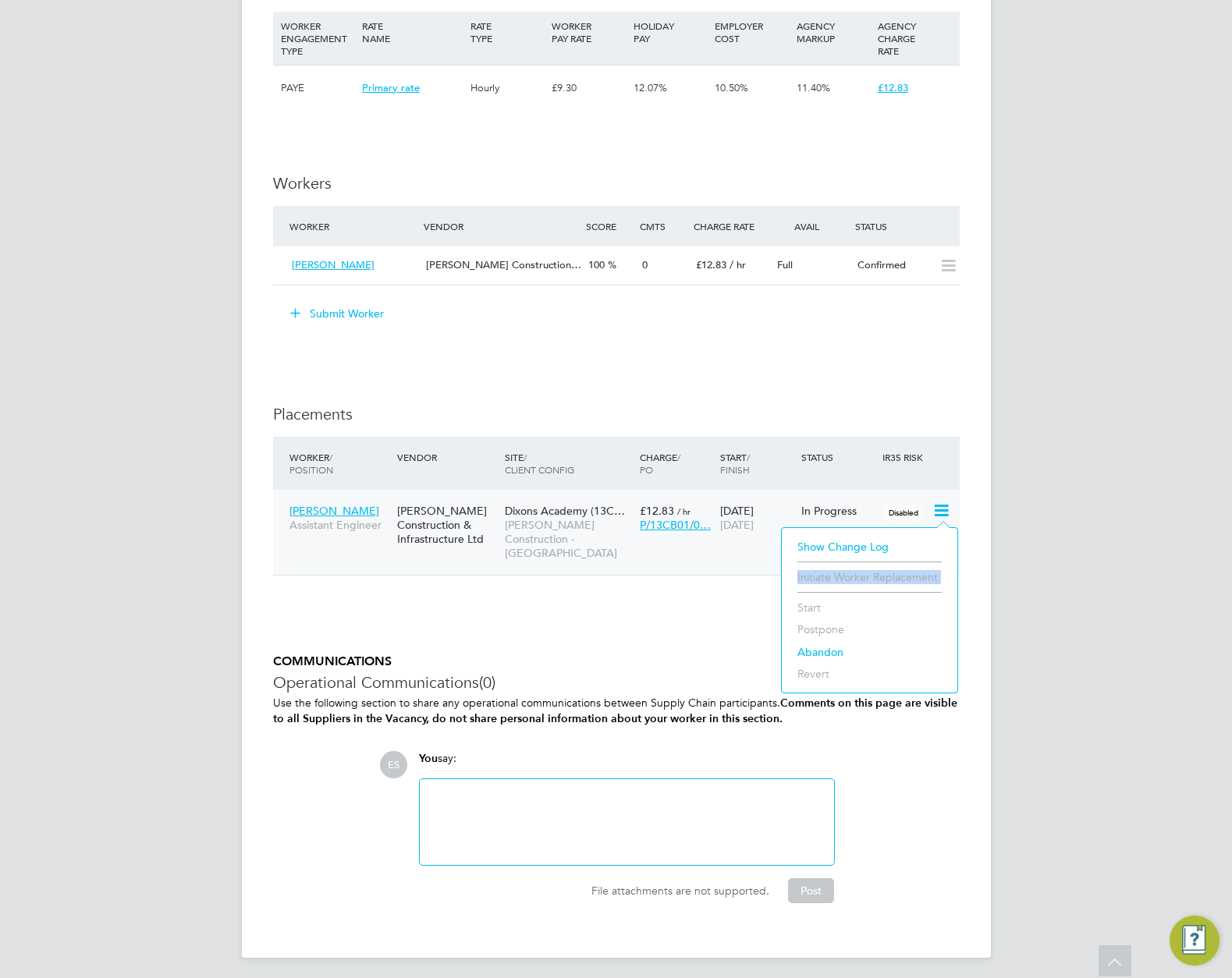
scroll to position [1063, 0]
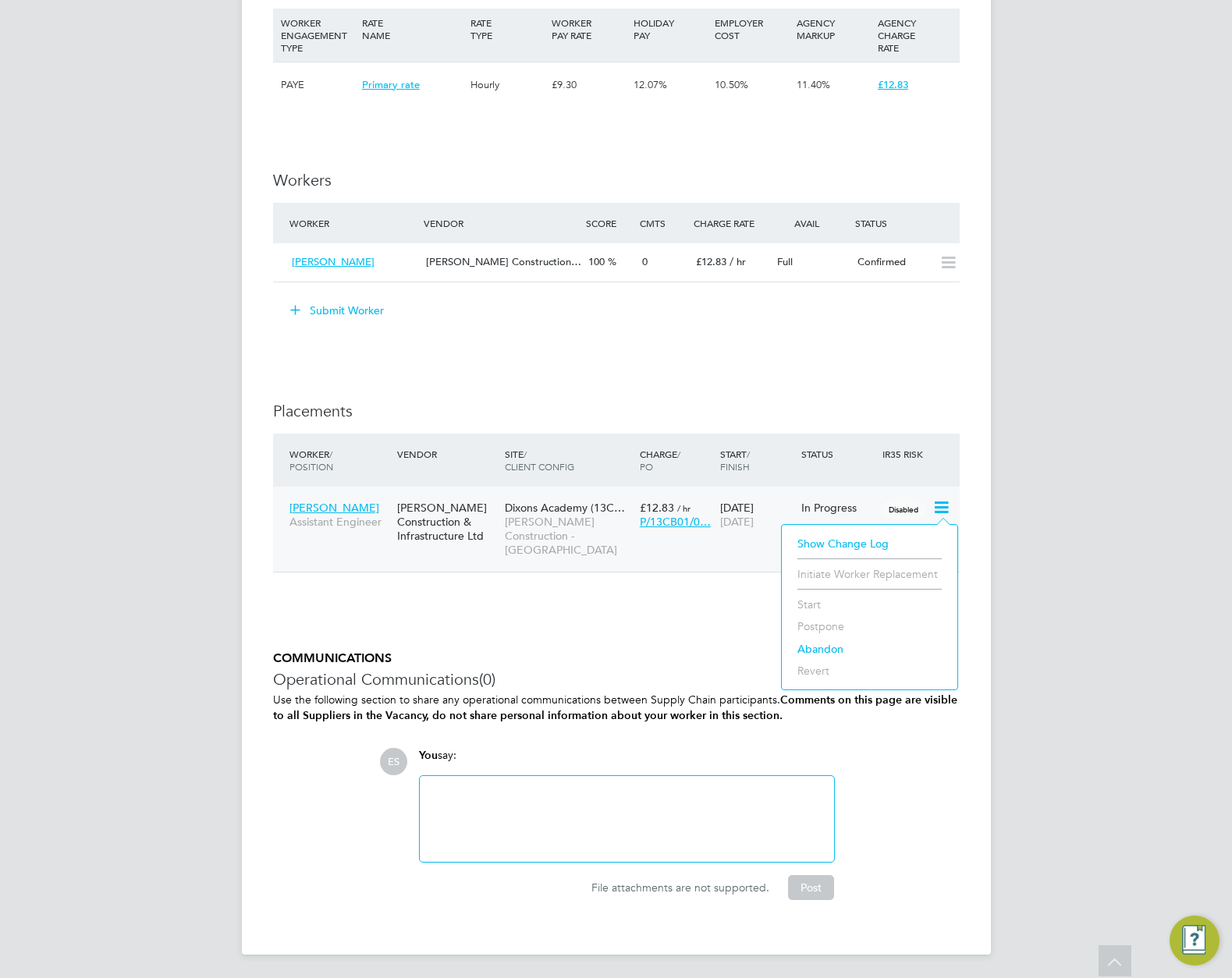
click at [938, 507] on icon at bounding box center [941, 508] width 16 height 19
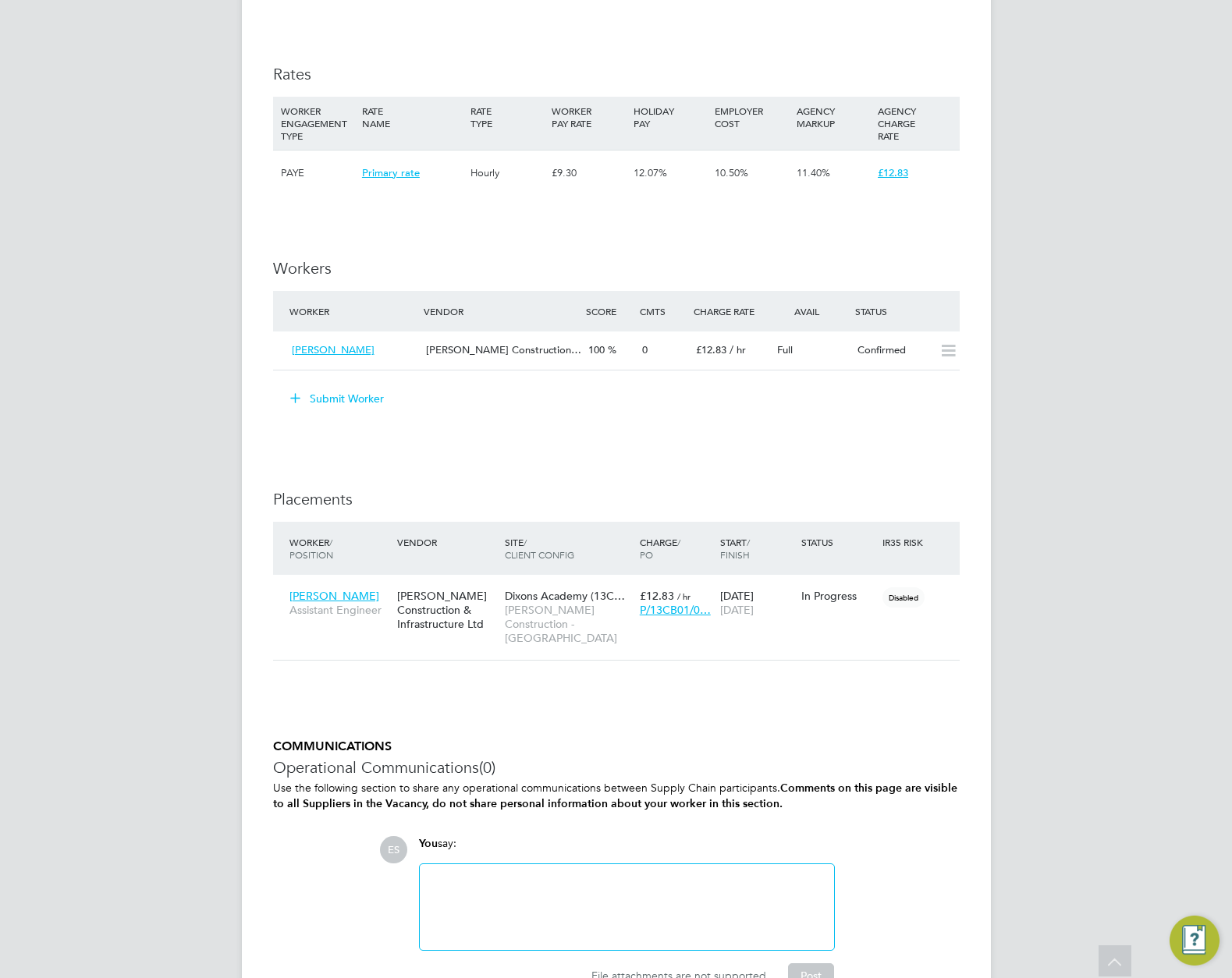
scroll to position [962, 0]
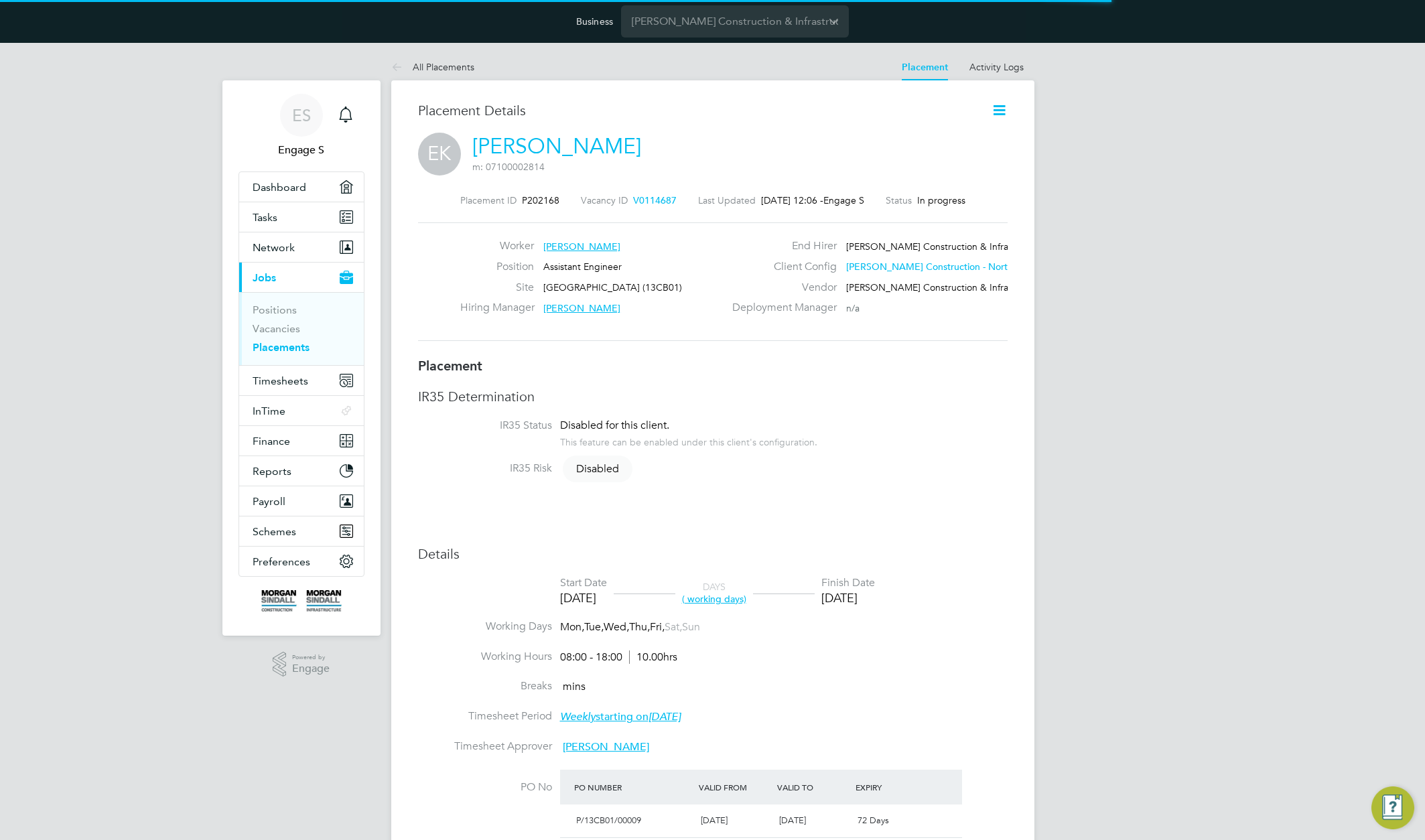
scroll to position [7, 7]
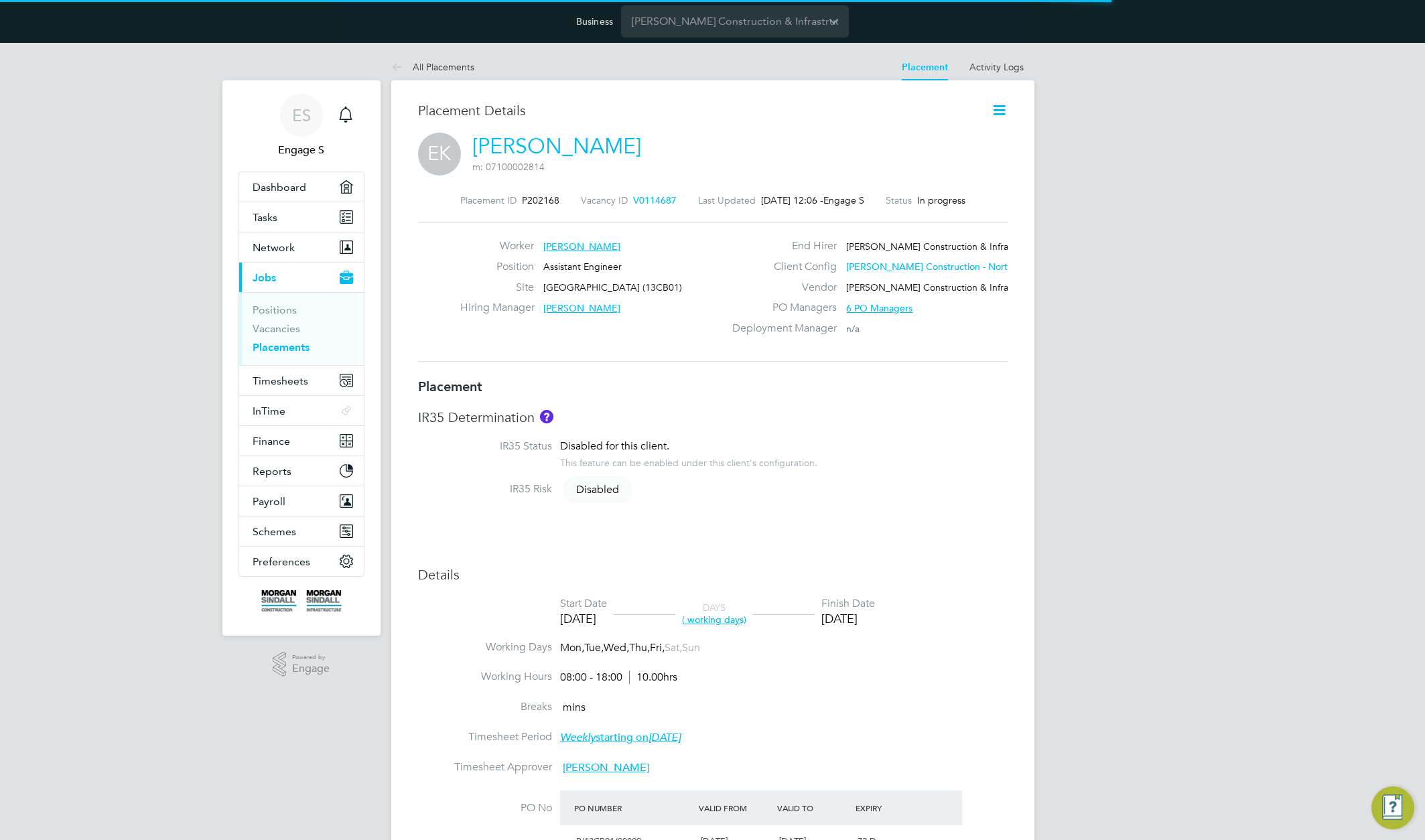
click at [995, 110] on icon at bounding box center [999, 110] width 17 height 17
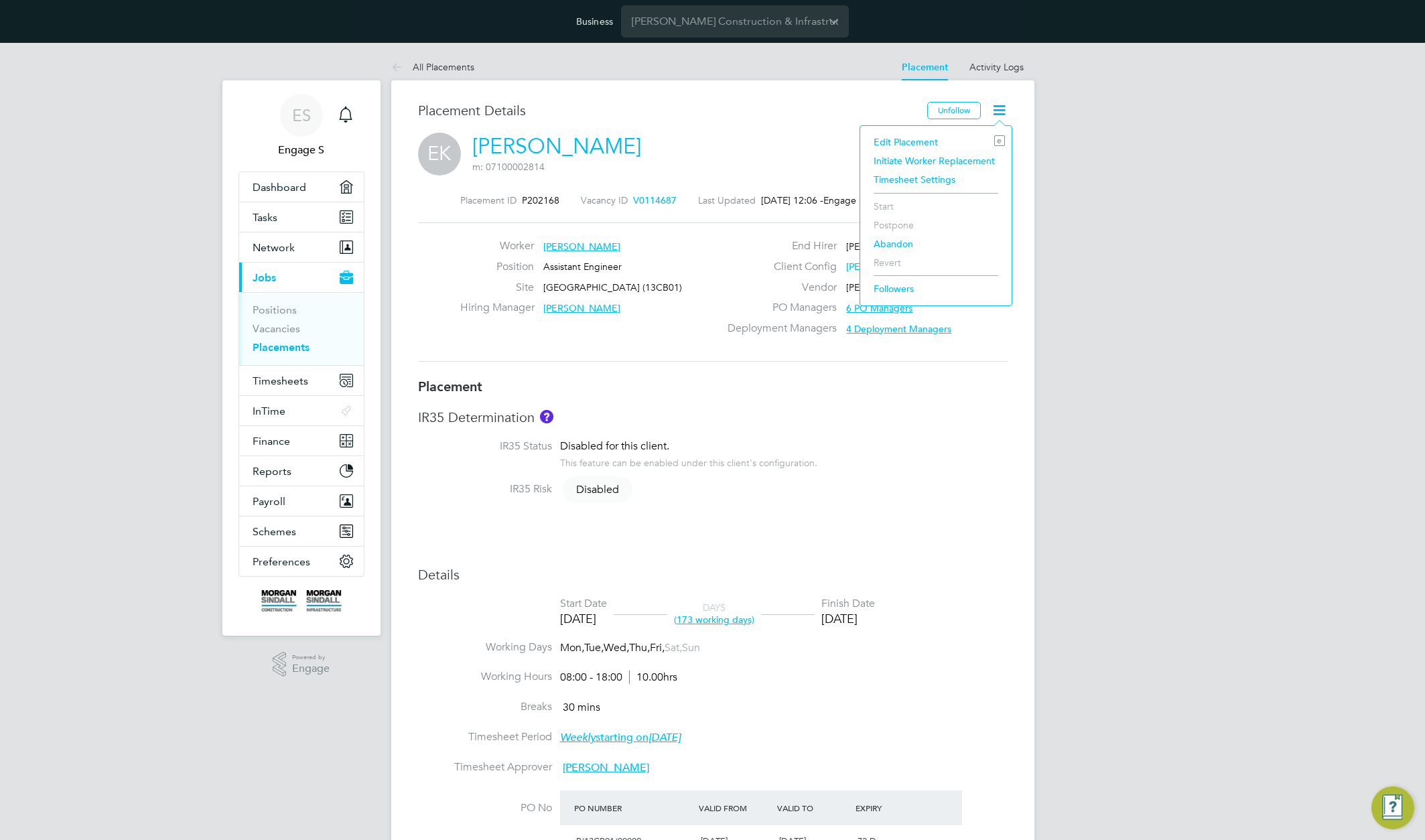
click at [888, 157] on li "Initiate Worker Replacement" at bounding box center [935, 161] width 138 height 19
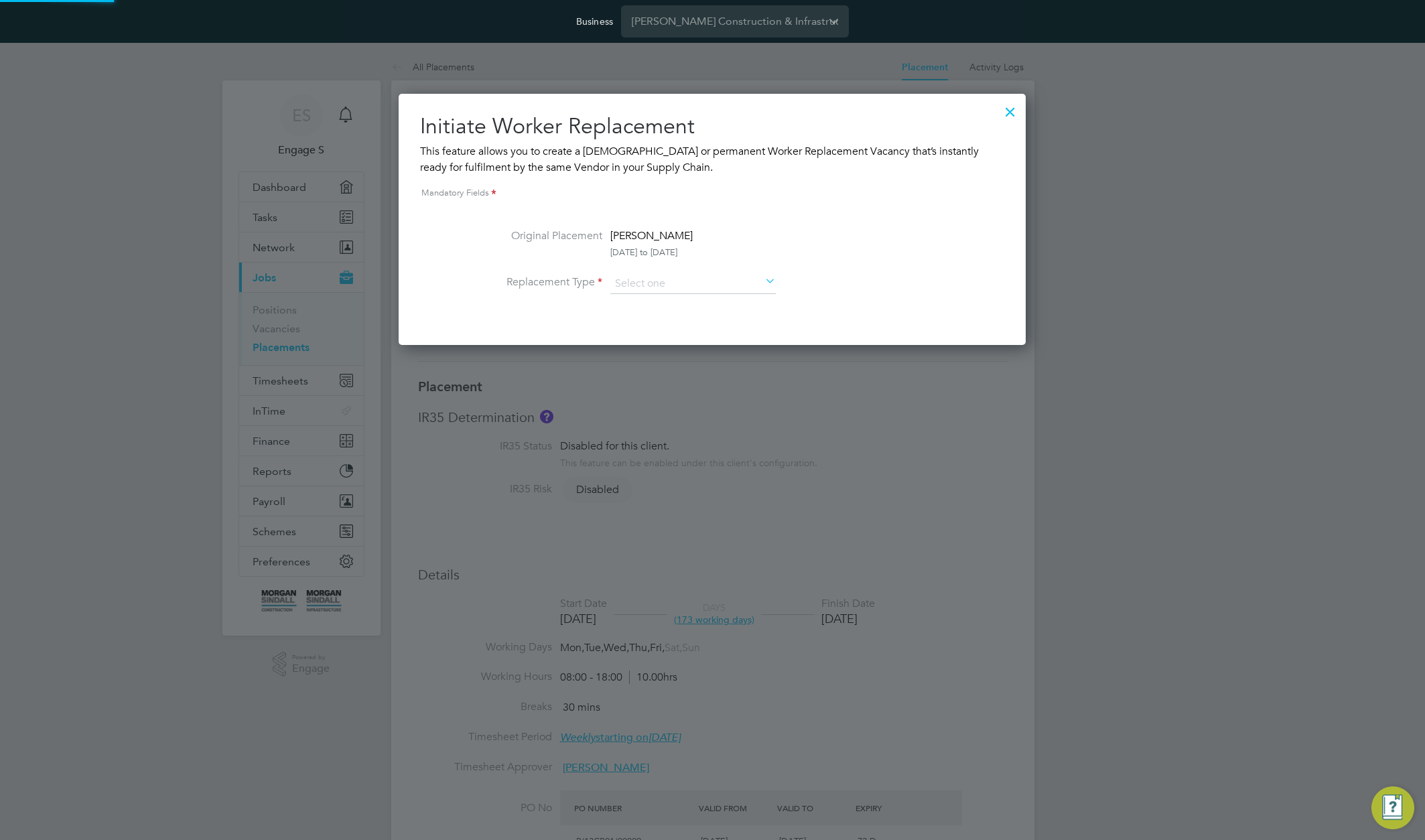
scroll to position [252, 628]
click at [712, 282] on input at bounding box center [693, 284] width 165 height 20
click at [697, 300] on li "Temporary" at bounding box center [693, 303] width 167 height 17
type input "Temporary"
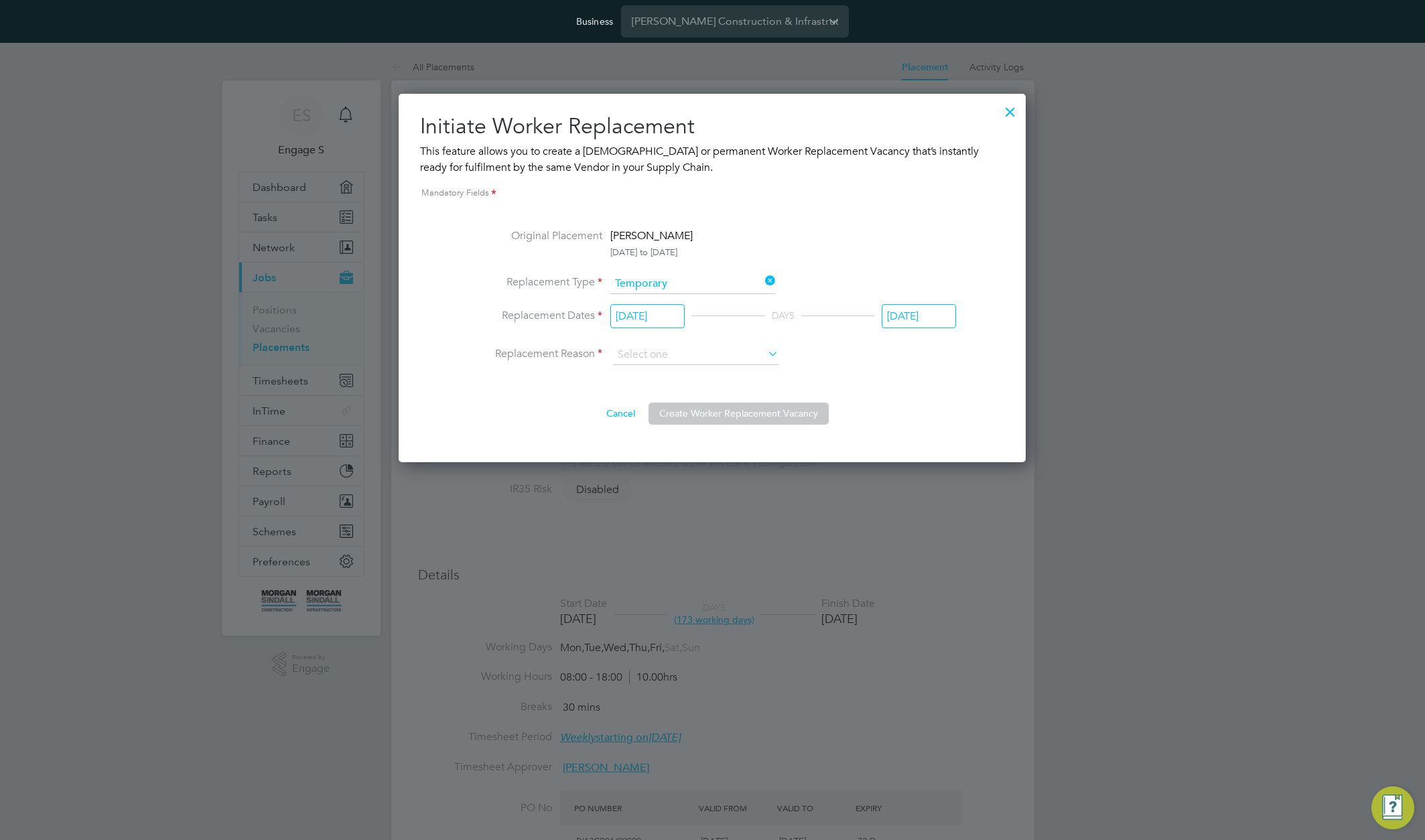
scroll to position [522, 0]
click at [656, 317] on input "[DATE]" at bounding box center [648, 316] width 75 height 25
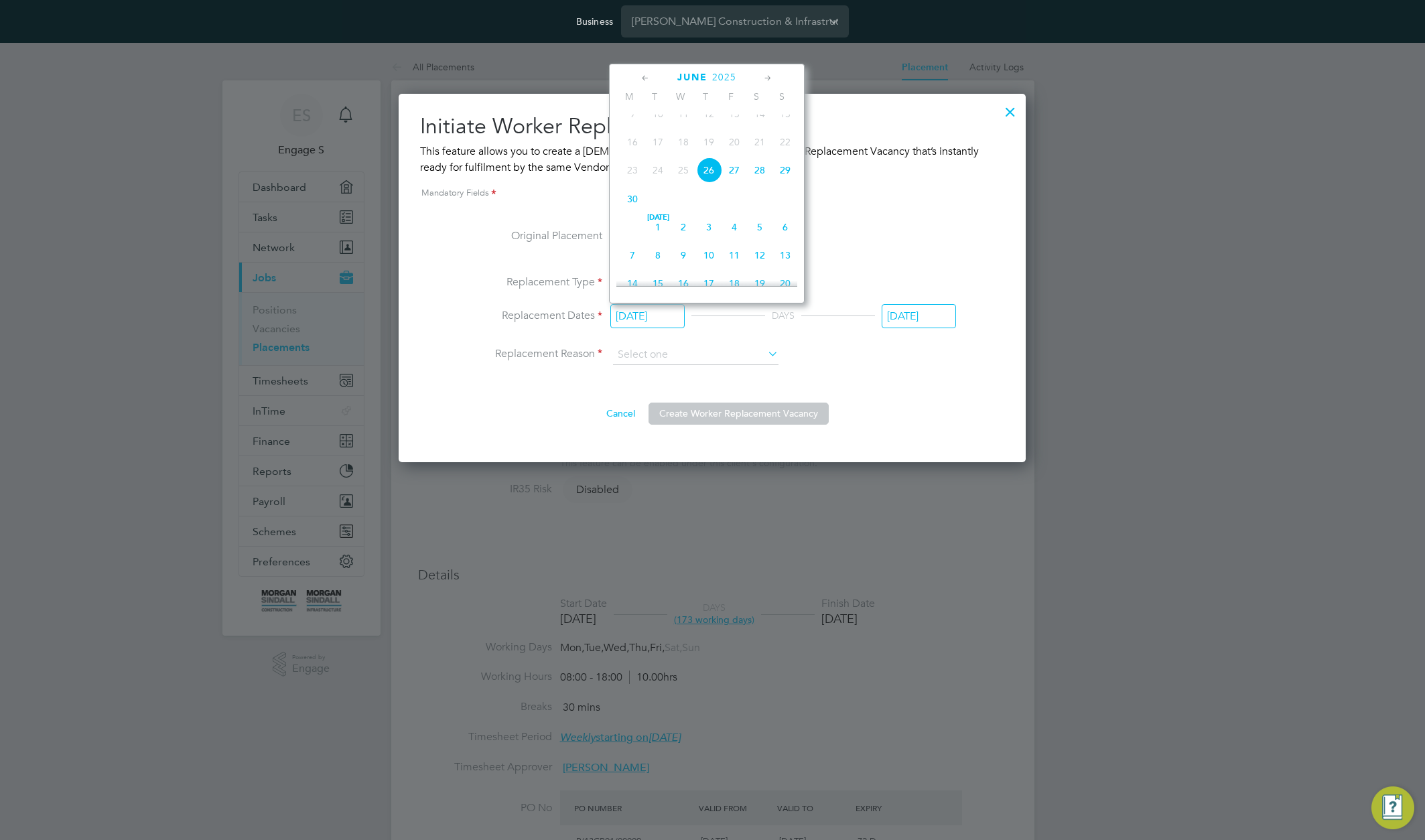
click at [923, 358] on li "Replacement Reason" at bounding box center [711, 355] width 488 height 20
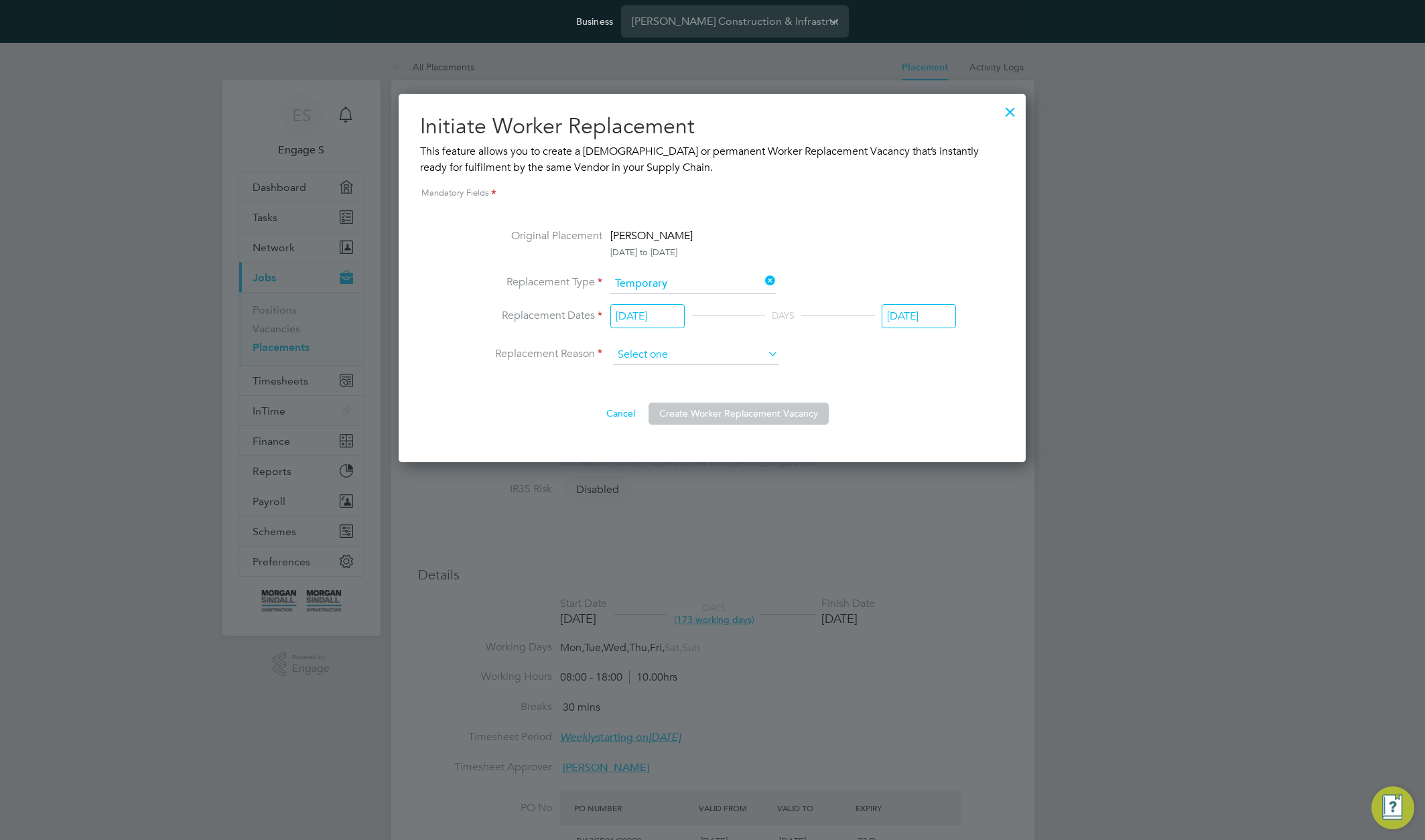
click at [731, 356] on input at bounding box center [696, 355] width 165 height 20
click at [666, 391] on li "Holiday" at bounding box center [696, 392] width 167 height 17
type input "Holiday"
click at [703, 411] on button "Create Worker Replacement Vacancy" at bounding box center [738, 414] width 180 height 22
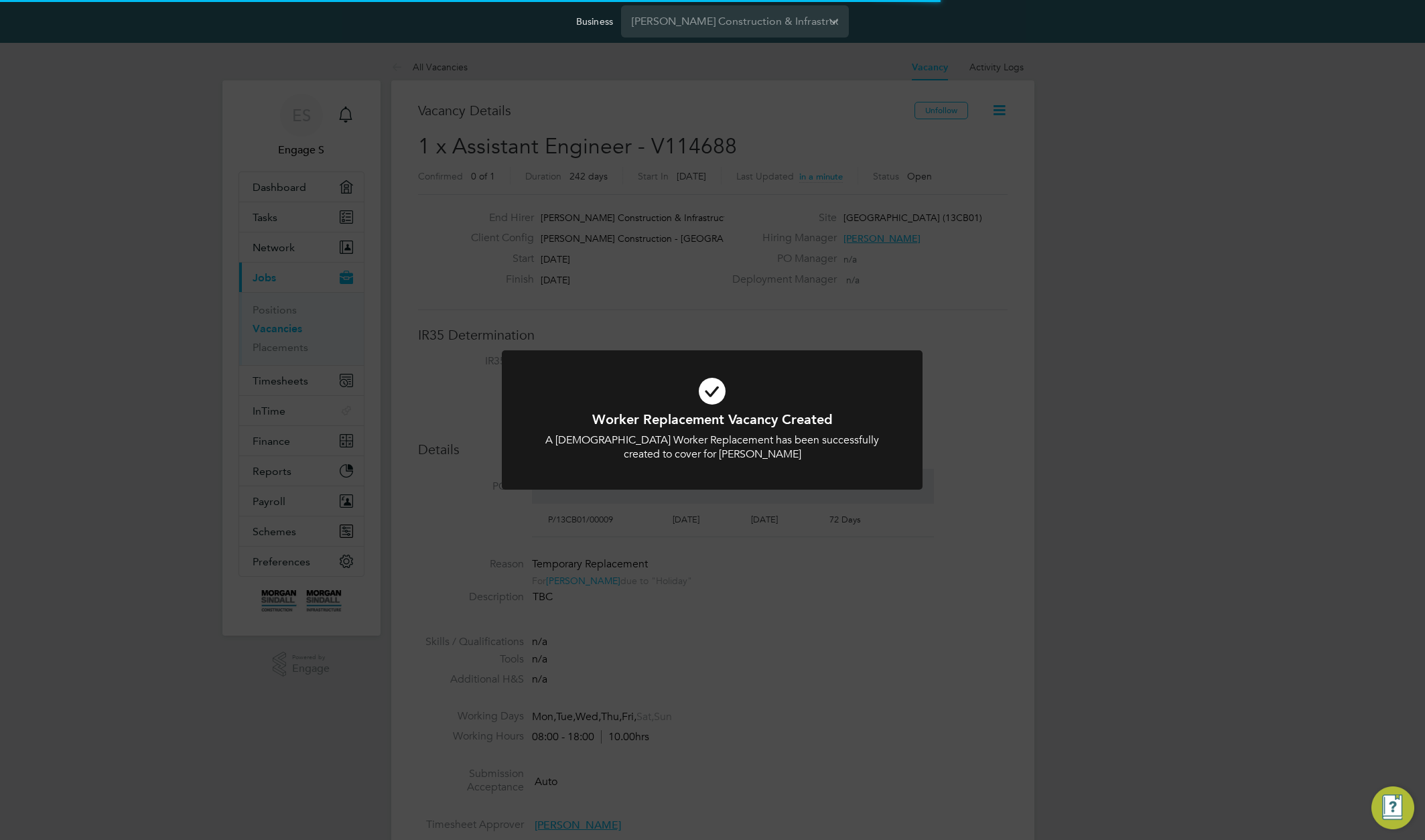
scroll to position [23, 126]
click at [626, 194] on div "Worker Replacement Vacancy Created A [DEMOGRAPHIC_DATA] Worker Replacement has …" at bounding box center [712, 420] width 1425 height 840
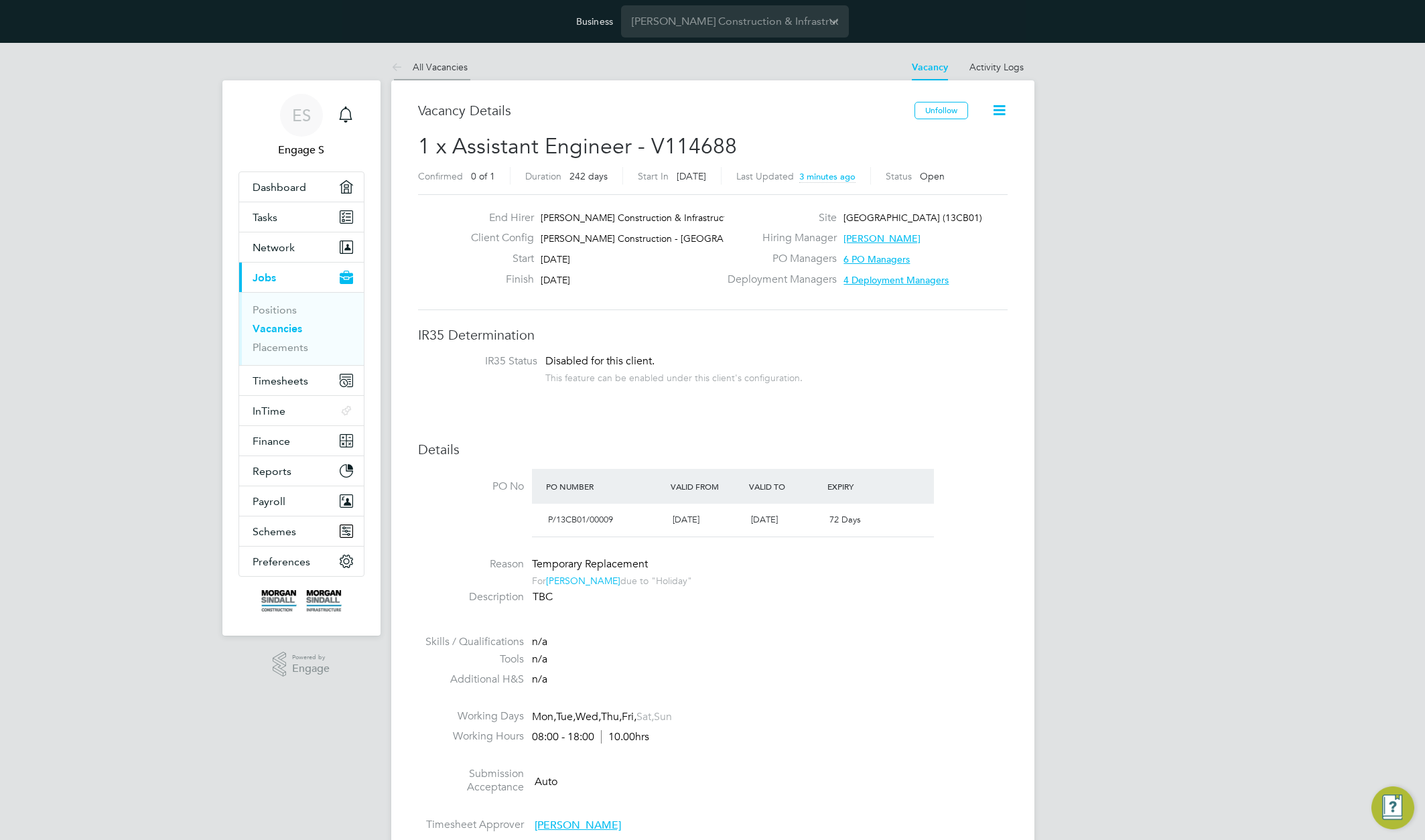
click at [428, 63] on link "All Vacancies" at bounding box center [430, 67] width 77 height 12
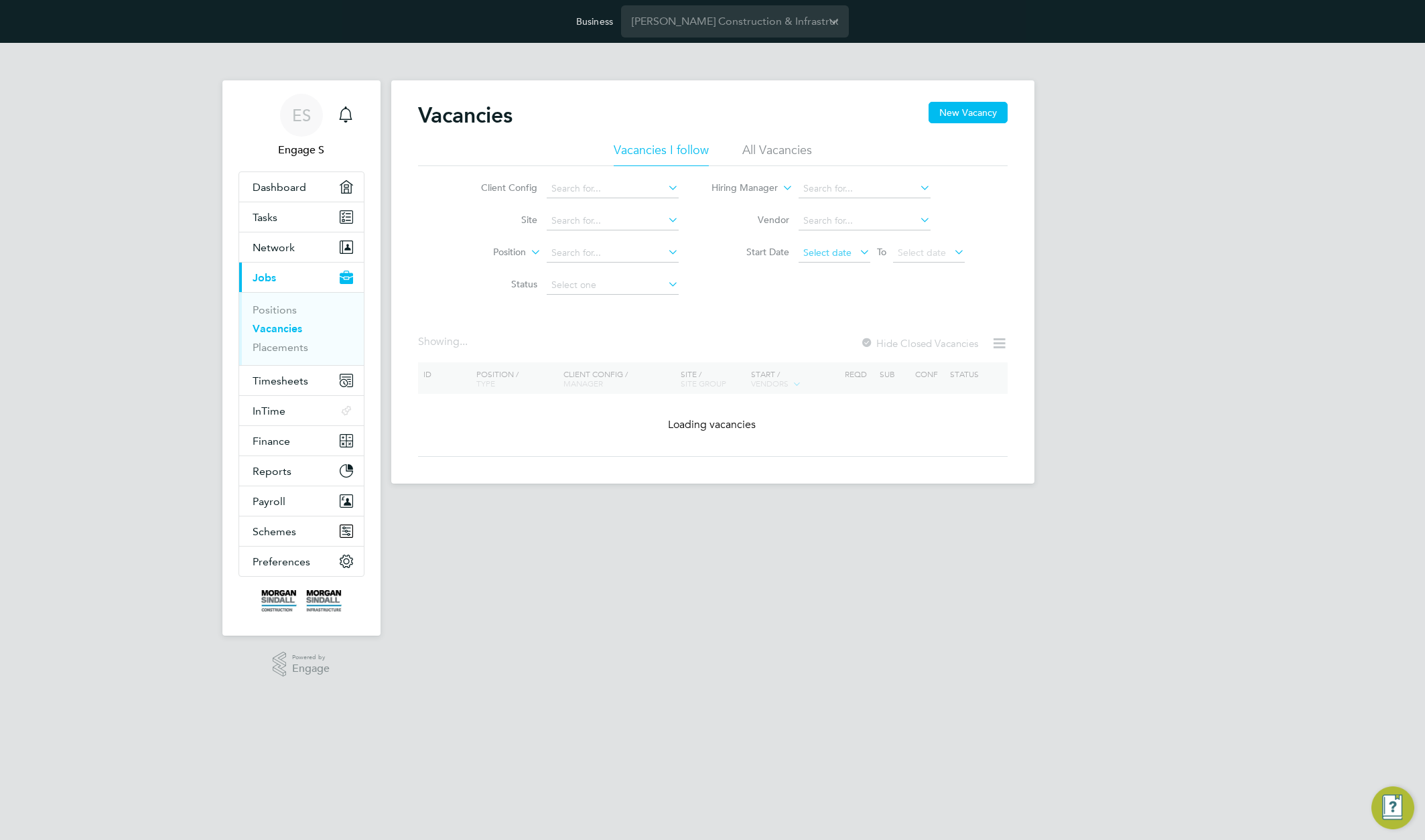
click at [830, 256] on span "Select date" at bounding box center [828, 253] width 48 height 12
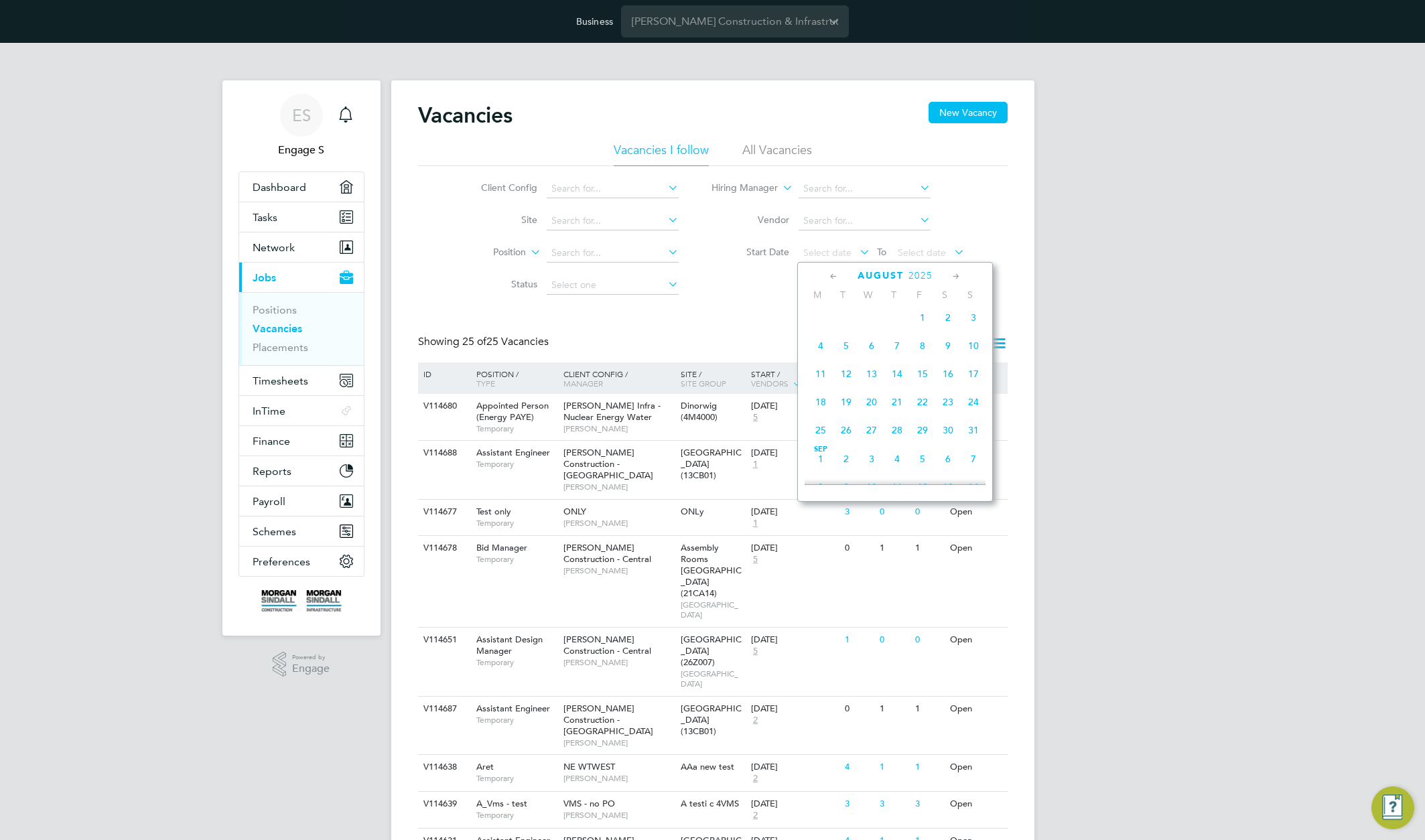
scroll to position [311, 0]
click at [920, 329] on span "[DATE]" at bounding box center [923, 326] width 26 height 26
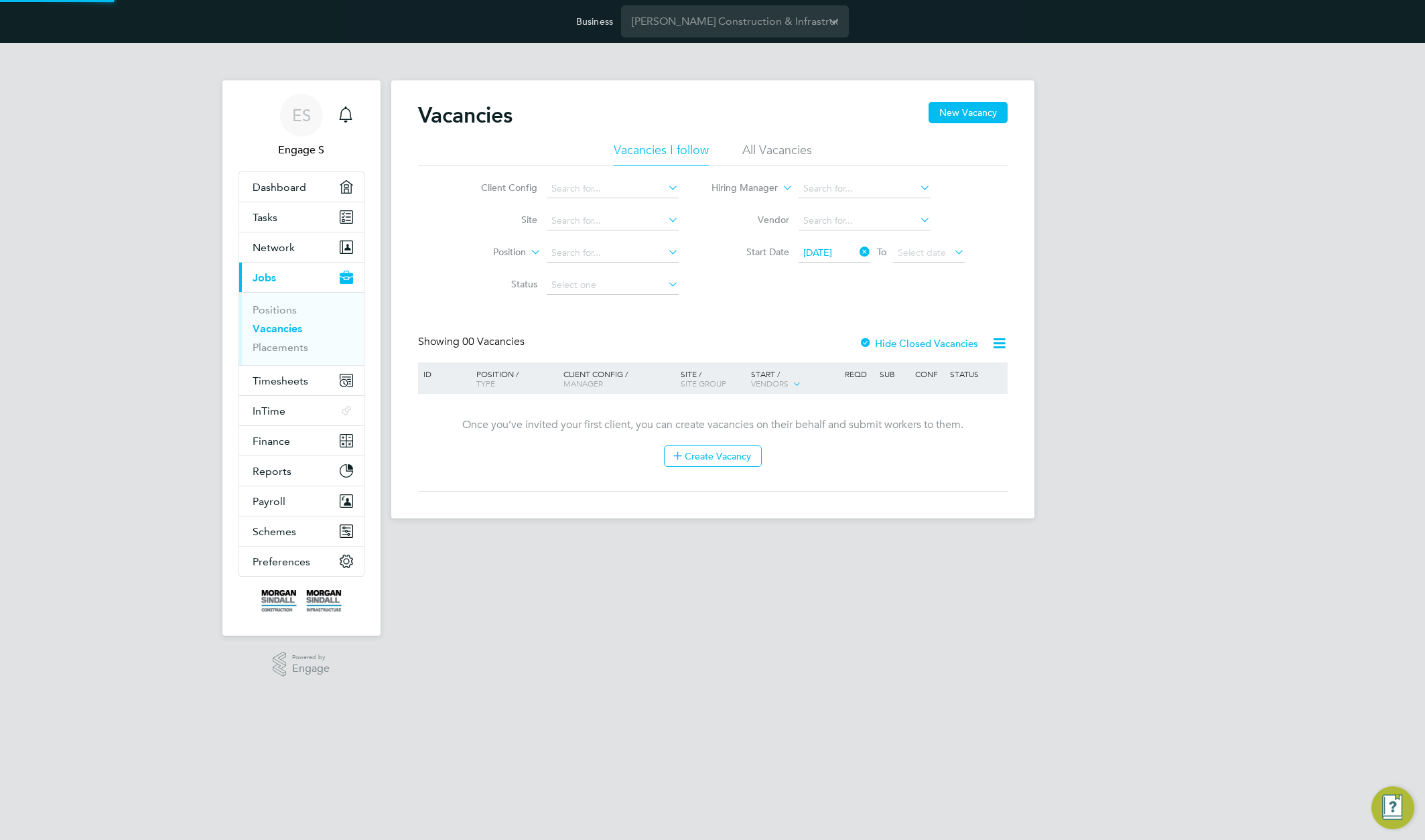
click at [761, 146] on li "All Vacancies" at bounding box center [777, 154] width 70 height 24
click at [839, 259] on span "[DATE]" at bounding box center [835, 254] width 72 height 18
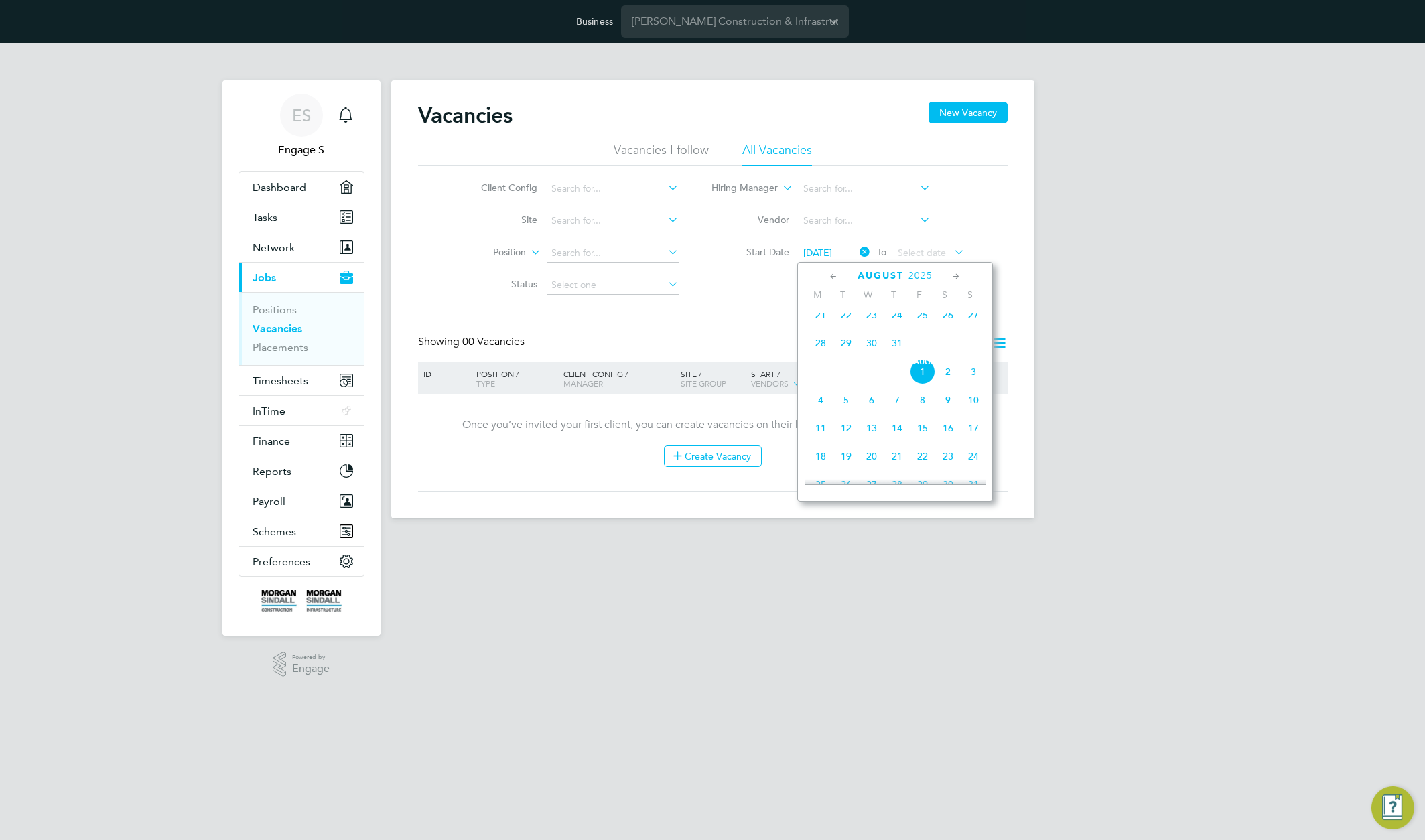
click at [817, 319] on span "21" at bounding box center [821, 315] width 26 height 26
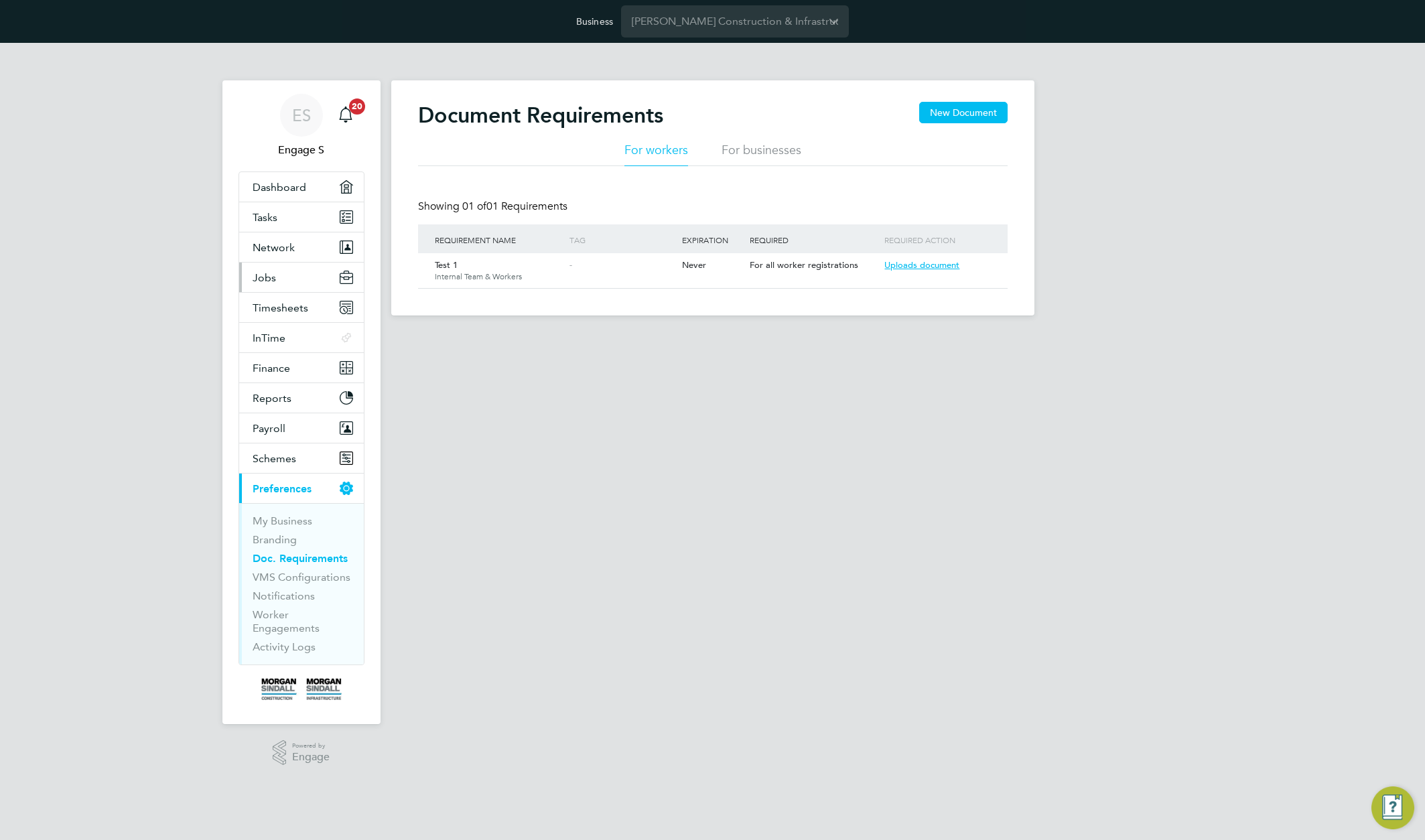
click at [276, 270] on button "Jobs" at bounding box center [301, 278] width 124 height 30
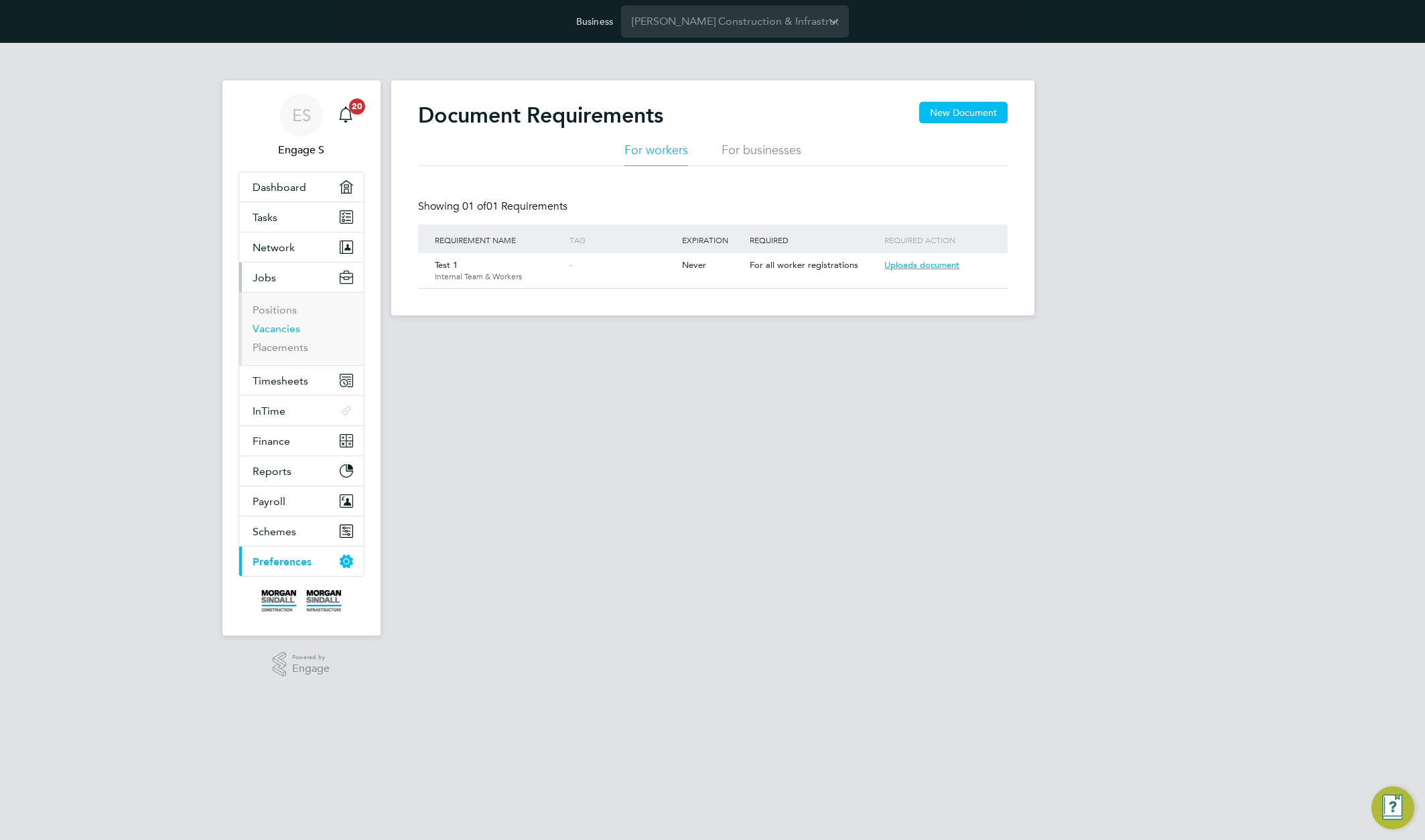
click at [280, 330] on link "Vacancies" at bounding box center [276, 328] width 48 height 13
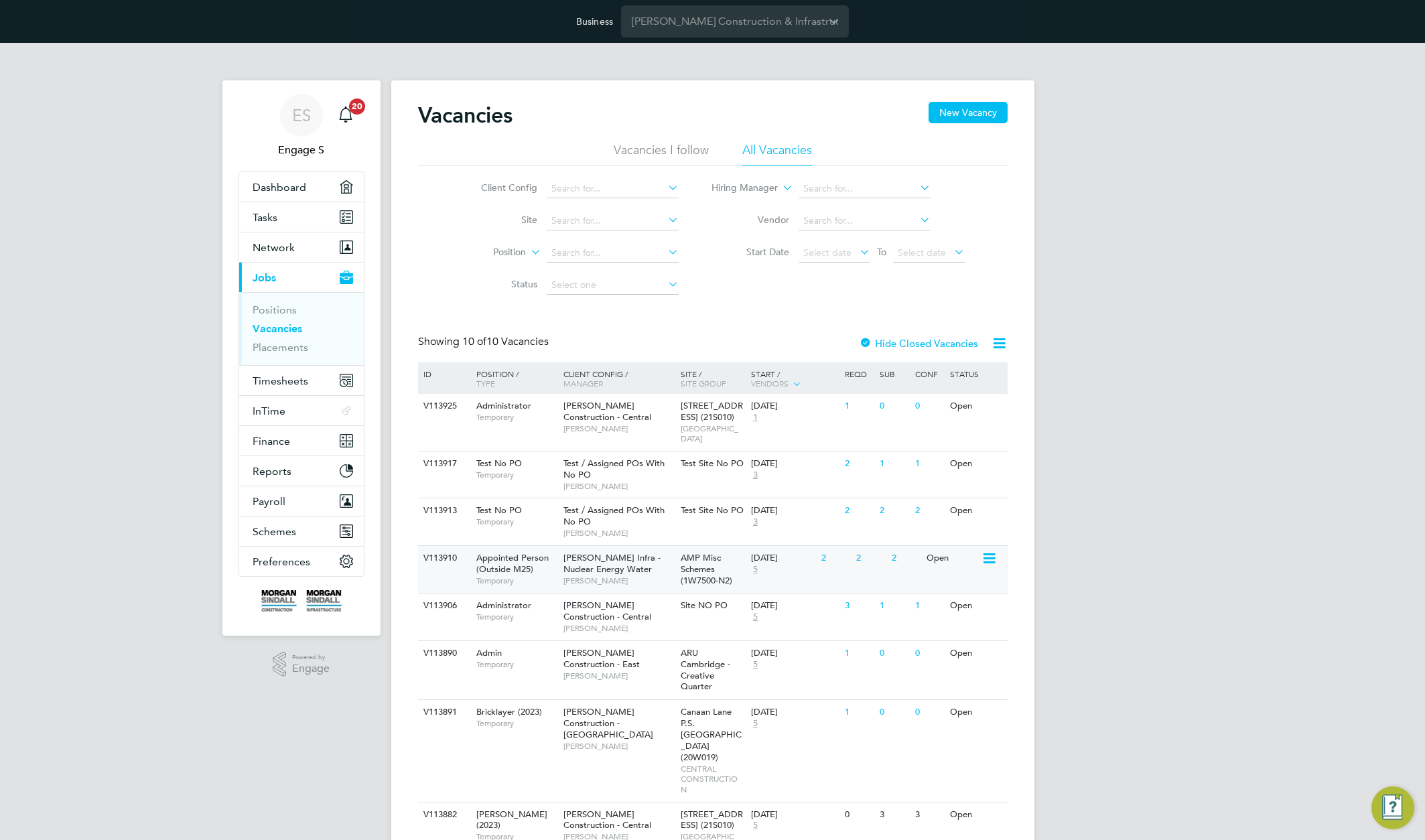
click at [640, 559] on span "[PERSON_NAME] Infra - Nuclear Energy Water" at bounding box center [612, 564] width 97 height 23
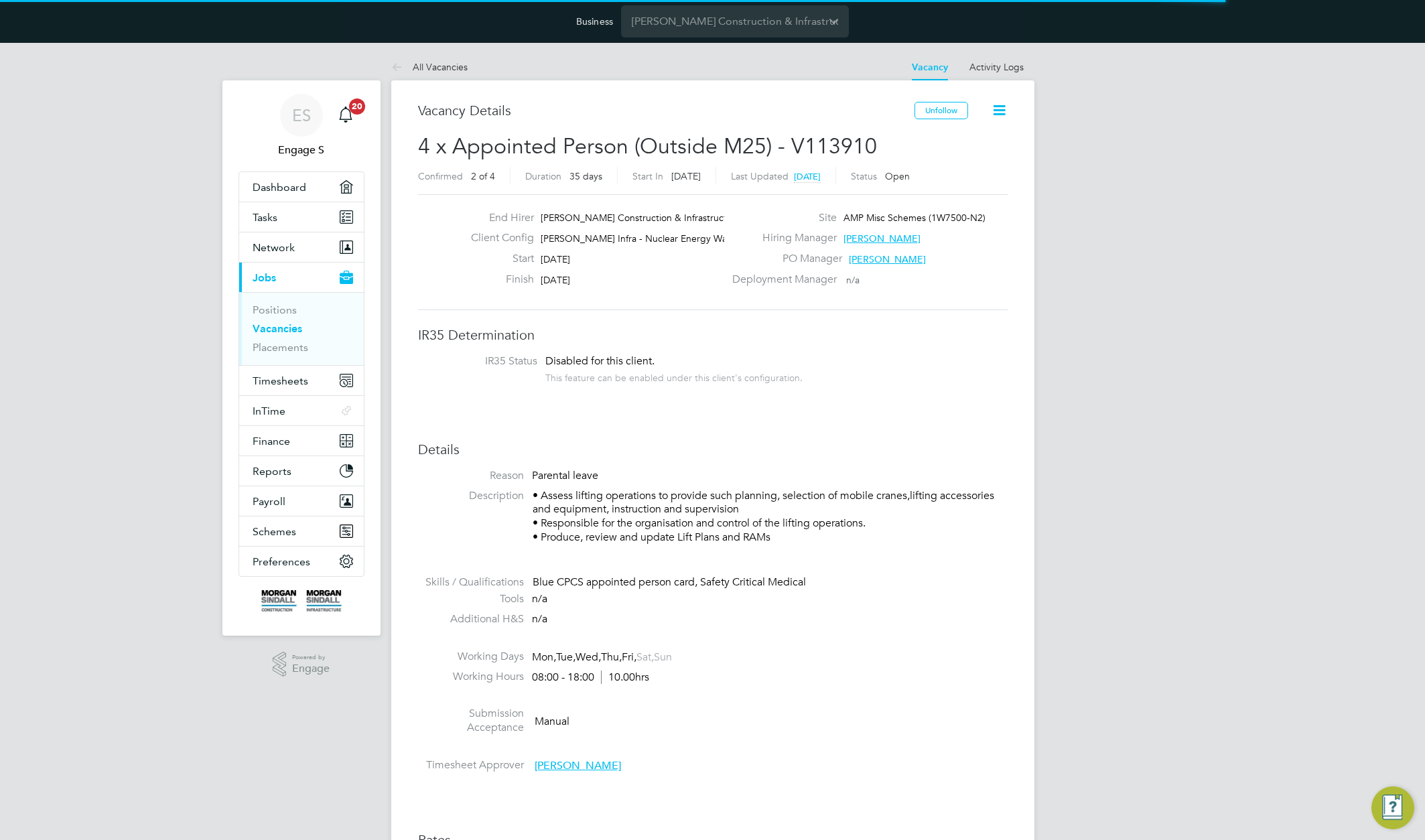
scroll to position [22, 288]
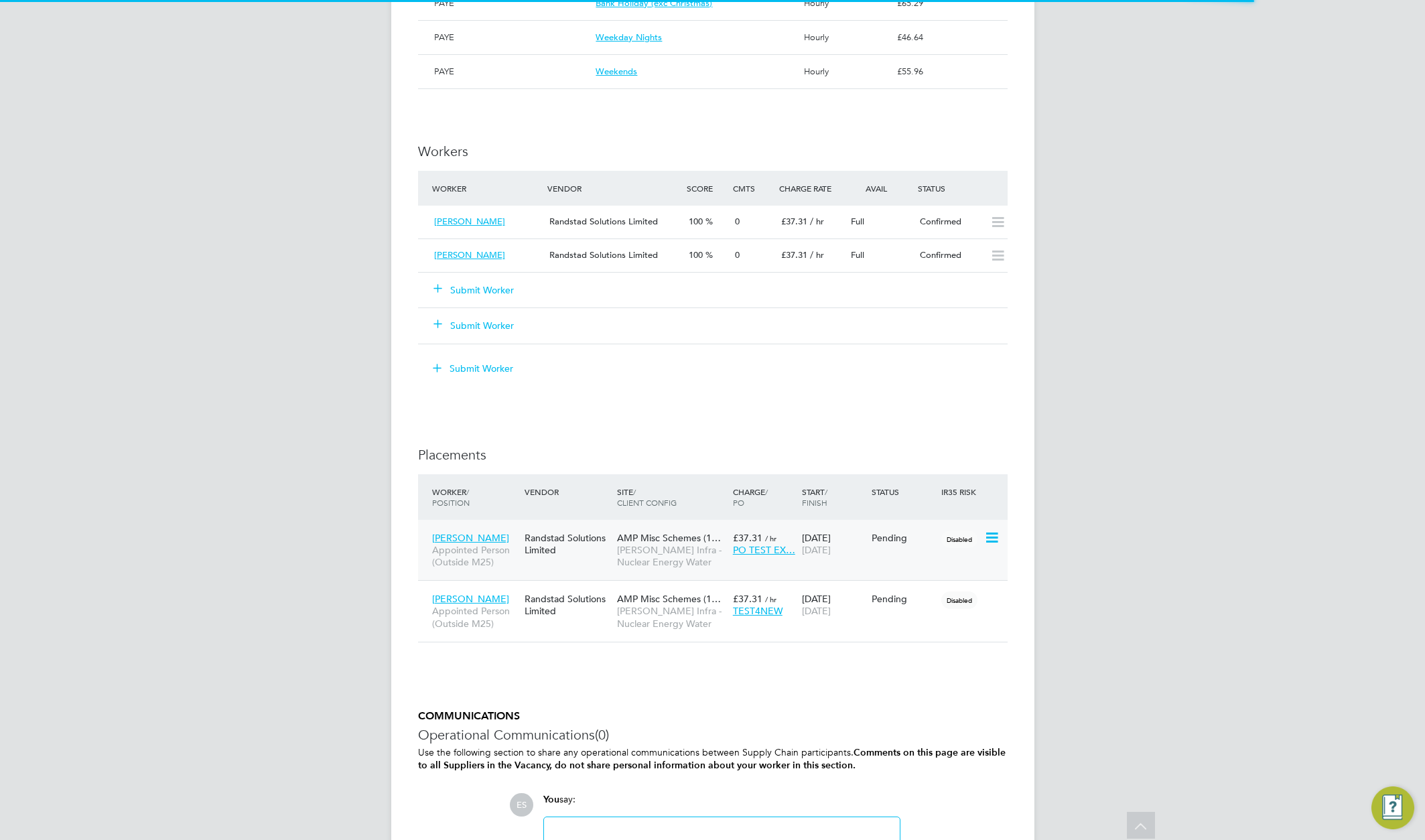
click at [993, 537] on icon at bounding box center [991, 538] width 13 height 16
click at [877, 547] on div "Pending" at bounding box center [903, 538] width 70 height 26
click at [912, 426] on div "IR35 Determination IR35 Status Disabled for this client. This feature can be en…" at bounding box center [713, 164] width 590 height 1560
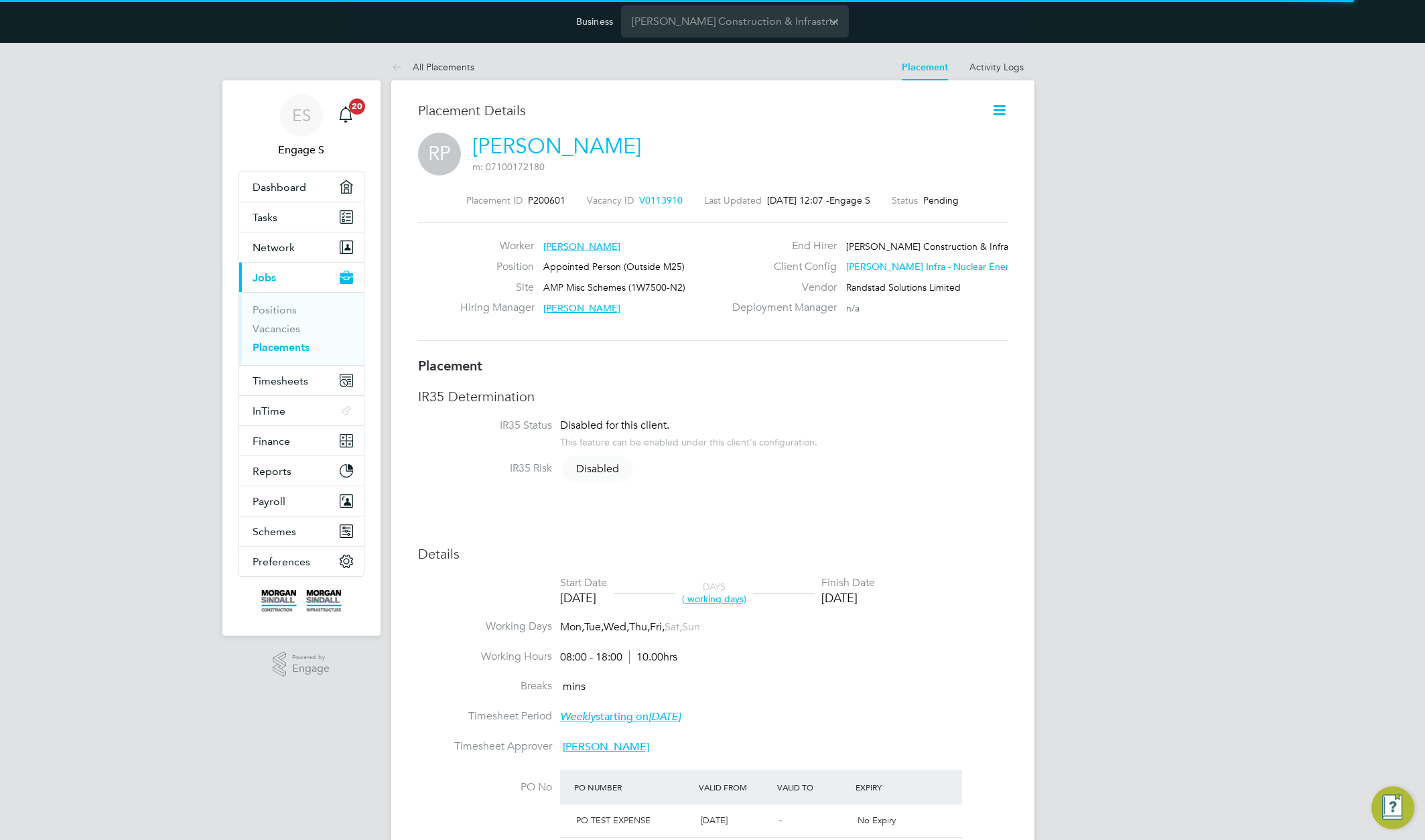
click at [999, 112] on icon at bounding box center [999, 110] width 17 height 17
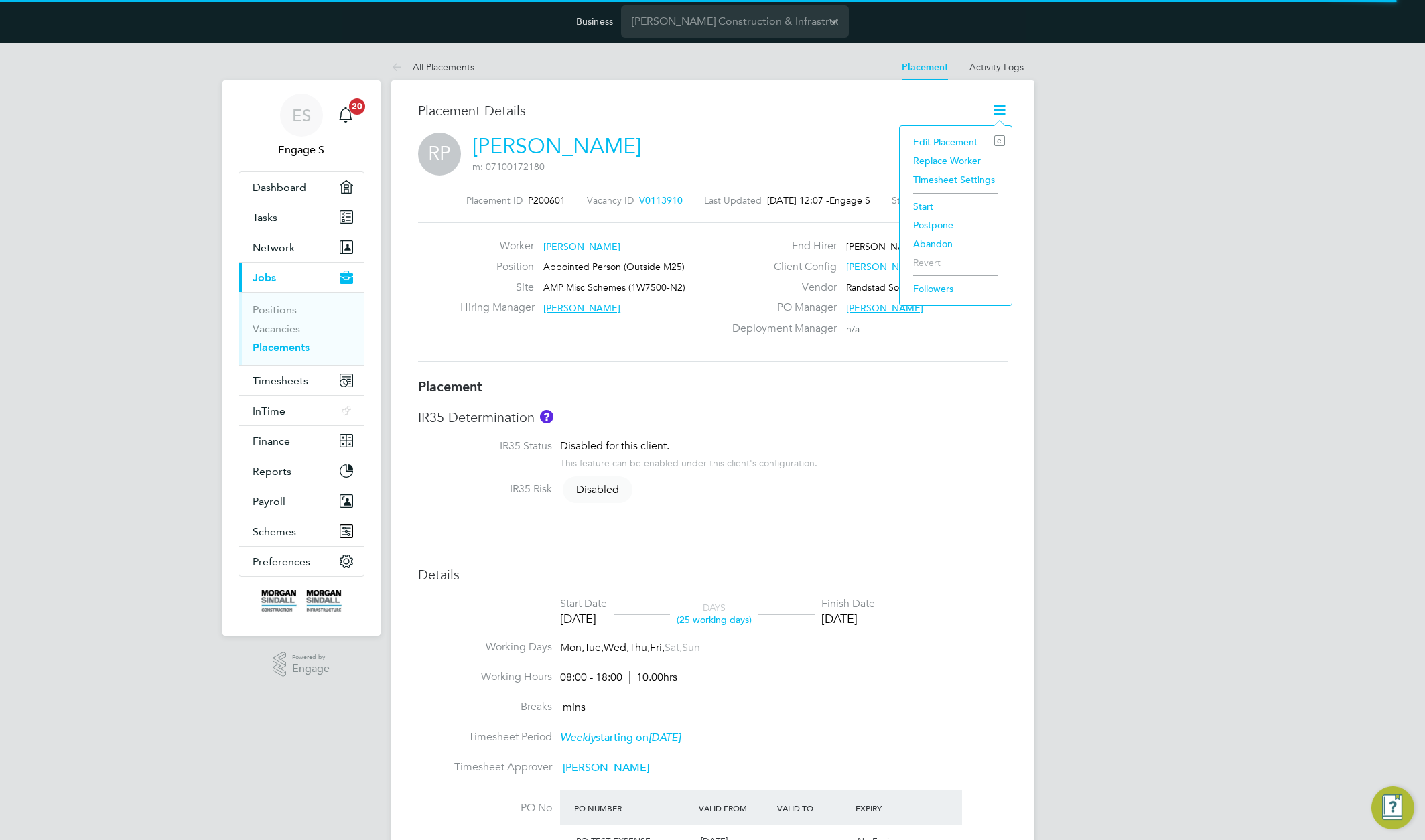
scroll to position [7, 7]
click at [939, 137] on li "Edit Placement e" at bounding box center [956, 142] width 98 height 19
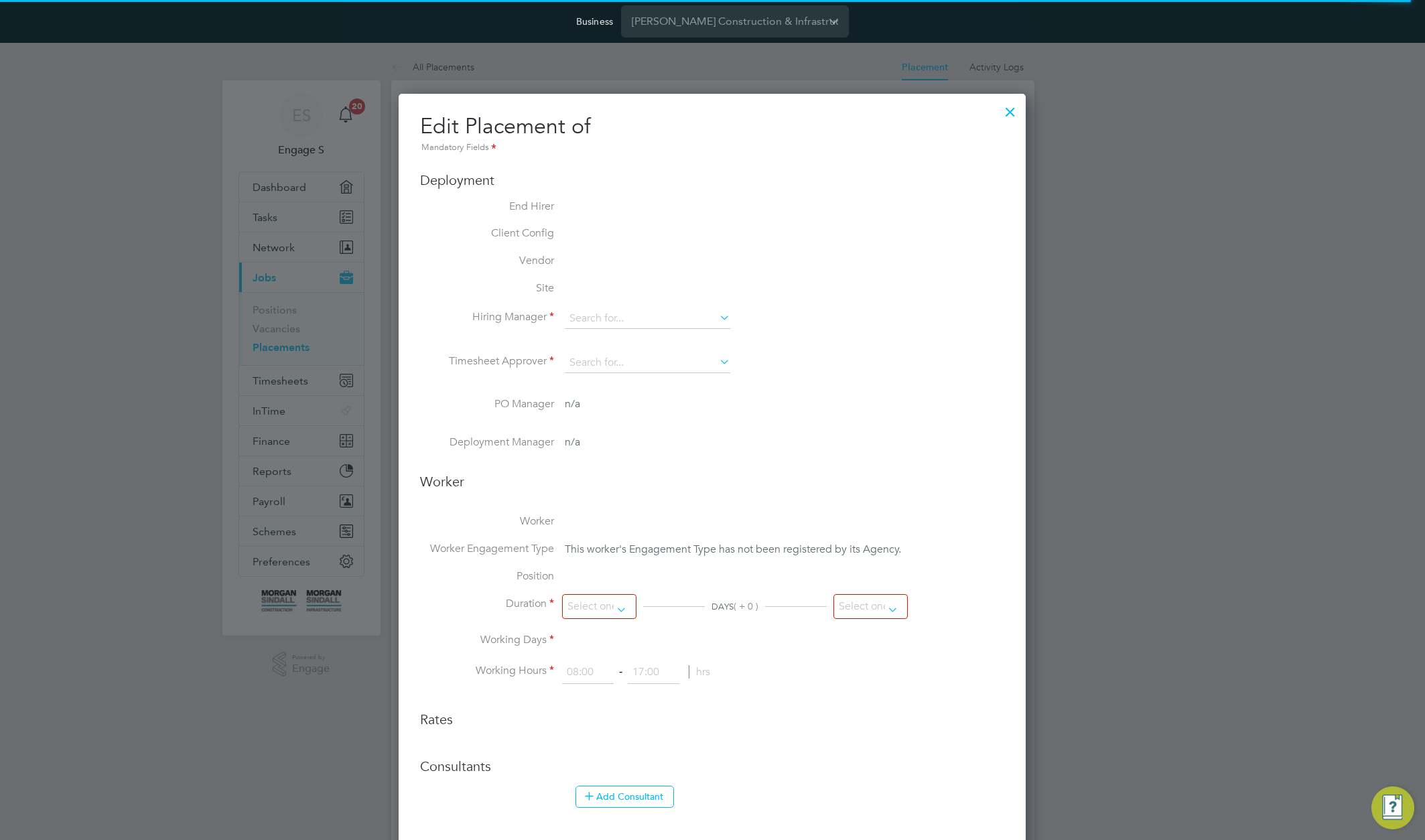
type input "[PERSON_NAME]"
type input "[DATE]"
type input "08:00"
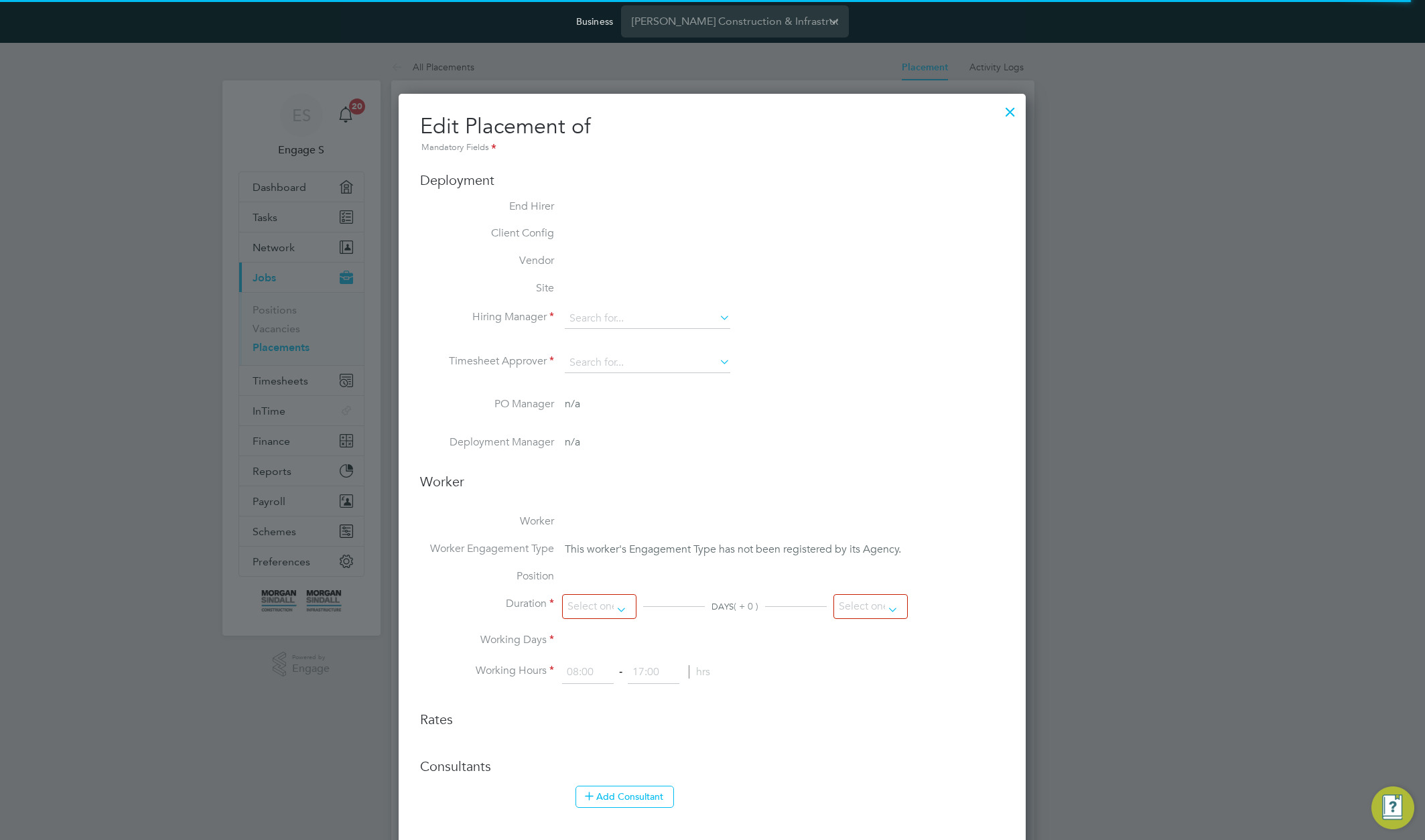
type input "18:00"
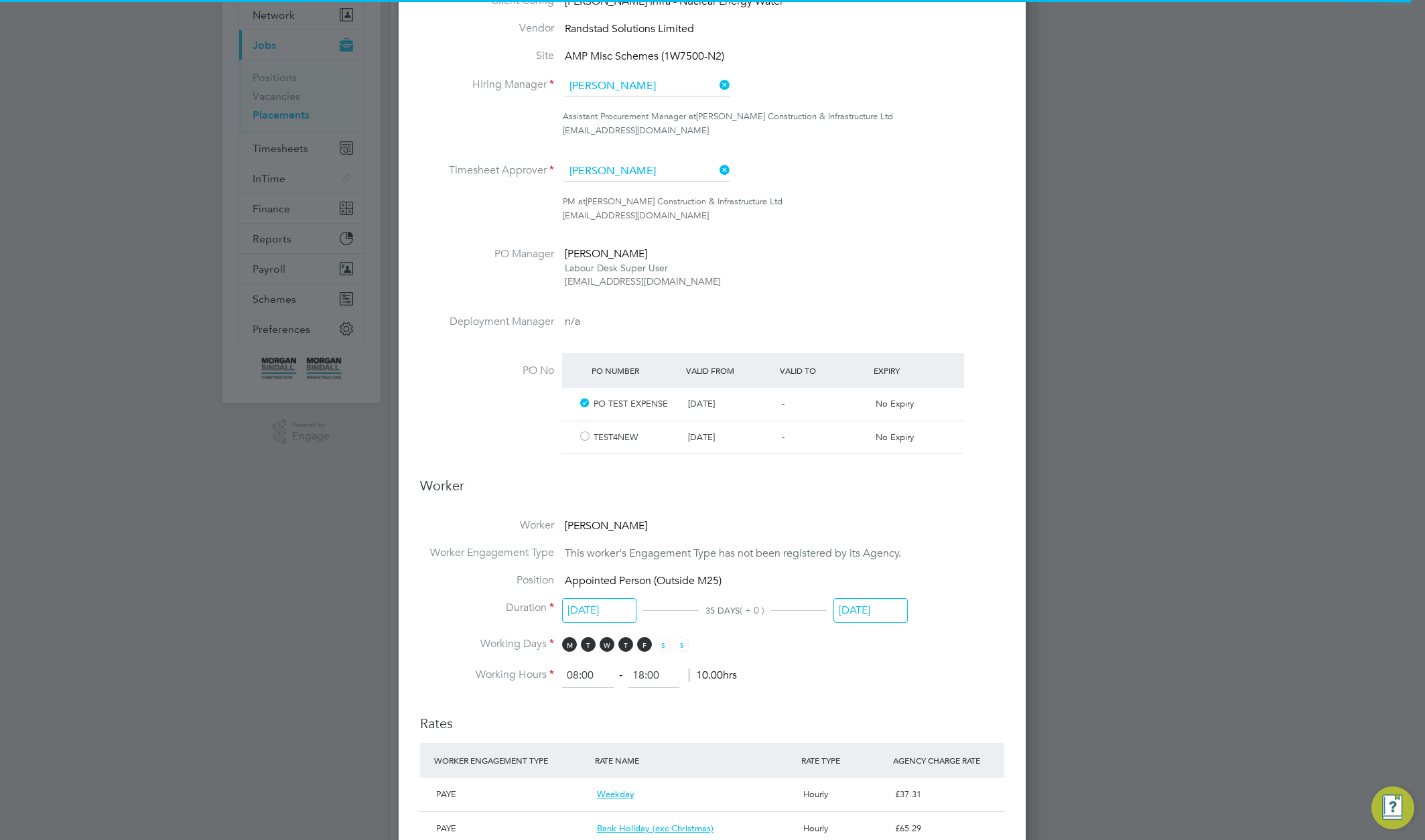
click at [873, 611] on input "[DATE]" at bounding box center [870, 611] width 75 height 25
click at [915, 514] on span "22" at bounding box center [907, 501] width 26 height 26
type input "[DATE]"
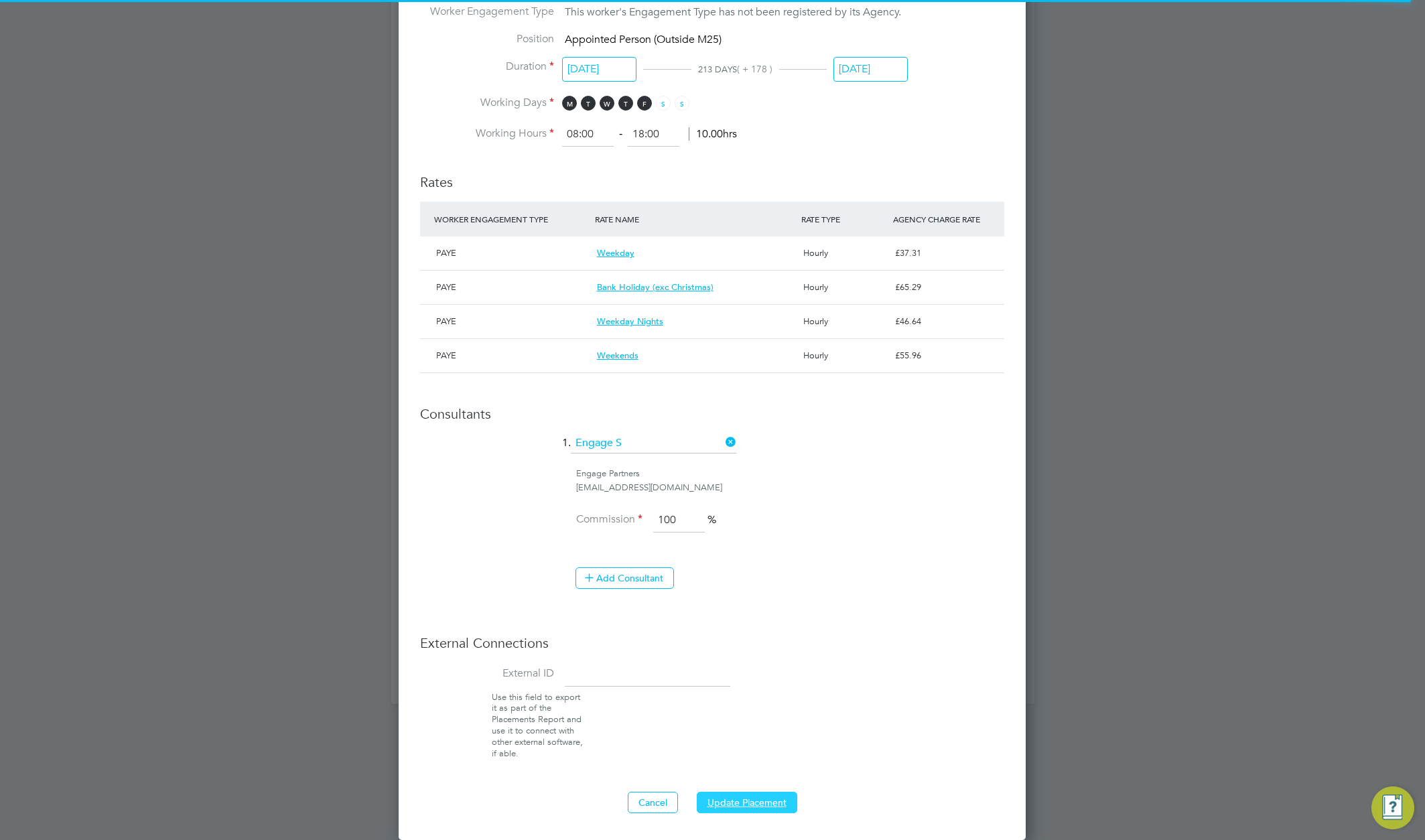
click at [778, 802] on button "Update Placement" at bounding box center [746, 803] width 100 height 22
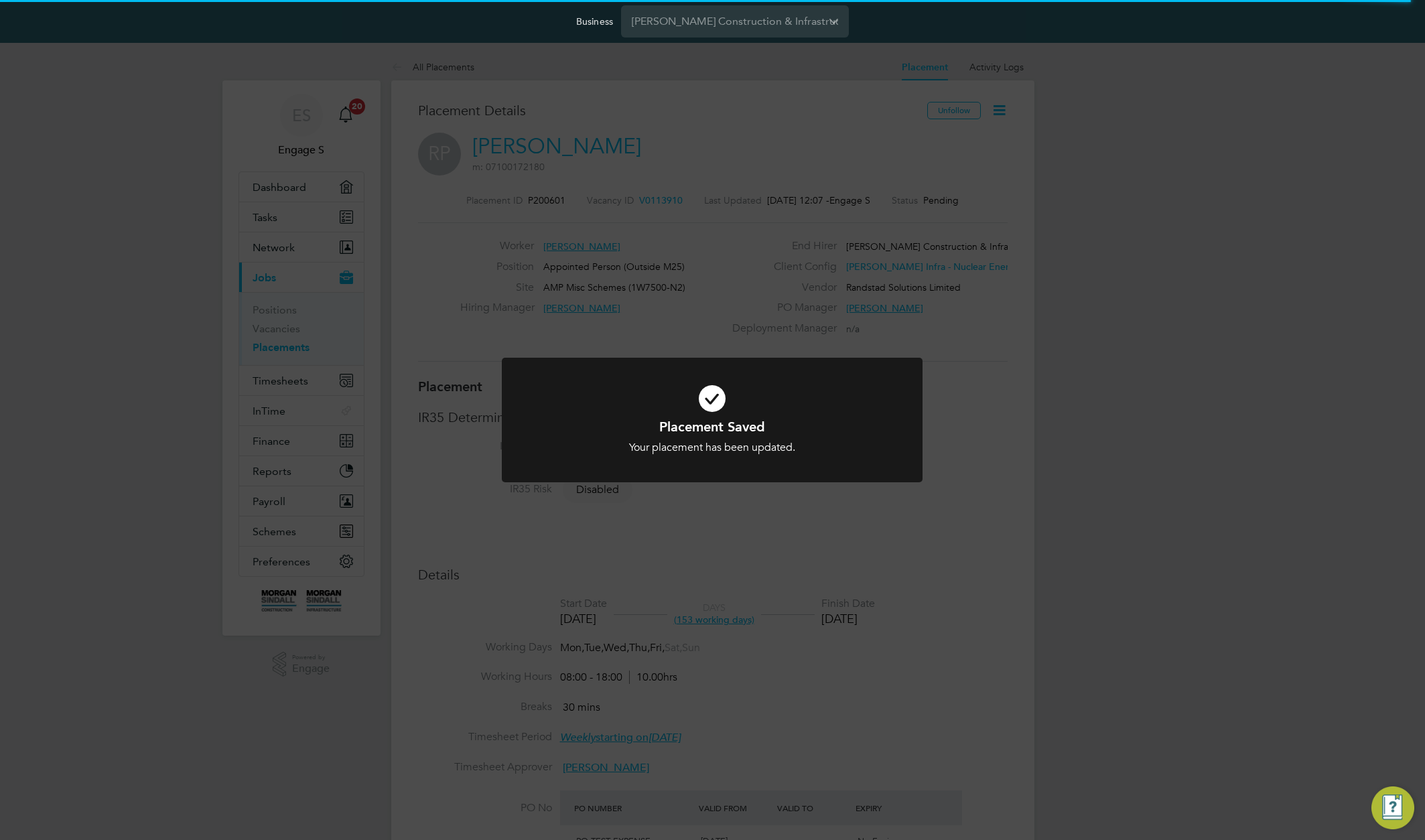
click at [962, 597] on div "Placement Saved Your placement has been updated. Cancel Okay" at bounding box center [712, 420] width 1425 height 840
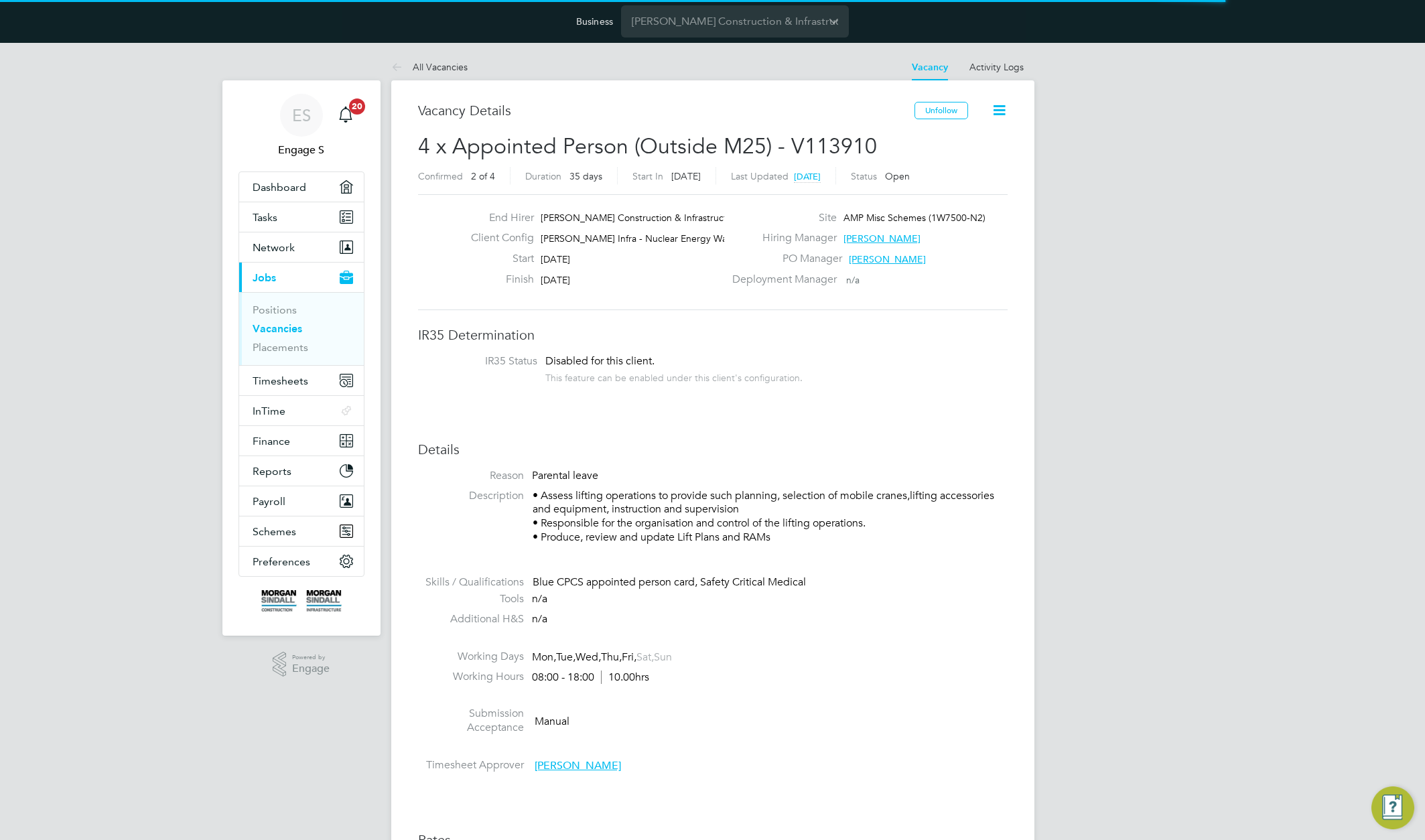
scroll to position [22, 288]
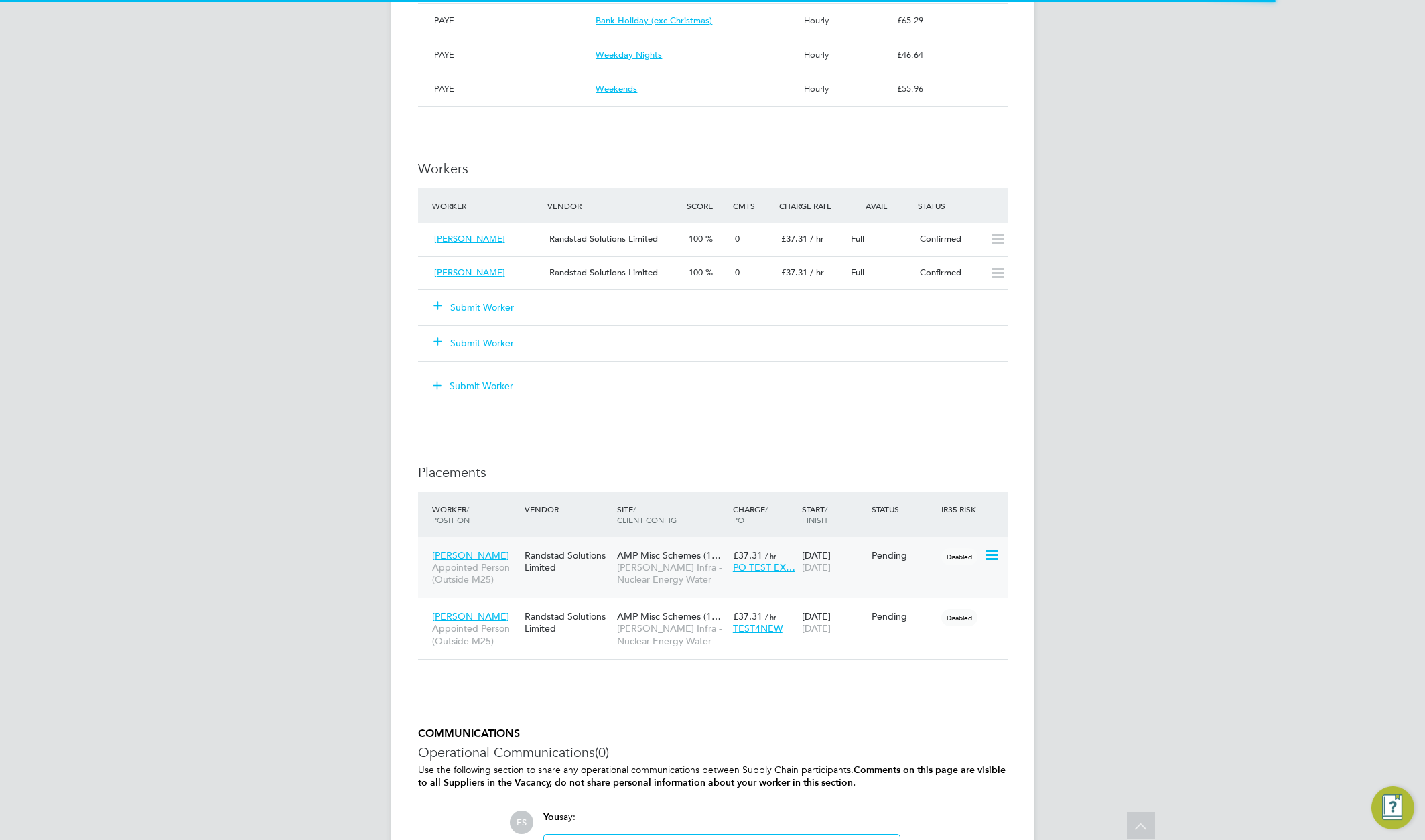
click at [998, 562] on icon at bounding box center [991, 556] width 13 height 16
click at [914, 640] on li "Start" at bounding box center [950, 639] width 95 height 19
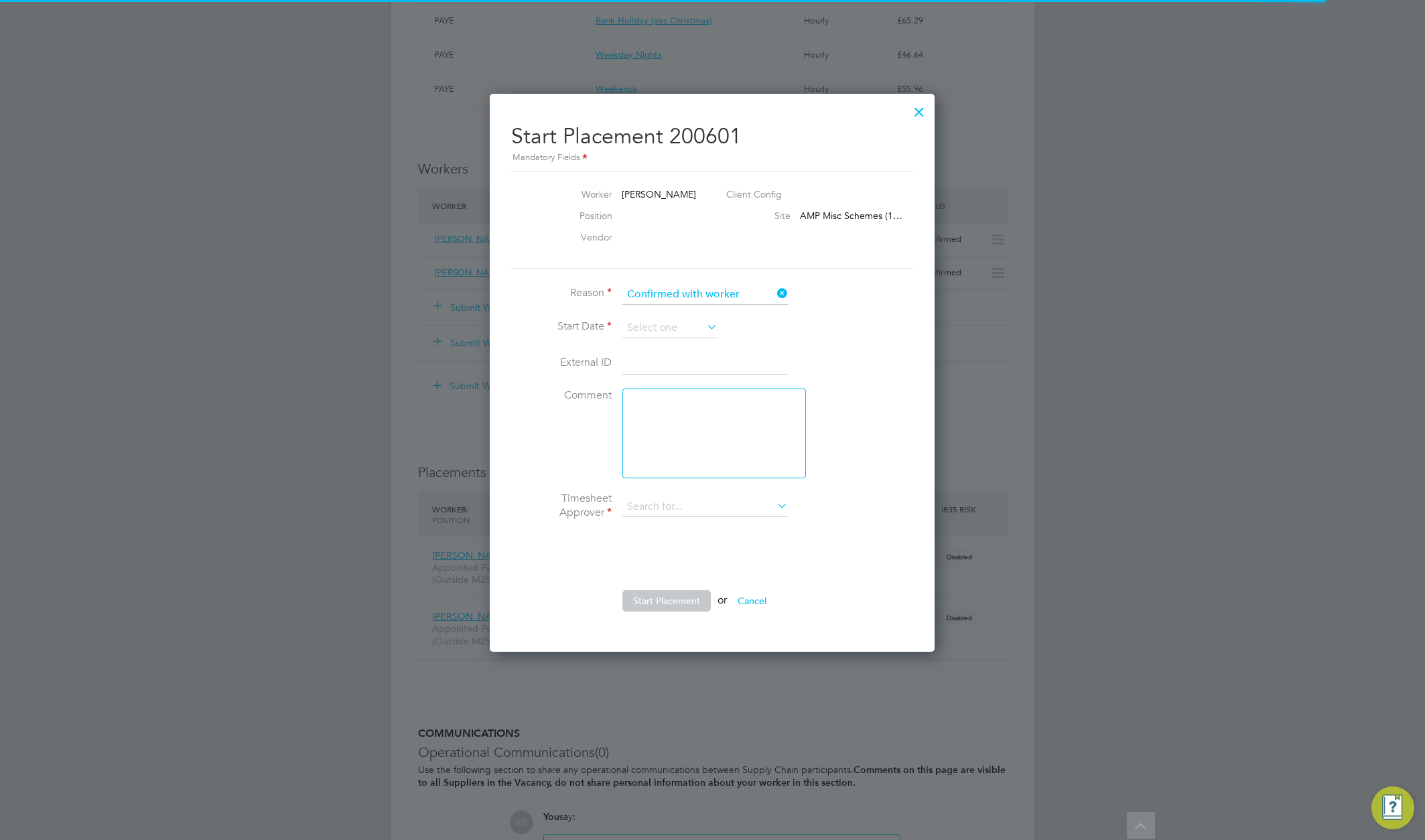
type input "[PERSON_NAME]"
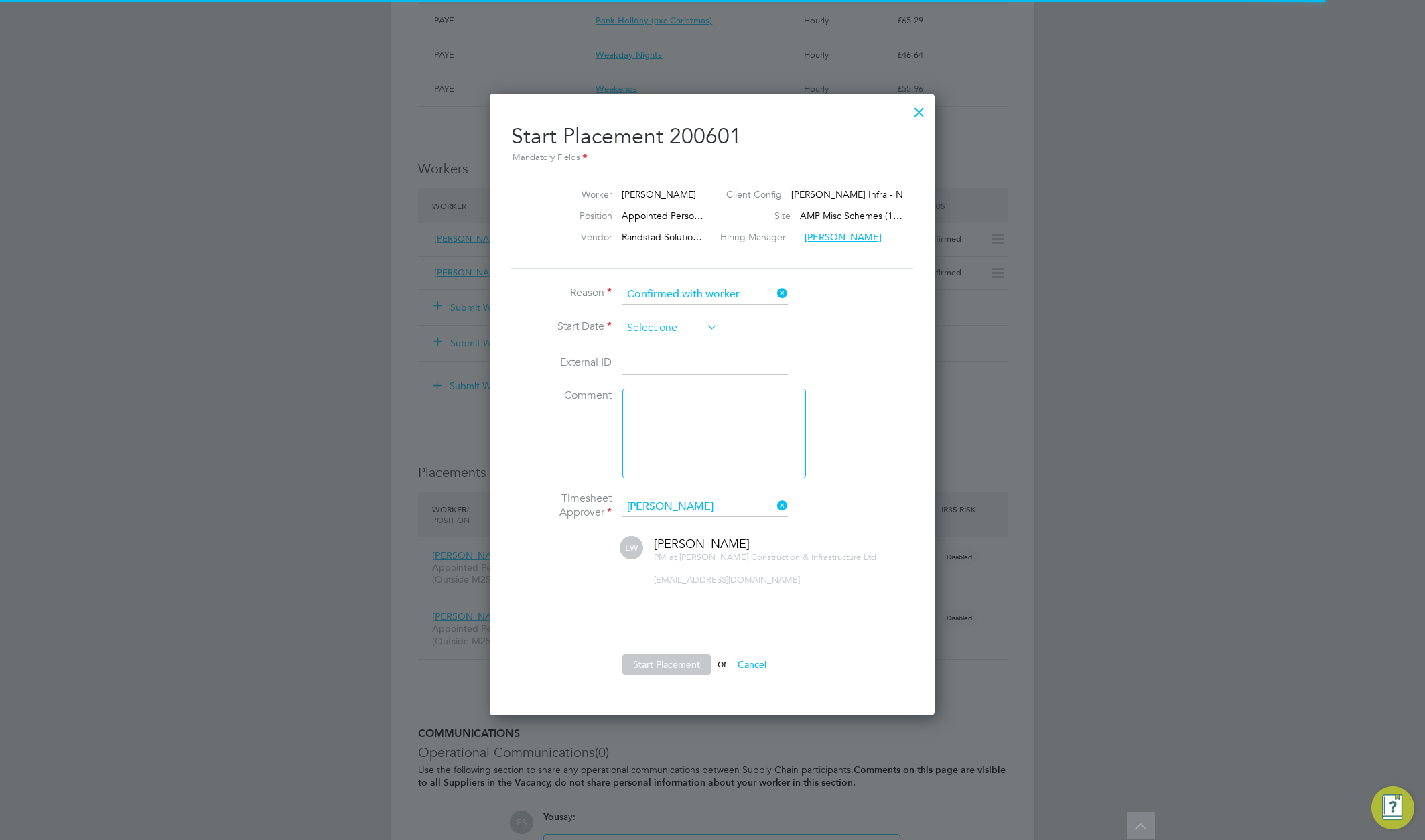
click at [638, 328] on input at bounding box center [670, 328] width 95 height 20
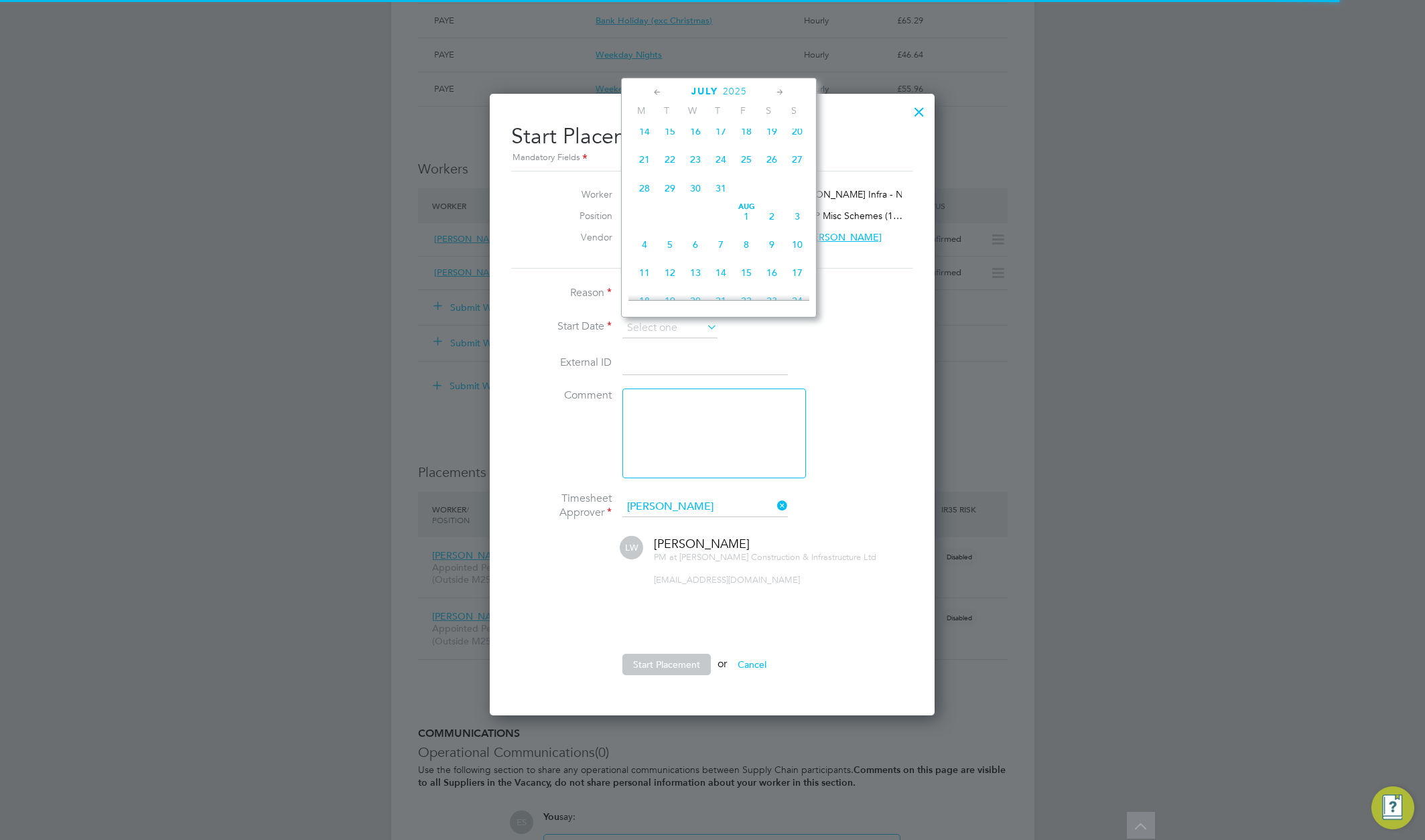
click at [644, 172] on span "21" at bounding box center [645, 159] width 26 height 26
type input "[DATE]"
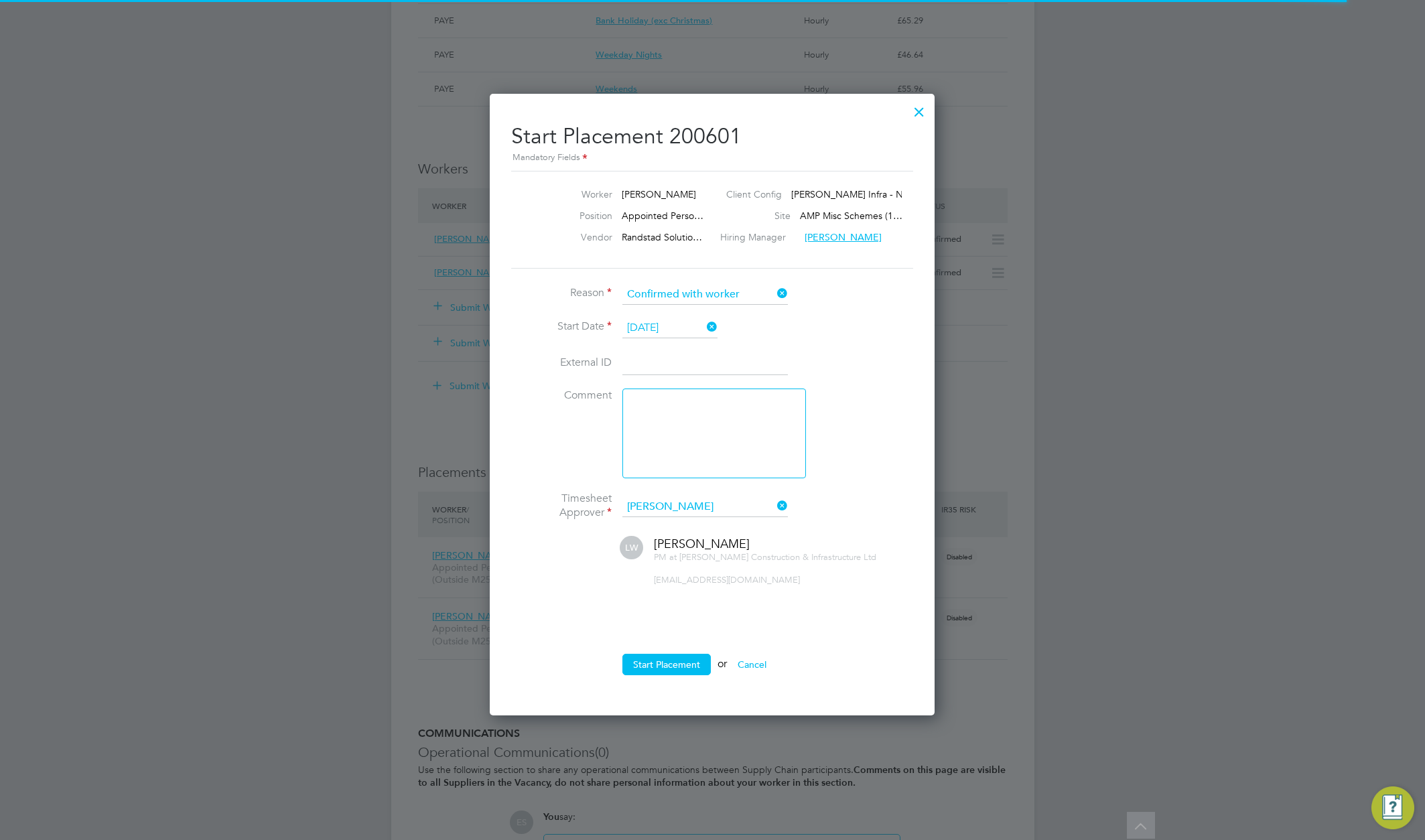
click at [677, 651] on ul "Reason Confirmed with worker Start Date [DATE] External ID Comment Timesheet Ap…" at bounding box center [712, 486] width 402 height 404
click at [678, 662] on button "Start Placement" at bounding box center [667, 664] width 89 height 22
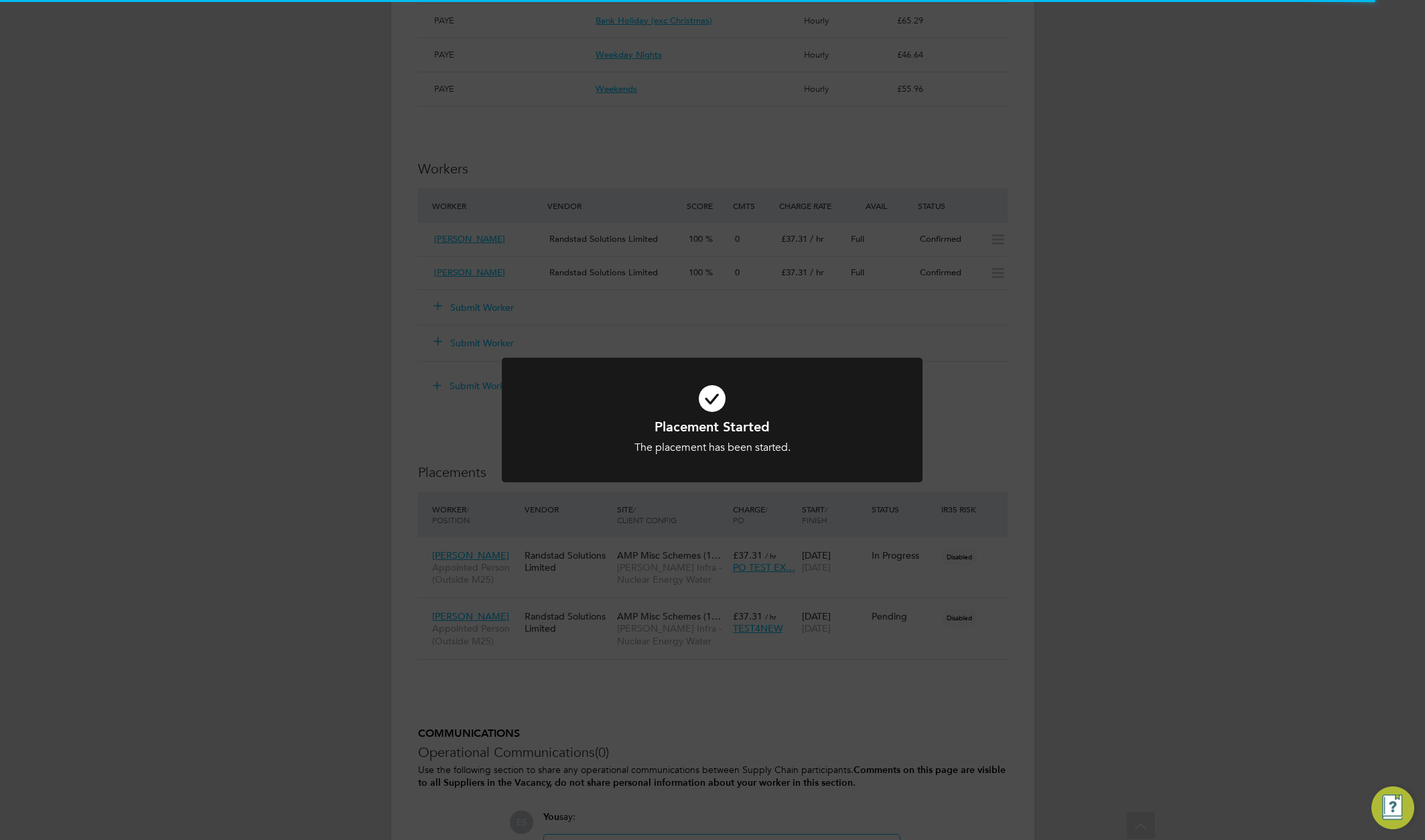
click at [1130, 597] on div "Placement Started The placement has been started. Cancel Okay" at bounding box center [712, 420] width 1425 height 840
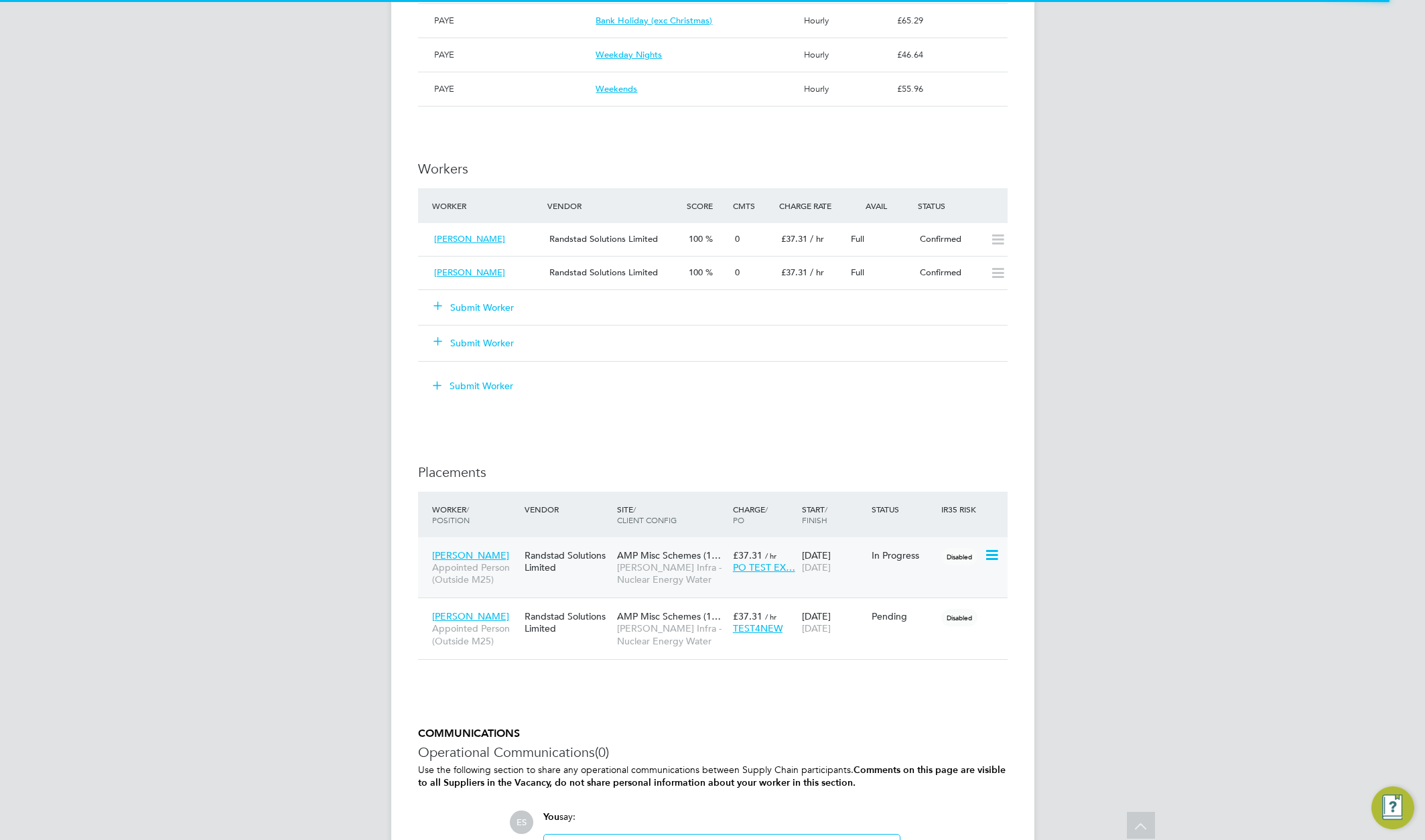
click at [993, 554] on icon at bounding box center [991, 556] width 13 height 16
click at [946, 613] on li "Replace Worker" at bounding box center [950, 613] width 95 height 19
click at [1064, 602] on div "ES Engage S Notifications 20 Applications: Dashboard Tasks Network Team Members…" at bounding box center [712, 64] width 1425 height 1892
